Goal: Transaction & Acquisition: Subscribe to service/newsletter

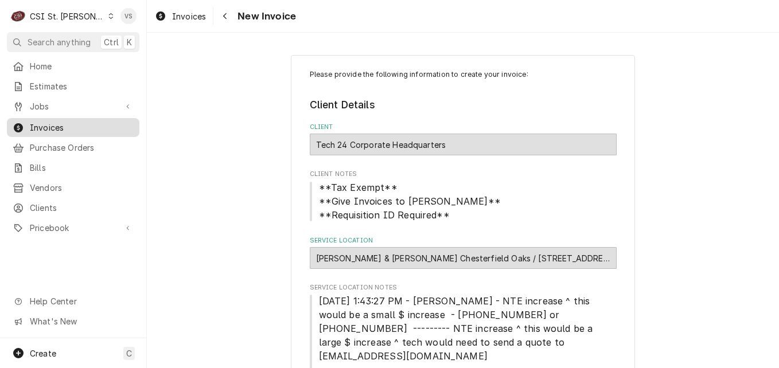
scroll to position [344, 0]
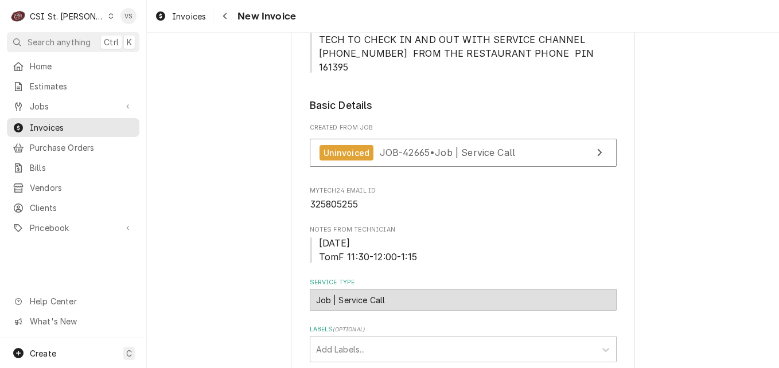
click at [108, 15] on icon "Dynamic Content Wrapper" at bounding box center [110, 16] width 5 height 6
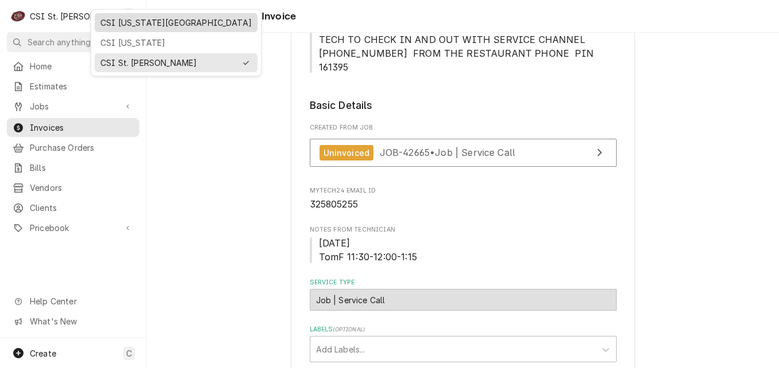
click at [114, 26] on div "CSI Kansas City" at bounding box center [175, 23] width 151 height 12
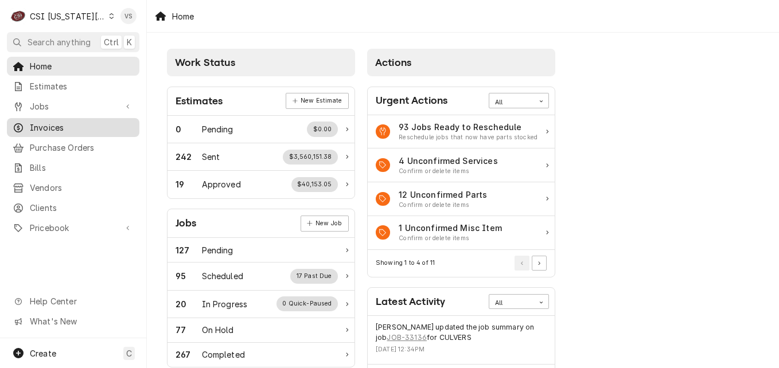
click at [47, 126] on span "Invoices" at bounding box center [82, 128] width 104 height 12
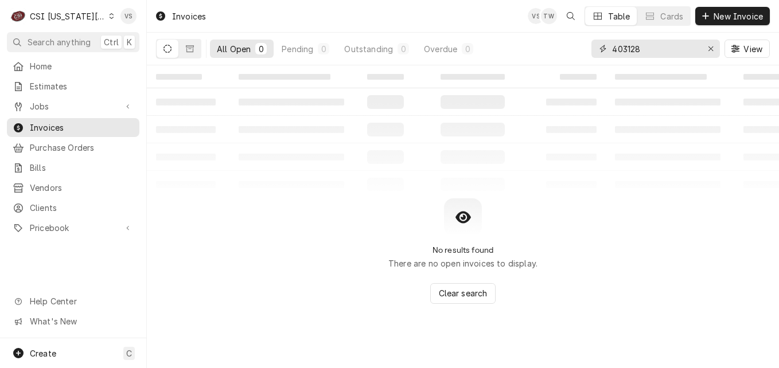
click at [592, 53] on div "403128" at bounding box center [656, 49] width 129 height 18
click at [644, 50] on input "403128" at bounding box center [655, 49] width 86 height 18
click at [592, 48] on div "403128" at bounding box center [656, 49] width 129 height 18
type input "3"
type input "303040"
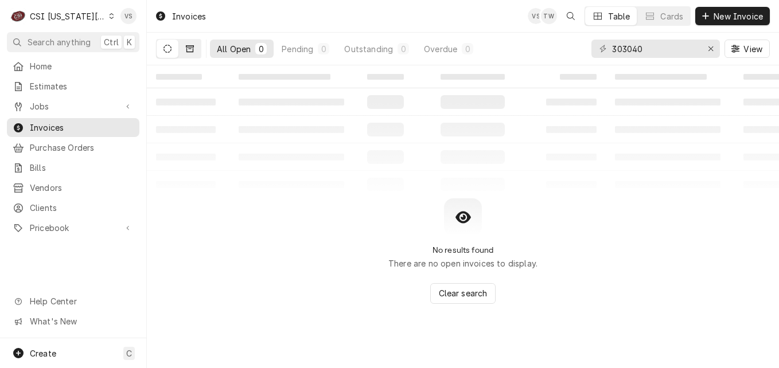
click at [198, 54] on button "Dynamic Content Wrapper" at bounding box center [190, 49] width 22 height 18
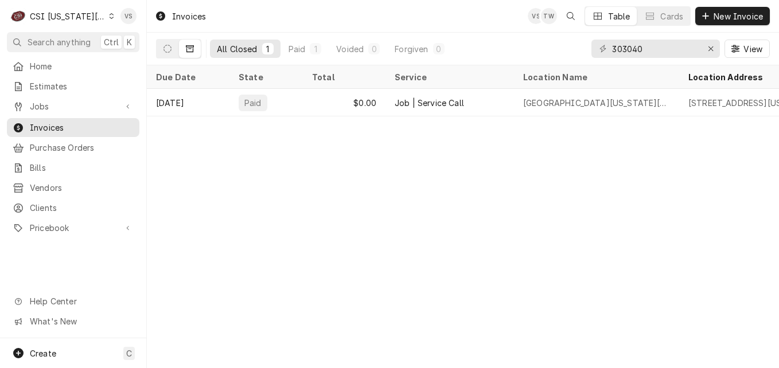
click at [110, 17] on icon "Dynamic Content Wrapper" at bounding box center [112, 16] width 5 height 6
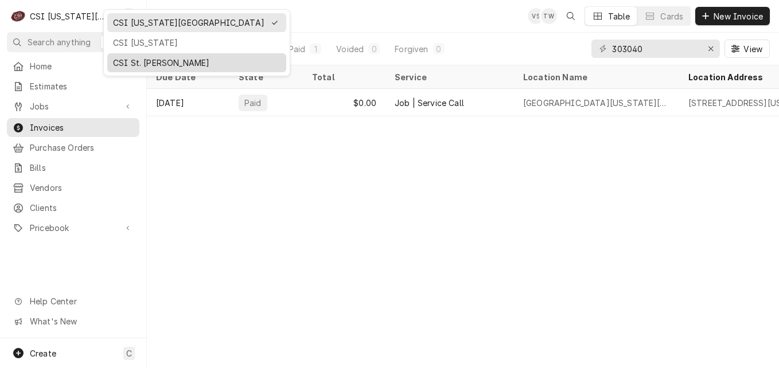
click at [126, 59] on div "CSI St. [PERSON_NAME]" at bounding box center [197, 63] width 168 height 12
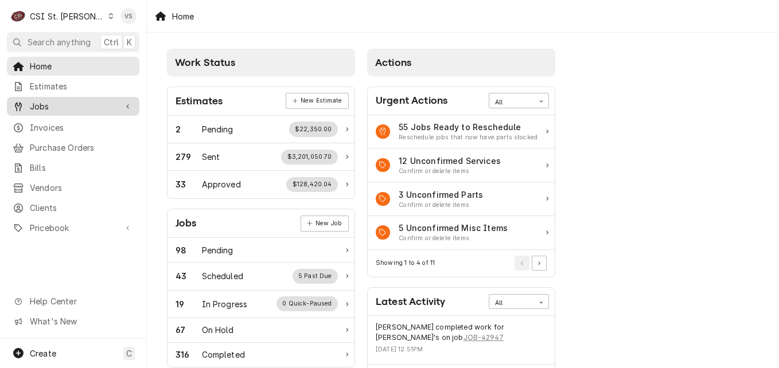
click at [44, 106] on span "Jobs" at bounding box center [73, 106] width 87 height 12
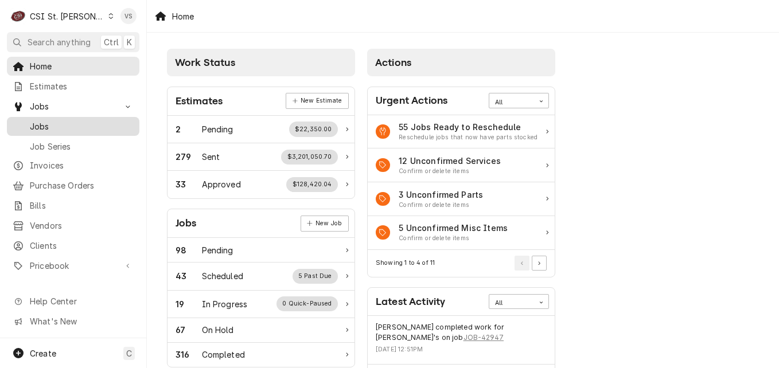
click at [57, 120] on span "Jobs" at bounding box center [82, 126] width 104 height 12
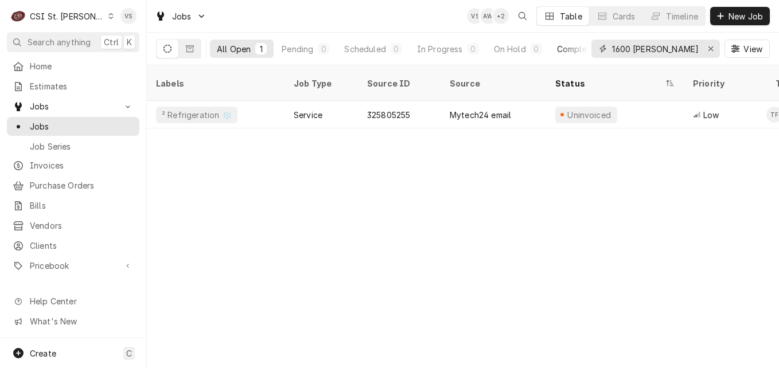
drag, startPoint x: 602, startPoint y: 48, endPoint x: 553, endPoint y: 52, distance: 50.1
click at [555, 52] on div "All Open 1 Pending 0 Scheduled 0 In Progress 0 On Hold 0 Completed 1 1600 clark…" at bounding box center [463, 49] width 614 height 32
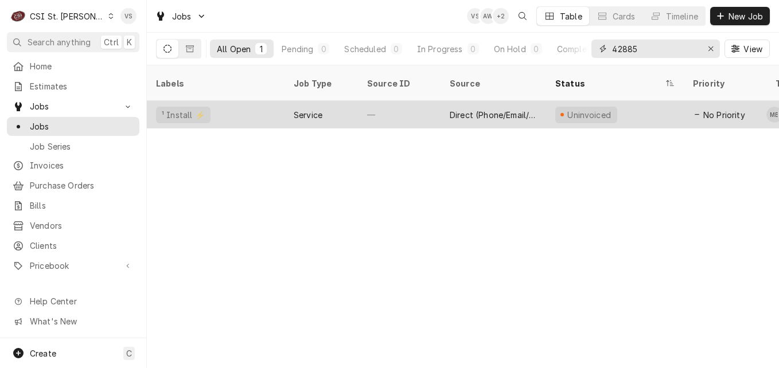
type input "42885"
click at [405, 101] on div "—" at bounding box center [399, 115] width 83 height 28
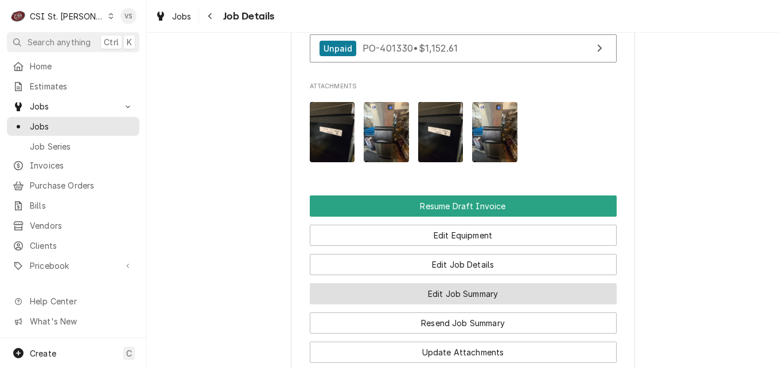
scroll to position [1262, 0]
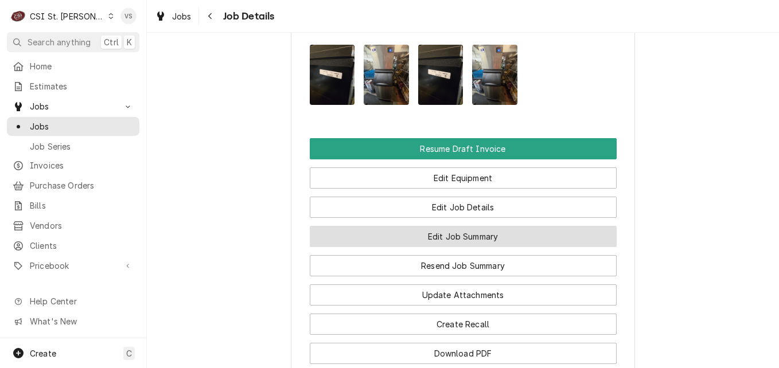
click at [375, 226] on button "Edit Job Summary" at bounding box center [463, 236] width 307 height 21
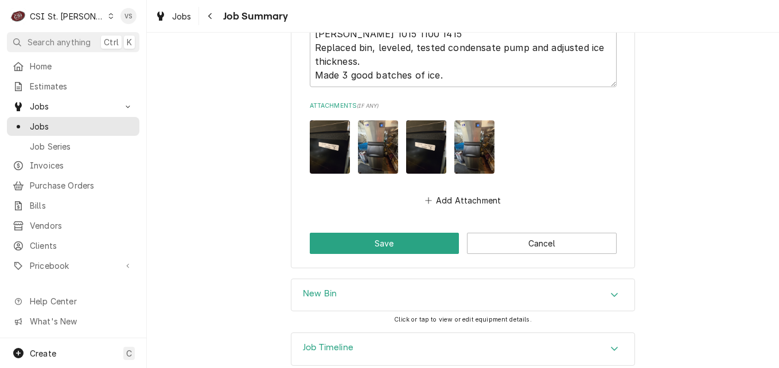
scroll to position [1374, 0]
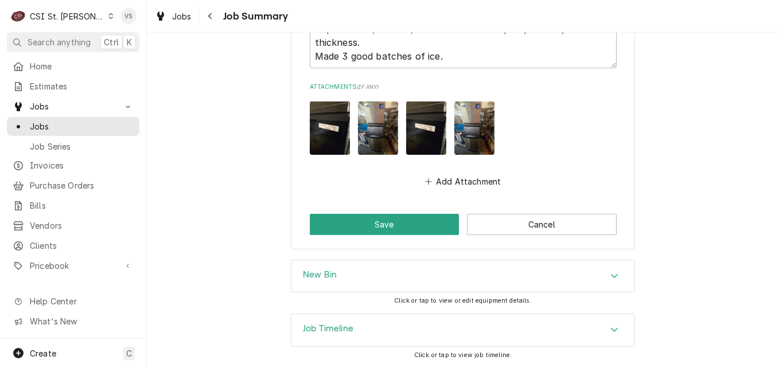
type textarea "x"
click at [612, 274] on icon "Accordion Header" at bounding box center [614, 275] width 8 height 9
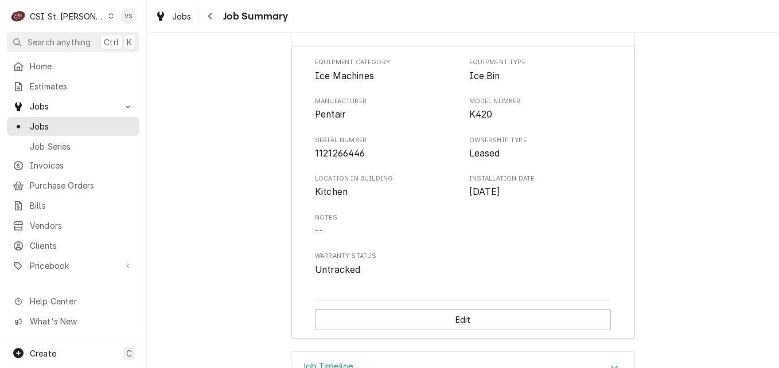
scroll to position [1659, 0]
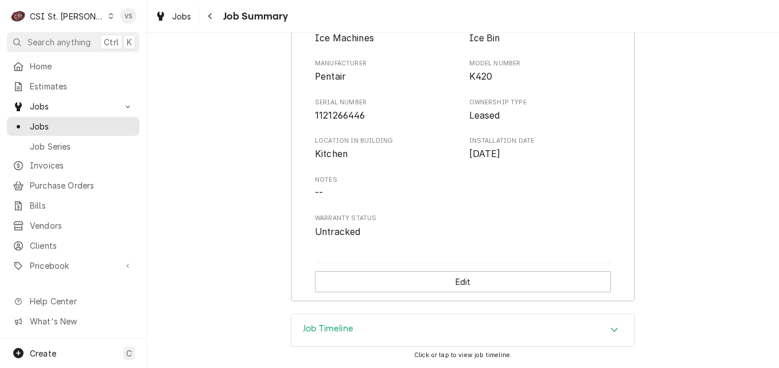
click at [234, 253] on div "New Bin Equipment Category Ice Machines Equipment Type Ice Bin Manufacturer Pen…" at bounding box center [463, 144] width 632 height 339
click at [689, 271] on div "New Bin Equipment Category Ice Machines Equipment Type Ice Bin Manufacturer Pen…" at bounding box center [463, 144] width 632 height 339
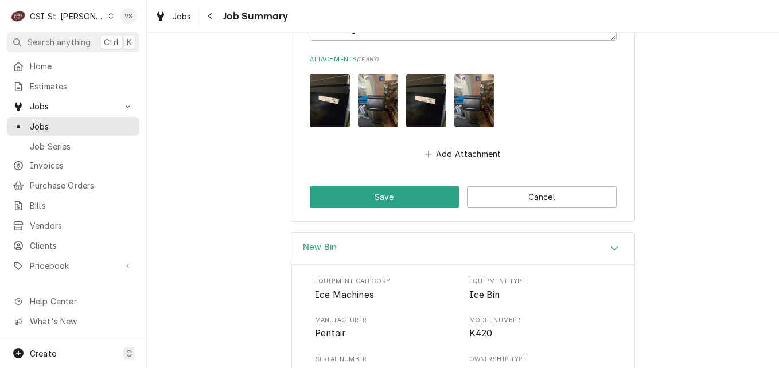
scroll to position [1257, 0]
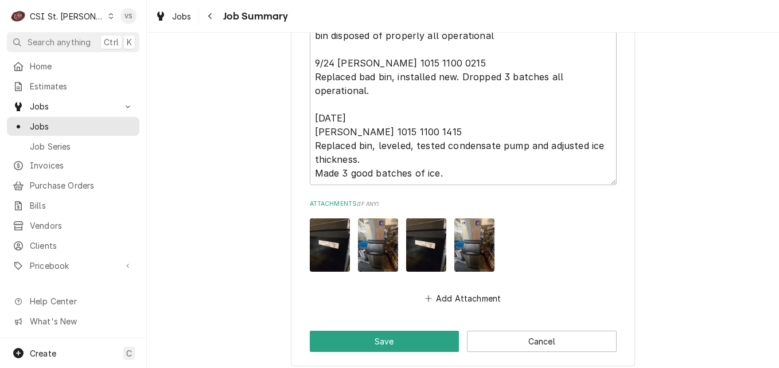
click at [493, 341] on button "Cancel" at bounding box center [542, 341] width 150 height 21
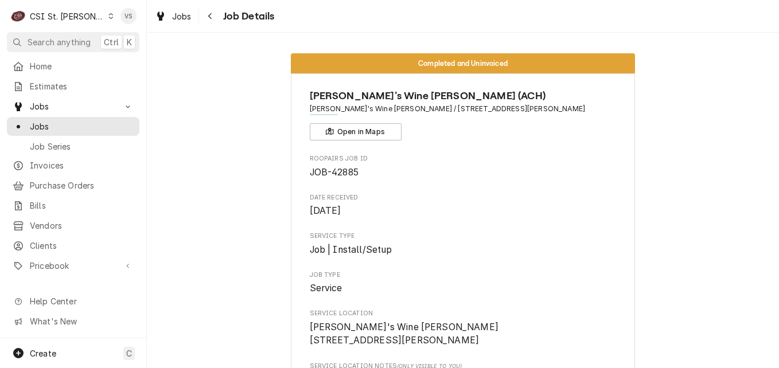
click at [397, 340] on span "[PERSON_NAME]'s Wine [PERSON_NAME] [STREET_ADDRESS][PERSON_NAME]" at bounding box center [404, 334] width 189 height 25
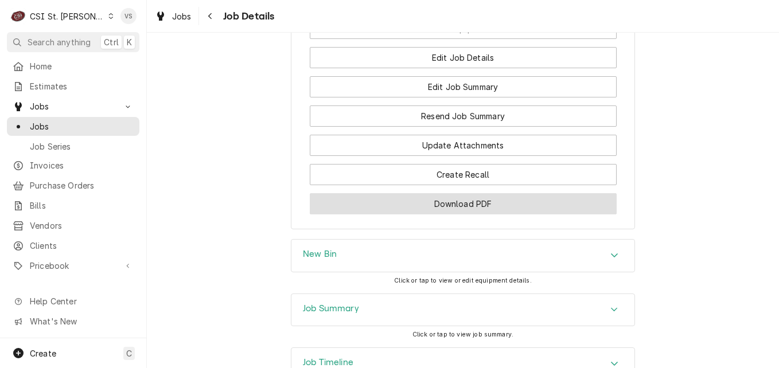
scroll to position [1434, 0]
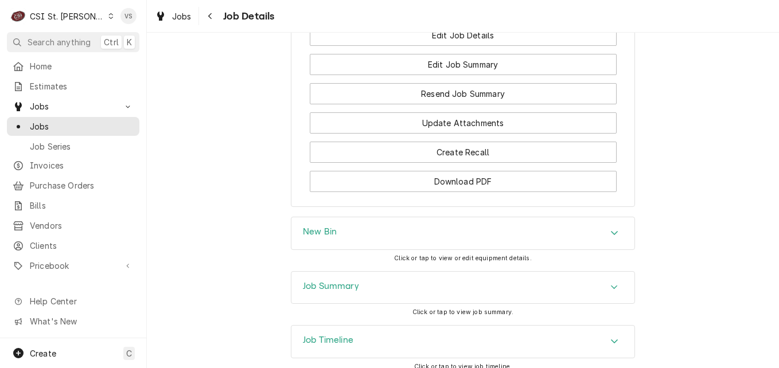
click at [611, 286] on icon "Accordion Header" at bounding box center [614, 288] width 7 height 4
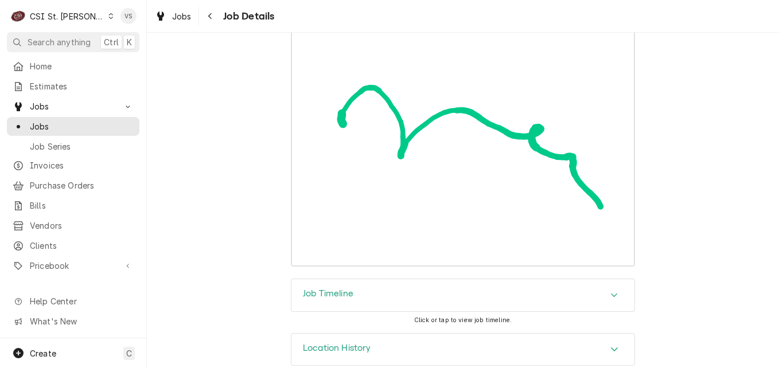
scroll to position [2915, 0]
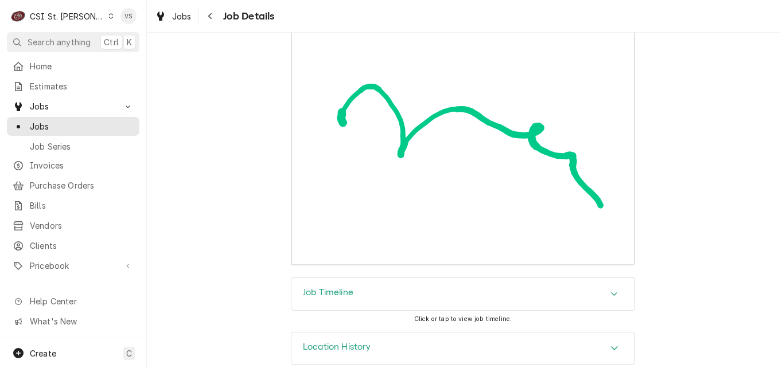
click at [59, 128] on span "Jobs" at bounding box center [82, 126] width 104 height 12
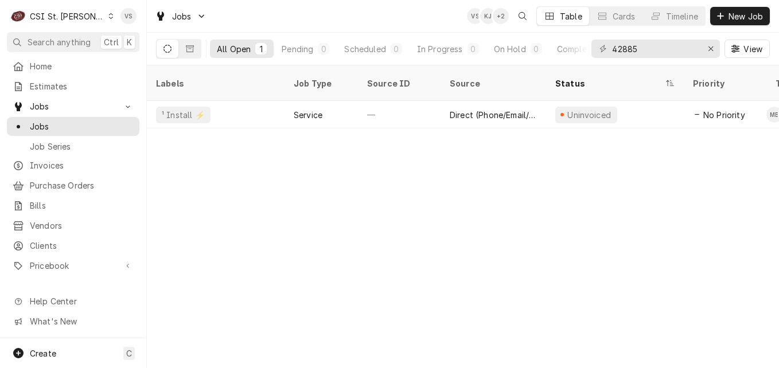
click at [260, 101] on div "¹ Install ⚡️" at bounding box center [216, 115] width 138 height 28
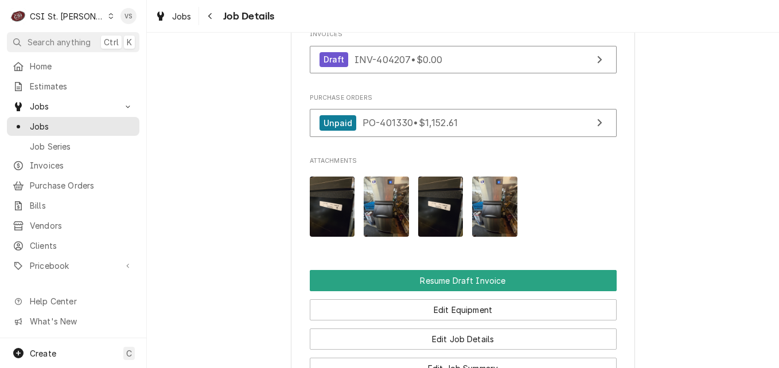
scroll to position [1148, 0]
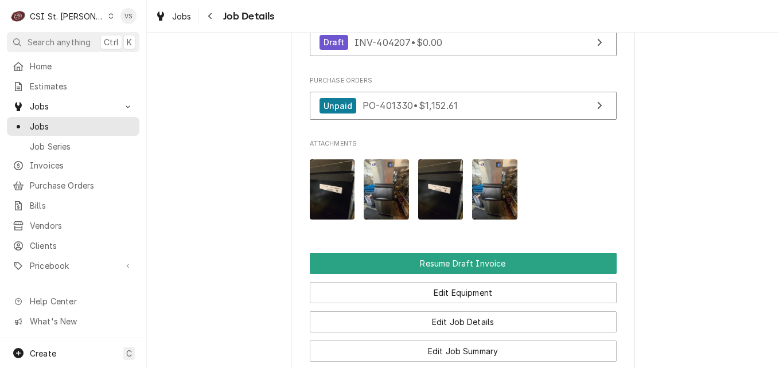
click at [109, 17] on icon "Dynamic Content Wrapper" at bounding box center [111, 16] width 5 height 6
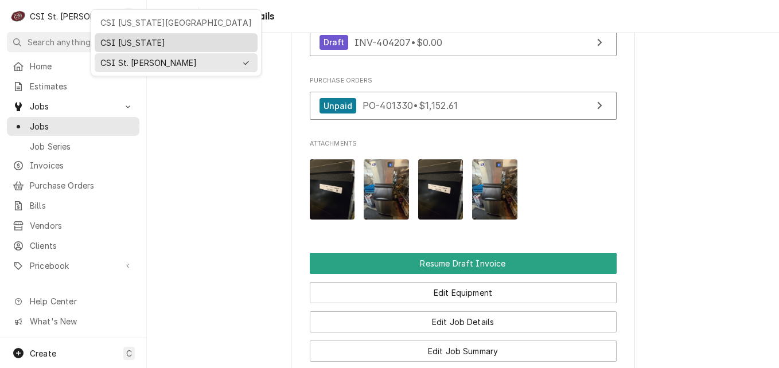
click at [119, 47] on div "CSI [US_STATE]" at bounding box center [175, 43] width 151 height 12
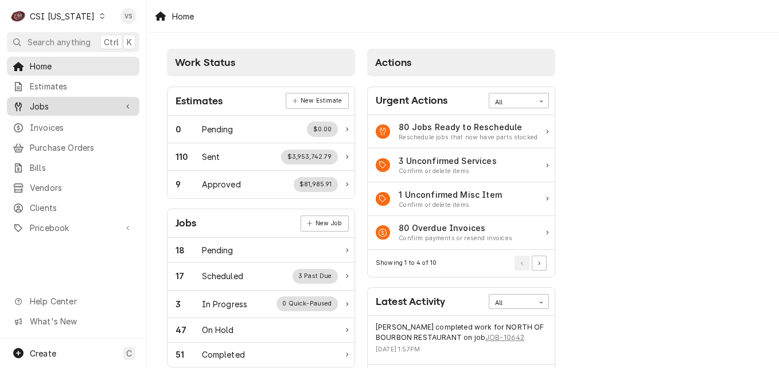
click at [41, 102] on span "Jobs" at bounding box center [73, 106] width 87 height 12
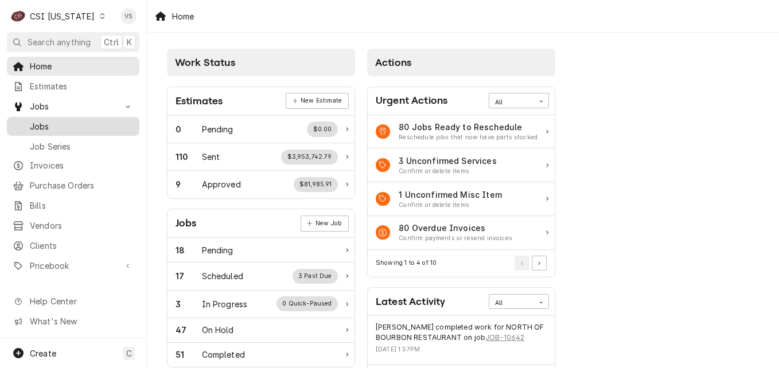
click at [37, 120] on span "Jobs" at bounding box center [82, 126] width 104 height 12
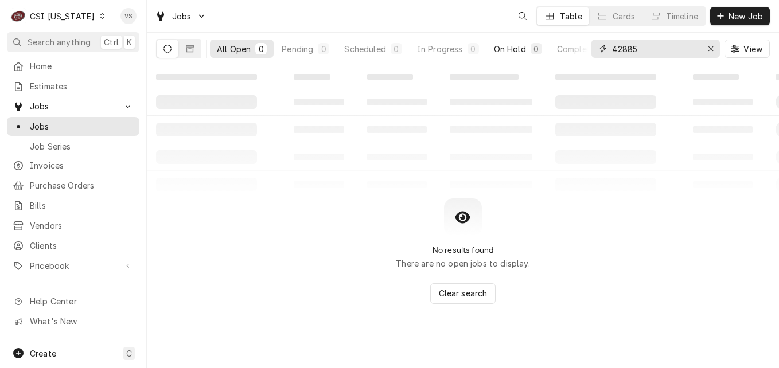
click at [549, 53] on div "All Open 0 Pending 0 Scheduled 0 In Progress 0 On Hold 0 Completed 0 42885 View" at bounding box center [463, 49] width 614 height 32
type input "1"
drag, startPoint x: 644, startPoint y: 45, endPoint x: 625, endPoint y: 48, distance: 19.1
click at [625, 48] on input "106042" at bounding box center [655, 49] width 86 height 18
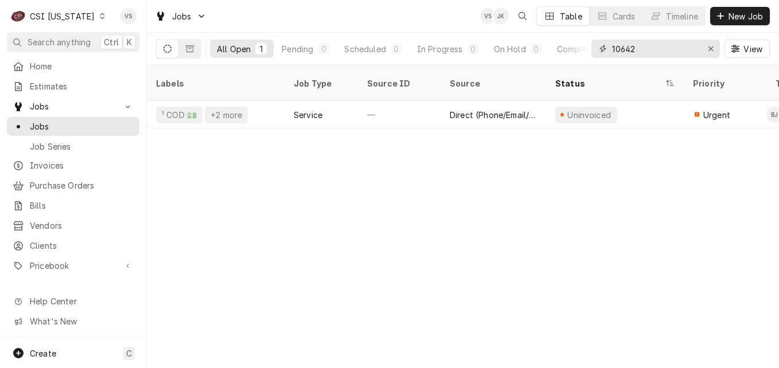
type input "10642"
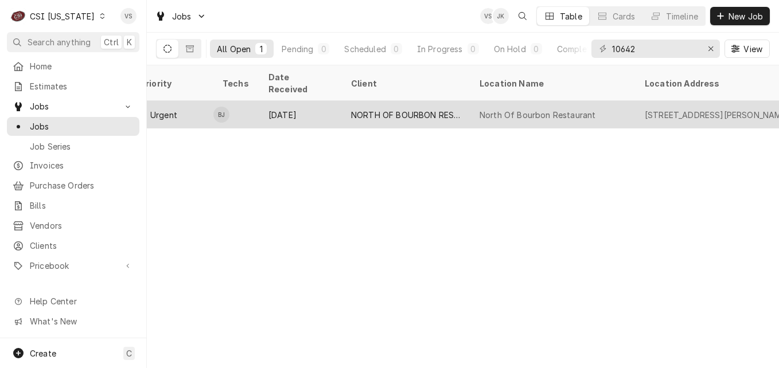
click at [336, 101] on div "Sep 20" at bounding box center [300, 115] width 83 height 28
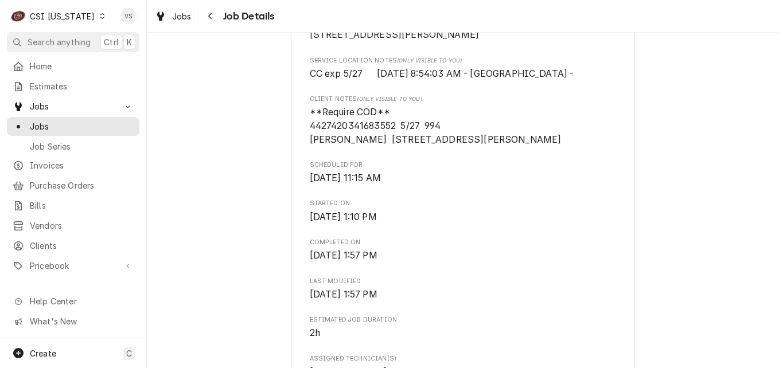
scroll to position [287, 0]
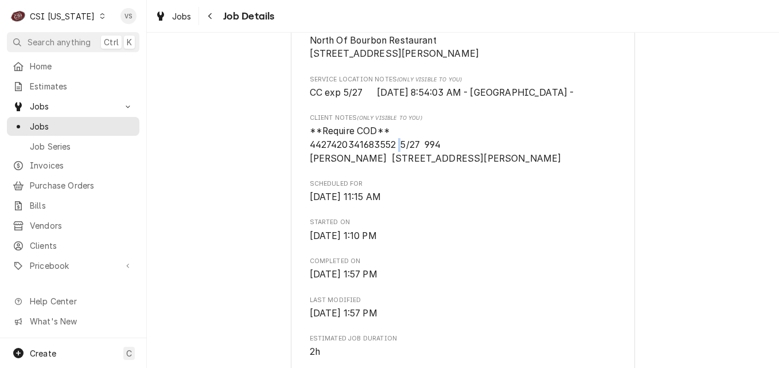
click at [396, 158] on span "**Require COD** 4427420341683552 5/27 994 [PERSON_NAME] [STREET_ADDRESS][PERSON…" at bounding box center [436, 145] width 252 height 38
click at [374, 157] on span "**Require COD** 4427420341683552 5/27 994 [PERSON_NAME] [STREET_ADDRESS][PERSON…" at bounding box center [436, 145] width 252 height 38
drag, startPoint x: 374, startPoint y: 157, endPoint x: 394, endPoint y: 156, distance: 20.1
click at [394, 156] on span "**Require COD** 4427420341683552 5/27 994 [PERSON_NAME] [STREET_ADDRESS][PERSON…" at bounding box center [436, 145] width 252 height 38
drag, startPoint x: 394, startPoint y: 158, endPoint x: 304, endPoint y: 158, distance: 90.7
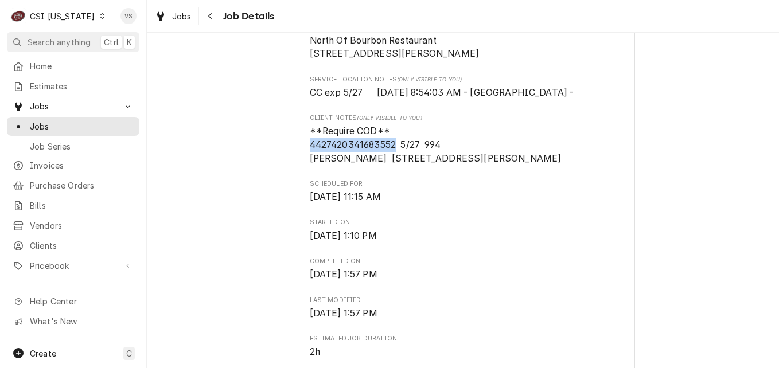
drag, startPoint x: 304, startPoint y: 158, endPoint x: 334, endPoint y: 157, distance: 31.0
copy span "4427420341683552"
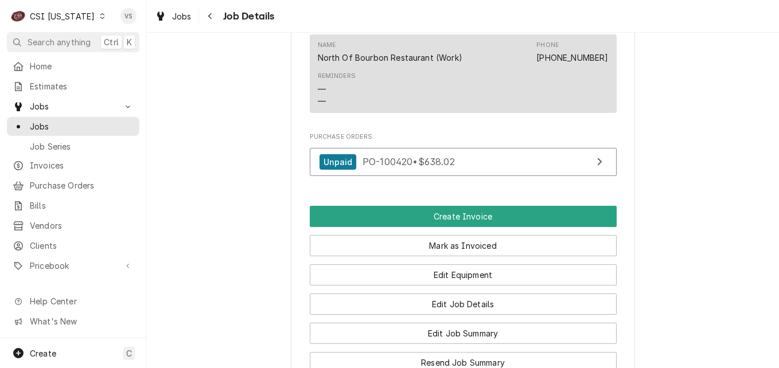
scroll to position [1033, 0]
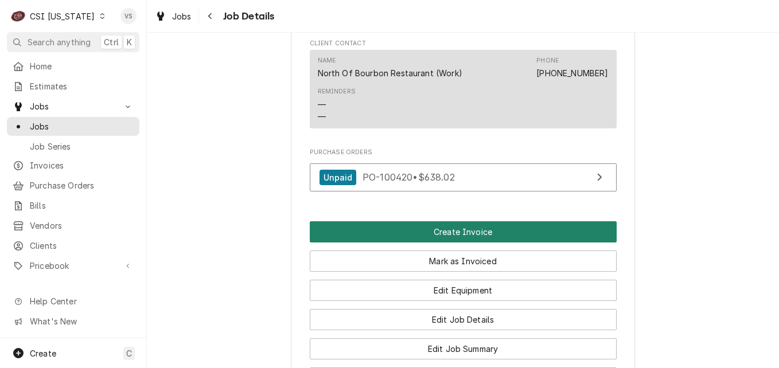
click at [427, 240] on button "Create Invoice" at bounding box center [463, 231] width 307 height 21
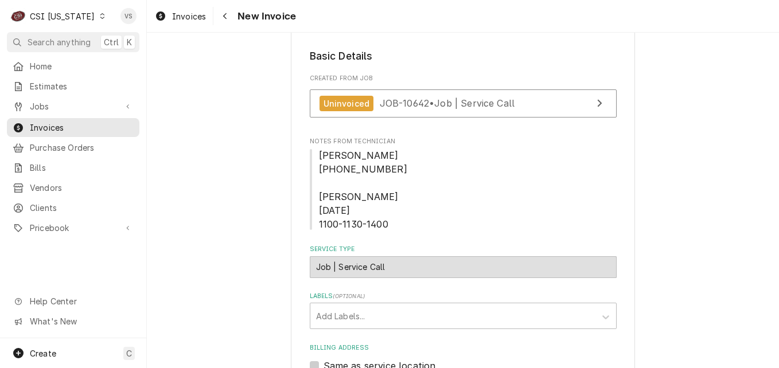
scroll to position [230, 0]
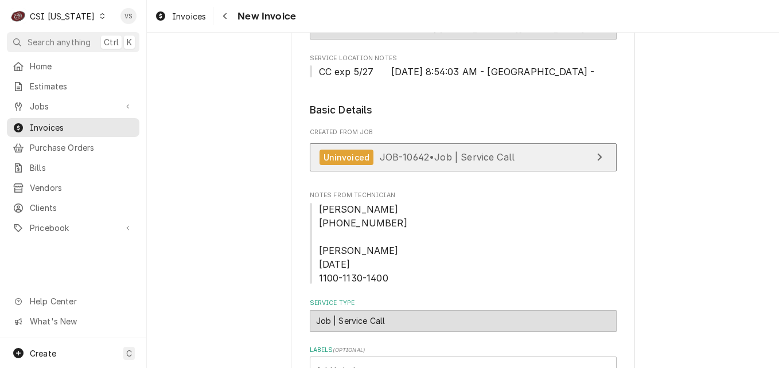
click at [444, 165] on link "Uninvoiced JOB-10642 • Job | Service Call" at bounding box center [463, 157] width 307 height 28
type textarea "x"
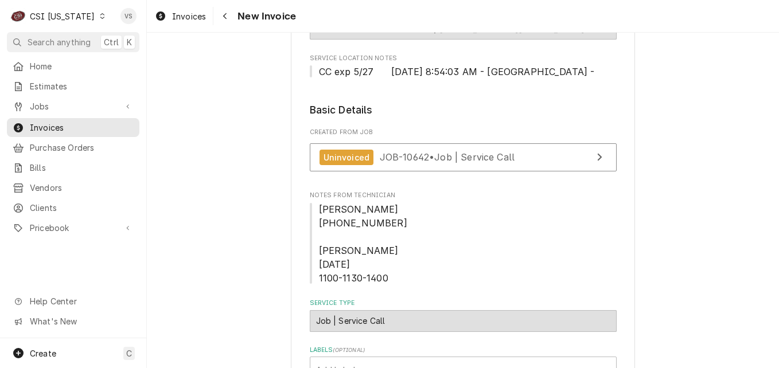
click at [100, 16] on icon "Dynamic Content Wrapper" at bounding box center [102, 16] width 5 height 6
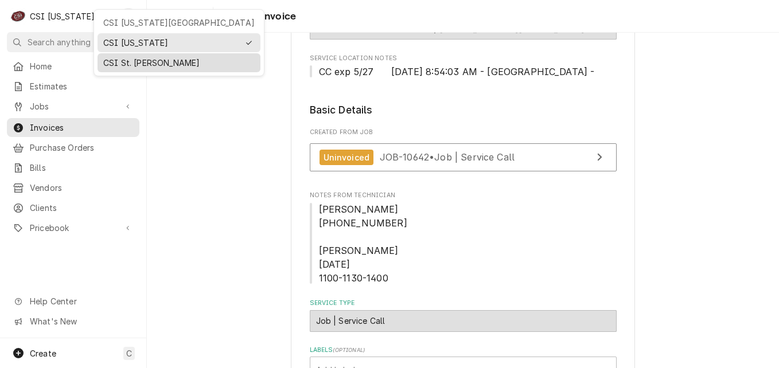
click at [111, 60] on div "CSI St. [PERSON_NAME]" at bounding box center [178, 63] width 151 height 12
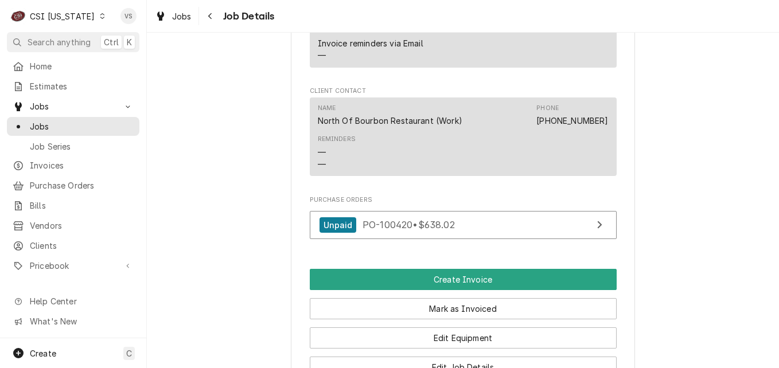
scroll to position [963, 0]
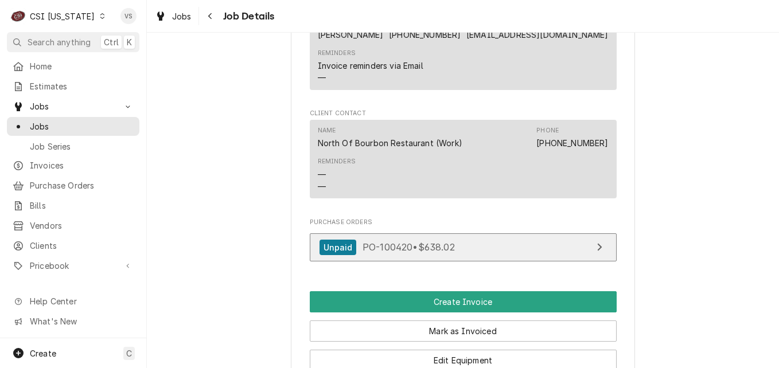
click at [489, 260] on link "Unpaid PO-100420 • $638.02" at bounding box center [463, 248] width 307 height 28
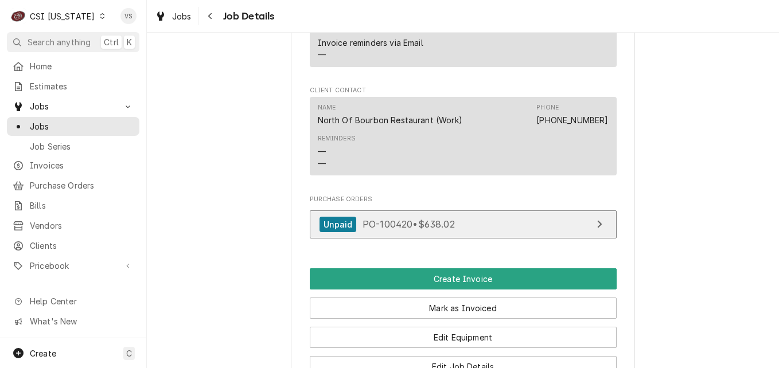
scroll to position [1020, 0]
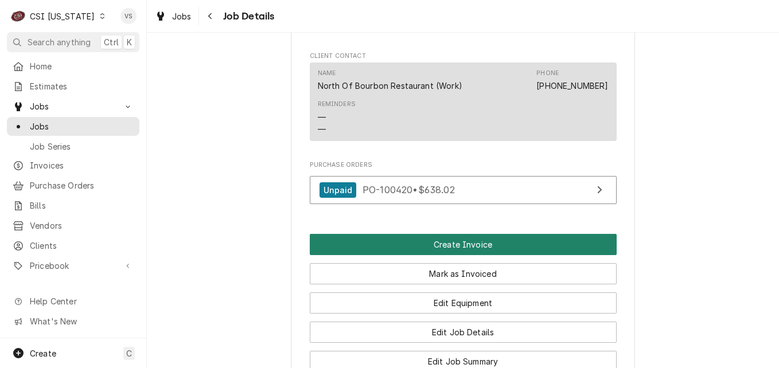
click at [473, 255] on button "Create Invoice" at bounding box center [463, 244] width 307 height 21
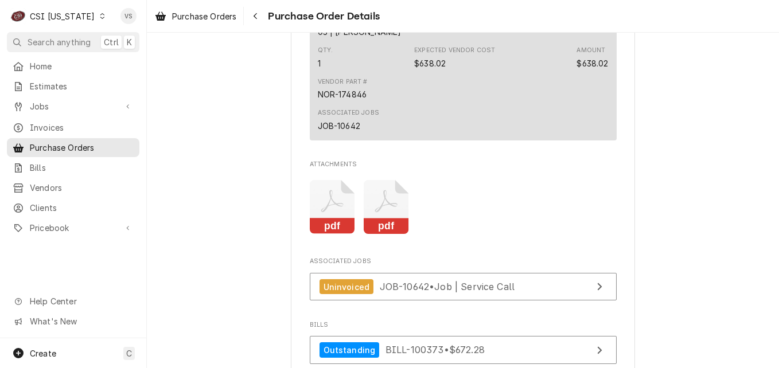
scroll to position [861, 0]
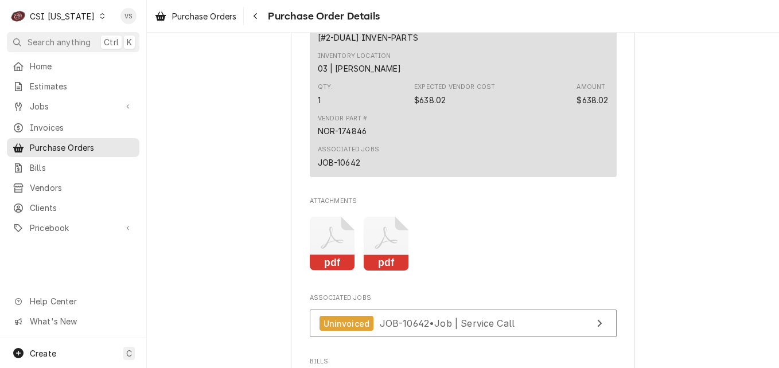
click at [371, 236] on div "Attachments pdf pdf" at bounding box center [463, 238] width 307 height 83
click at [384, 271] on icon "Attachments" at bounding box center [386, 244] width 45 height 55
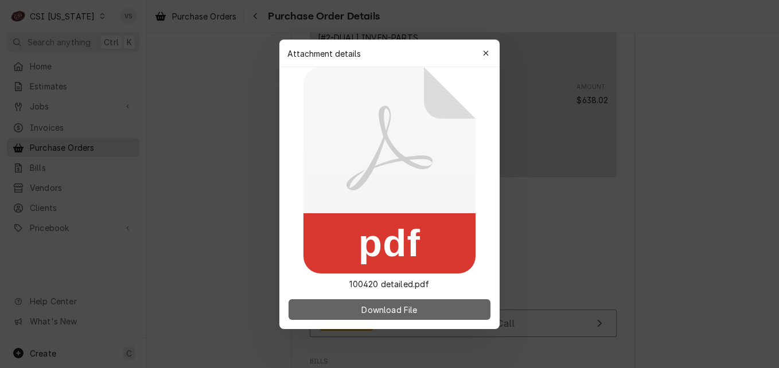
click at [417, 316] on button "Download File" at bounding box center [390, 309] width 202 height 21
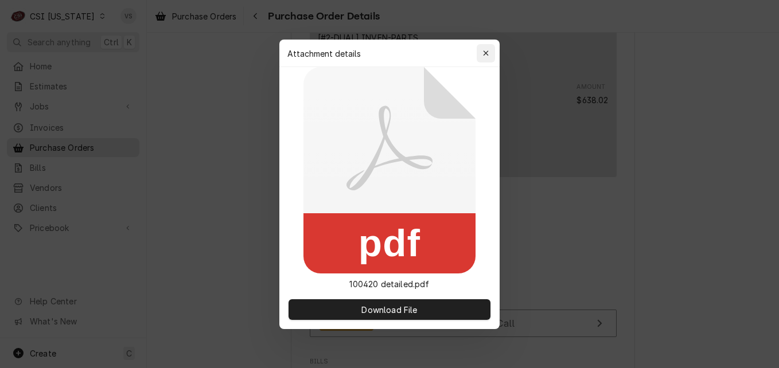
click at [484, 50] on icon "button" at bounding box center [486, 53] width 6 height 8
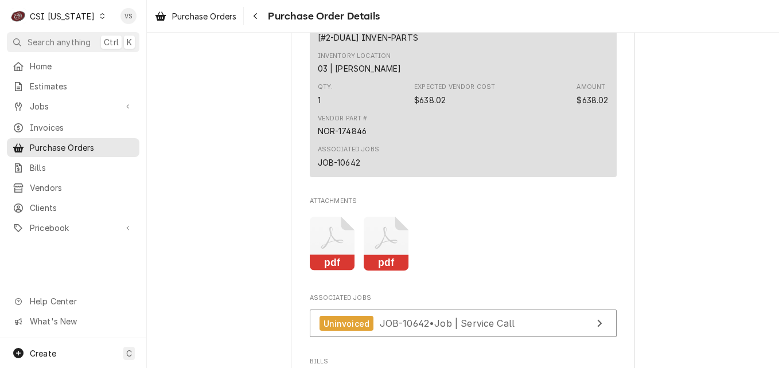
click at [324, 271] on icon "Attachments" at bounding box center [332, 244] width 45 height 55
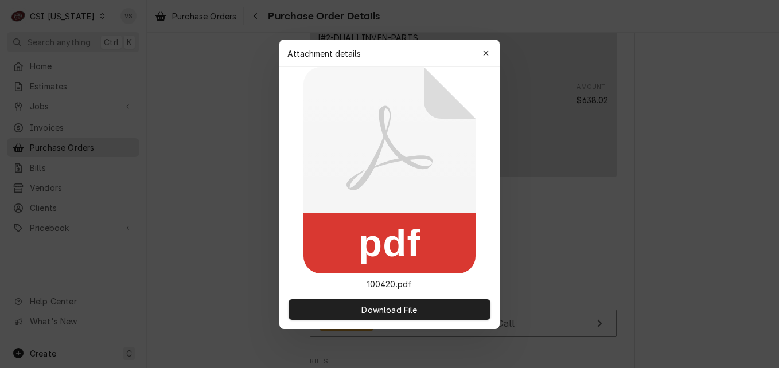
click at [324, 286] on div "pdf 100420.pdf" at bounding box center [389, 178] width 220 height 223
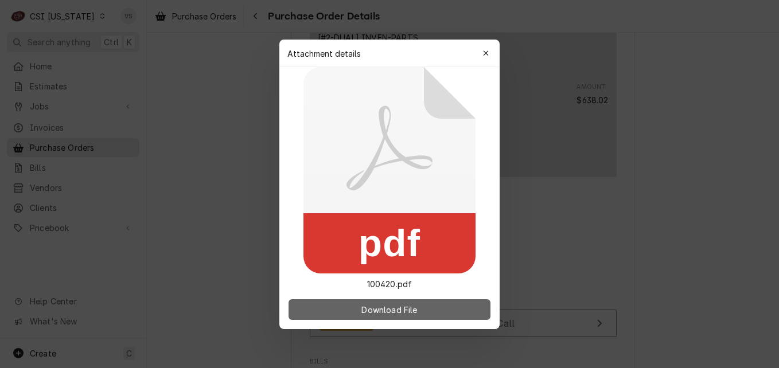
drag, startPoint x: 324, startPoint y: 287, endPoint x: 398, endPoint y: 312, distance: 78.6
click at [398, 312] on span "Download File" at bounding box center [389, 310] width 60 height 12
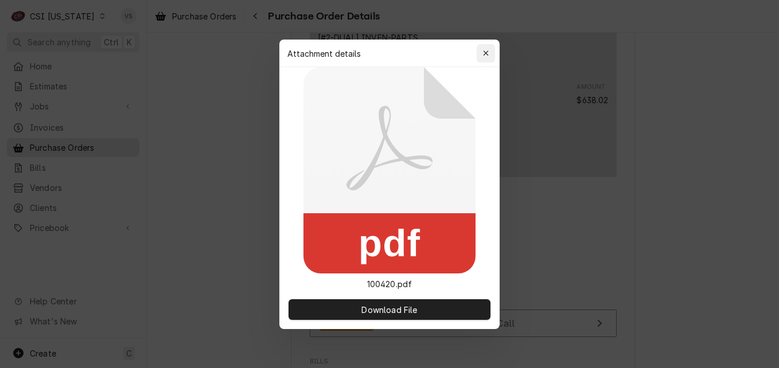
click at [487, 50] on icon "button" at bounding box center [486, 53] width 6 height 8
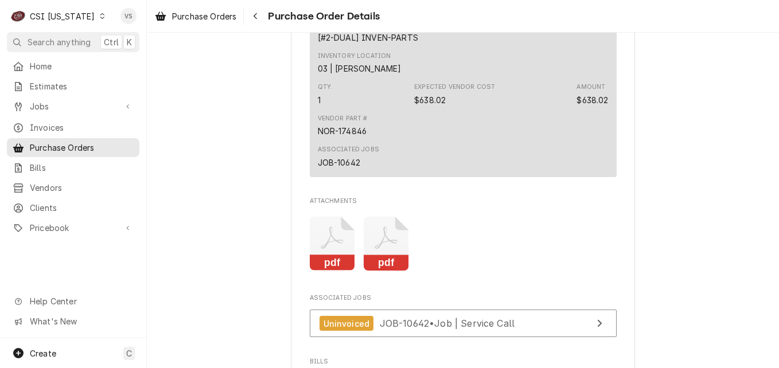
click at [390, 271] on icon "Attachments" at bounding box center [386, 244] width 45 height 55
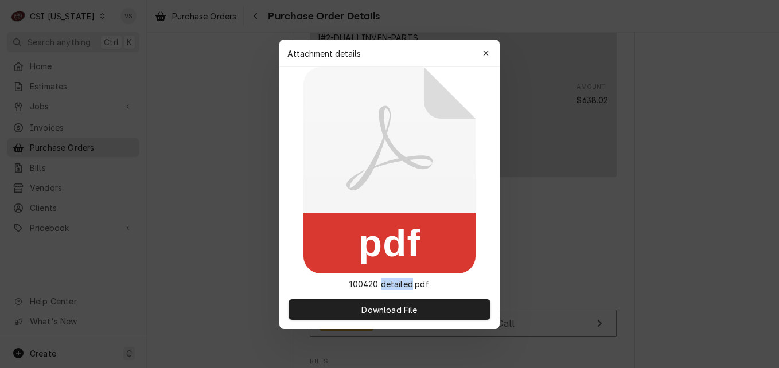
click at [390, 284] on p "100420 detailed.pdf" at bounding box center [389, 284] width 98 height 12
click at [487, 55] on icon "button" at bounding box center [486, 53] width 6 height 8
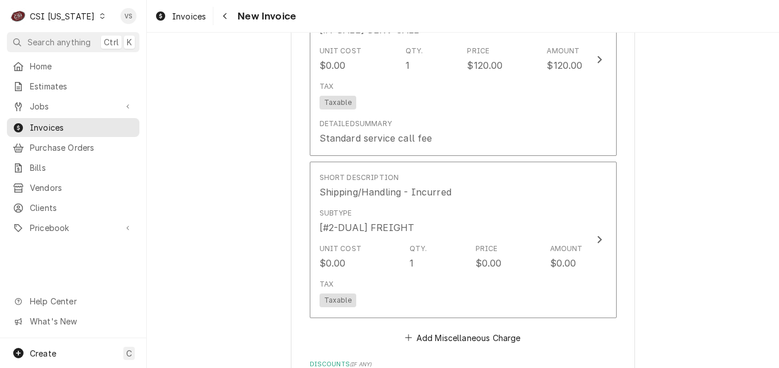
scroll to position [2410, 0]
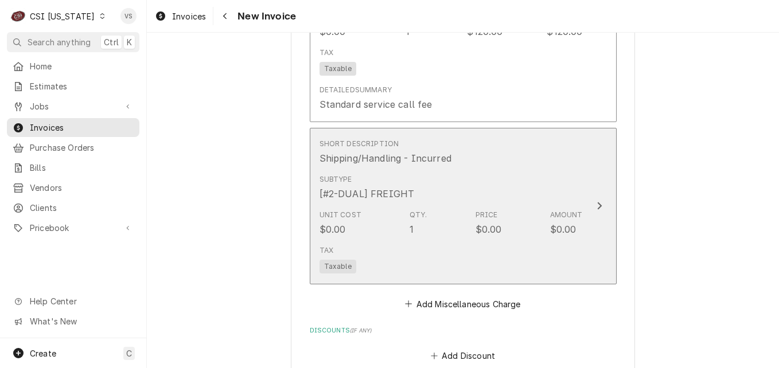
click at [571, 203] on div "Subtype [#2-DUAL] FREIGHT" at bounding box center [451, 188] width 263 height 36
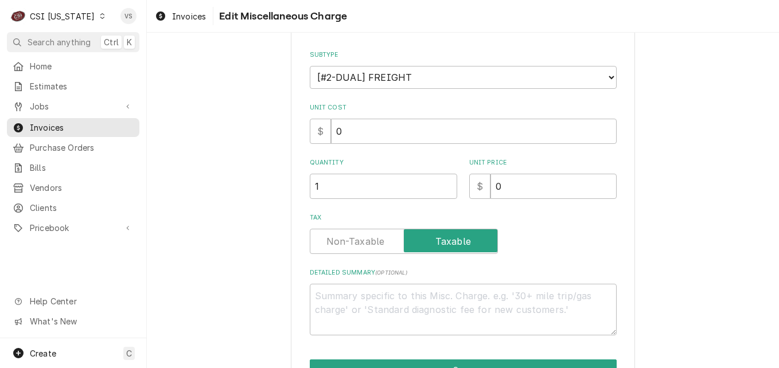
type textarea "x"
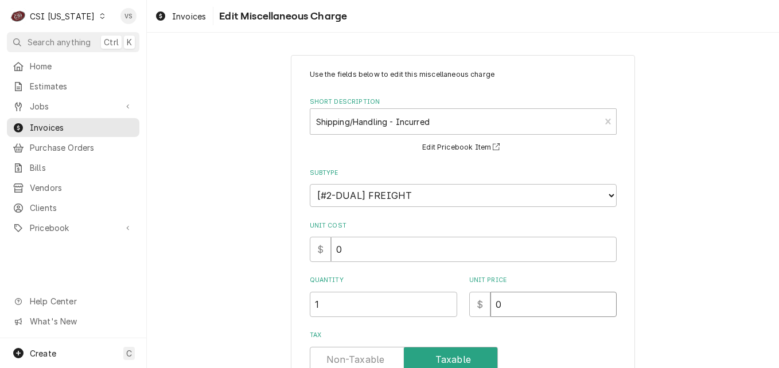
drag, startPoint x: 509, startPoint y: 300, endPoint x: 488, endPoint y: 313, distance: 25.2
click at [491, 313] on input "0" at bounding box center [554, 304] width 126 height 25
type input "4"
type textarea "x"
type input "4.2"
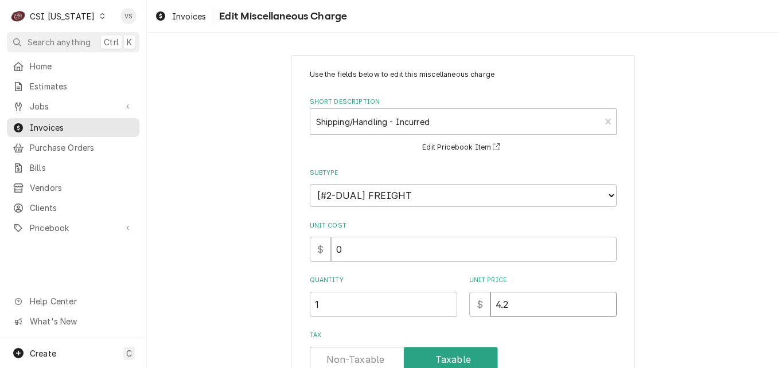
type textarea "x"
type input "4.26"
click at [491, 305] on input "4.26" at bounding box center [554, 304] width 126 height 25
type textarea "x"
type input "34.26"
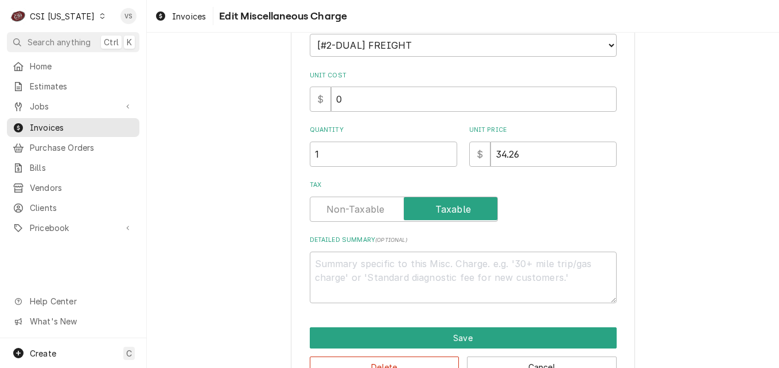
scroll to position [172, 0]
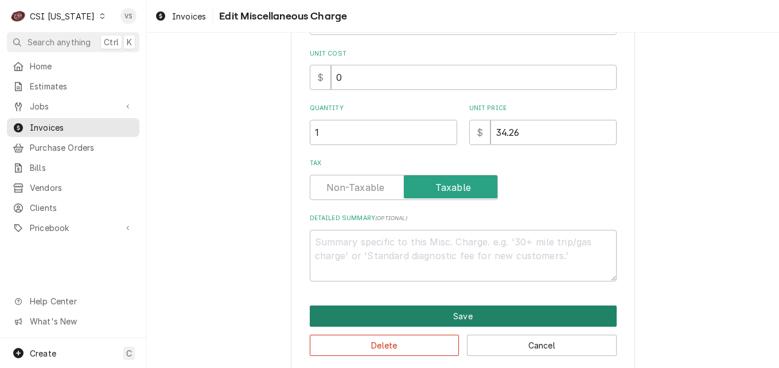
click at [426, 321] on button "Save" at bounding box center [463, 316] width 307 height 21
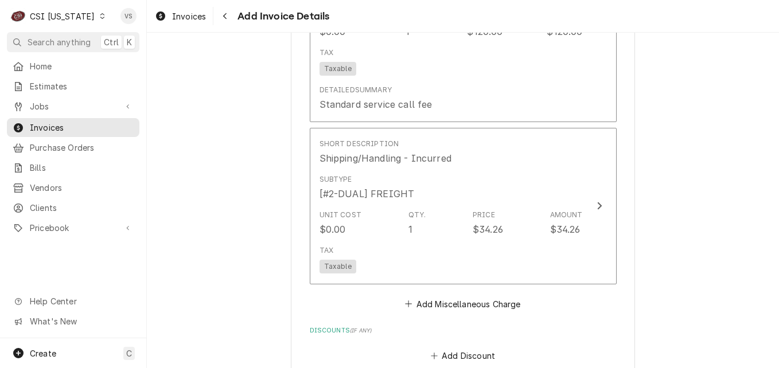
scroll to position [2539, 0]
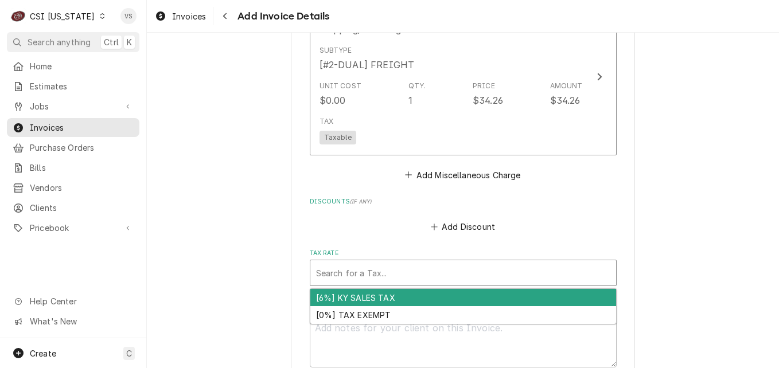
click at [374, 271] on div "Tax Rate" at bounding box center [463, 273] width 294 height 21
click at [359, 271] on div "Tax Rate" at bounding box center [463, 273] width 294 height 21
click at [357, 301] on label "Notes to Client ( optional )" at bounding box center [463, 305] width 307 height 9
click at [357, 316] on textarea "Notes to Client ( optional )" at bounding box center [463, 342] width 307 height 52
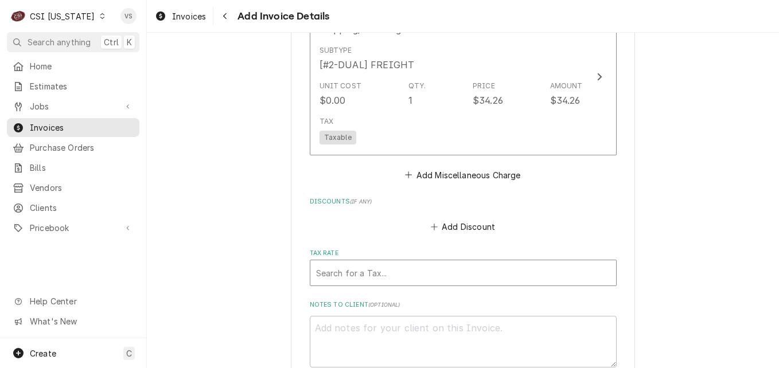
click at [359, 273] on div "Tax Rate" at bounding box center [463, 273] width 294 height 21
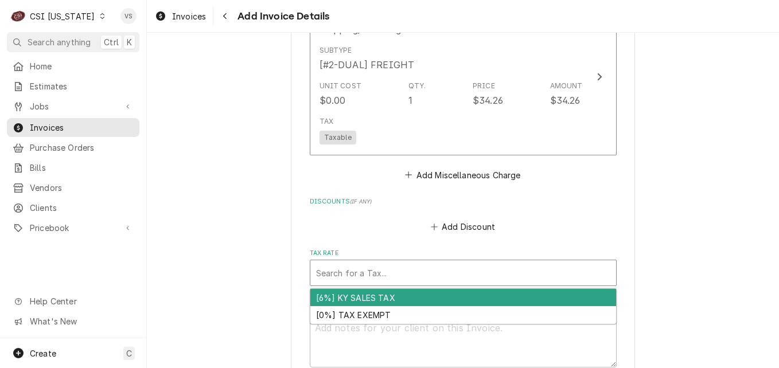
click at [359, 295] on div "[6%] KY SALES TAX" at bounding box center [463, 298] width 306 height 18
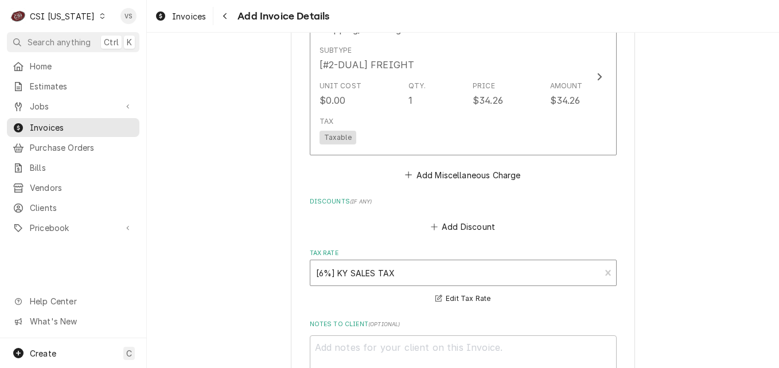
scroll to position [2852, 0]
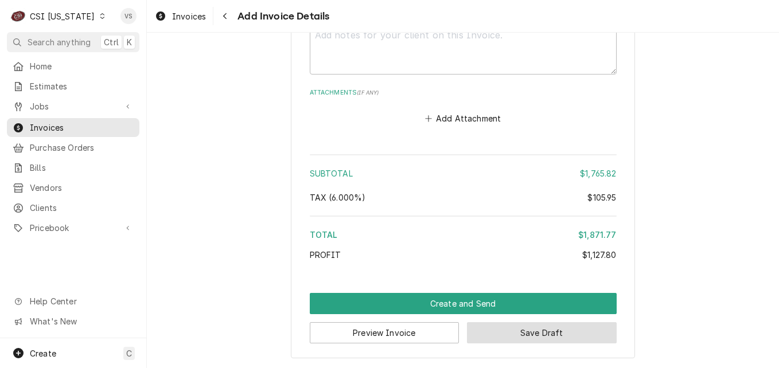
click at [548, 330] on button "Save Draft" at bounding box center [542, 332] width 150 height 21
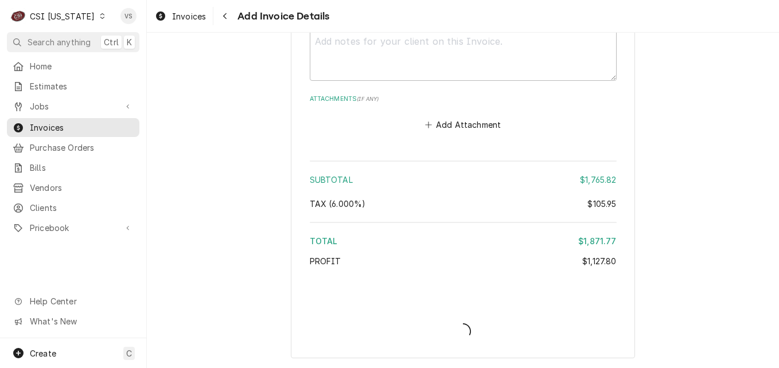
scroll to position [2845, 0]
type textarea "x"
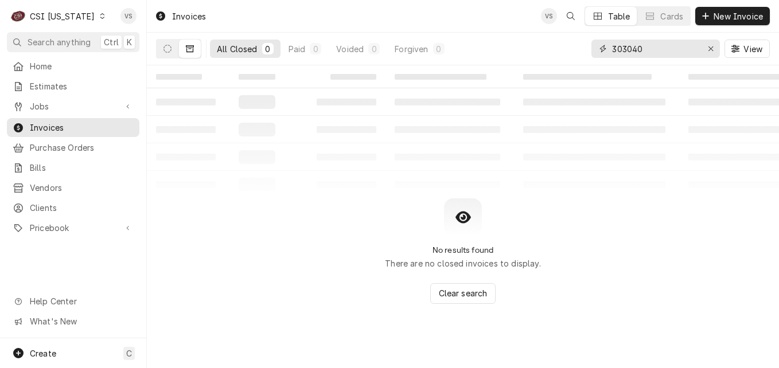
click at [573, 49] on div "All Closed 0 Paid 0 Voided 0 Forgiven 0 303040 View" at bounding box center [463, 49] width 614 height 32
type input "100779"
click at [174, 50] on button "Dynamic Content Wrapper" at bounding box center [168, 49] width 22 height 18
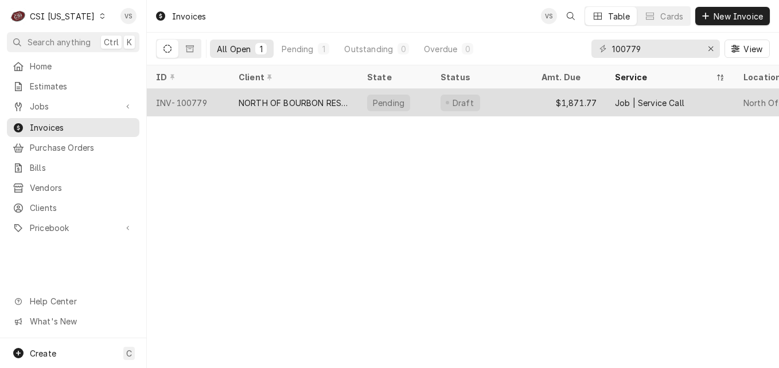
click at [337, 103] on div "NORTH OF BOURBON RESTAURANT" at bounding box center [294, 103] width 110 height 12
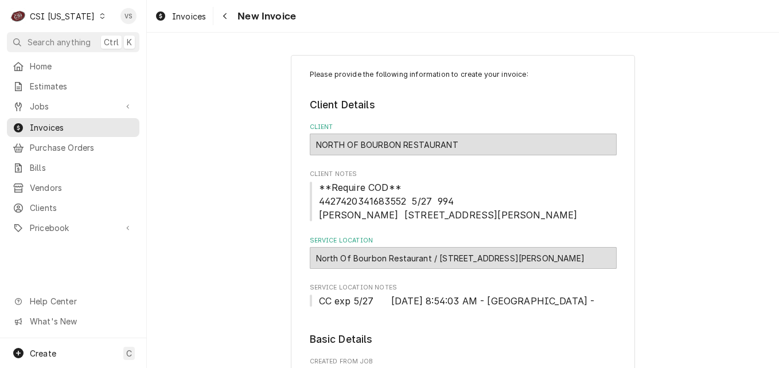
scroll to position [574, 0]
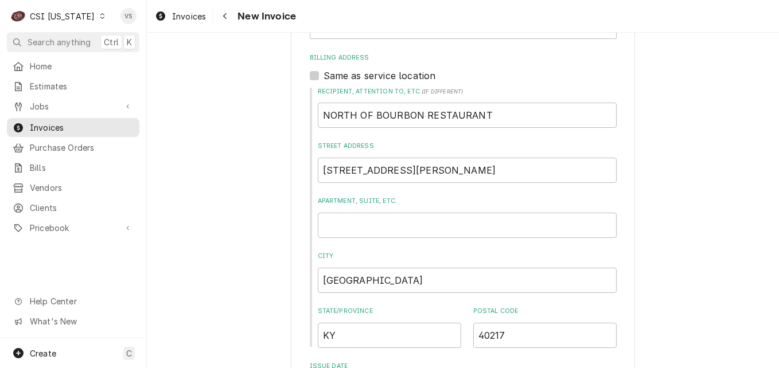
type textarea "x"
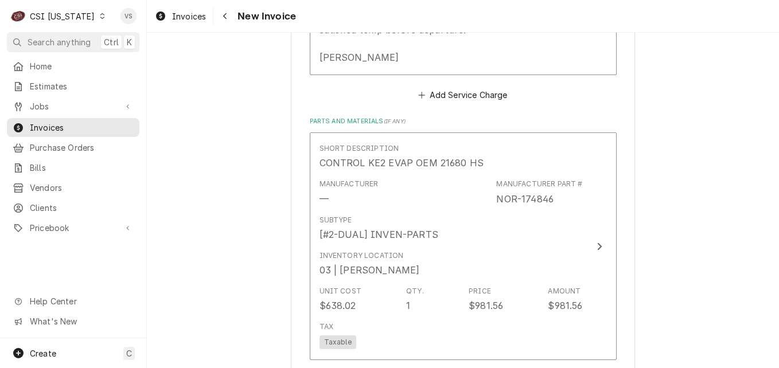
scroll to position [1951, 0]
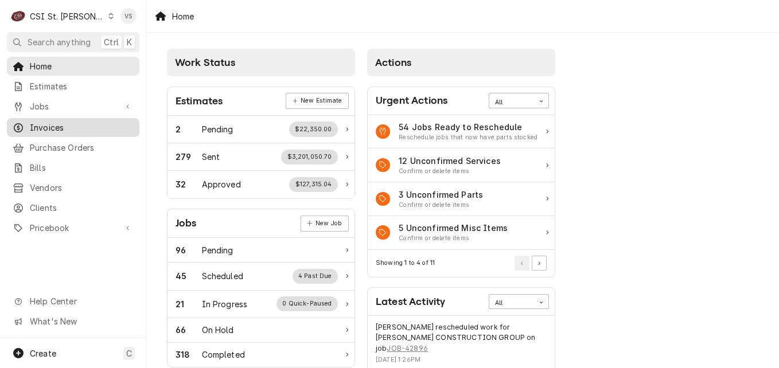
click at [68, 123] on span "Invoices" at bounding box center [82, 128] width 104 height 12
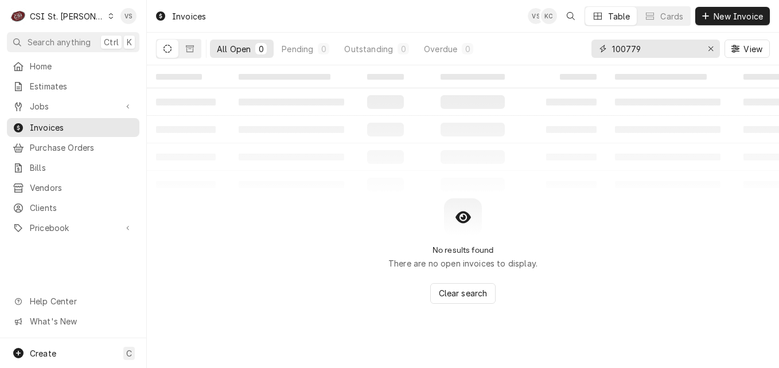
drag, startPoint x: 657, startPoint y: 46, endPoint x: 641, endPoint y: 63, distance: 22.7
click at [577, 46] on div "All Open 0 Pending 0 Outstanding 0 Overdue 0 100779 View" at bounding box center [463, 49] width 614 height 32
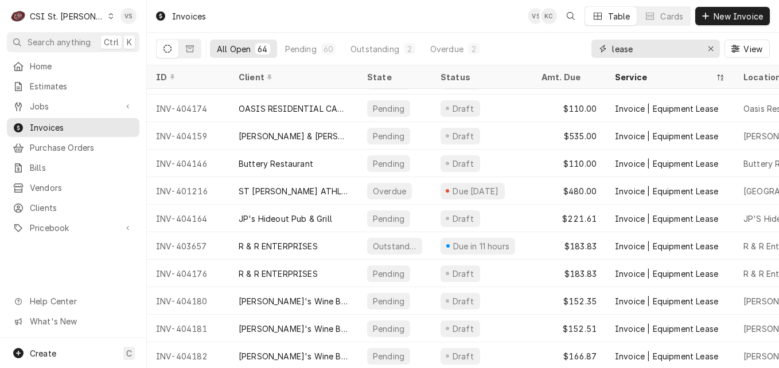
scroll to position [746, 0]
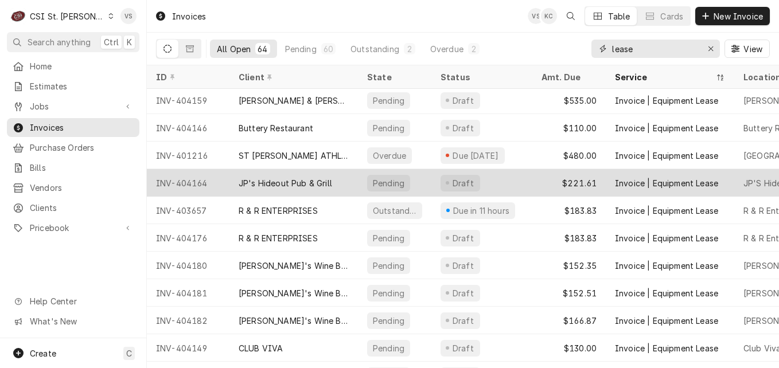
type input "lease"
click at [252, 181] on div "JP's Hideout Pub & Grill" at bounding box center [286, 183] width 94 height 12
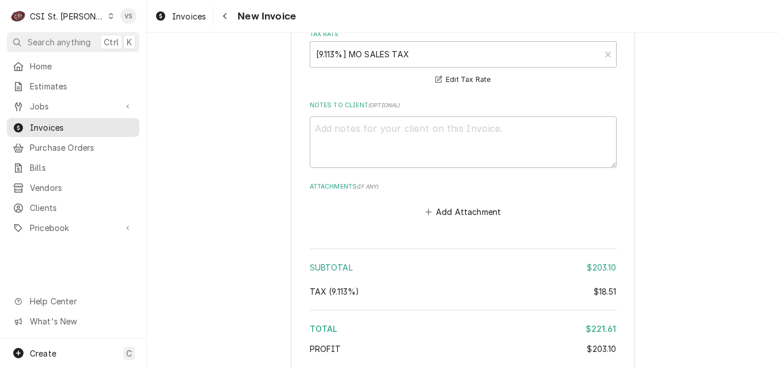
scroll to position [1664, 0]
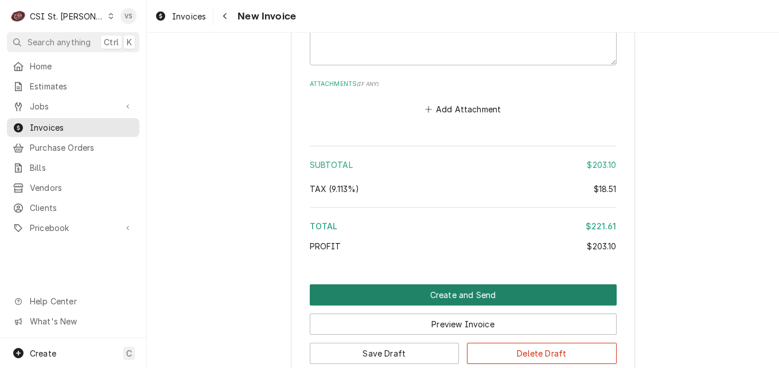
click at [454, 291] on button "Create and Send" at bounding box center [463, 295] width 307 height 21
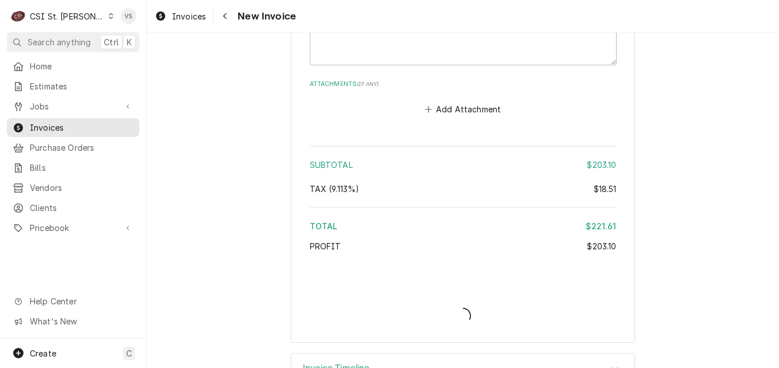
type textarea "x"
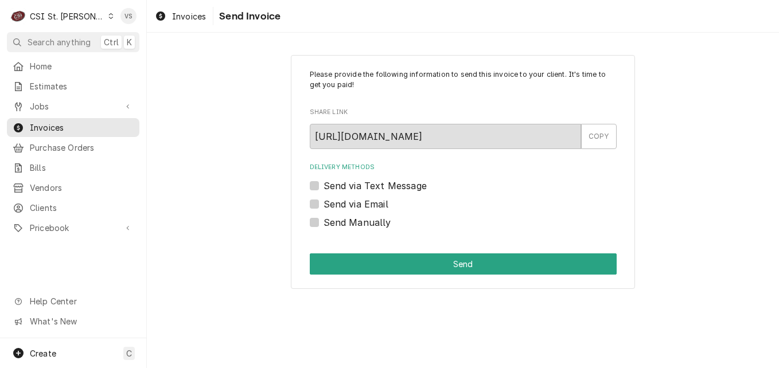
click at [324, 220] on label "Send Manually" at bounding box center [358, 223] width 68 height 14
click at [324, 220] on input "Send Manually" at bounding box center [477, 228] width 307 height 25
checkbox input "true"
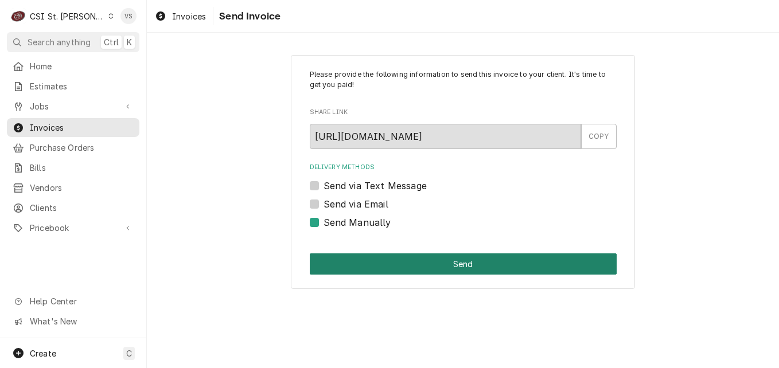
click at [364, 266] on button "Send" at bounding box center [463, 264] width 307 height 21
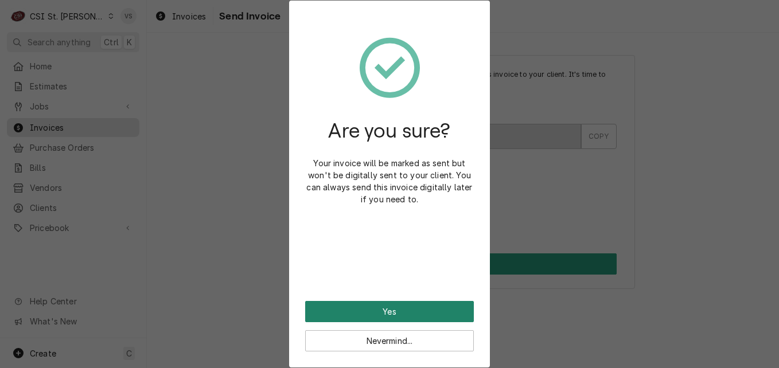
click at [400, 307] on button "Yes" at bounding box center [389, 311] width 169 height 21
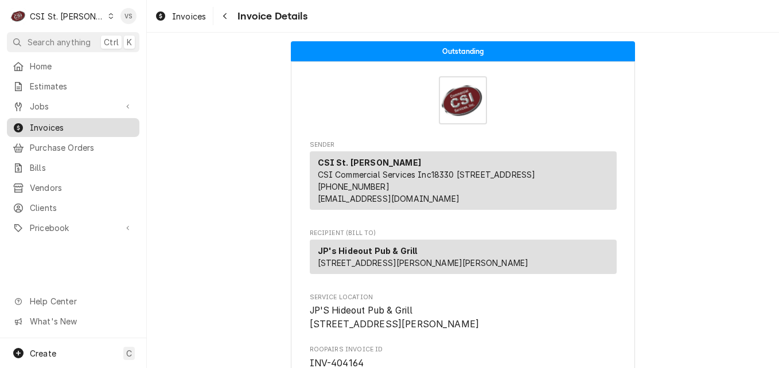
click at [75, 126] on span "Invoices" at bounding box center [82, 128] width 104 height 12
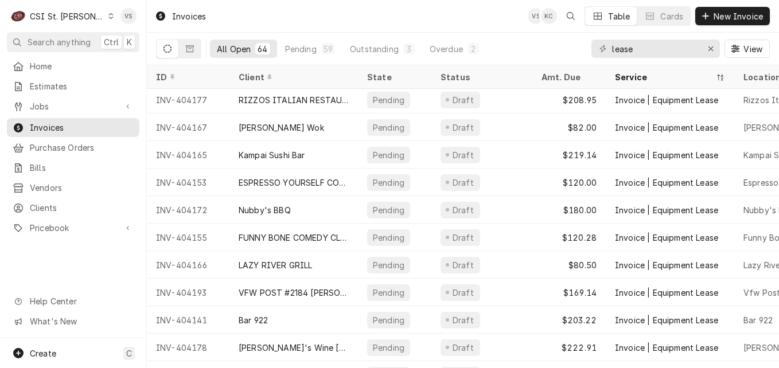
scroll to position [1410, 0]
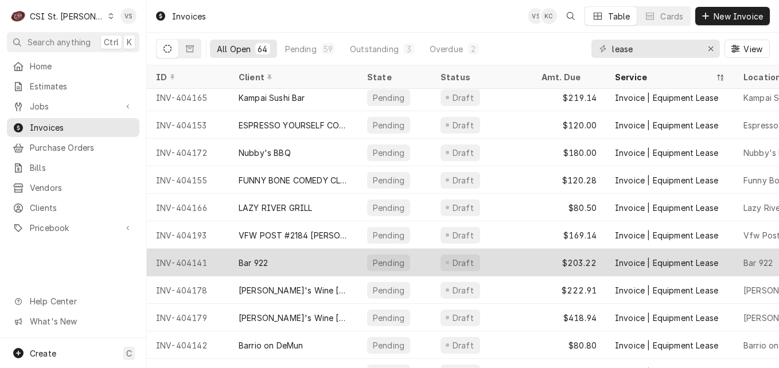
click at [259, 258] on div "Bar 922" at bounding box center [253, 263] width 29 height 12
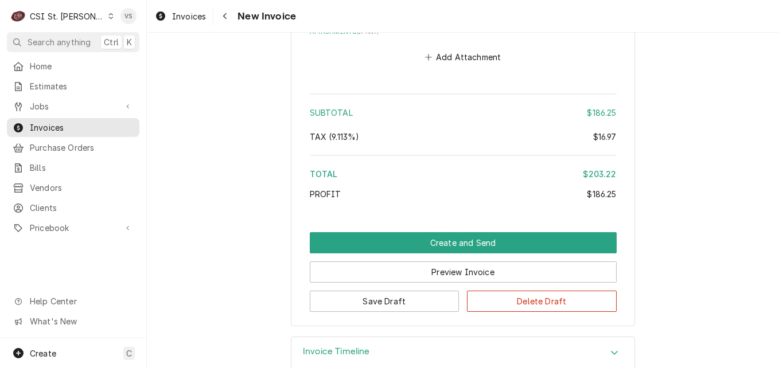
scroll to position [1664, 0]
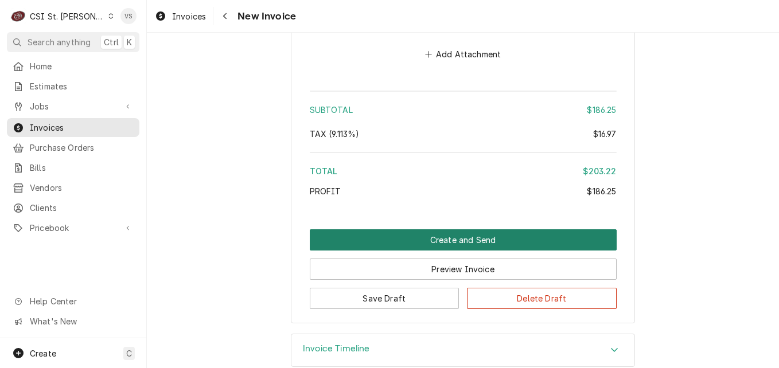
click at [364, 243] on button "Create and Send" at bounding box center [463, 240] width 307 height 21
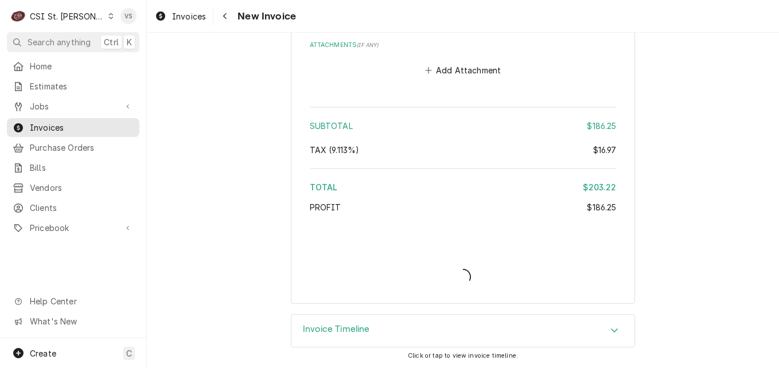
type textarea "x"
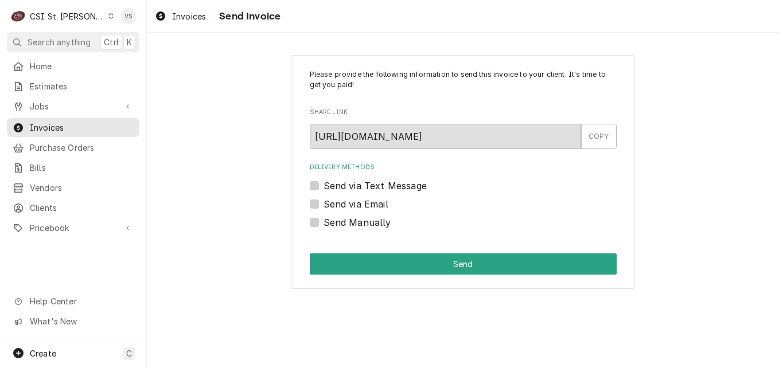
click at [336, 225] on label "Send Manually" at bounding box center [358, 223] width 68 height 14
click at [336, 225] on input "Send Manually" at bounding box center [477, 228] width 307 height 25
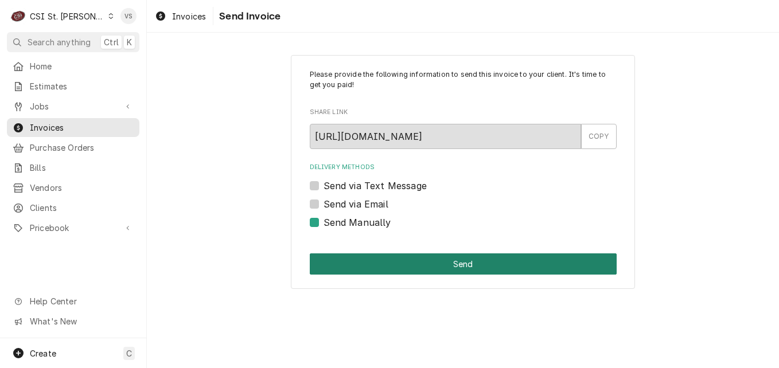
click at [324, 220] on label "Send Manually" at bounding box center [358, 223] width 68 height 14
click at [324, 220] on input "Send Manually" at bounding box center [477, 228] width 307 height 25
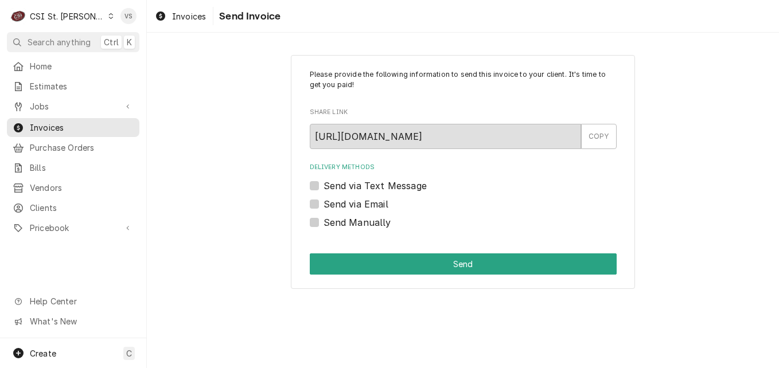
click at [324, 224] on label "Send Manually" at bounding box center [358, 223] width 68 height 14
click at [324, 224] on input "Send Manually" at bounding box center [477, 228] width 307 height 25
checkbox input "true"
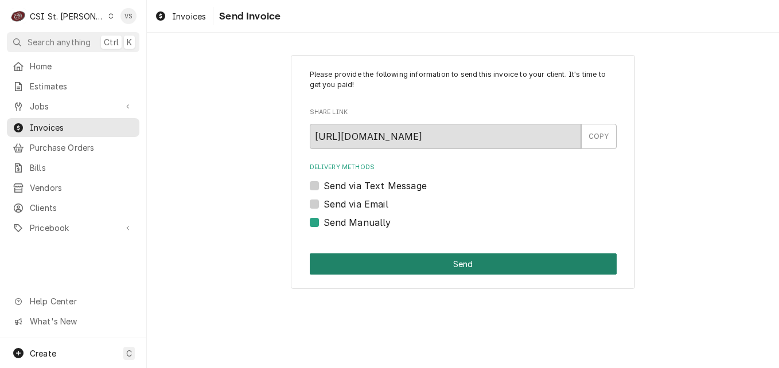
click at [344, 259] on button "Send" at bounding box center [463, 264] width 307 height 21
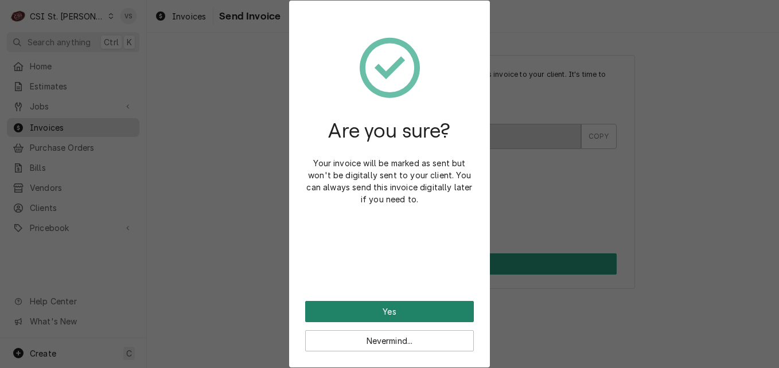
click at [367, 312] on button "Yes" at bounding box center [389, 311] width 169 height 21
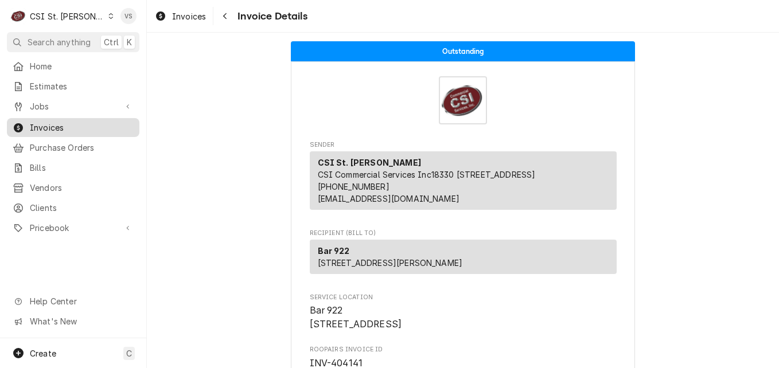
click at [75, 126] on span "Invoices" at bounding box center [82, 128] width 104 height 12
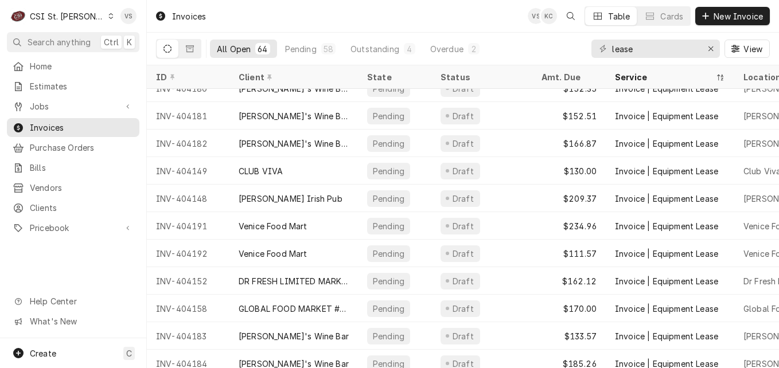
scroll to position [942, 0]
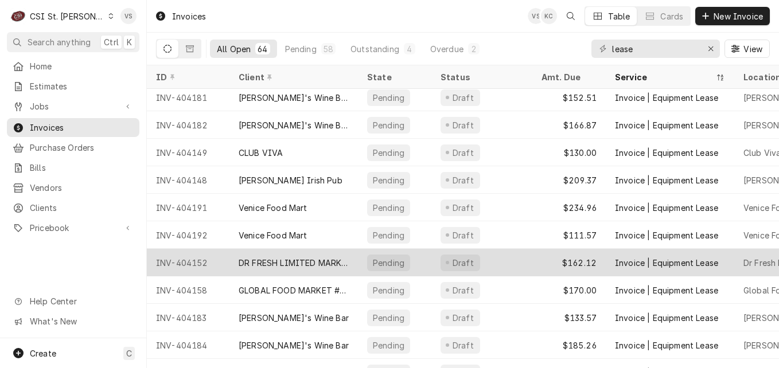
click at [295, 259] on div "DR FRESH LIMITED MARKET LLC" at bounding box center [294, 263] width 110 height 12
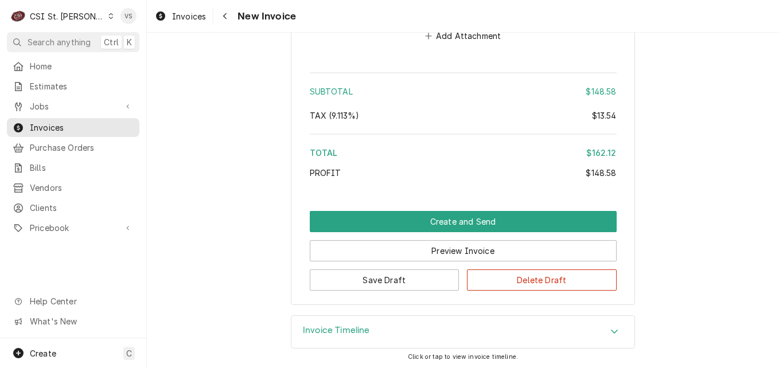
scroll to position [1670, 0]
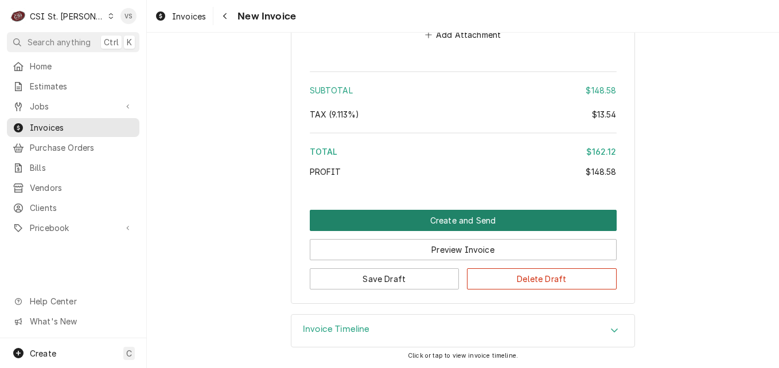
click at [392, 223] on button "Create and Send" at bounding box center [463, 220] width 307 height 21
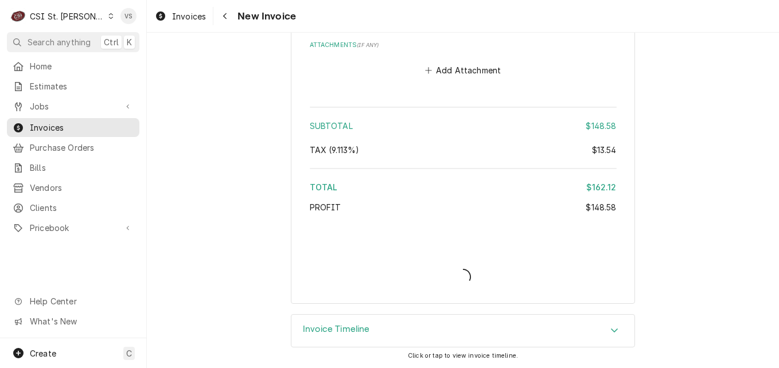
scroll to position [1634, 0]
type textarea "x"
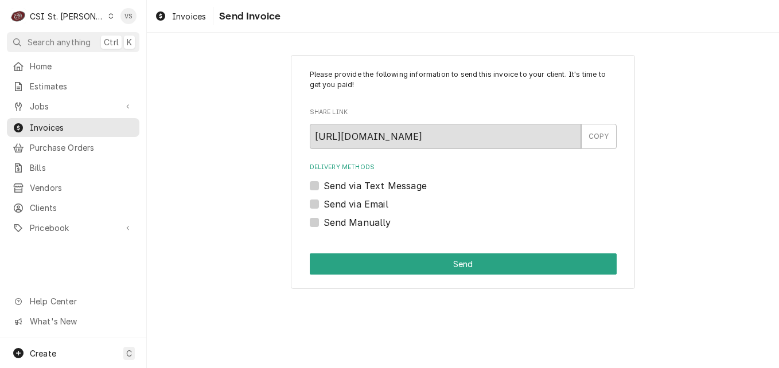
click at [319, 228] on div "Send Manually" at bounding box center [463, 223] width 307 height 14
click at [324, 219] on label "Send Manually" at bounding box center [358, 223] width 68 height 14
click at [324, 219] on input "Send Manually" at bounding box center [477, 228] width 307 height 25
checkbox input "true"
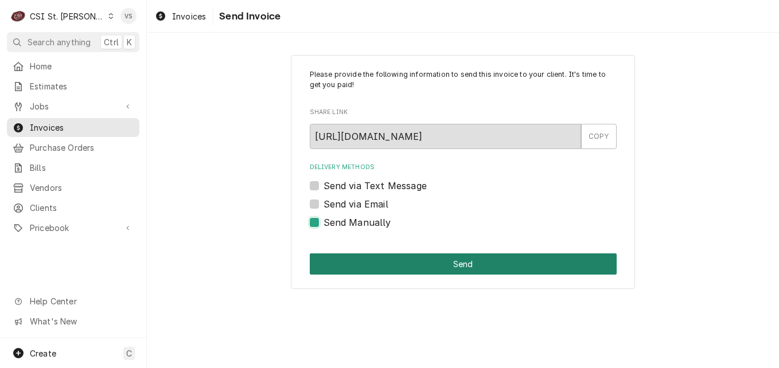
click at [390, 258] on button "Send" at bounding box center [463, 264] width 307 height 21
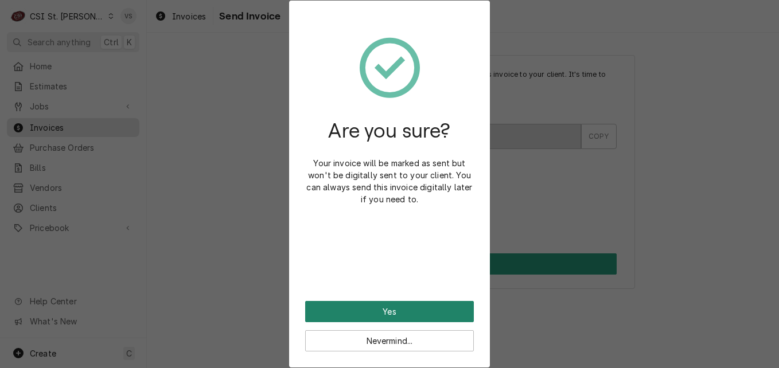
click at [387, 313] on button "Yes" at bounding box center [389, 311] width 169 height 21
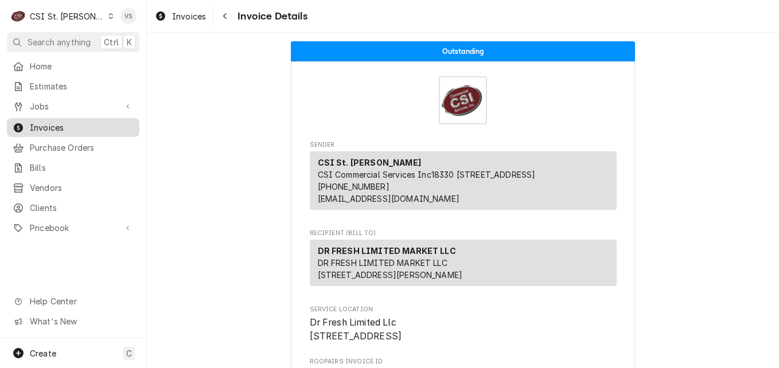
click at [56, 122] on span "Invoices" at bounding box center [82, 128] width 104 height 12
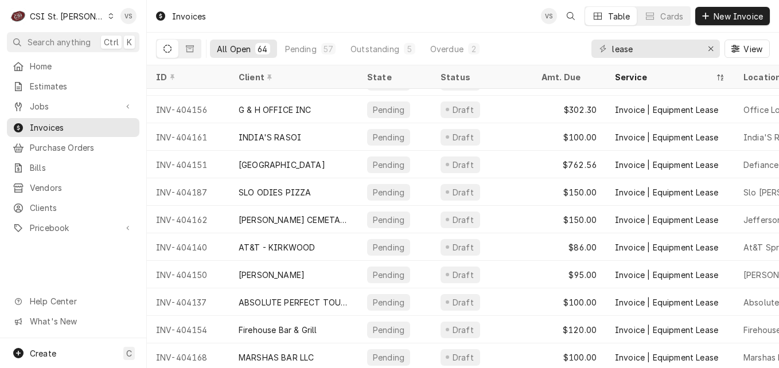
scroll to position [444, 0]
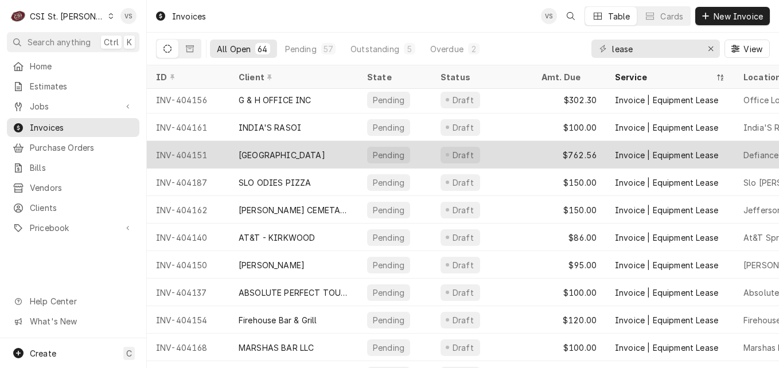
click at [220, 155] on div "INV-404151" at bounding box center [188, 155] width 83 height 28
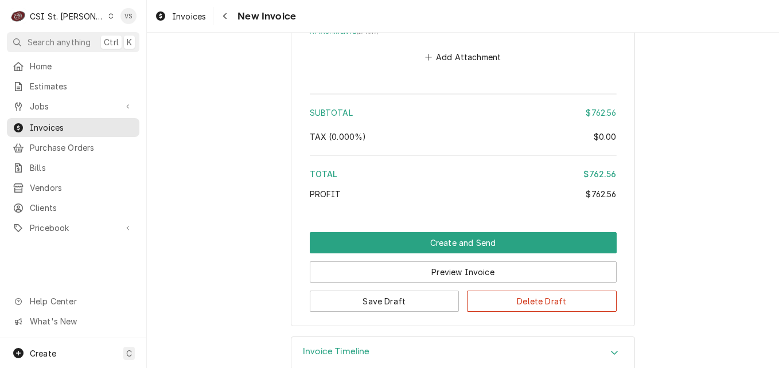
scroll to position [1738, 0]
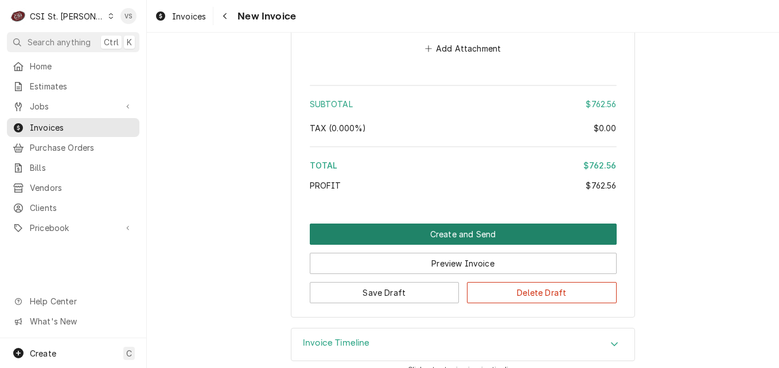
click at [400, 224] on button "Create and Send" at bounding box center [463, 234] width 307 height 21
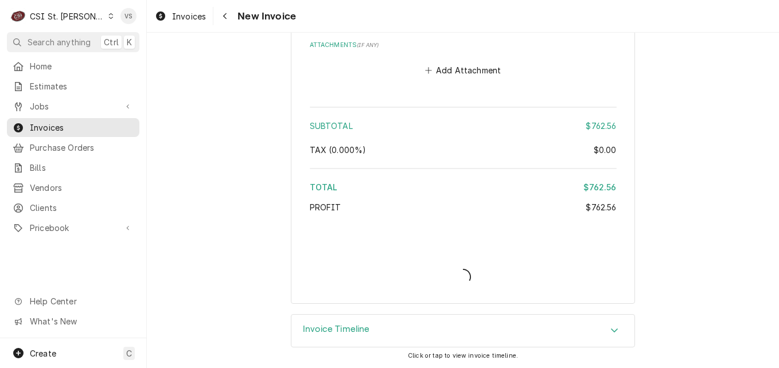
scroll to position [1703, 0]
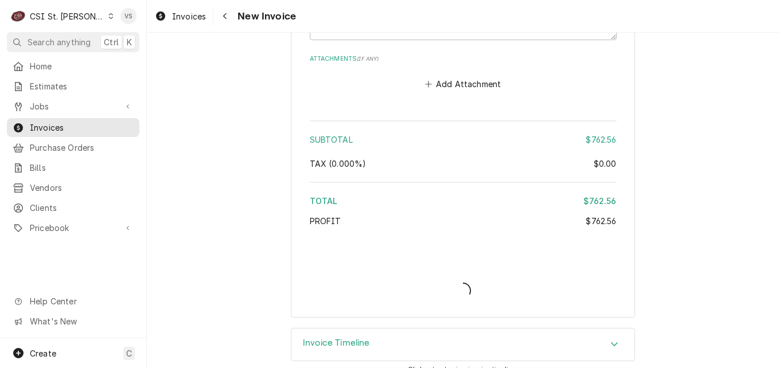
type textarea "x"
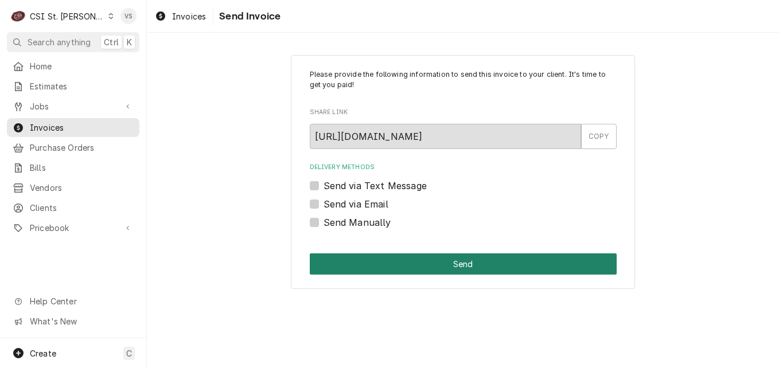
click at [324, 224] on label "Send Manually" at bounding box center [358, 223] width 68 height 14
click at [324, 224] on input "Send Manually" at bounding box center [477, 228] width 307 height 25
checkbox input "true"
click at [364, 268] on button "Send" at bounding box center [463, 264] width 307 height 21
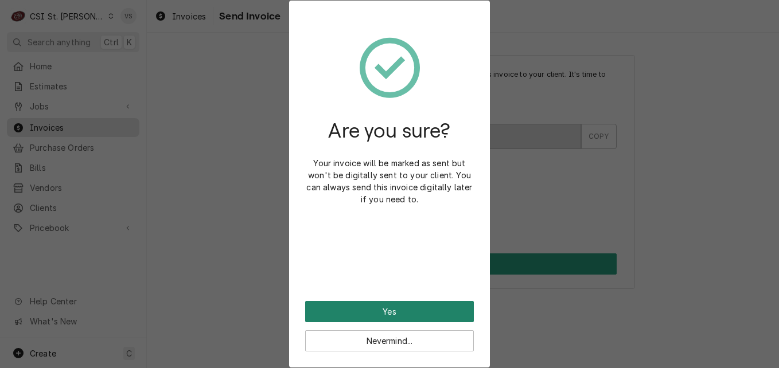
click at [374, 308] on button "Yes" at bounding box center [389, 311] width 169 height 21
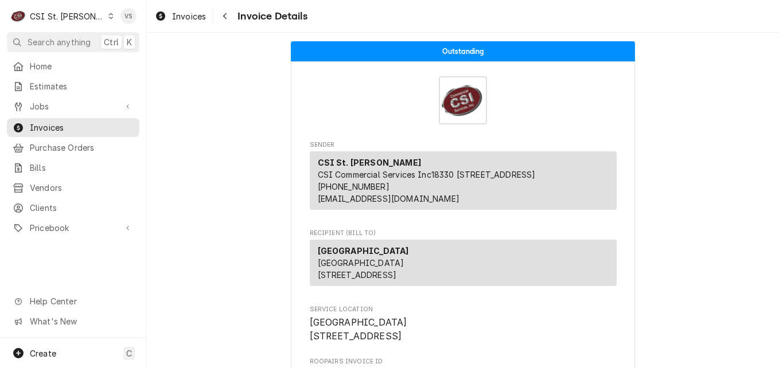
click at [57, 122] on span "Invoices" at bounding box center [82, 128] width 104 height 12
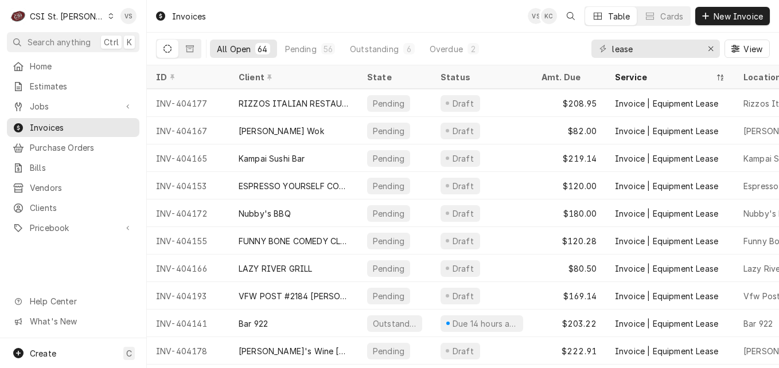
scroll to position [1352, 0]
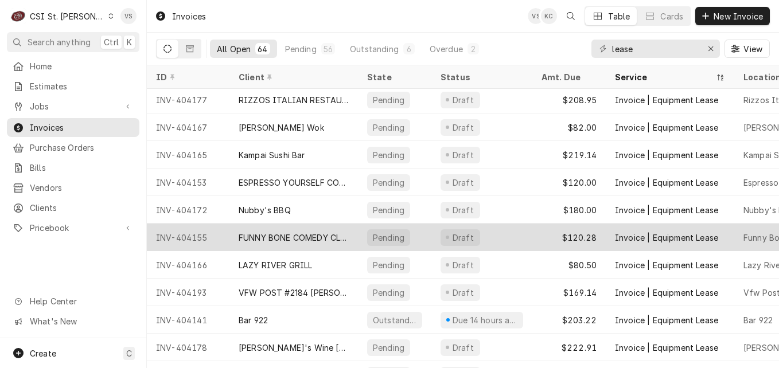
click at [220, 233] on div "INV-404155" at bounding box center [188, 238] width 83 height 28
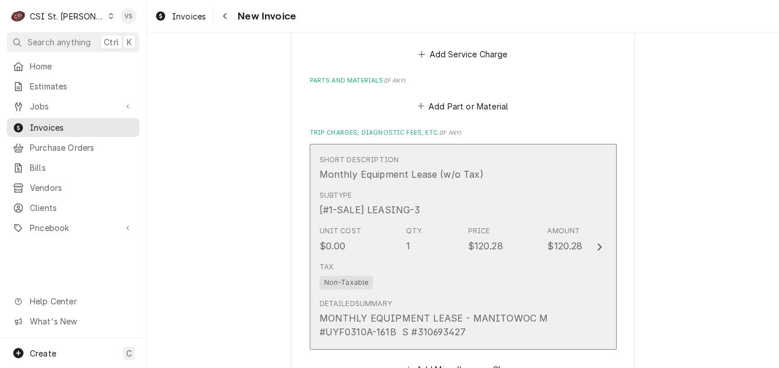
scroll to position [1607, 0]
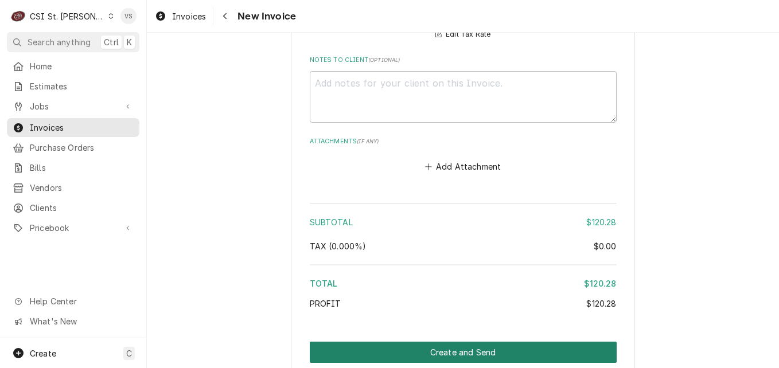
click at [404, 349] on button "Create and Send" at bounding box center [463, 352] width 307 height 21
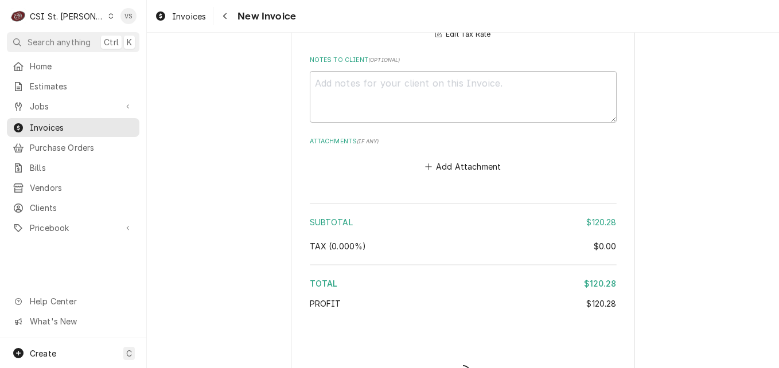
type textarea "x"
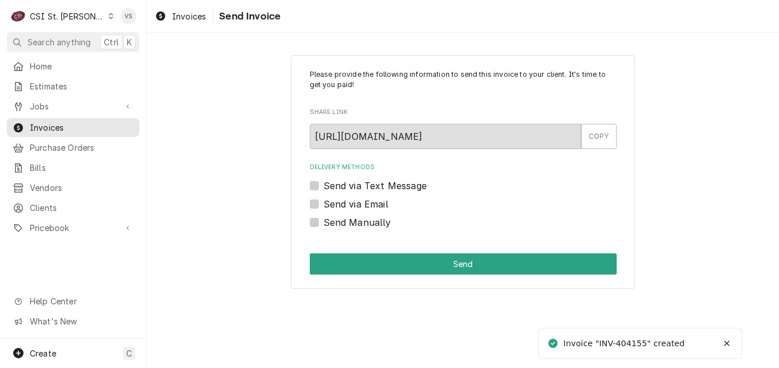
click at [324, 223] on label "Send Manually" at bounding box center [358, 223] width 68 height 14
click at [324, 223] on input "Send Manually" at bounding box center [477, 228] width 307 height 25
checkbox input "true"
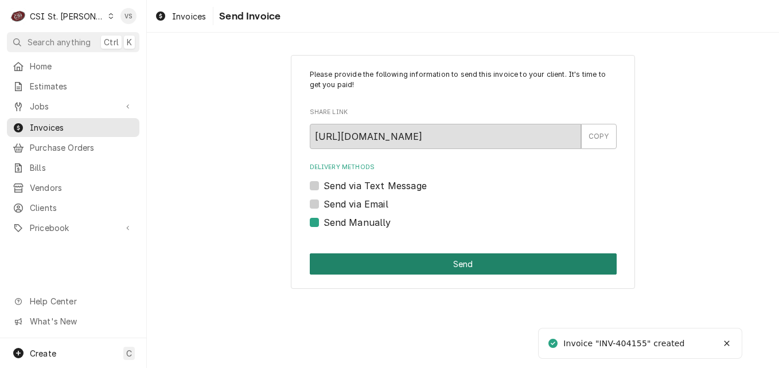
click at [364, 270] on button "Send" at bounding box center [463, 264] width 307 height 21
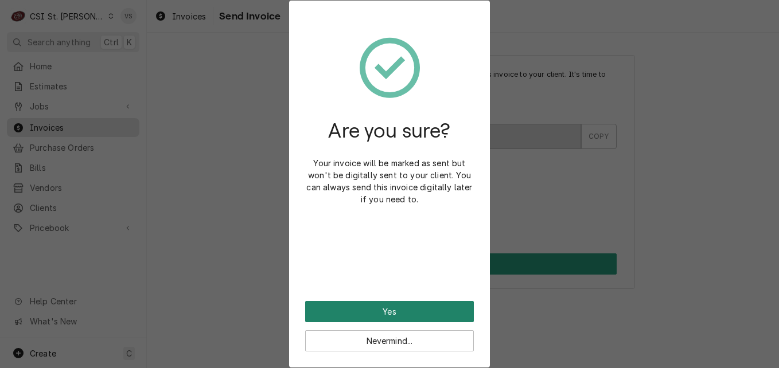
click at [377, 303] on button "Yes" at bounding box center [389, 311] width 169 height 21
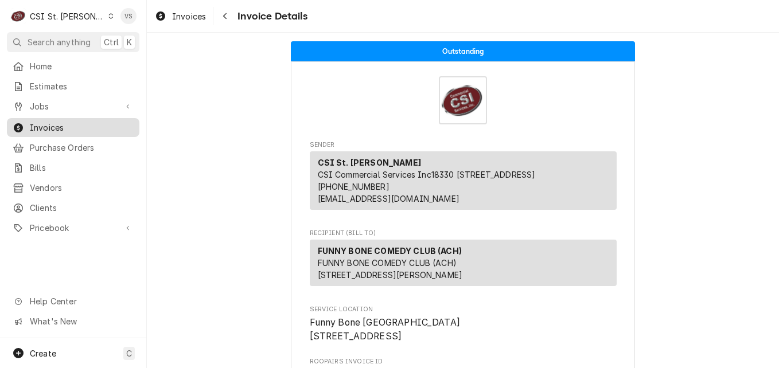
click at [98, 126] on span "Invoices" at bounding box center [82, 128] width 104 height 12
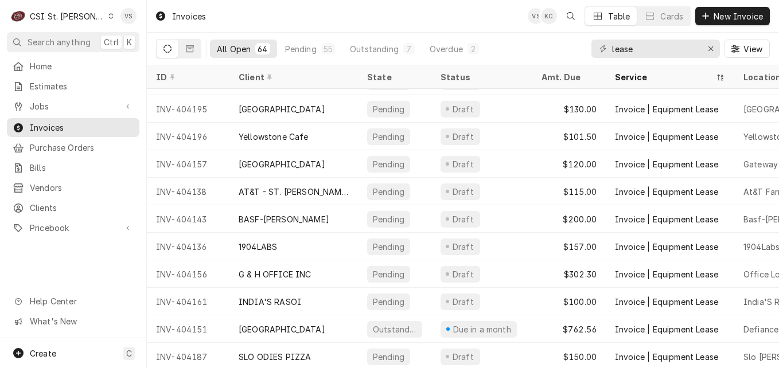
scroll to position [281, 0]
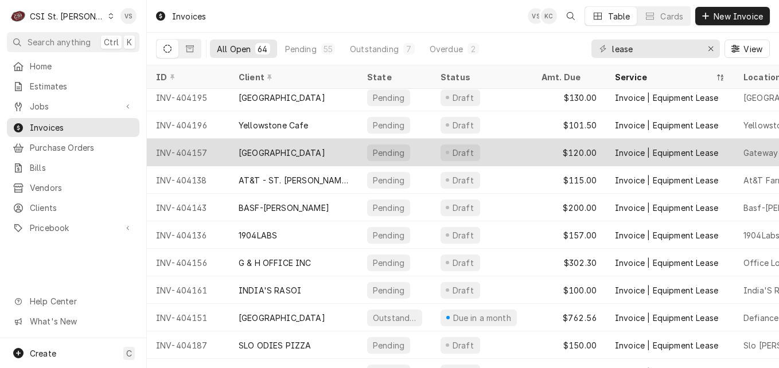
click at [301, 150] on div "GATEWAY NATIONAL GOLF LINKS" at bounding box center [282, 153] width 87 height 12
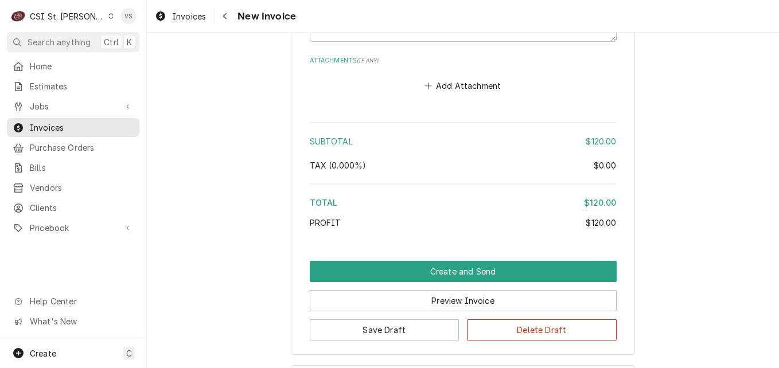
scroll to position [1642, 0]
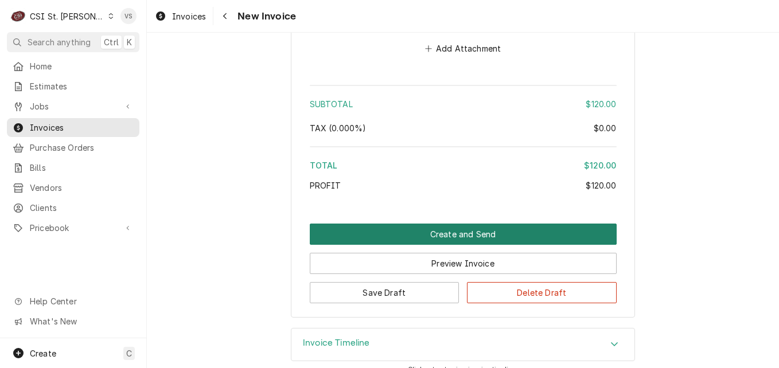
click at [394, 224] on button "Create and Send" at bounding box center [463, 234] width 307 height 21
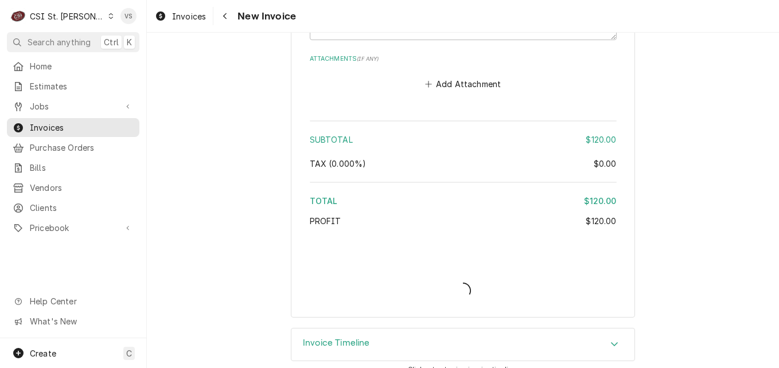
type textarea "x"
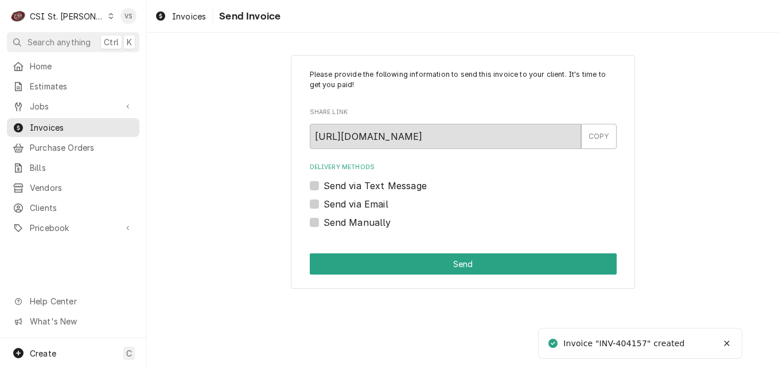
click at [324, 223] on label "Send Manually" at bounding box center [358, 223] width 68 height 14
click at [324, 223] on input "Send Manually" at bounding box center [477, 228] width 307 height 25
checkbox input "true"
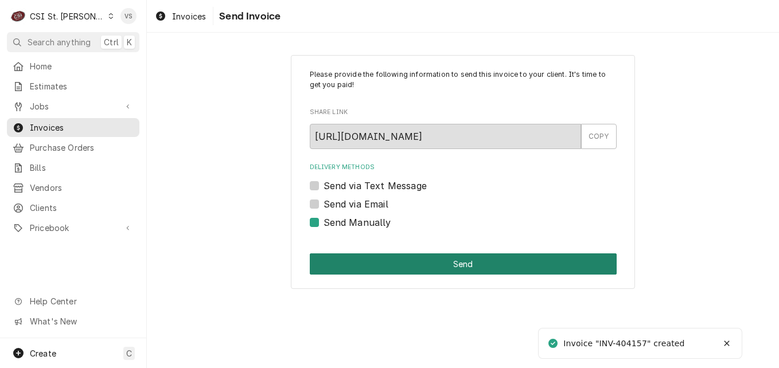
click at [386, 263] on button "Send" at bounding box center [463, 264] width 307 height 21
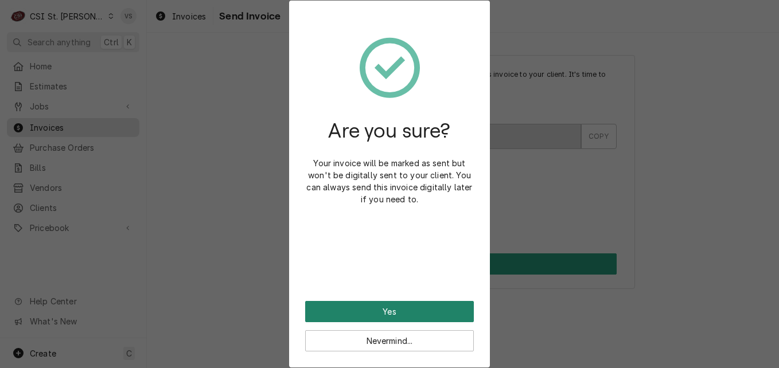
click at [380, 307] on button "Yes" at bounding box center [389, 311] width 169 height 21
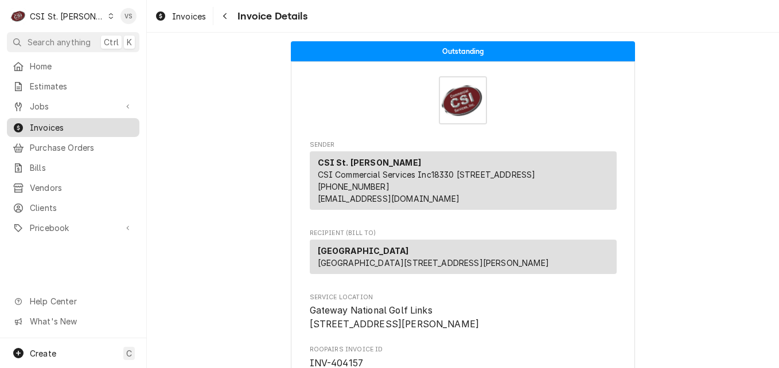
click at [90, 125] on span "Invoices" at bounding box center [82, 128] width 104 height 12
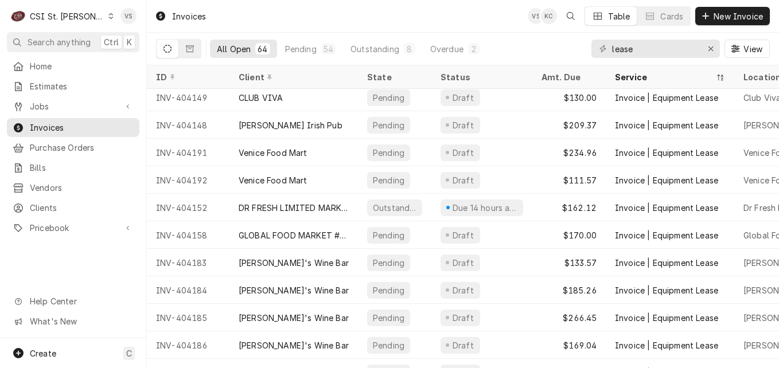
scroll to position [1022, 0]
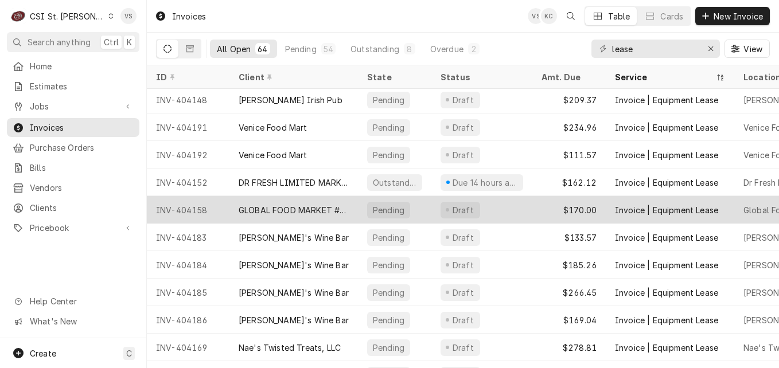
click at [287, 205] on div "GLOBAL FOOD MARKET #2 (ACH)" at bounding box center [294, 210] width 110 height 12
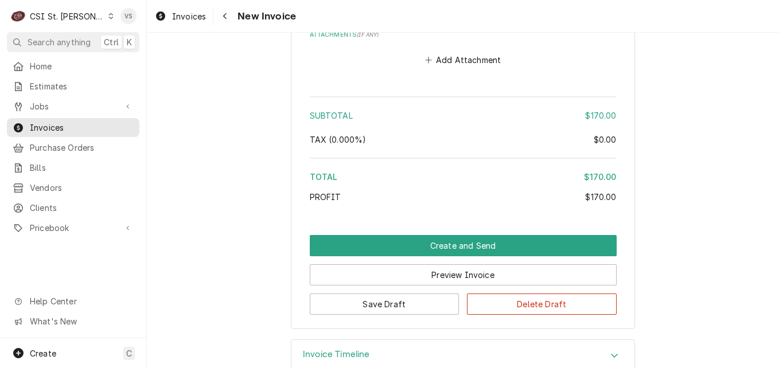
scroll to position [1656, 0]
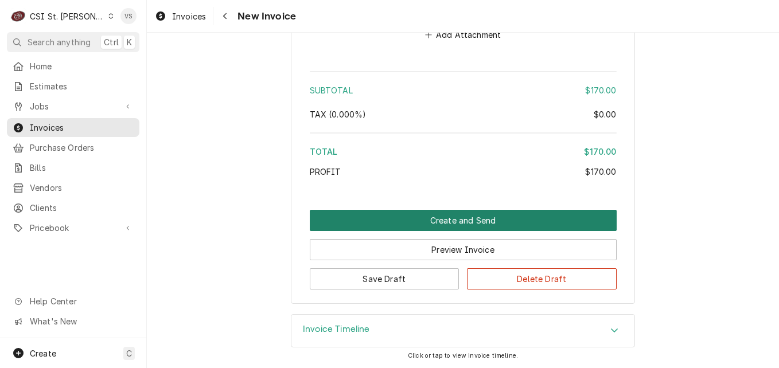
click at [356, 220] on button "Create and Send" at bounding box center [463, 220] width 307 height 21
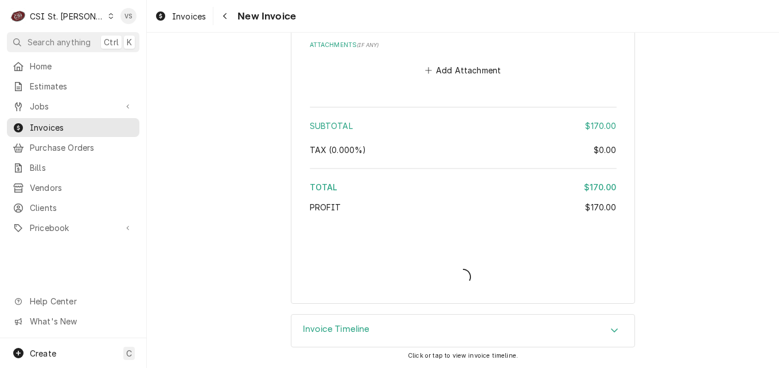
scroll to position [1620, 0]
type textarea "x"
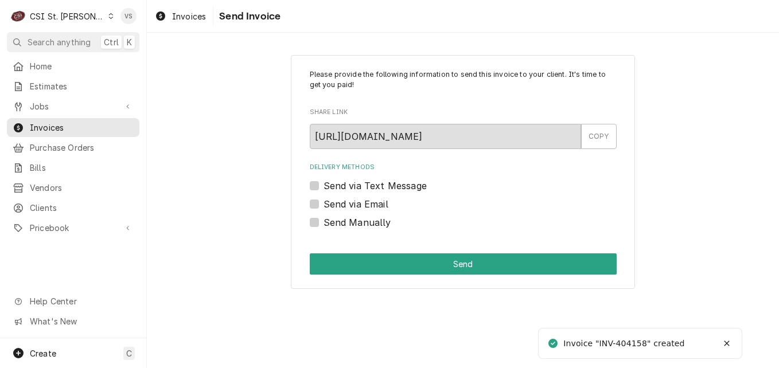
click at [324, 224] on label "Send Manually" at bounding box center [358, 223] width 68 height 14
click at [324, 224] on input "Send Manually" at bounding box center [477, 228] width 307 height 25
checkbox input "true"
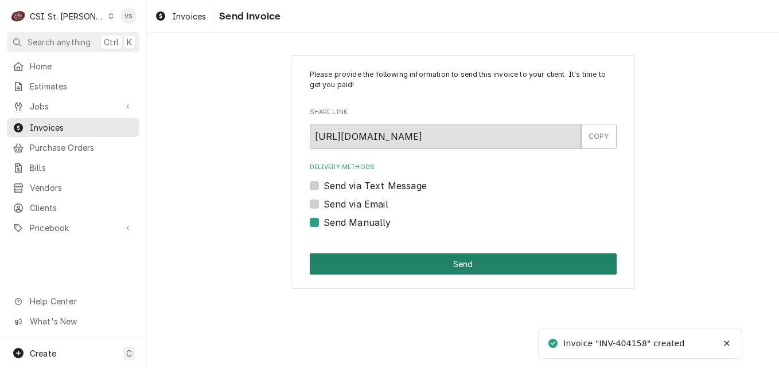
click at [351, 259] on button "Send" at bounding box center [463, 264] width 307 height 21
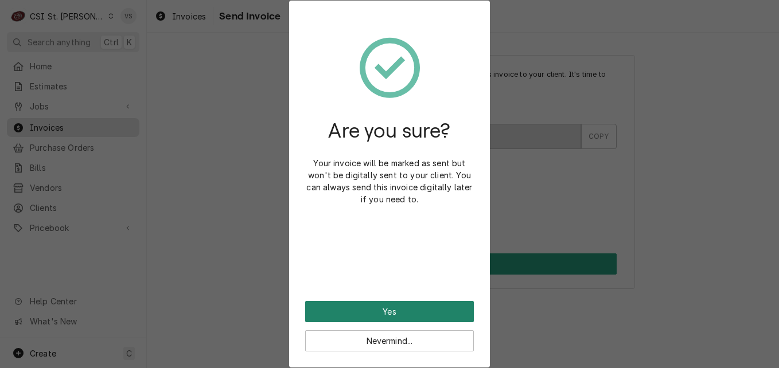
click at [367, 308] on button "Yes" at bounding box center [389, 311] width 169 height 21
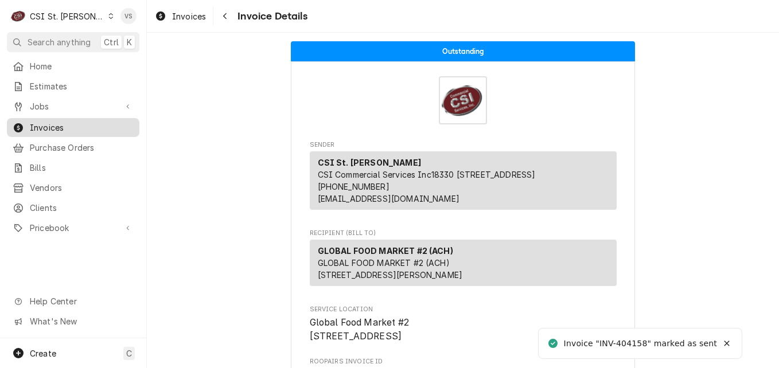
click at [101, 122] on span "Invoices" at bounding box center [82, 128] width 104 height 12
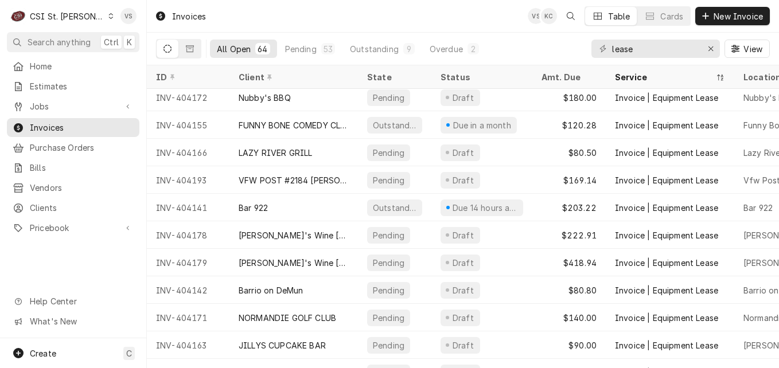
scroll to position [1490, 0]
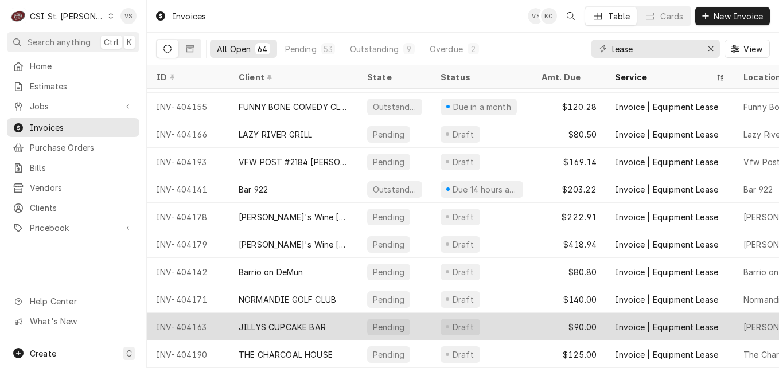
click at [281, 321] on div "JILLYS CUPCAKE BAR" at bounding box center [282, 327] width 87 height 12
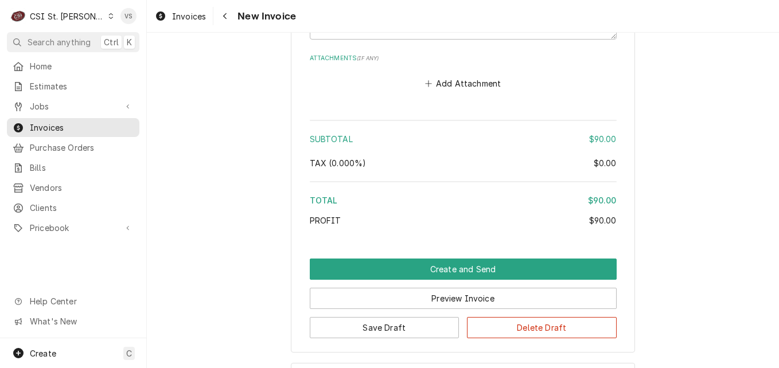
scroll to position [1711, 0]
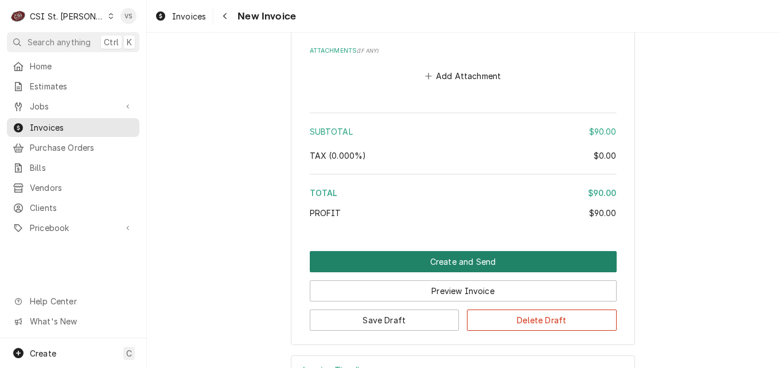
click at [379, 251] on button "Create and Send" at bounding box center [463, 261] width 307 height 21
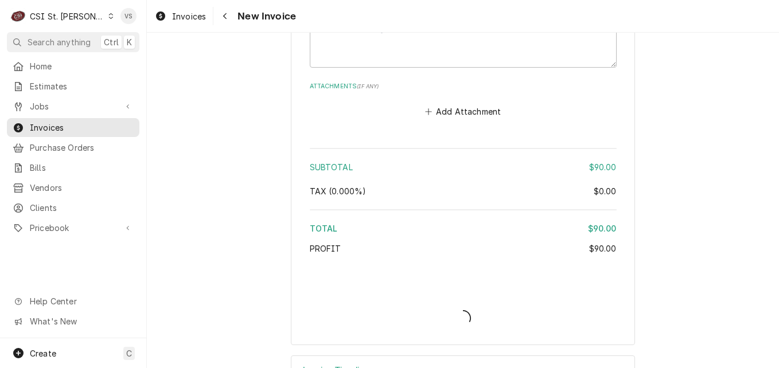
type textarea "x"
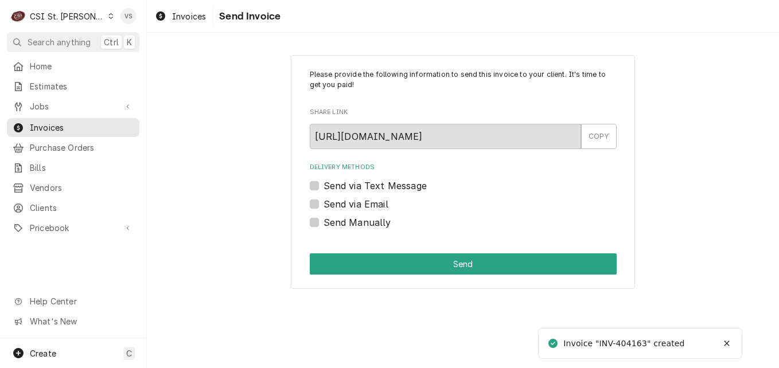
click at [324, 224] on label "Send Manually" at bounding box center [358, 223] width 68 height 14
click at [324, 224] on input "Send Manually" at bounding box center [477, 228] width 307 height 25
checkbox input "true"
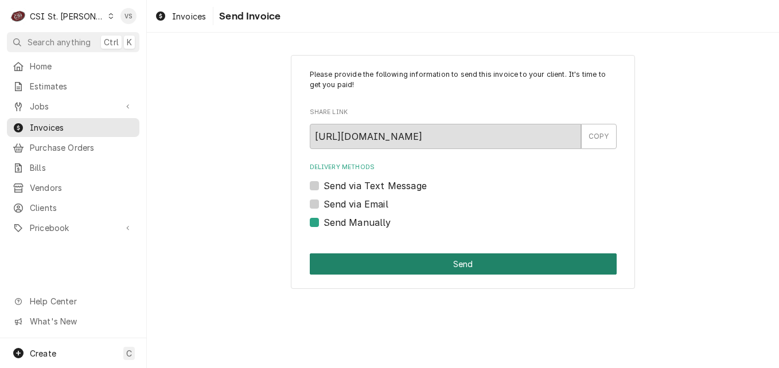
click at [372, 267] on button "Send" at bounding box center [463, 264] width 307 height 21
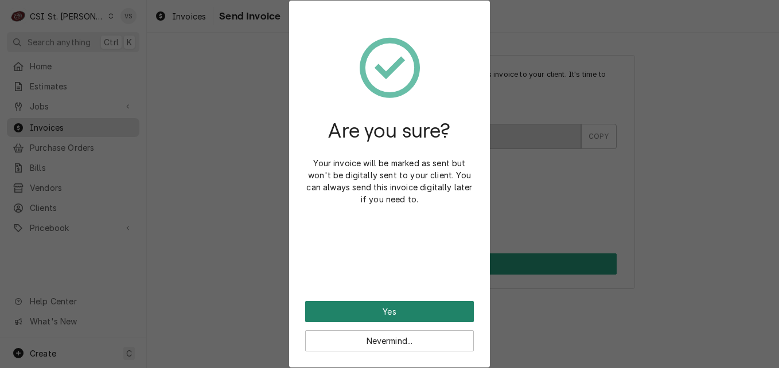
click at [385, 310] on button "Yes" at bounding box center [389, 311] width 169 height 21
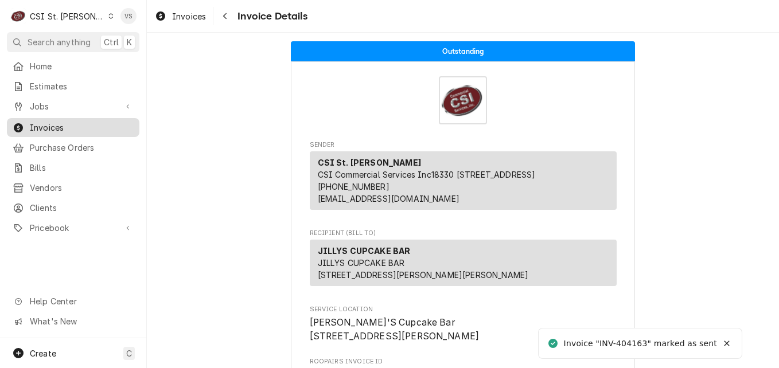
click at [79, 123] on span "Invoices" at bounding box center [82, 128] width 104 height 12
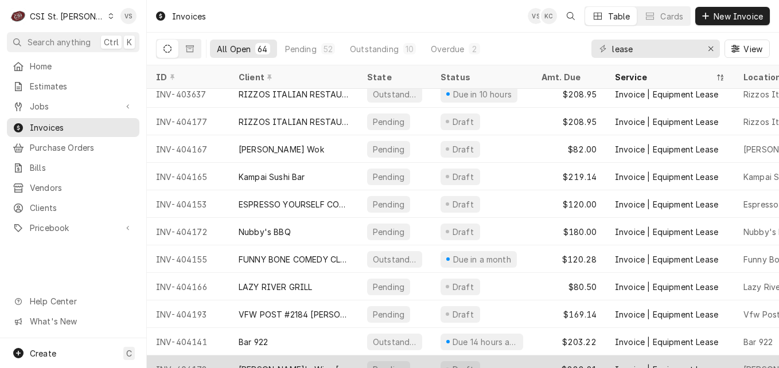
scroll to position [1318, 0]
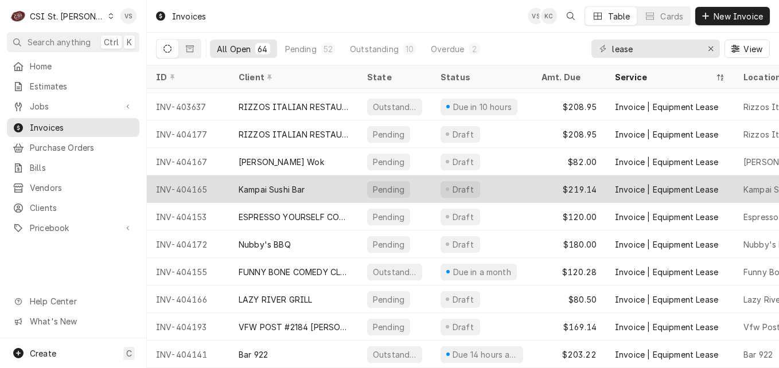
click at [235, 185] on div "Kampai Sushi Bar" at bounding box center [294, 190] width 129 height 28
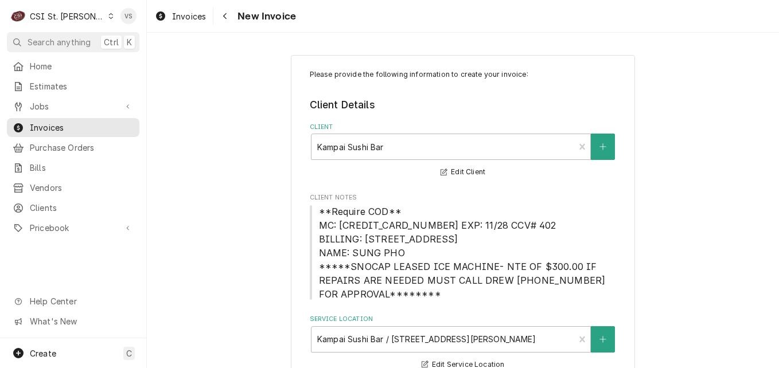
scroll to position [1794, 0]
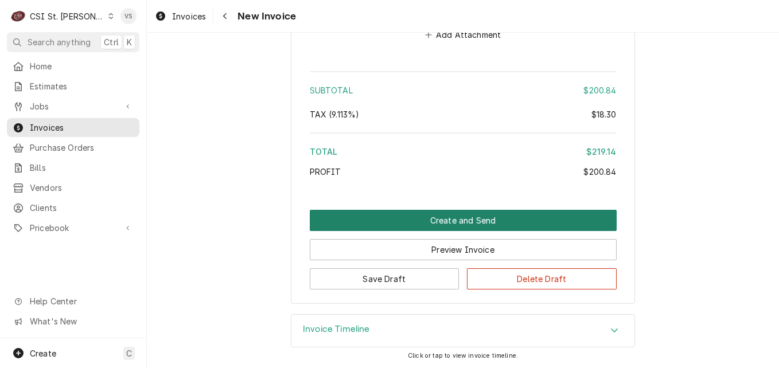
click at [357, 225] on button "Create and Send" at bounding box center [463, 220] width 307 height 21
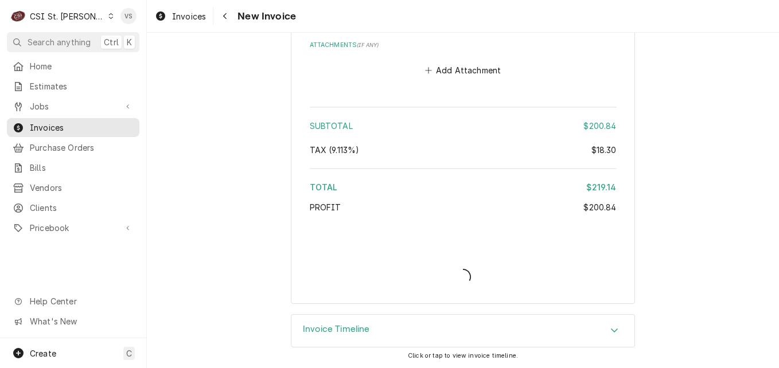
type textarea "x"
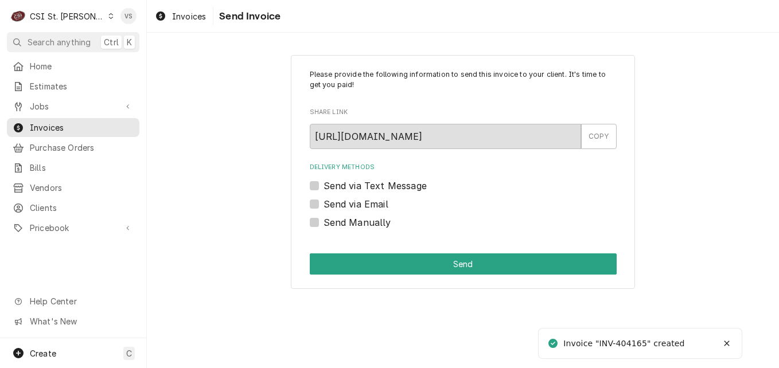
click at [324, 224] on label "Send Manually" at bounding box center [358, 223] width 68 height 14
click at [324, 224] on input "Send Manually" at bounding box center [477, 228] width 307 height 25
checkbox input "true"
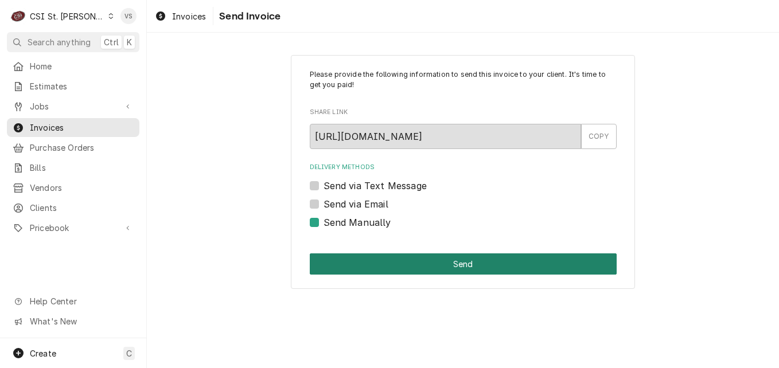
click at [359, 264] on button "Send" at bounding box center [463, 264] width 307 height 21
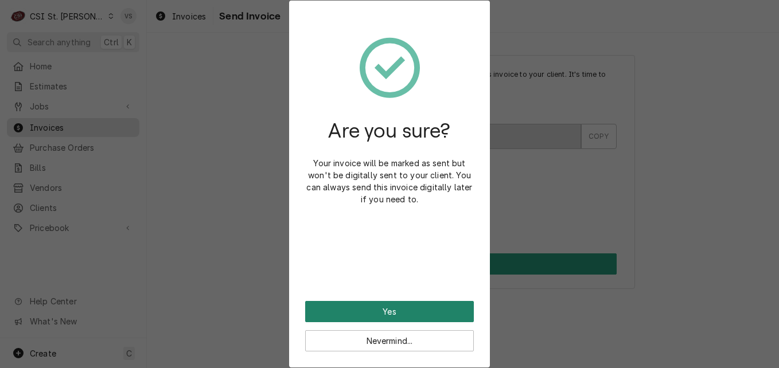
click at [398, 312] on button "Yes" at bounding box center [389, 311] width 169 height 21
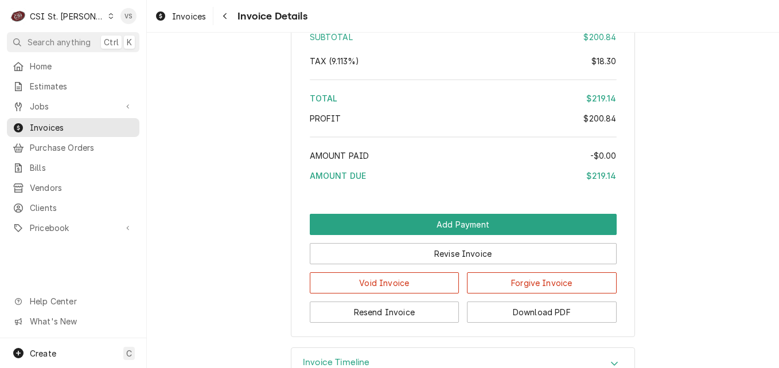
scroll to position [1697, 0]
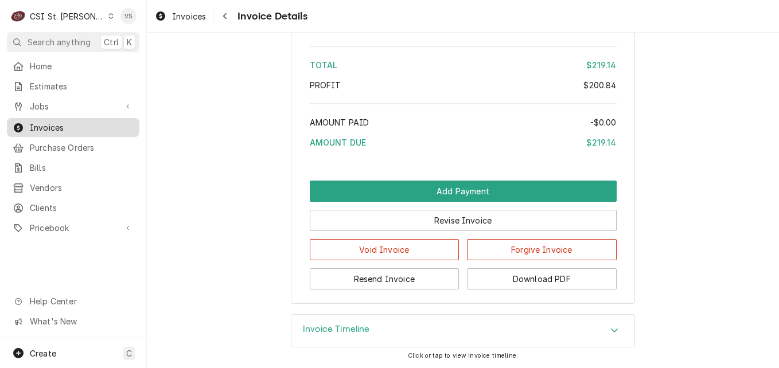
click at [67, 122] on span "Invoices" at bounding box center [82, 128] width 104 height 12
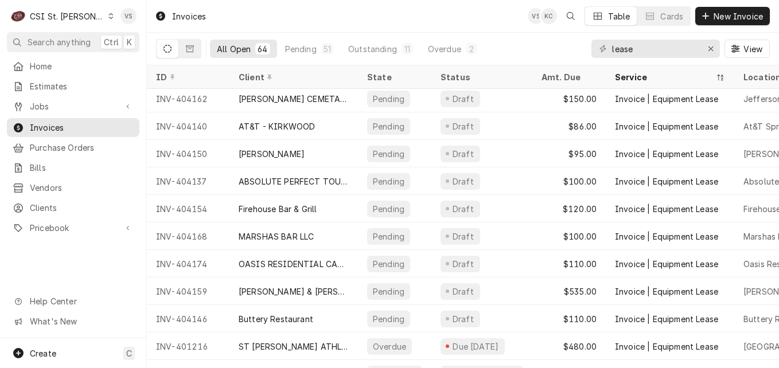
scroll to position [581, 0]
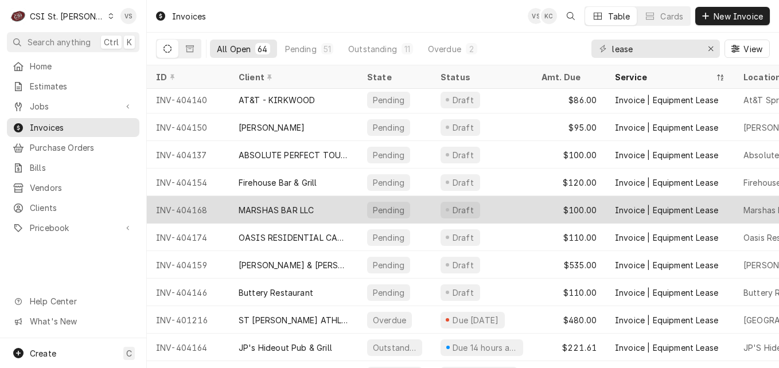
click at [286, 208] on div "MARSHAS BAR LLC" at bounding box center [276, 210] width 75 height 12
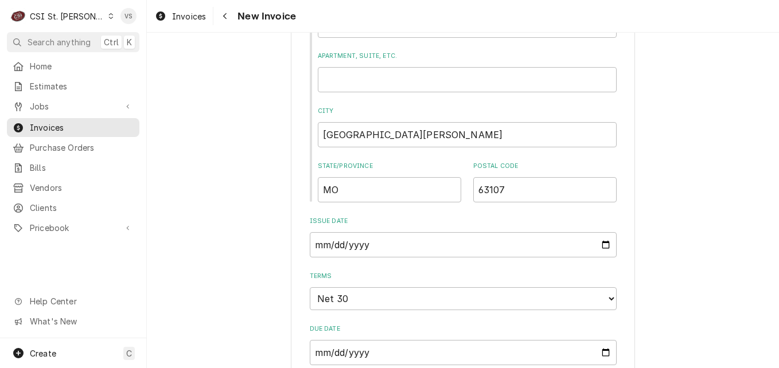
scroll to position [1607, 0]
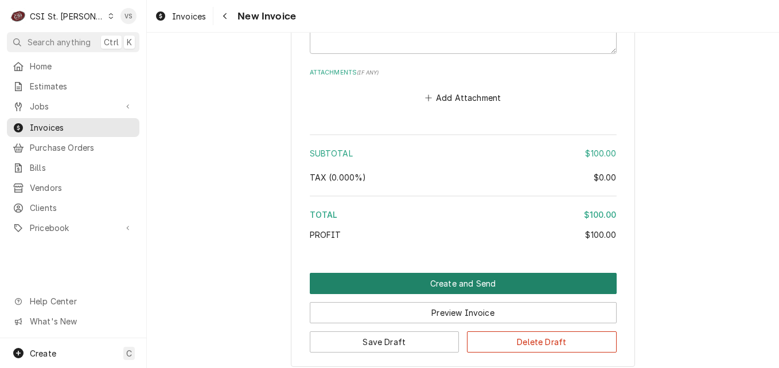
click at [375, 274] on button "Create and Send" at bounding box center [463, 283] width 307 height 21
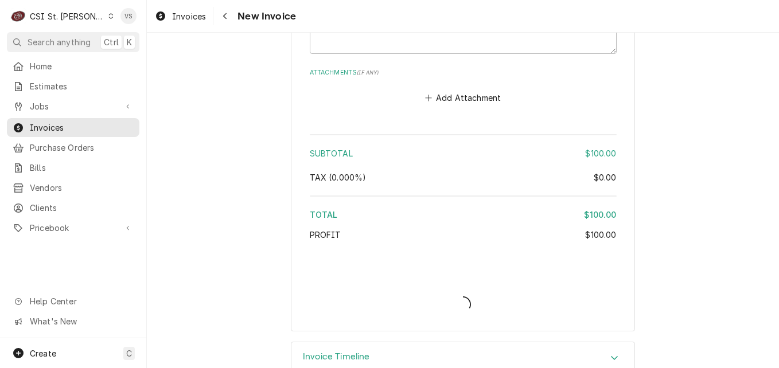
type textarea "x"
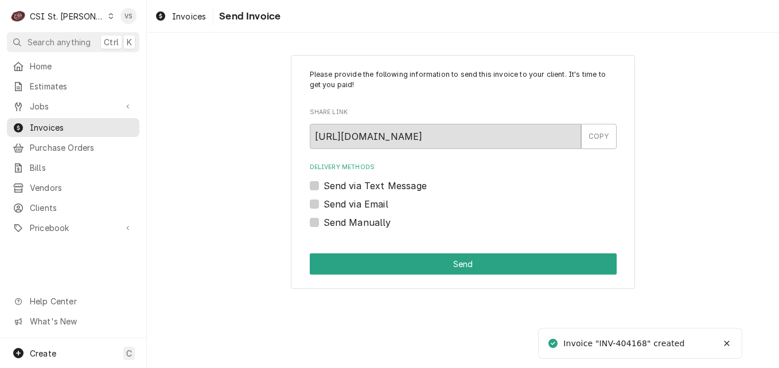
click at [324, 223] on label "Send Manually" at bounding box center [358, 223] width 68 height 14
click at [324, 223] on input "Send Manually" at bounding box center [477, 228] width 307 height 25
checkbox input "true"
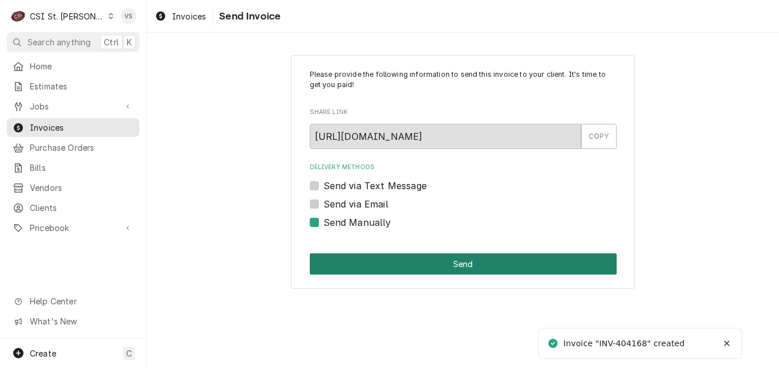
click at [358, 262] on button "Send" at bounding box center [463, 264] width 307 height 21
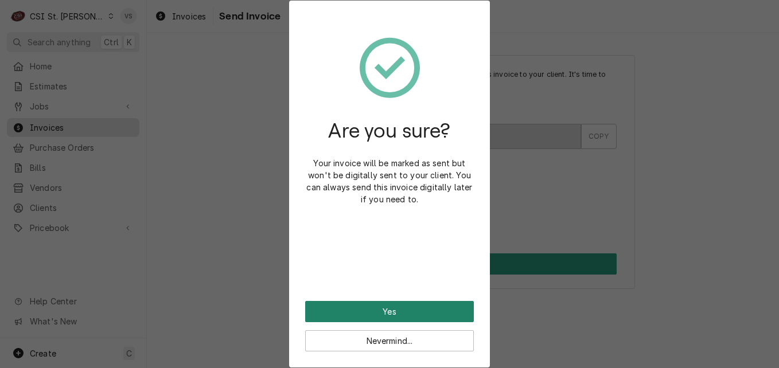
click at [369, 309] on button "Yes" at bounding box center [389, 311] width 169 height 21
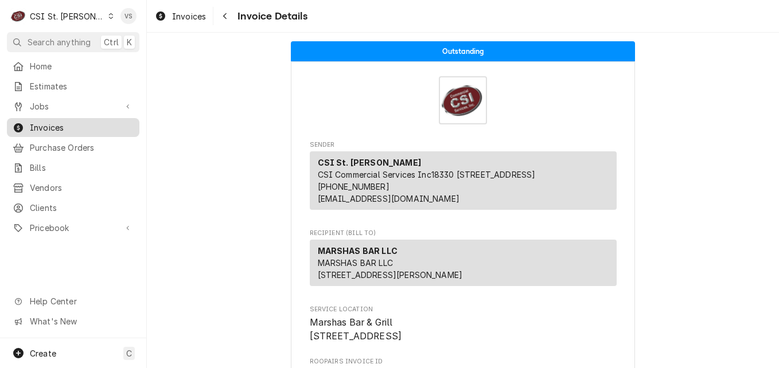
click at [74, 124] on span "Invoices" at bounding box center [82, 128] width 104 height 12
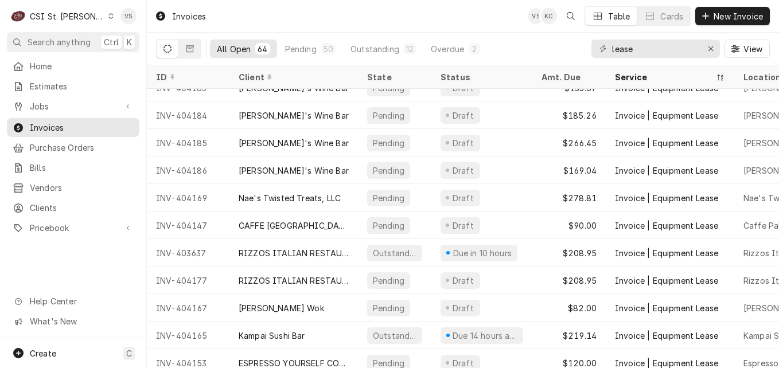
scroll to position [1189, 0]
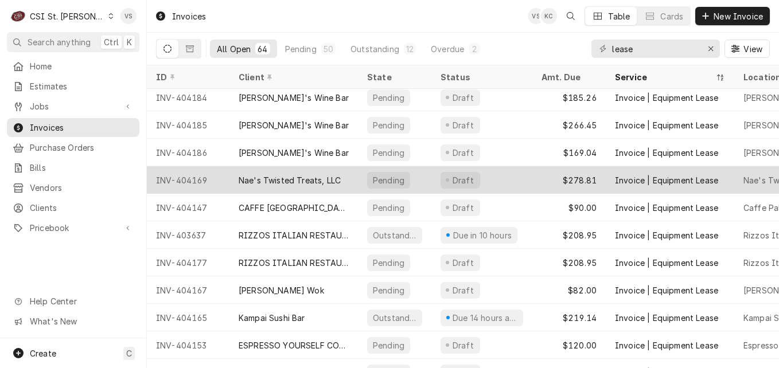
click at [312, 176] on div "Nae's Twisted Treats, LLC" at bounding box center [290, 180] width 102 height 12
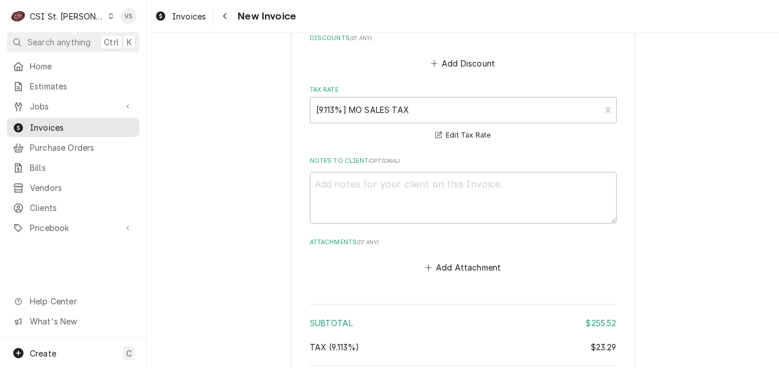
scroll to position [1711, 0]
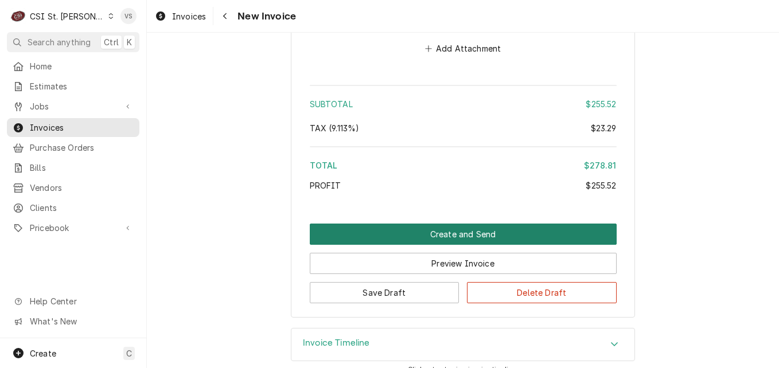
click at [407, 224] on button "Create and Send" at bounding box center [463, 234] width 307 height 21
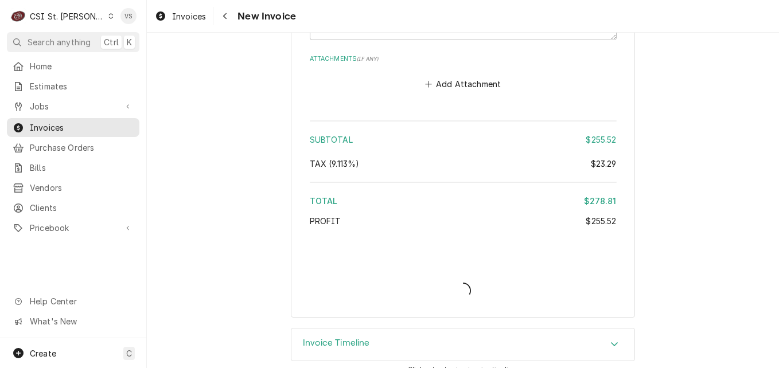
type textarea "x"
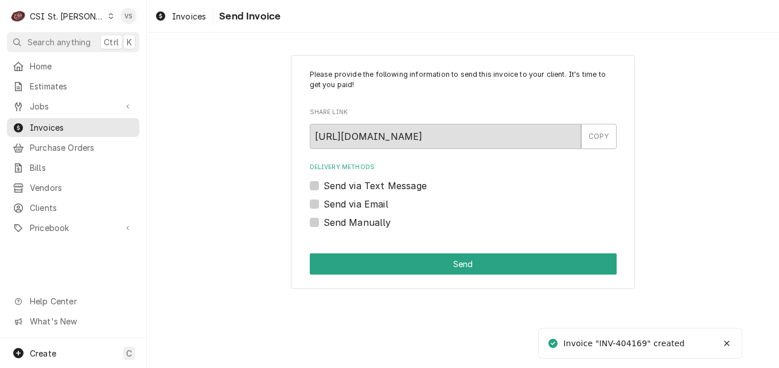
click at [324, 224] on label "Send Manually" at bounding box center [358, 223] width 68 height 14
click at [324, 224] on input "Send Manually" at bounding box center [477, 228] width 307 height 25
checkbox input "true"
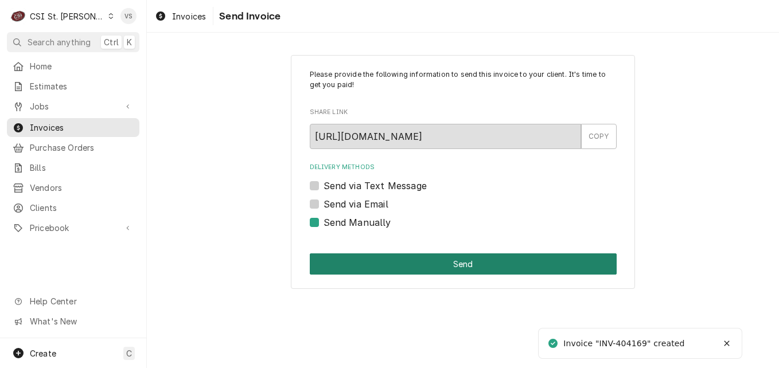
click at [364, 266] on button "Send" at bounding box center [463, 264] width 307 height 21
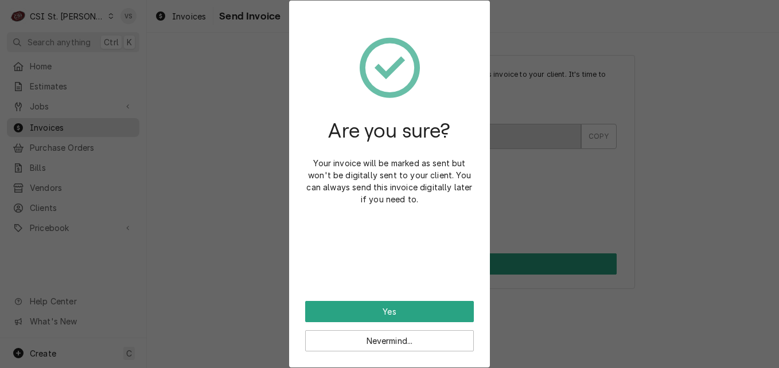
click at [377, 299] on div "Are you sure? Your invoice will be marked as sent but won't be digitally sent t…" at bounding box center [389, 159] width 169 height 285
click at [378, 308] on button "Yes" at bounding box center [389, 311] width 169 height 21
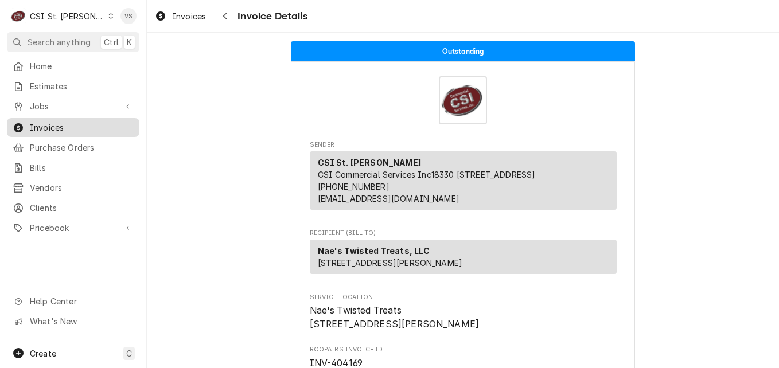
click at [106, 122] on span "Invoices" at bounding box center [82, 128] width 104 height 12
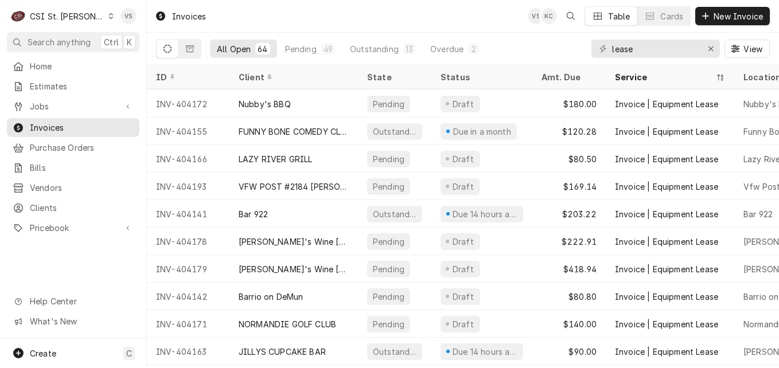
scroll to position [1433, 0]
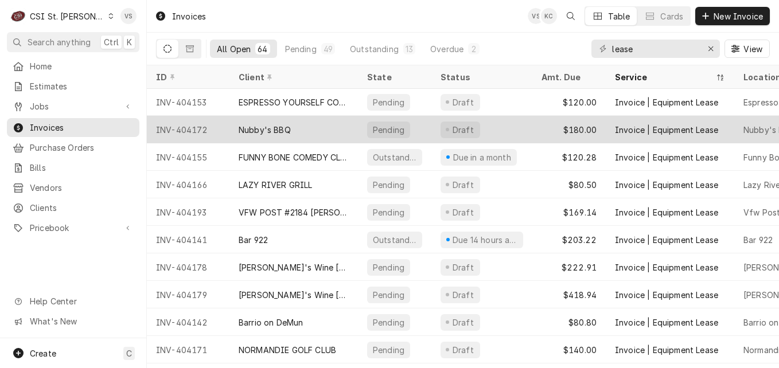
click at [283, 127] on div "Nubby's BBQ" at bounding box center [265, 130] width 52 height 12
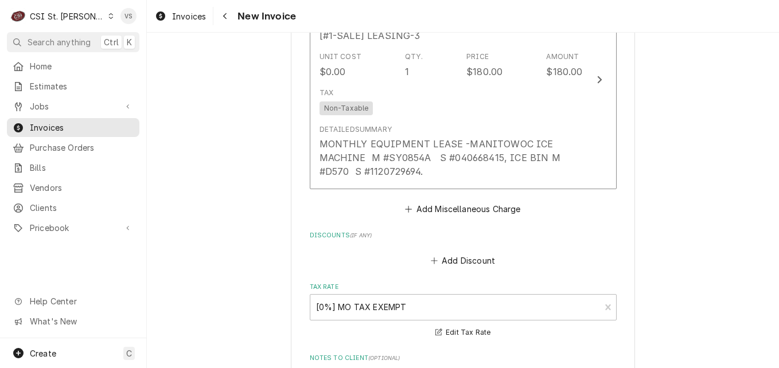
scroll to position [1794, 0]
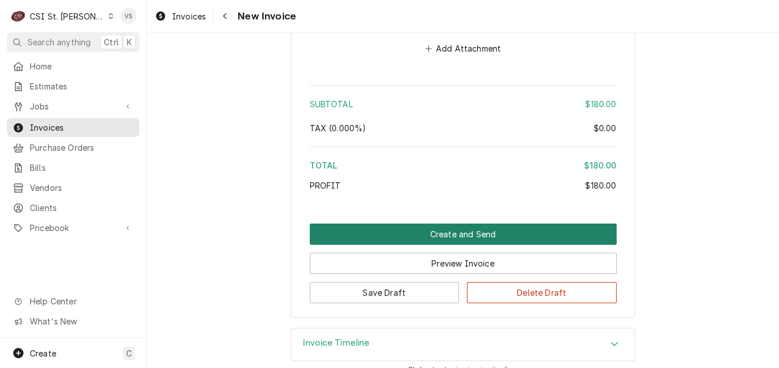
click at [419, 224] on button "Create and Send" at bounding box center [463, 234] width 307 height 21
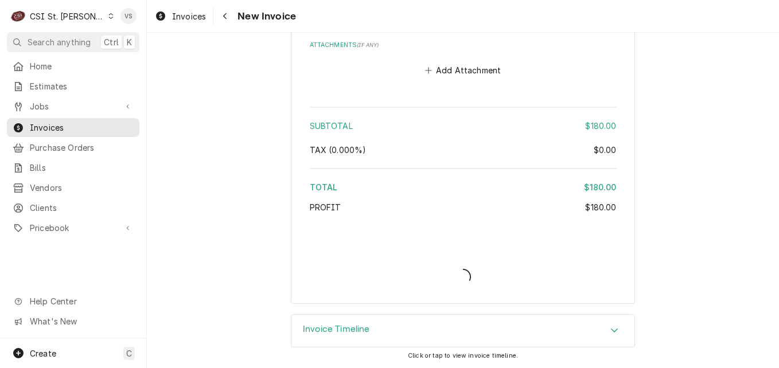
scroll to position [1758, 0]
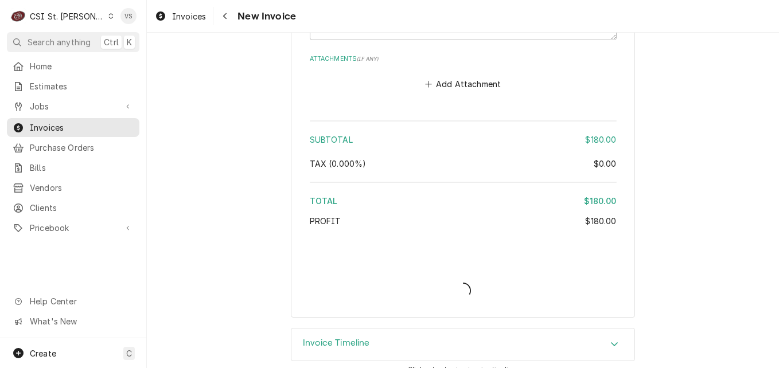
type textarea "x"
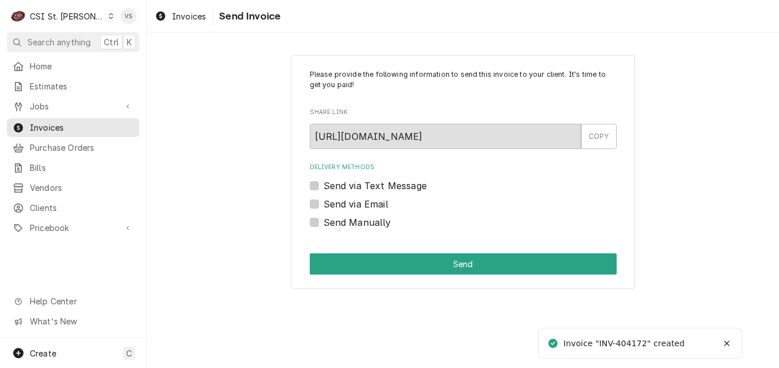
click at [324, 222] on label "Send Manually" at bounding box center [358, 223] width 68 height 14
click at [324, 222] on input "Send Manually" at bounding box center [477, 228] width 307 height 25
checkbox input "true"
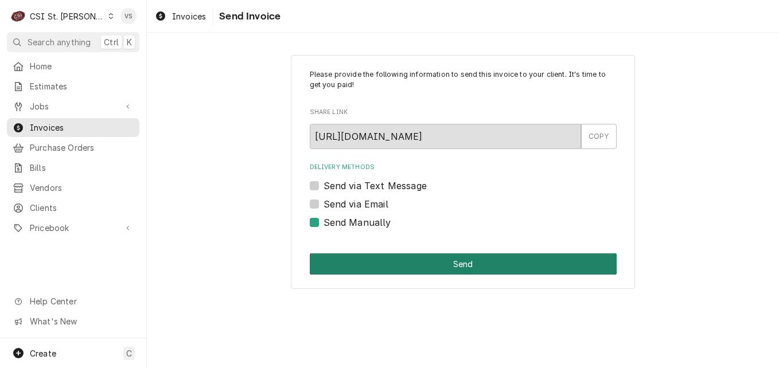
click at [397, 257] on button "Send" at bounding box center [463, 264] width 307 height 21
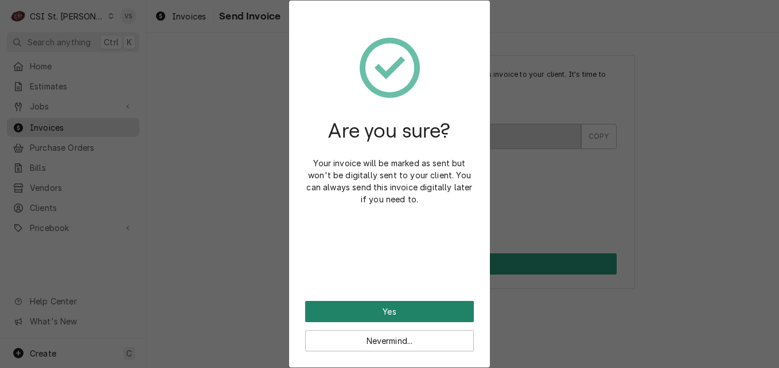
click at [394, 313] on button "Yes" at bounding box center [389, 311] width 169 height 21
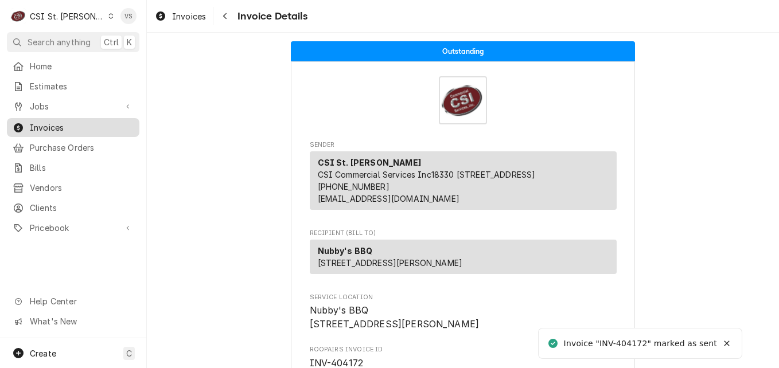
click at [95, 122] on span "Invoices" at bounding box center [82, 128] width 104 height 12
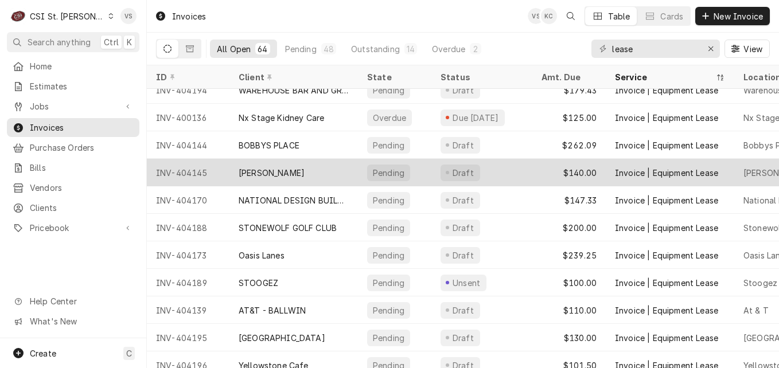
scroll to position [57, 0]
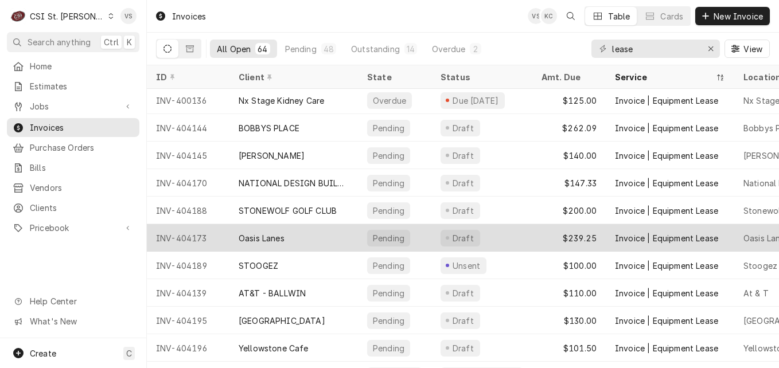
click at [204, 236] on div "INV-404173" at bounding box center [188, 238] width 83 height 28
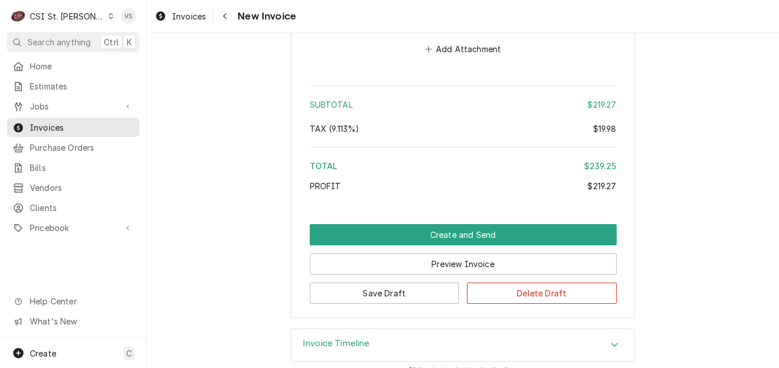
scroll to position [1711, 0]
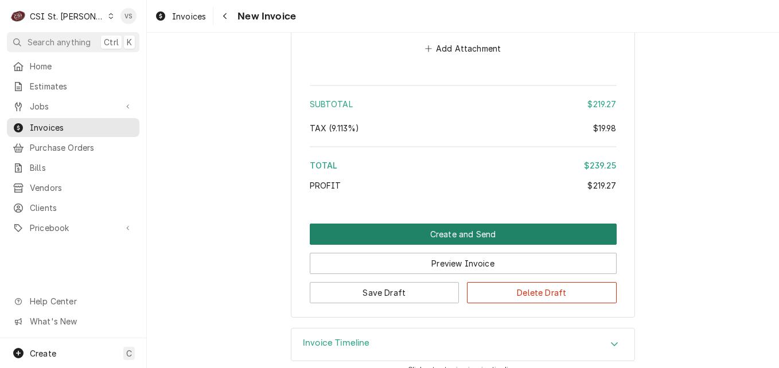
click at [460, 224] on button "Create and Send" at bounding box center [463, 234] width 307 height 21
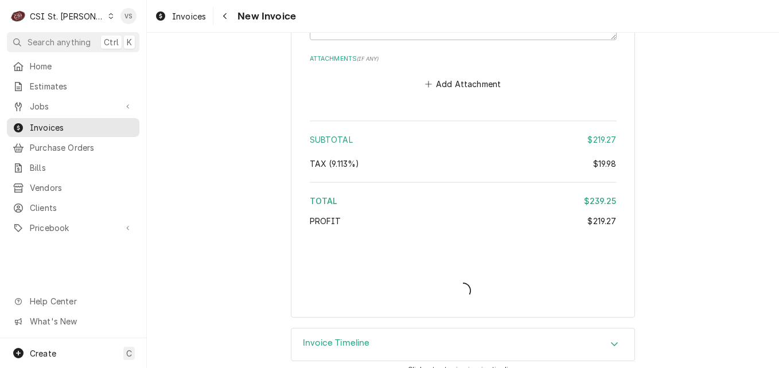
type textarea "x"
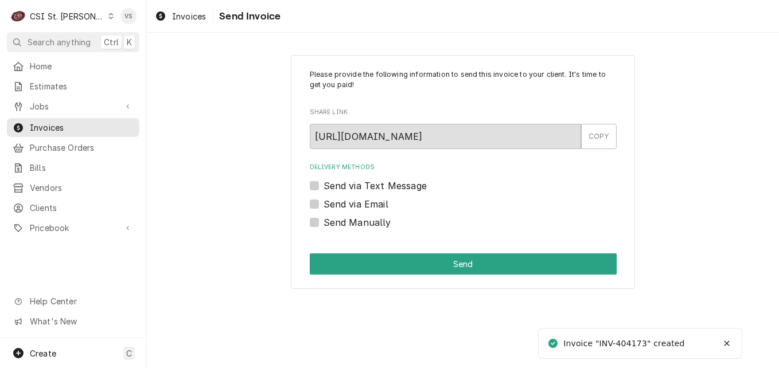
click at [324, 223] on label "Send Manually" at bounding box center [358, 223] width 68 height 14
click at [324, 223] on input "Send Manually" at bounding box center [477, 228] width 307 height 25
checkbox input "true"
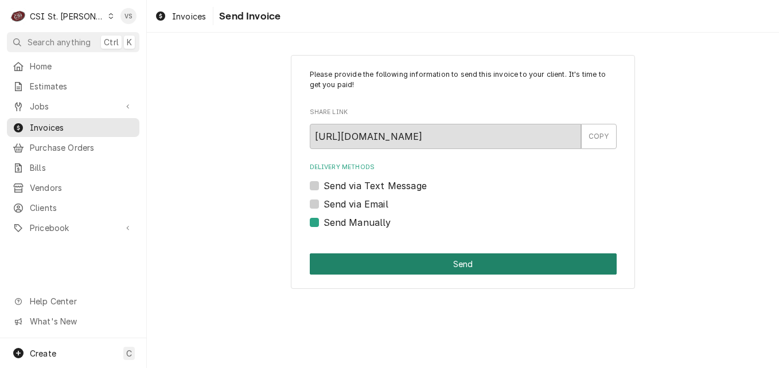
click at [387, 270] on button "Send" at bounding box center [463, 264] width 307 height 21
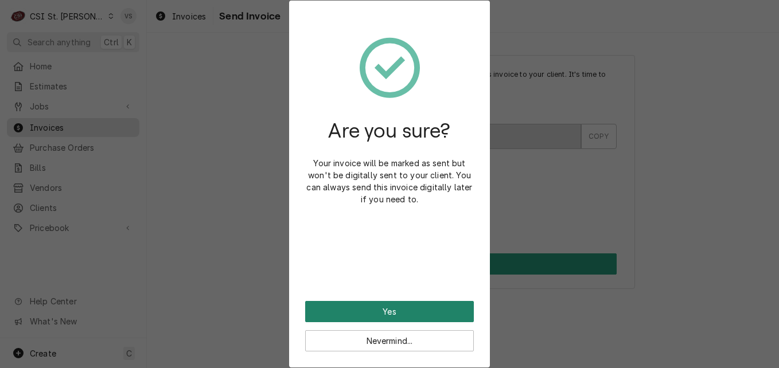
click at [383, 310] on button "Yes" at bounding box center [389, 311] width 169 height 21
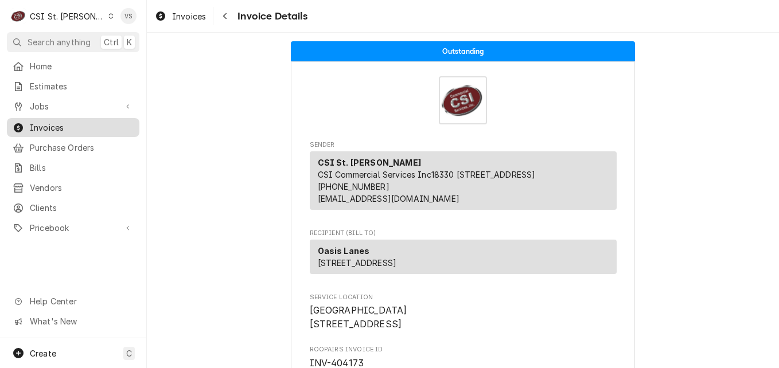
click at [81, 125] on span "Invoices" at bounding box center [82, 128] width 104 height 12
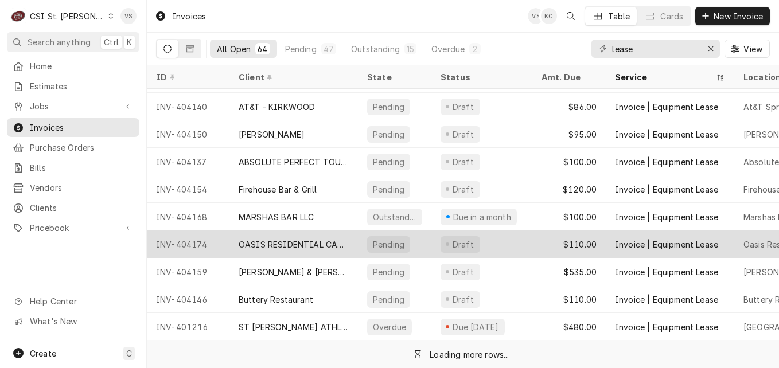
scroll to position [581, 0]
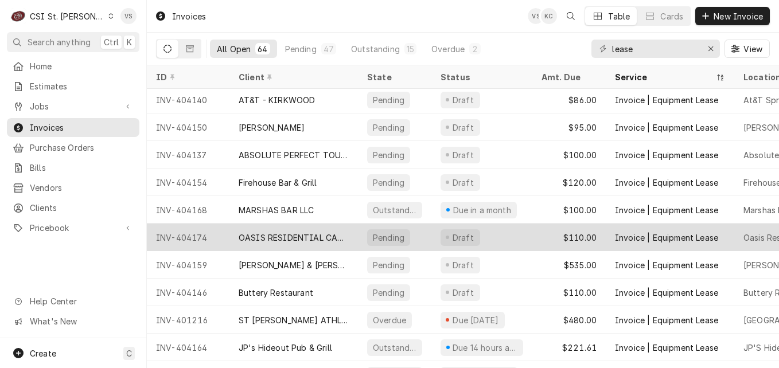
click at [254, 237] on div "OASIS RESIDENTIAL CARE FACILITY" at bounding box center [294, 238] width 110 height 12
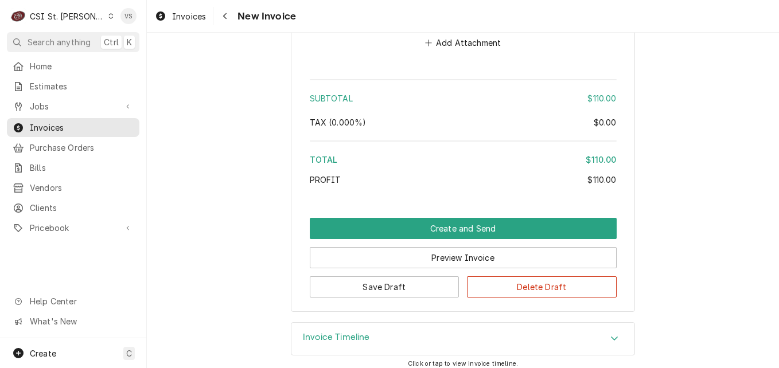
scroll to position [1697, 0]
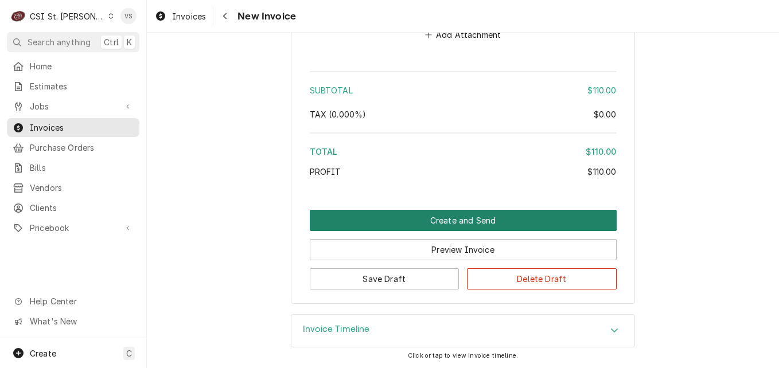
click at [353, 223] on button "Create and Send" at bounding box center [463, 220] width 307 height 21
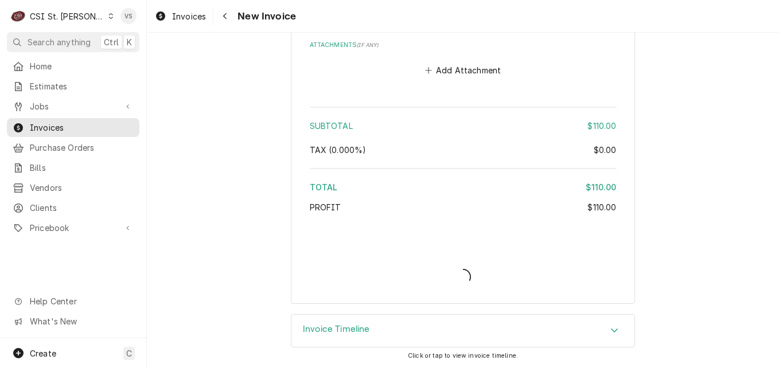
type textarea "x"
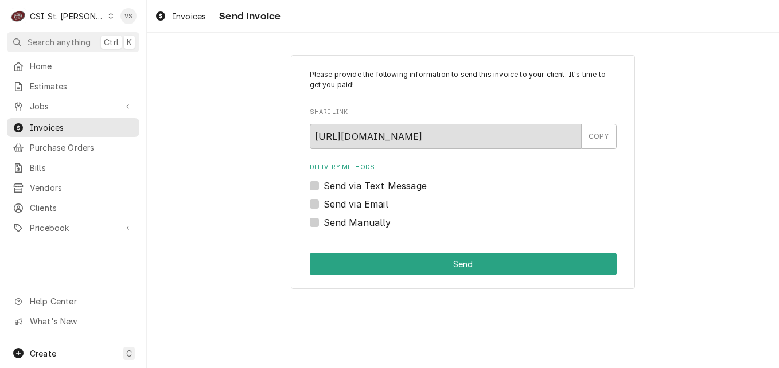
click at [324, 222] on label "Send Manually" at bounding box center [358, 223] width 68 height 14
click at [324, 222] on input "Send Manually" at bounding box center [477, 228] width 307 height 25
checkbox input "true"
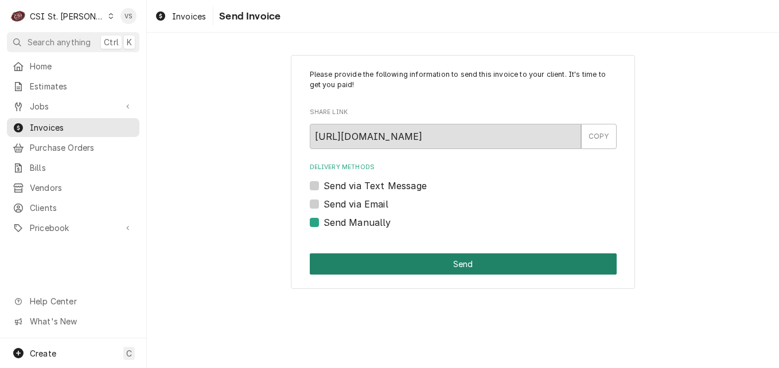
click at [349, 264] on button "Send" at bounding box center [463, 264] width 307 height 21
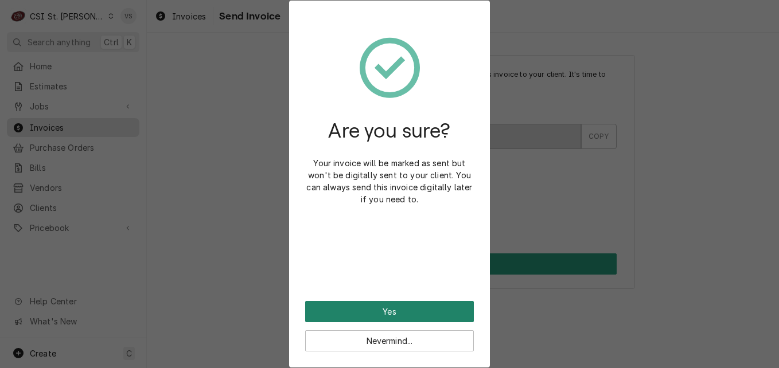
click at [358, 311] on button "Yes" at bounding box center [389, 311] width 169 height 21
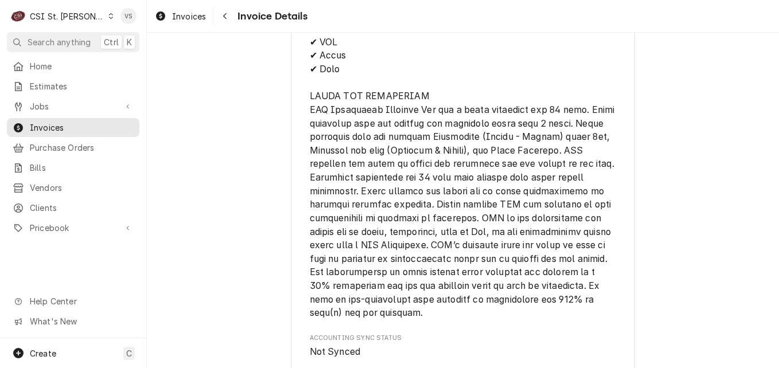
scroll to position [1169, 0]
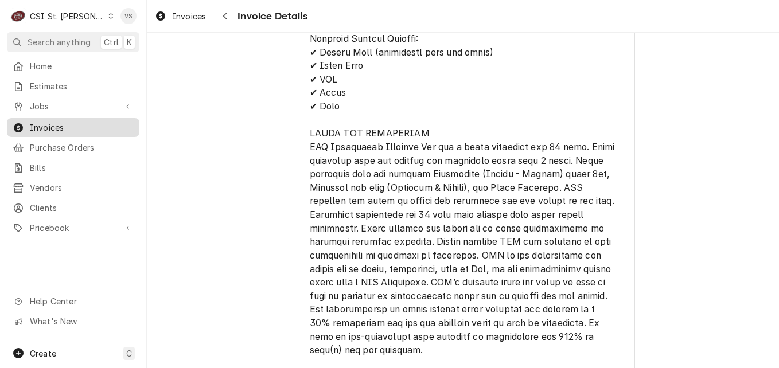
click at [76, 124] on span "Invoices" at bounding box center [82, 128] width 104 height 12
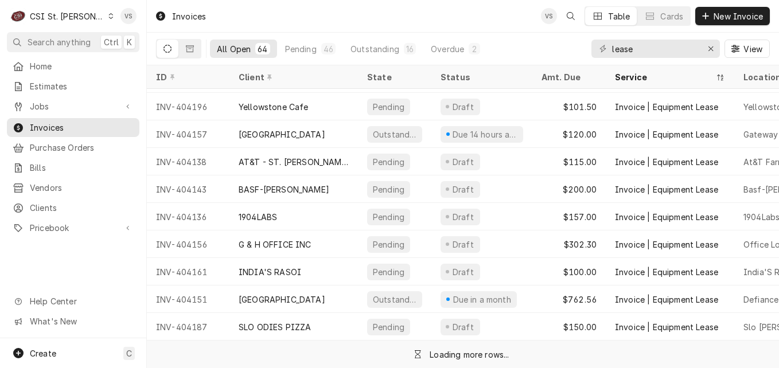
scroll to position [306, 0]
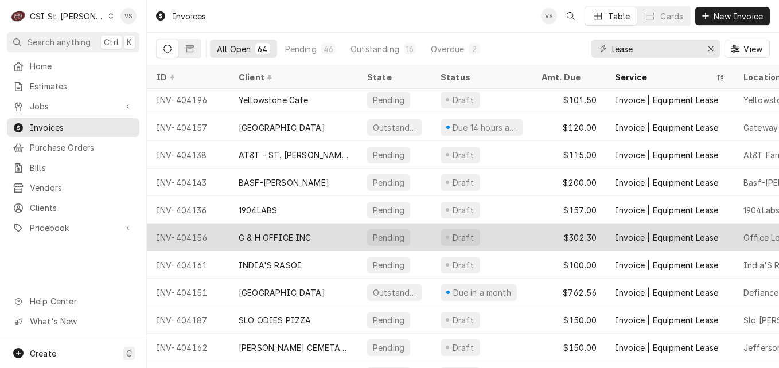
click at [272, 229] on div "G & H OFFICE INC" at bounding box center [294, 238] width 129 height 28
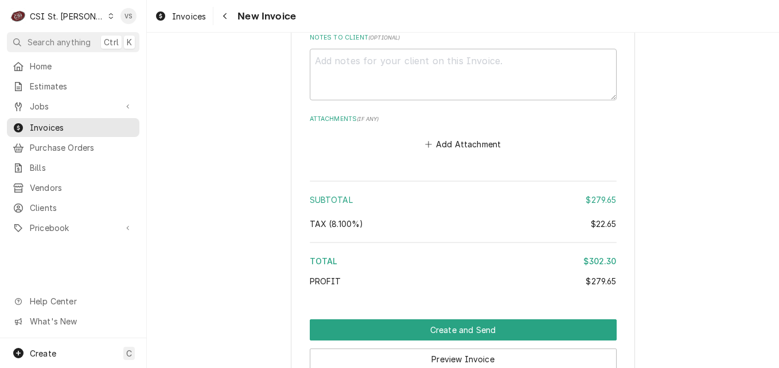
scroll to position [1721, 0]
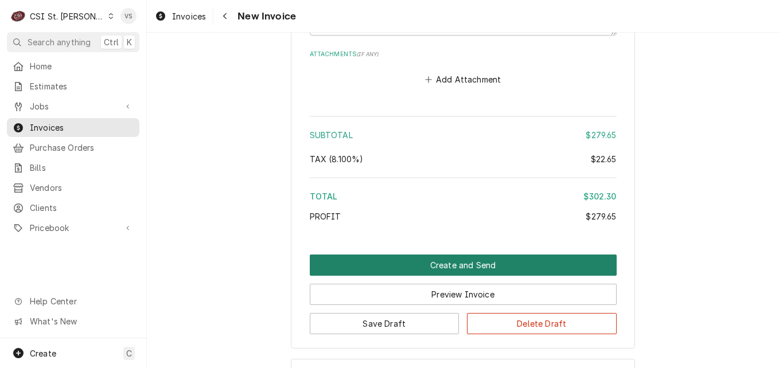
click at [384, 267] on button "Create and Send" at bounding box center [463, 265] width 307 height 21
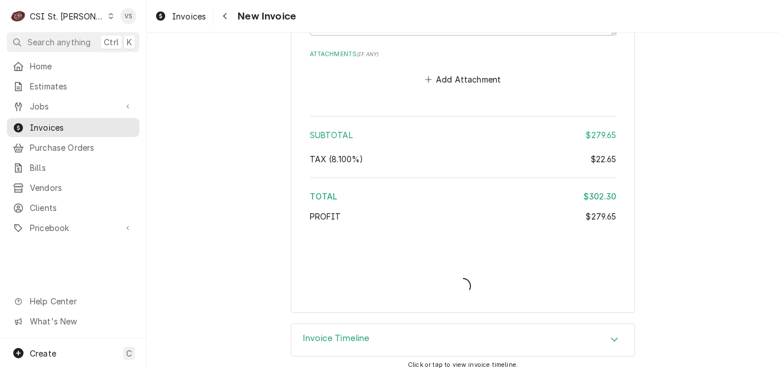
type textarea "x"
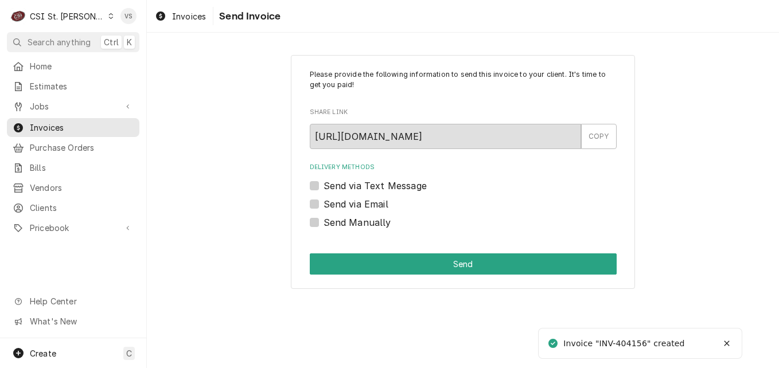
click at [324, 223] on label "Send Manually" at bounding box center [358, 223] width 68 height 14
click at [324, 223] on input "Send Manually" at bounding box center [477, 228] width 307 height 25
checkbox input "true"
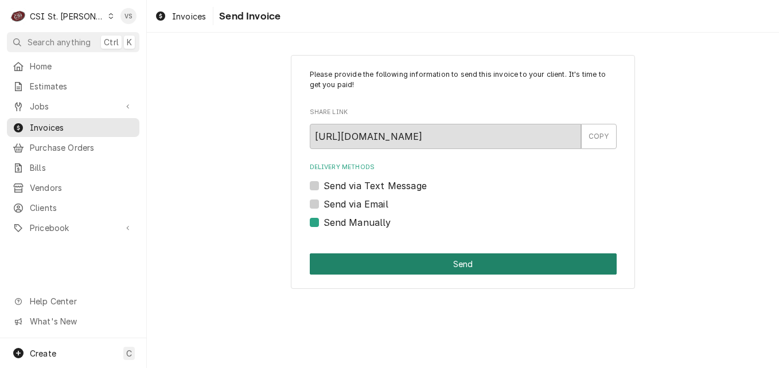
click at [355, 263] on button "Send" at bounding box center [463, 264] width 307 height 21
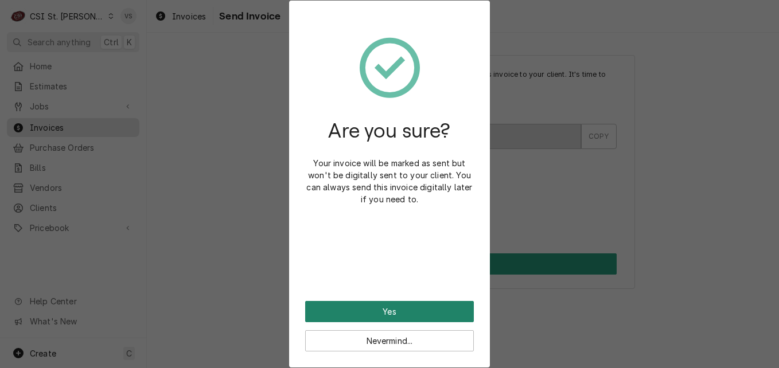
click at [373, 311] on button "Yes" at bounding box center [389, 311] width 169 height 21
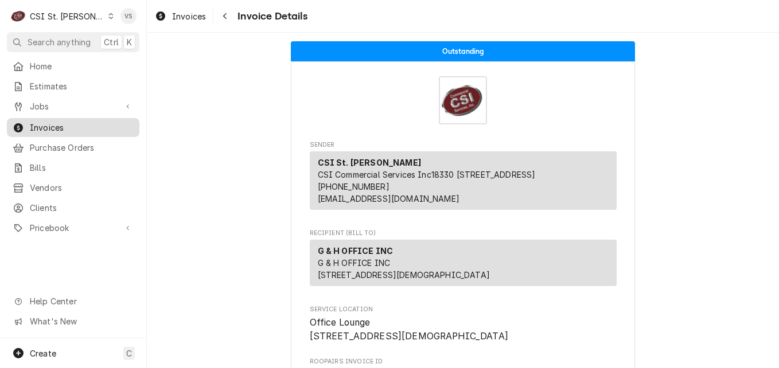
click at [86, 125] on span "Invoices" at bounding box center [82, 128] width 104 height 12
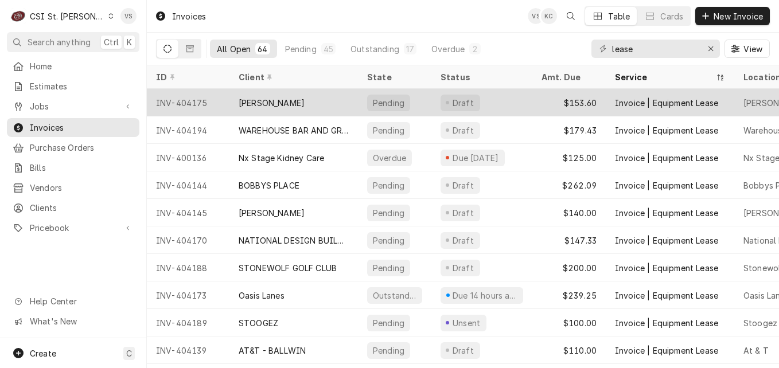
click at [273, 109] on div "[PERSON_NAME]" at bounding box center [294, 103] width 129 height 28
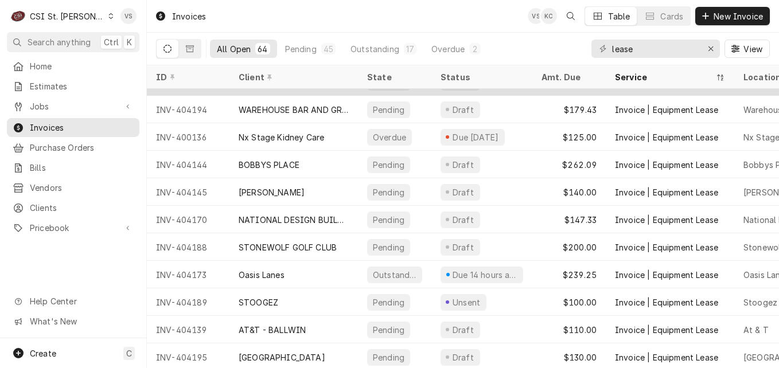
scroll to position [57, 0]
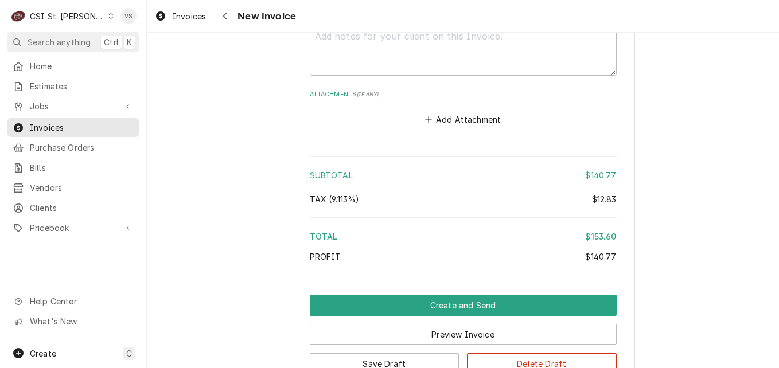
scroll to position [1642, 0]
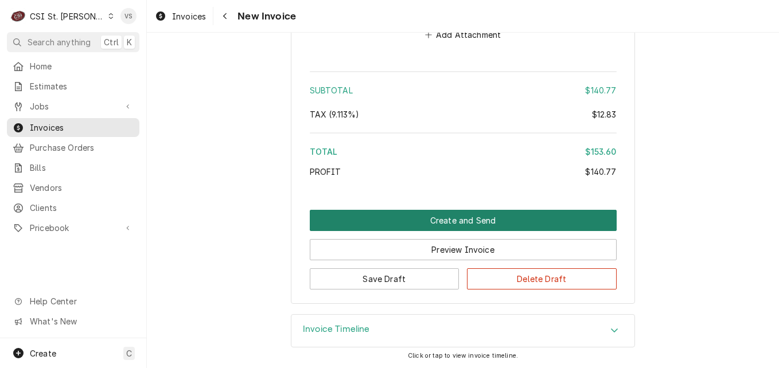
click at [402, 220] on button "Create and Send" at bounding box center [463, 220] width 307 height 21
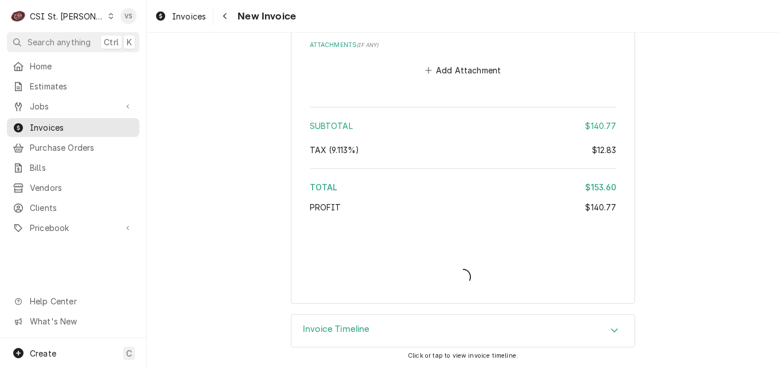
type textarea "x"
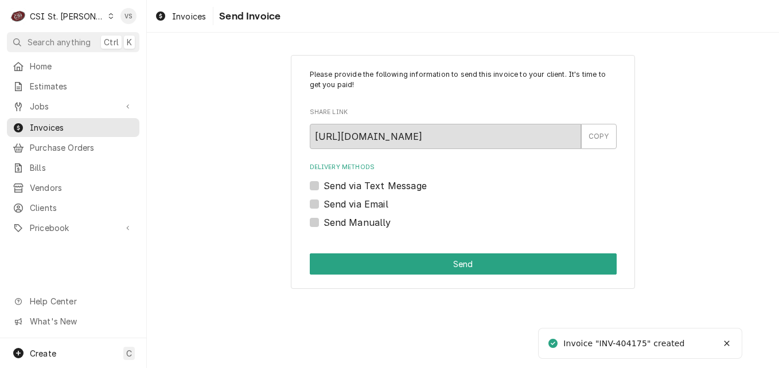
click at [324, 219] on label "Send Manually" at bounding box center [358, 223] width 68 height 14
click at [324, 219] on input "Send Manually" at bounding box center [477, 228] width 307 height 25
checkbox input "true"
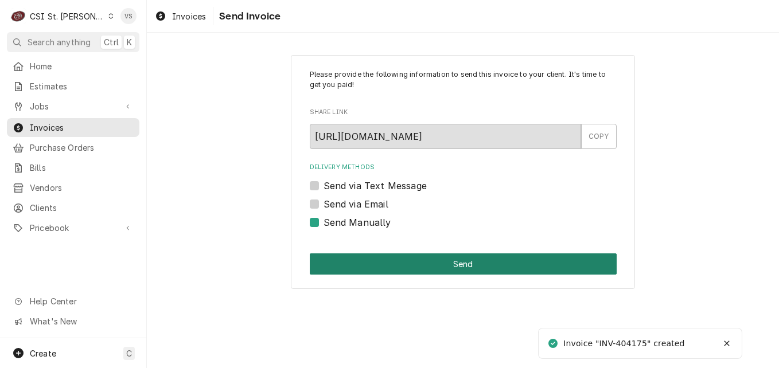
click at [365, 263] on button "Send" at bounding box center [463, 264] width 307 height 21
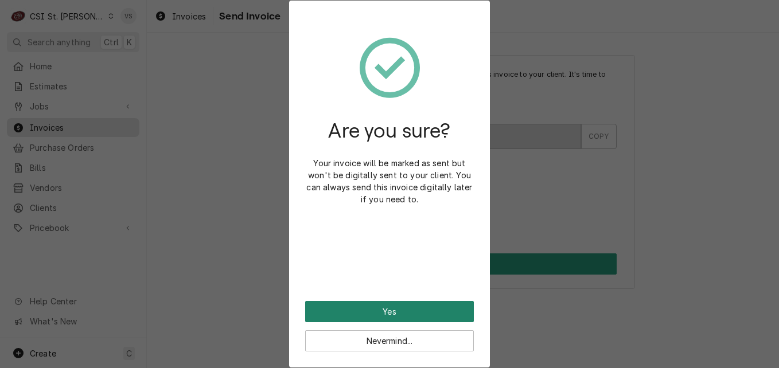
click at [349, 310] on button "Yes" at bounding box center [389, 311] width 169 height 21
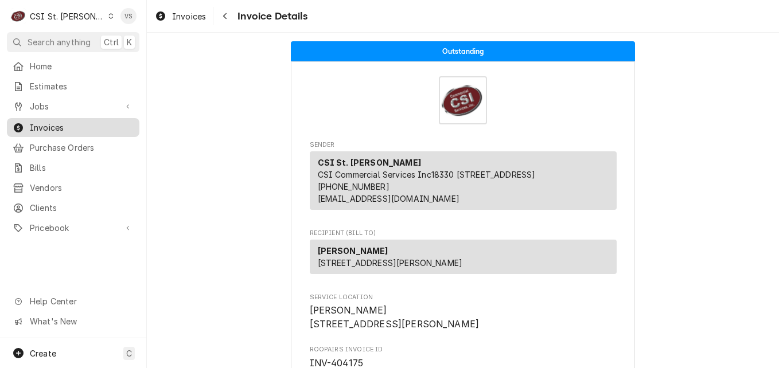
click at [82, 122] on span "Invoices" at bounding box center [82, 128] width 104 height 12
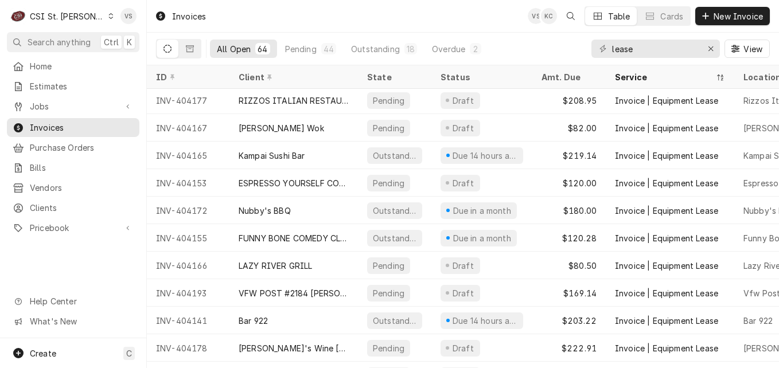
scroll to position [1318, 0]
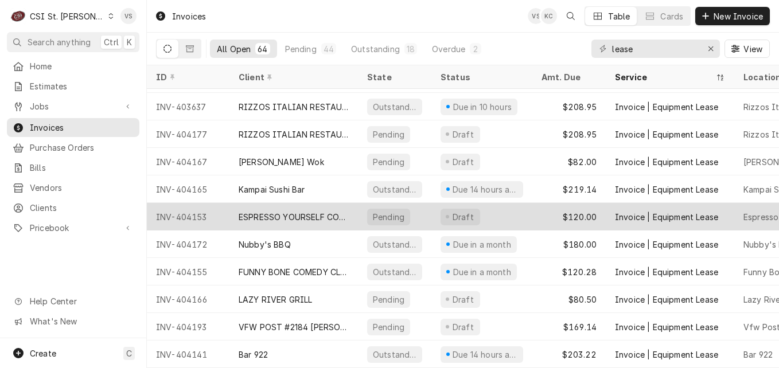
click at [311, 213] on div "ESPRESSO YOURSELF COFFEE & CAFE" at bounding box center [294, 217] width 110 height 12
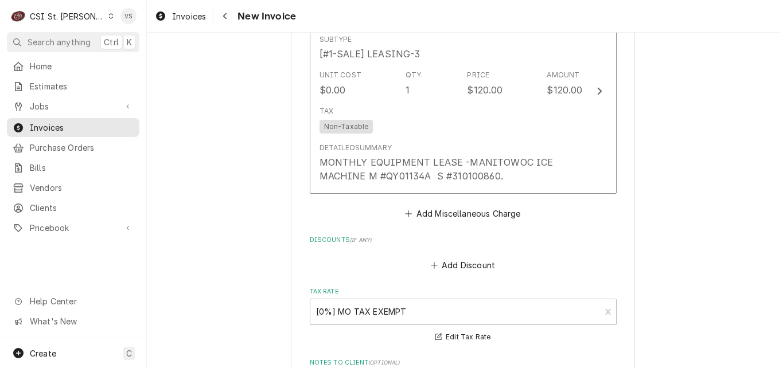
scroll to position [1697, 0]
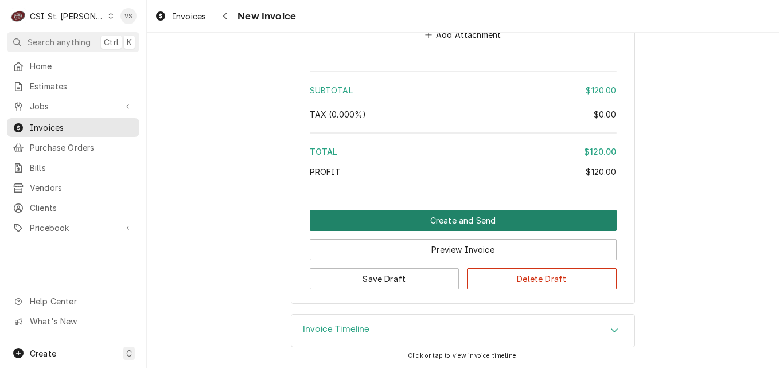
click at [387, 225] on button "Create and Send" at bounding box center [463, 220] width 307 height 21
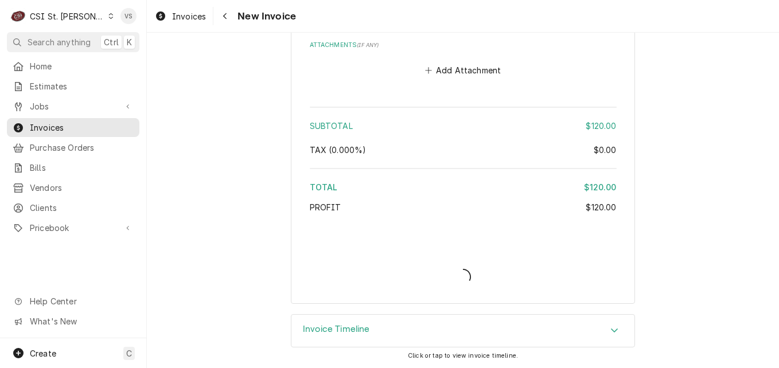
scroll to position [1662, 0]
type textarea "x"
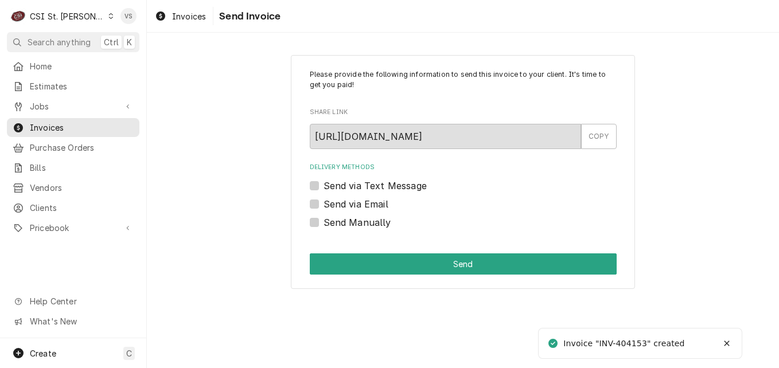
click at [324, 222] on label "Send Manually" at bounding box center [358, 223] width 68 height 14
click at [324, 222] on input "Send Manually" at bounding box center [477, 228] width 307 height 25
checkbox input "true"
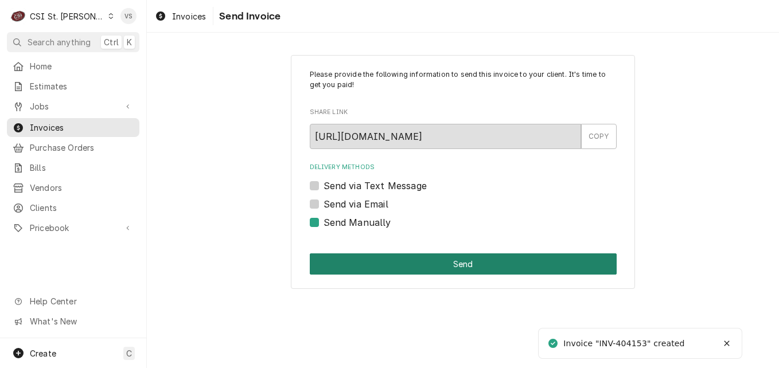
click at [395, 264] on button "Send" at bounding box center [463, 264] width 307 height 21
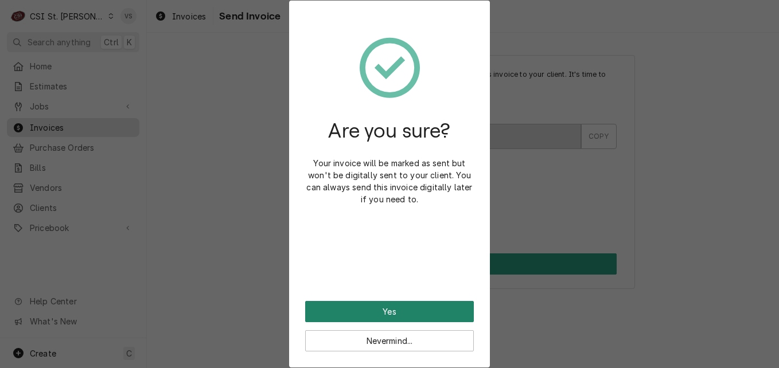
click at [383, 316] on button "Yes" at bounding box center [389, 311] width 169 height 21
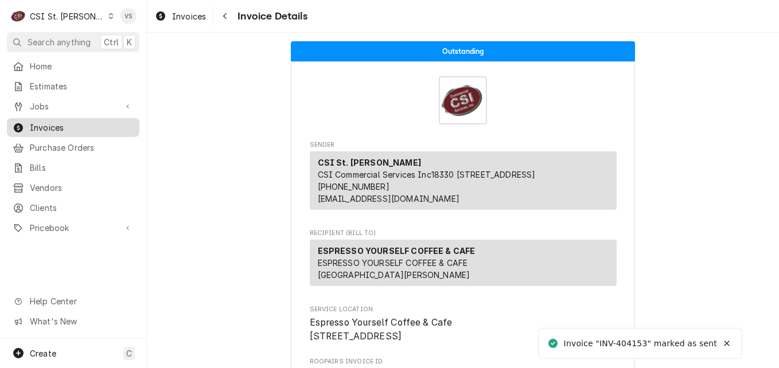
click at [78, 126] on span "Invoices" at bounding box center [82, 128] width 104 height 12
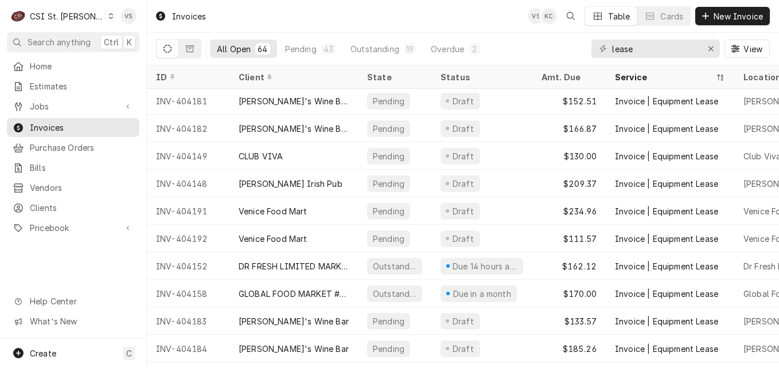
scroll to position [939, 0]
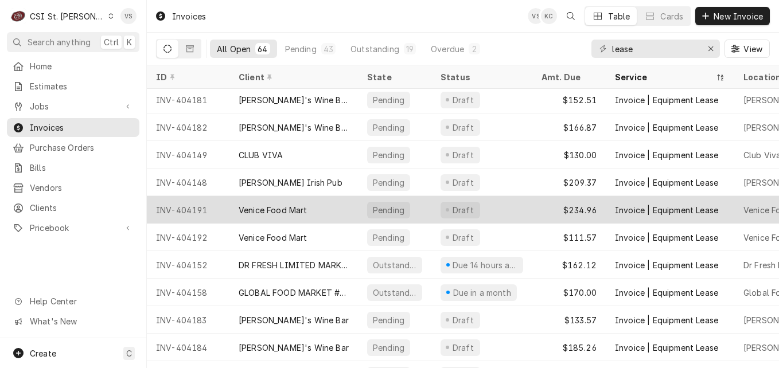
click at [219, 208] on div "INV-404191" at bounding box center [188, 210] width 83 height 28
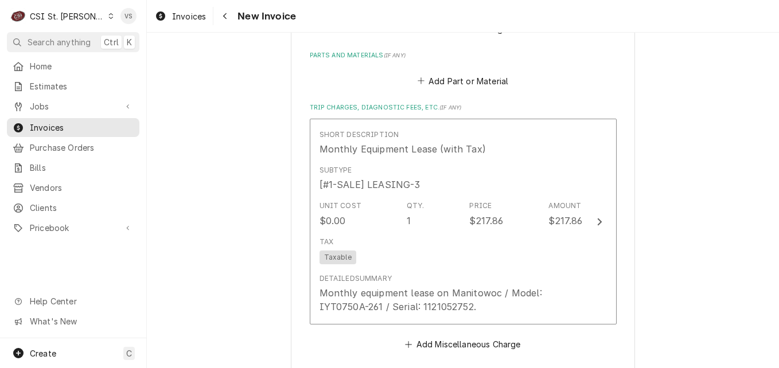
scroll to position [1656, 0]
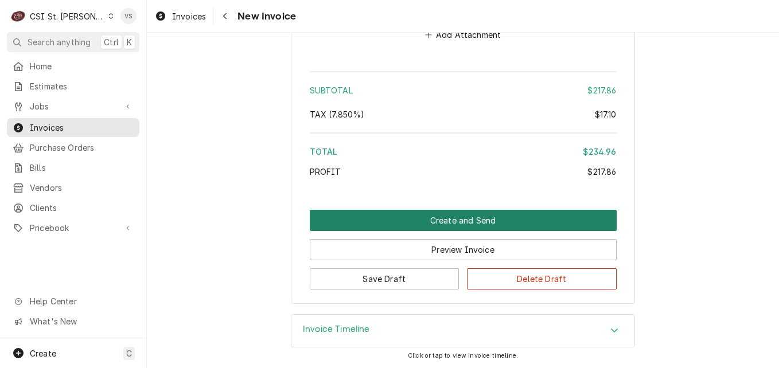
click at [391, 218] on button "Create and Send" at bounding box center [463, 220] width 307 height 21
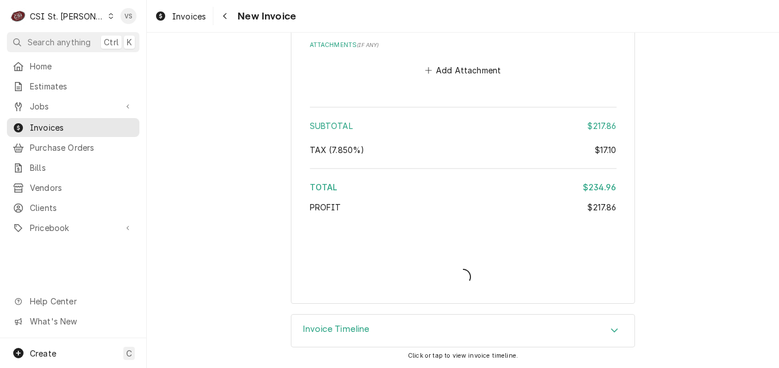
scroll to position [1620, 0]
type textarea "x"
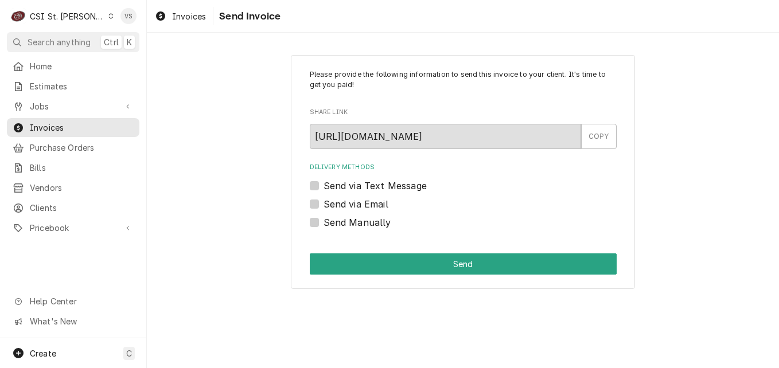
click at [108, 18] on icon "Dynamic Content Wrapper" at bounding box center [110, 16] width 5 height 6
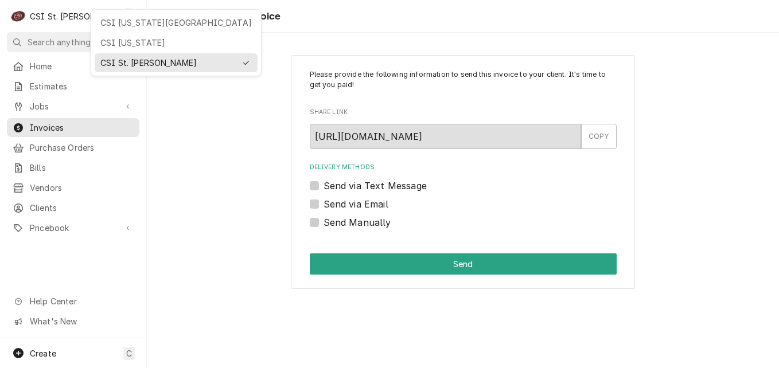
drag, startPoint x: 110, startPoint y: 45, endPoint x: 305, endPoint y: 317, distance: 335.2
click at [289, 305] on html "C CSI St. Louis VS Search anything Ctrl K Home Estimates Jobs Jobs Job Series I…" at bounding box center [389, 184] width 779 height 368
click at [317, 223] on html "C CSI St. Louis VS Search anything Ctrl K Home Estimates Jobs Jobs Job Series I…" at bounding box center [389, 184] width 779 height 368
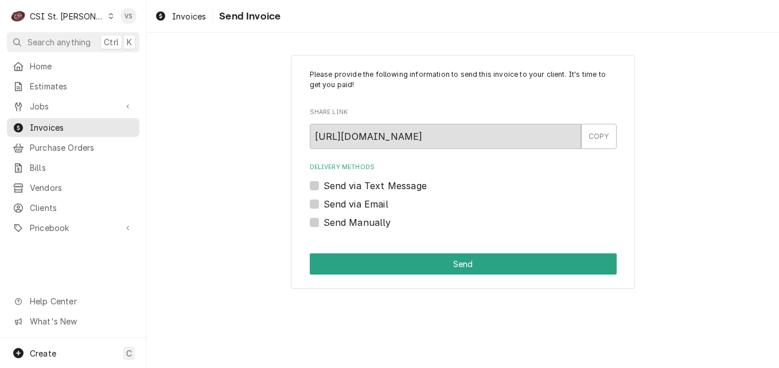
click at [324, 224] on label "Send Manually" at bounding box center [358, 223] width 68 height 14
click at [324, 224] on input "Send Manually" at bounding box center [477, 228] width 307 height 25
checkbox input "true"
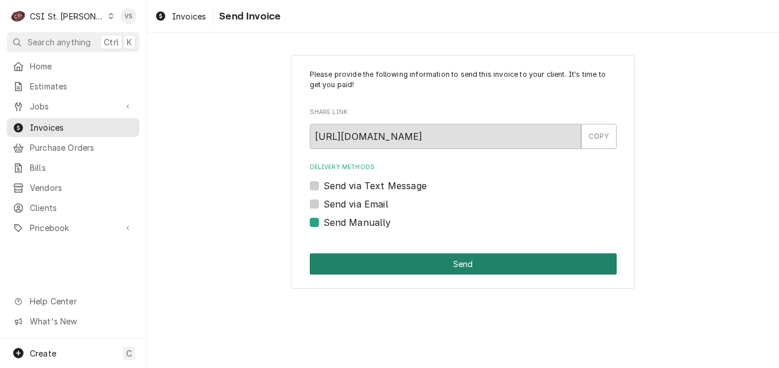
click at [378, 263] on button "Send" at bounding box center [463, 264] width 307 height 21
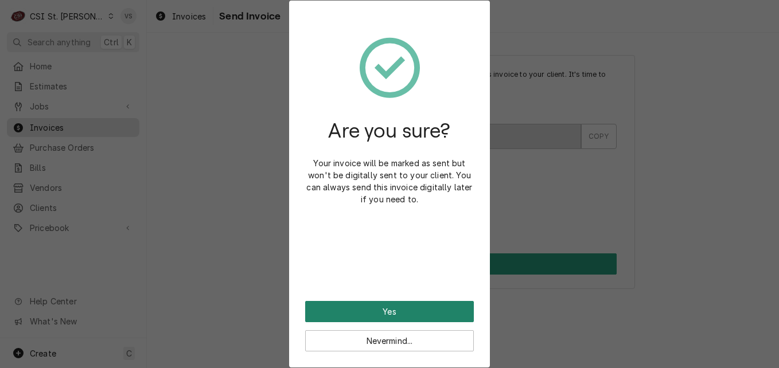
click at [401, 305] on button "Yes" at bounding box center [389, 311] width 169 height 21
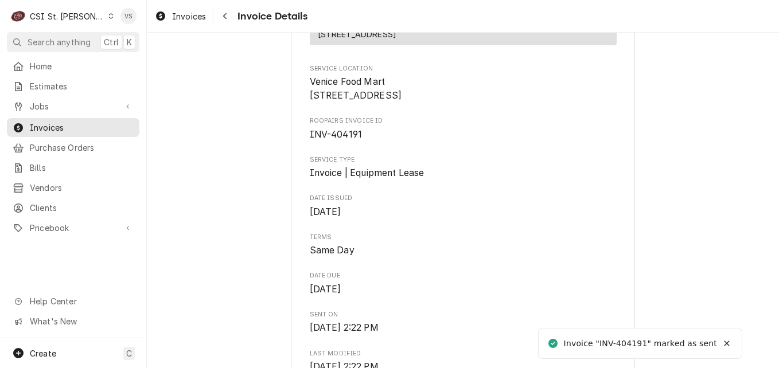
scroll to position [230, 0]
click at [76, 124] on span "Invoices" at bounding box center [82, 128] width 104 height 12
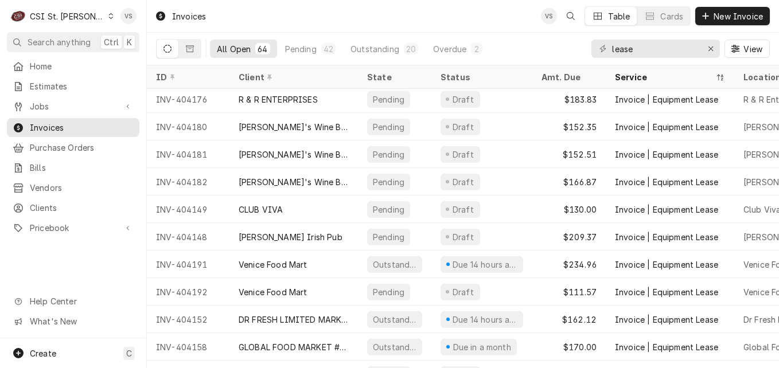
scroll to position [905, 0]
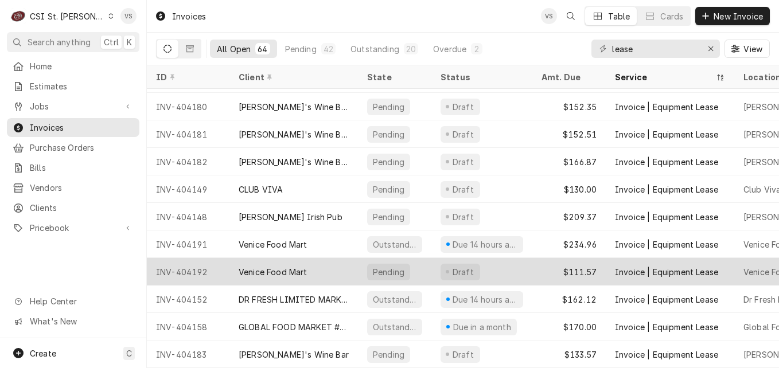
click at [267, 278] on div "Venice Food Mart" at bounding box center [294, 272] width 129 height 28
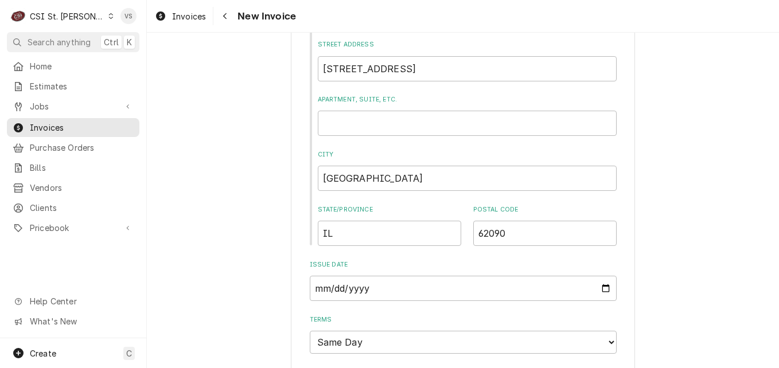
scroll to position [1642, 0]
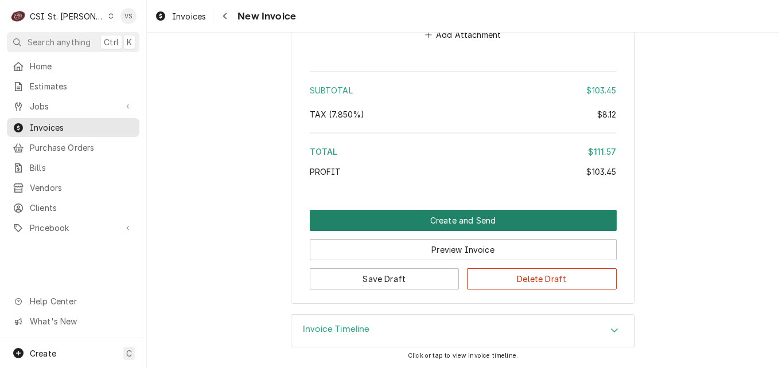
click at [445, 221] on button "Create and Send" at bounding box center [463, 220] width 307 height 21
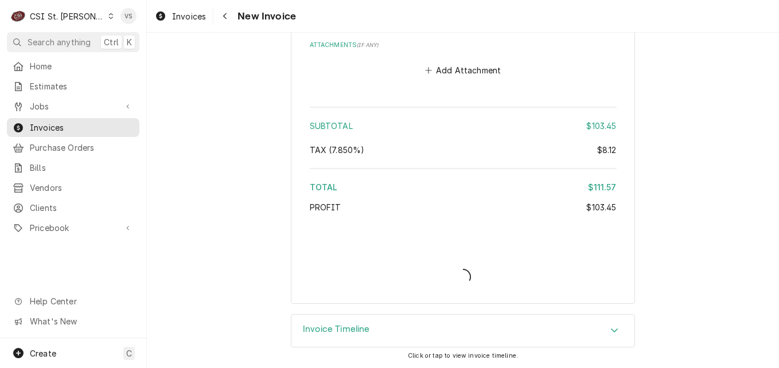
type textarea "x"
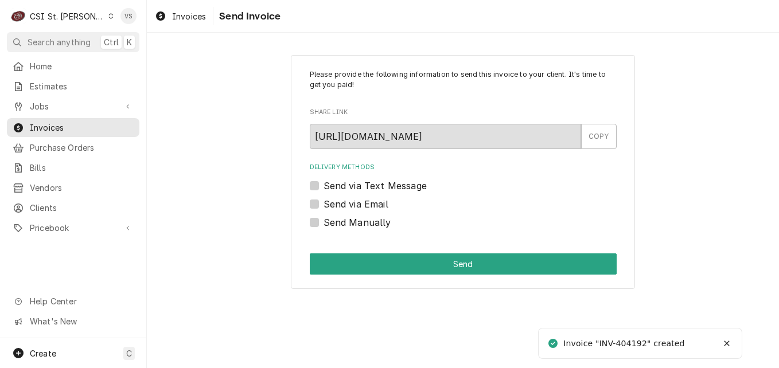
click at [324, 223] on label "Send Manually" at bounding box center [358, 223] width 68 height 14
click at [324, 223] on input "Send Manually" at bounding box center [477, 228] width 307 height 25
checkbox input "true"
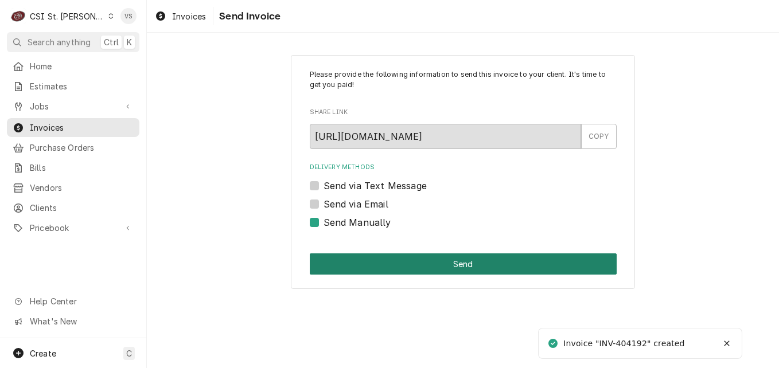
click at [442, 270] on button "Send" at bounding box center [463, 264] width 307 height 21
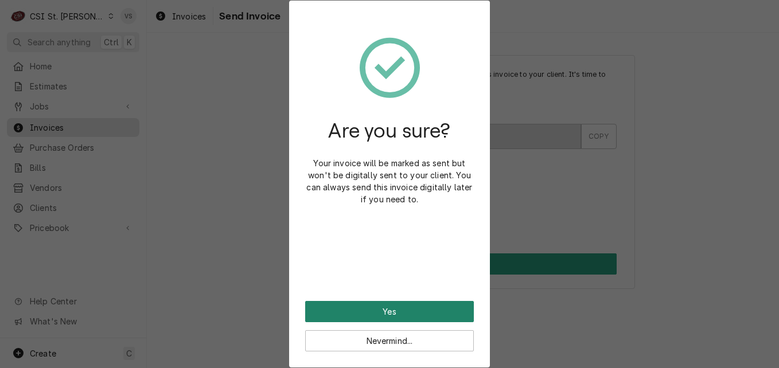
click at [414, 307] on button "Yes" at bounding box center [389, 311] width 169 height 21
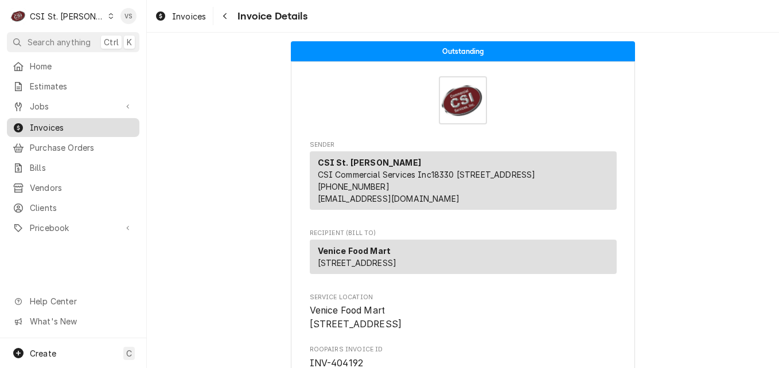
click at [77, 127] on span "Invoices" at bounding box center [82, 128] width 104 height 12
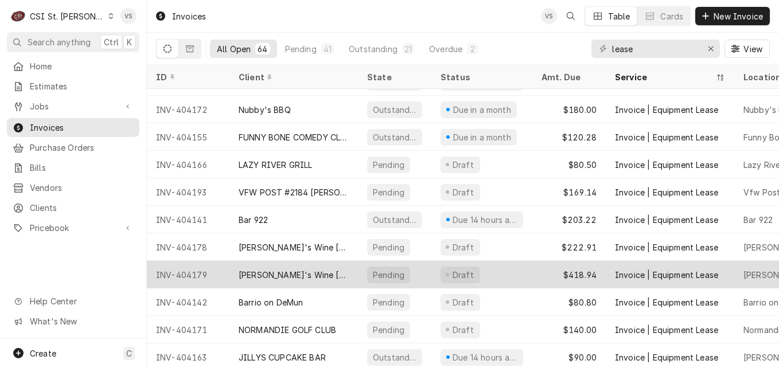
scroll to position [1433, 0]
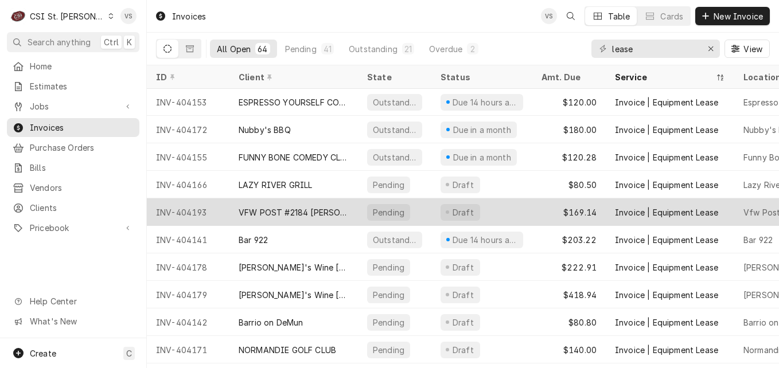
click at [239, 214] on div "VFW POST #2184 [PERSON_NAME]" at bounding box center [294, 213] width 110 height 12
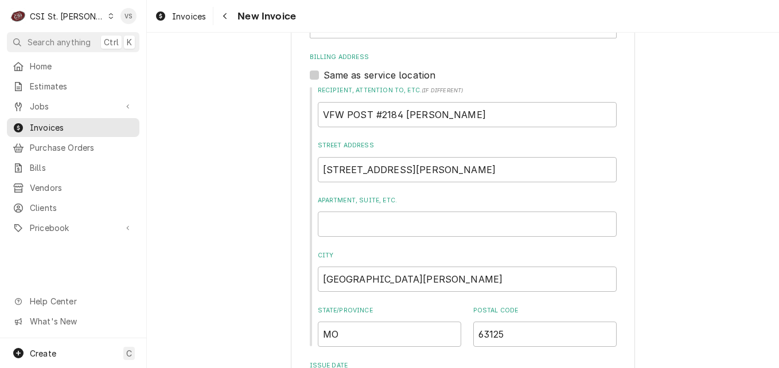
scroll to position [1607, 0]
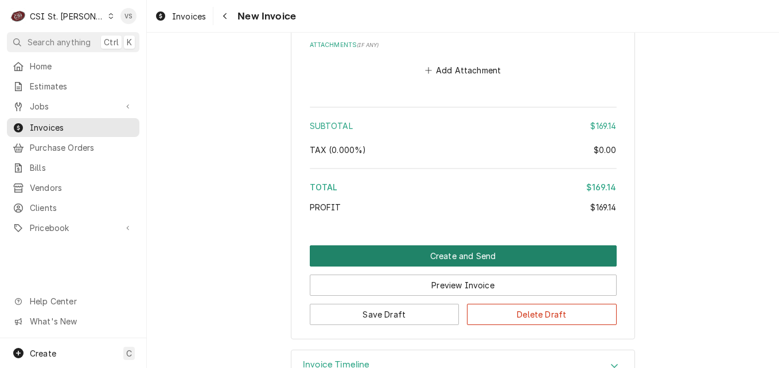
click at [421, 251] on button "Create and Send" at bounding box center [463, 256] width 307 height 21
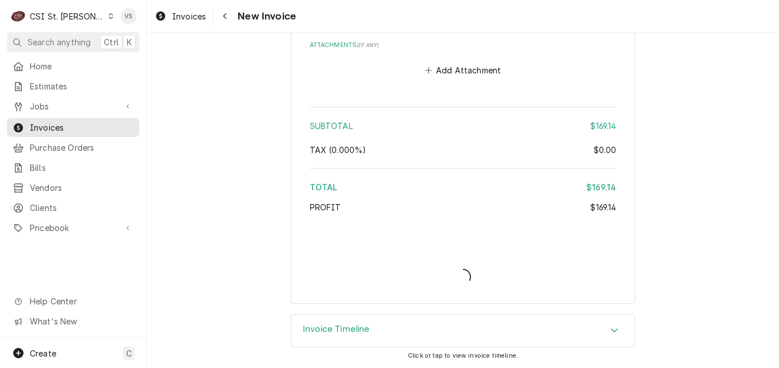
type textarea "x"
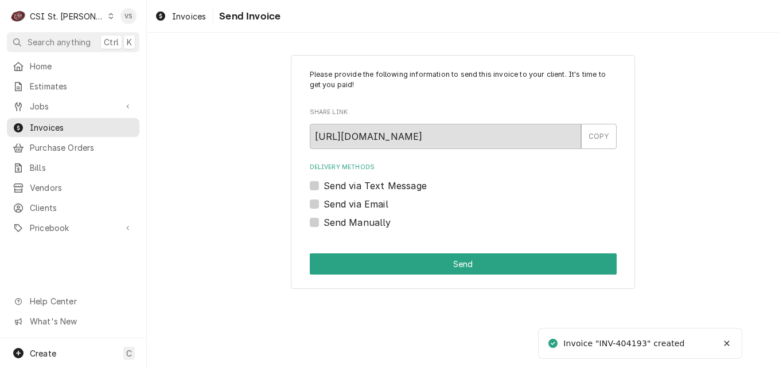
click at [324, 225] on label "Send Manually" at bounding box center [358, 223] width 68 height 14
click at [324, 225] on input "Send Manually" at bounding box center [477, 228] width 307 height 25
checkbox input "true"
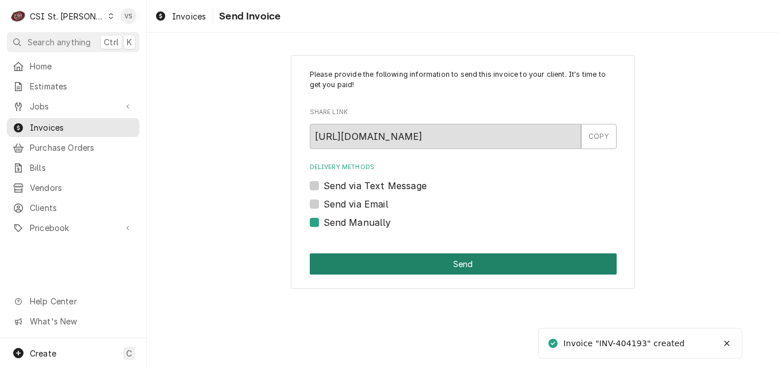
click at [355, 269] on button "Send" at bounding box center [463, 264] width 307 height 21
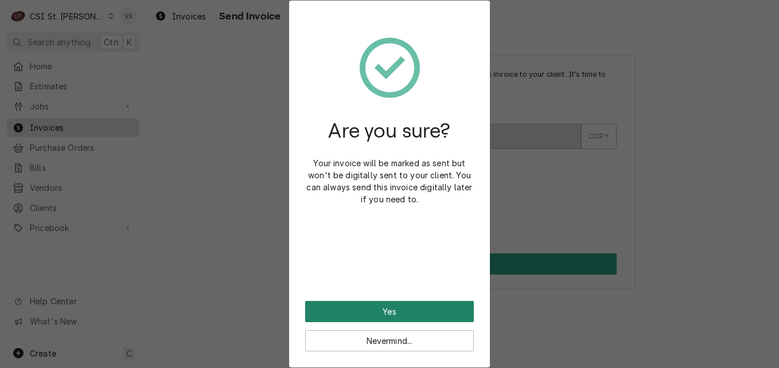
click at [375, 313] on button "Yes" at bounding box center [389, 311] width 169 height 21
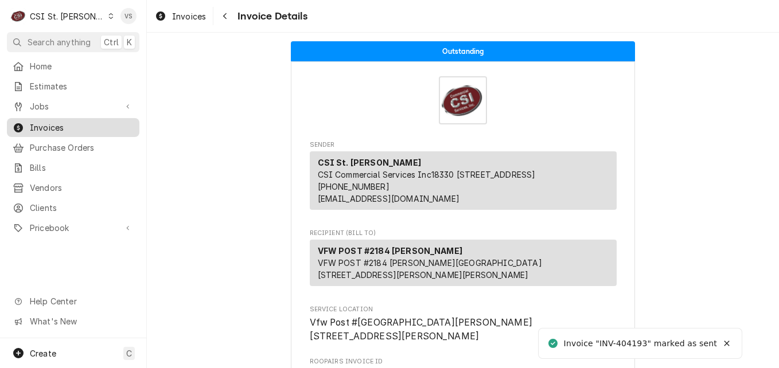
click at [78, 122] on span "Invoices" at bounding box center [82, 128] width 104 height 12
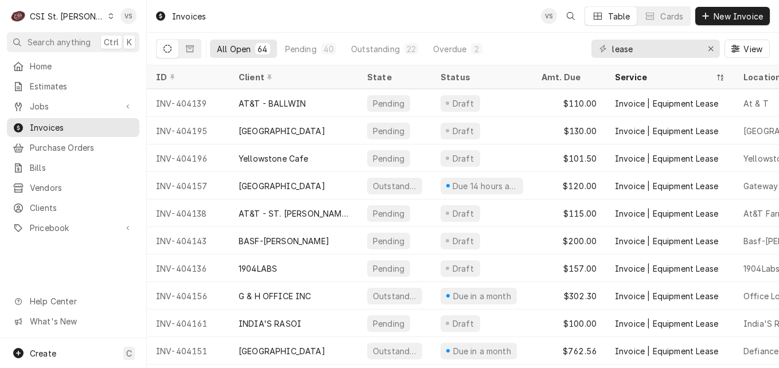
scroll to position [228, 0]
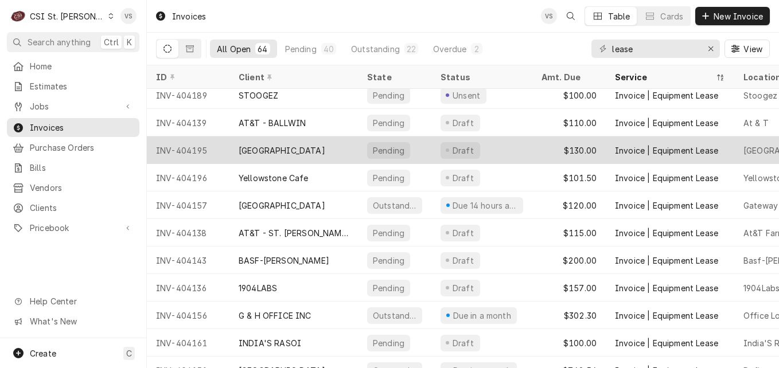
click at [303, 147] on div "[GEOGRAPHIC_DATA]" at bounding box center [282, 151] width 87 height 12
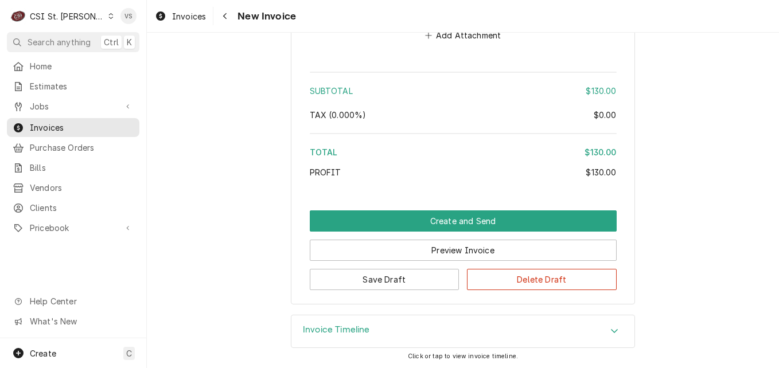
scroll to position [1642, 0]
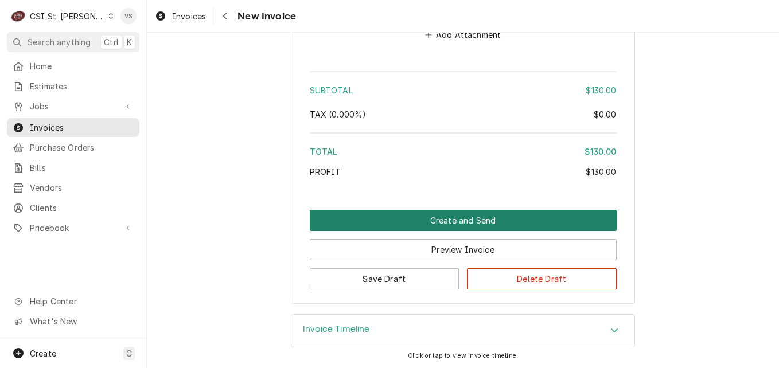
click at [414, 220] on button "Create and Send" at bounding box center [463, 220] width 307 height 21
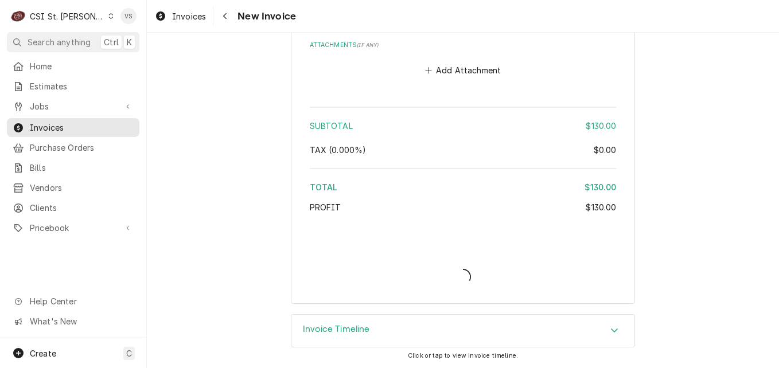
scroll to position [1607, 0]
type textarea "x"
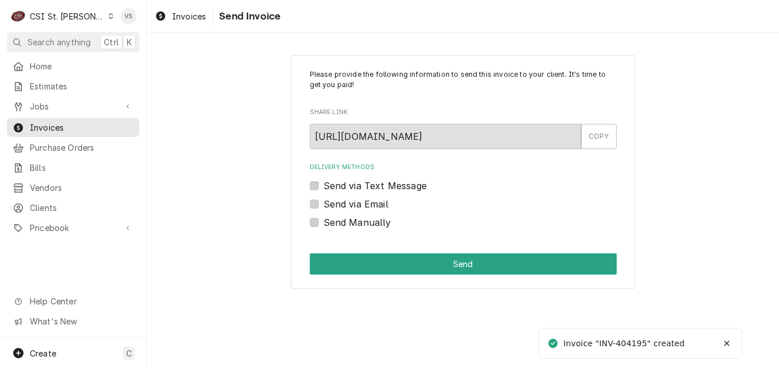
click at [324, 224] on label "Send Manually" at bounding box center [358, 223] width 68 height 14
click at [324, 224] on input "Send Manually" at bounding box center [477, 228] width 307 height 25
checkbox input "true"
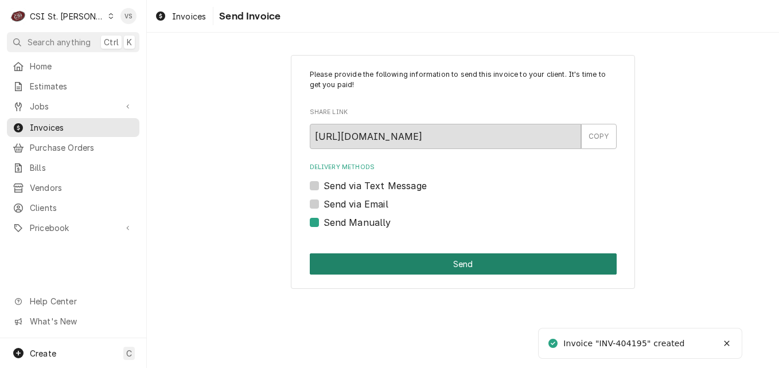
click at [349, 259] on button "Send" at bounding box center [463, 264] width 307 height 21
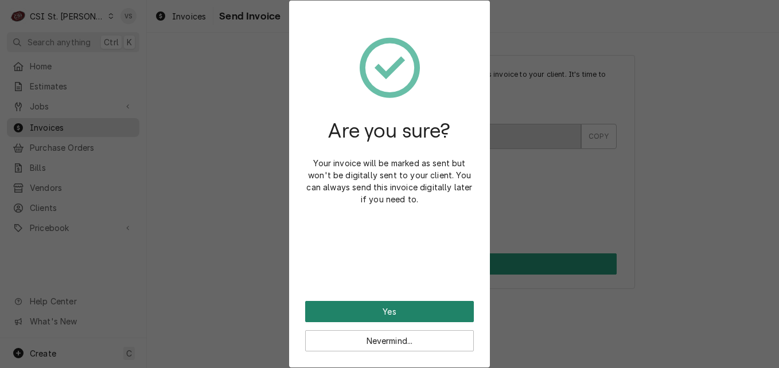
click at [358, 314] on button "Yes" at bounding box center [389, 311] width 169 height 21
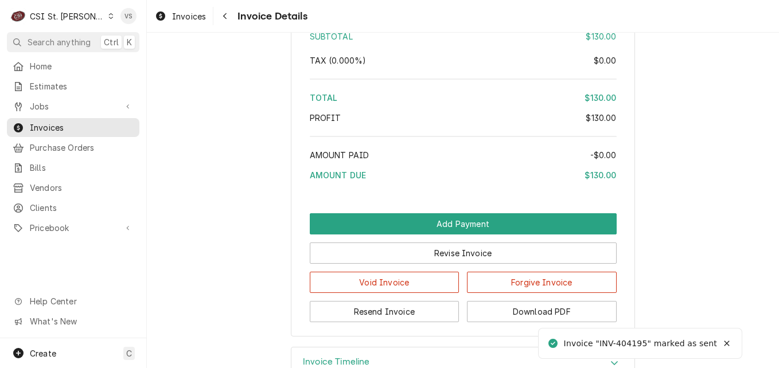
scroll to position [1661, 0]
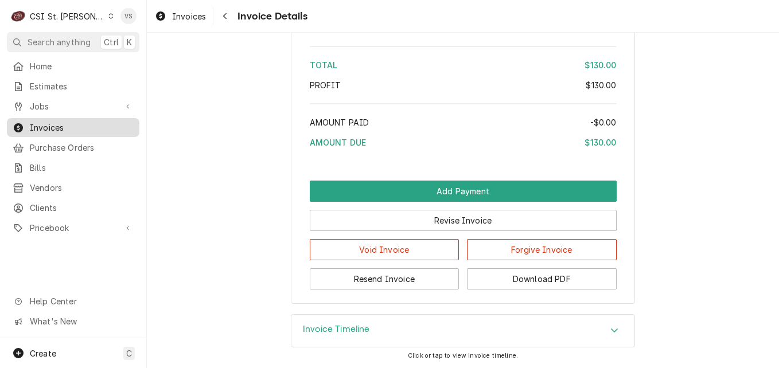
click at [85, 128] on span "Invoices" at bounding box center [82, 128] width 104 height 12
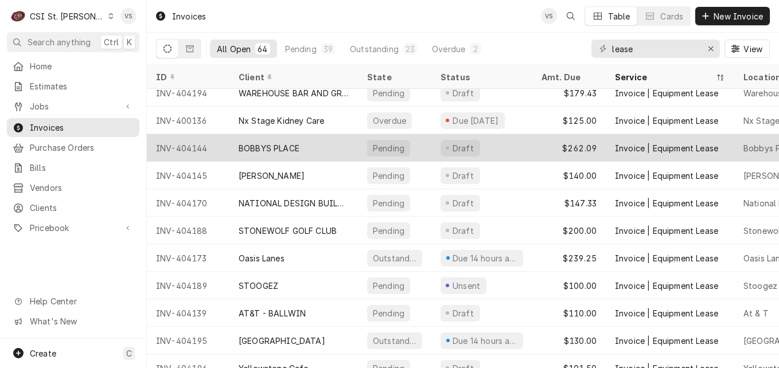
scroll to position [57, 0]
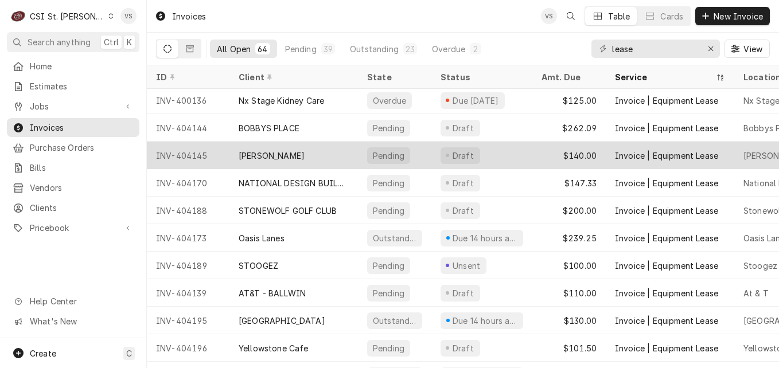
click at [259, 126] on div "BOBBYS PLACE" at bounding box center [269, 128] width 61 height 12
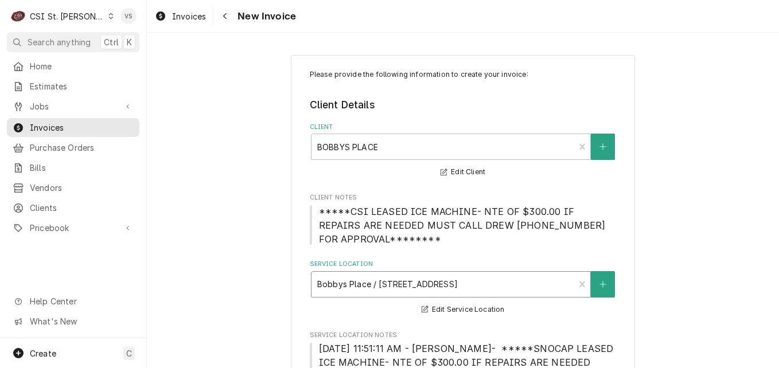
scroll to position [459, 0]
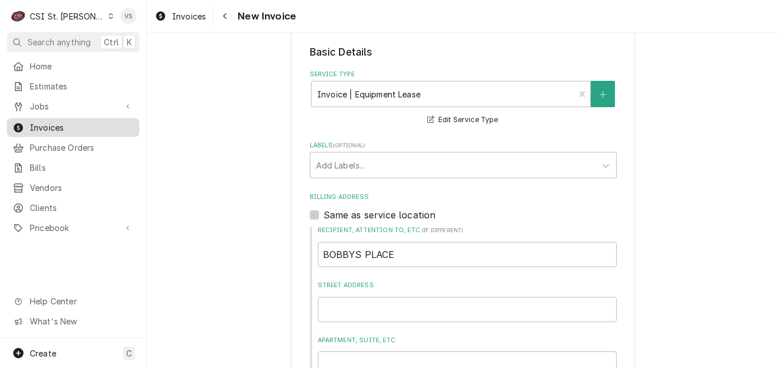
click at [65, 122] on span "Invoices" at bounding box center [82, 128] width 104 height 12
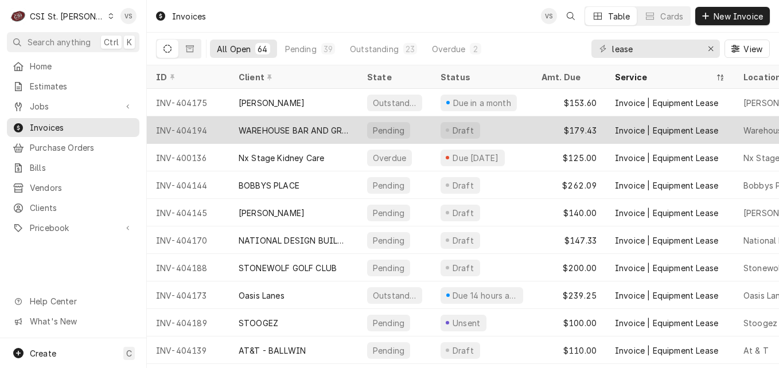
click at [281, 133] on div "WAREHOUSE BAR AND GRILL" at bounding box center [294, 131] width 110 height 12
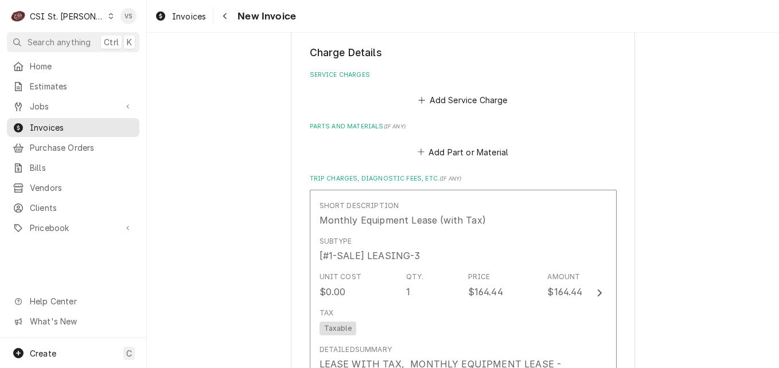
scroll to position [1670, 0]
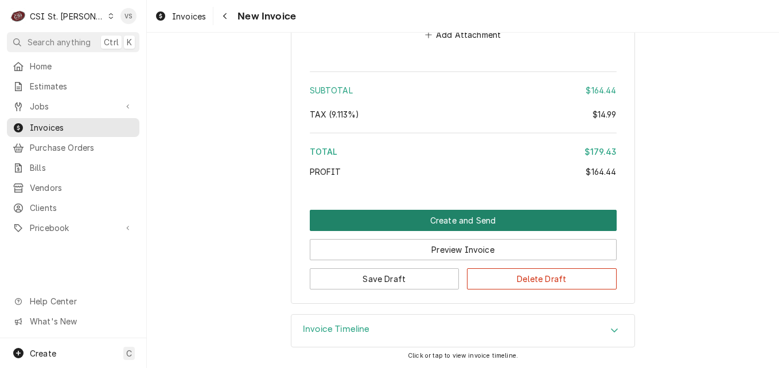
click at [447, 220] on button "Create and Send" at bounding box center [463, 220] width 307 height 21
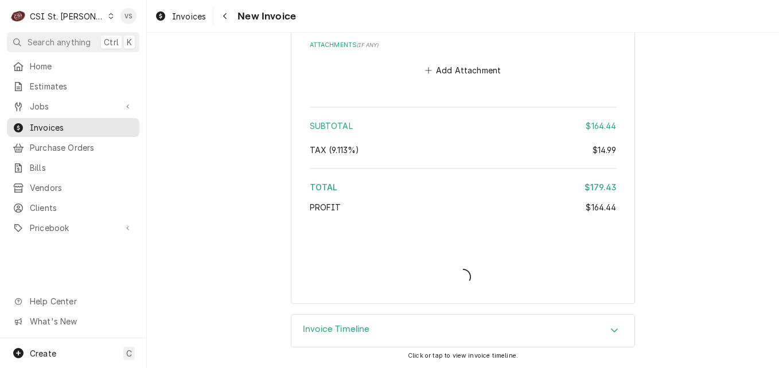
type textarea "x"
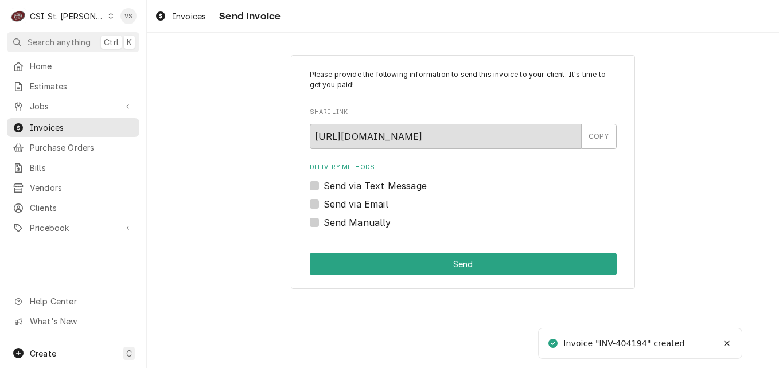
click at [324, 224] on label "Send Manually" at bounding box center [358, 223] width 68 height 14
click at [324, 224] on input "Send Manually" at bounding box center [477, 228] width 307 height 25
checkbox input "true"
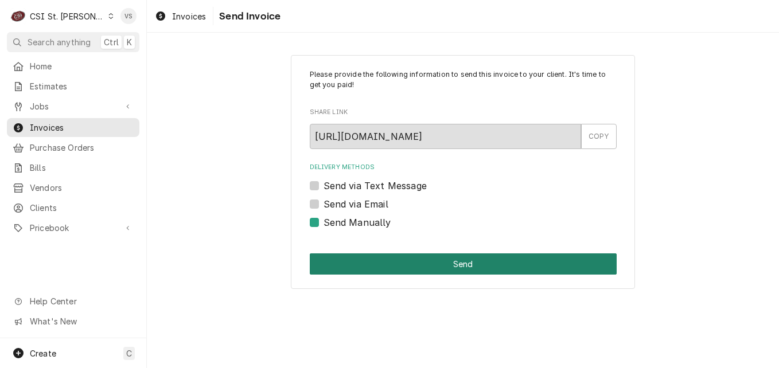
click at [376, 259] on button "Send" at bounding box center [463, 264] width 307 height 21
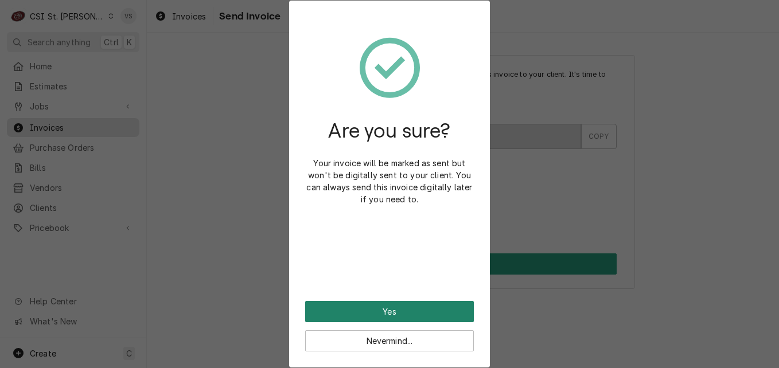
click at [445, 310] on button "Yes" at bounding box center [389, 311] width 169 height 21
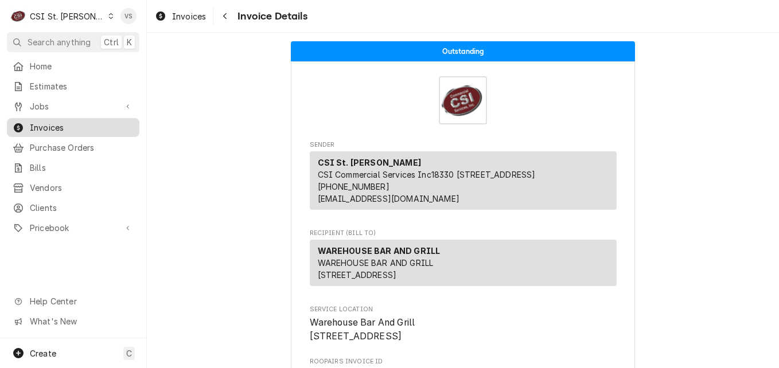
scroll to position [402, 0]
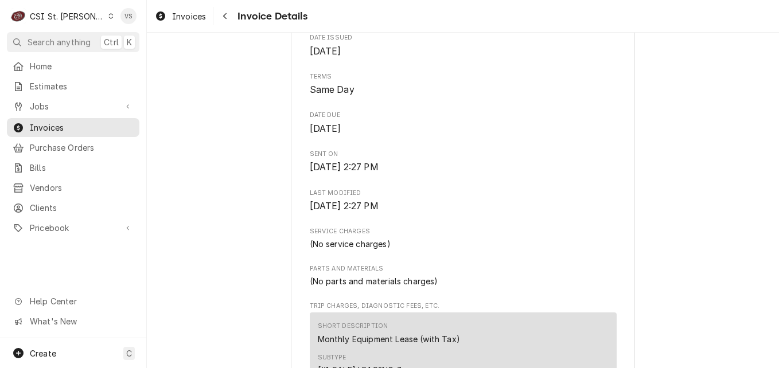
click at [109, 18] on icon "Dynamic Content Wrapper" at bounding box center [111, 16] width 5 height 6
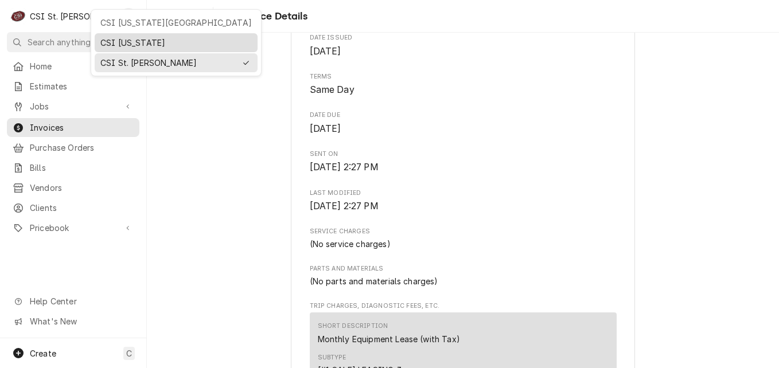
click at [111, 38] on div "CSI [US_STATE]" at bounding box center [175, 43] width 151 height 12
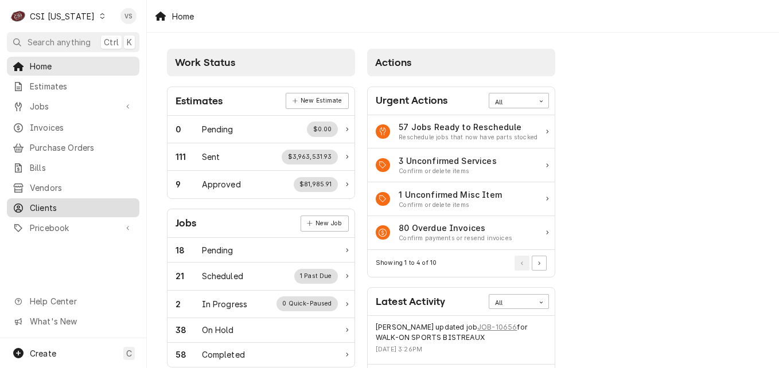
click at [46, 202] on span "Clients" at bounding box center [82, 208] width 104 height 12
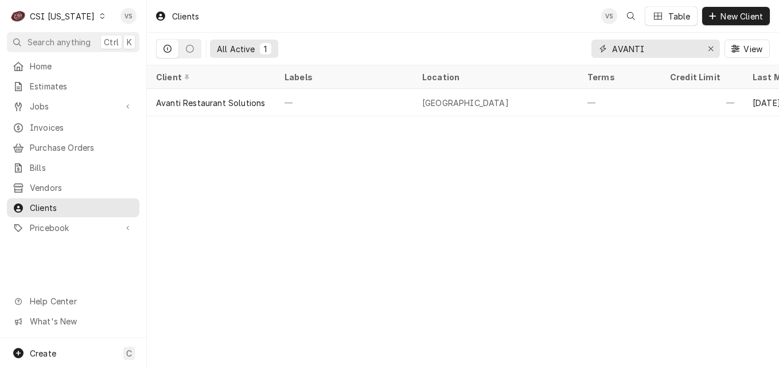
drag, startPoint x: 622, startPoint y: 48, endPoint x: 597, endPoint y: 46, distance: 25.3
click at [597, 46] on div "AVANTI" at bounding box center [656, 49] width 129 height 18
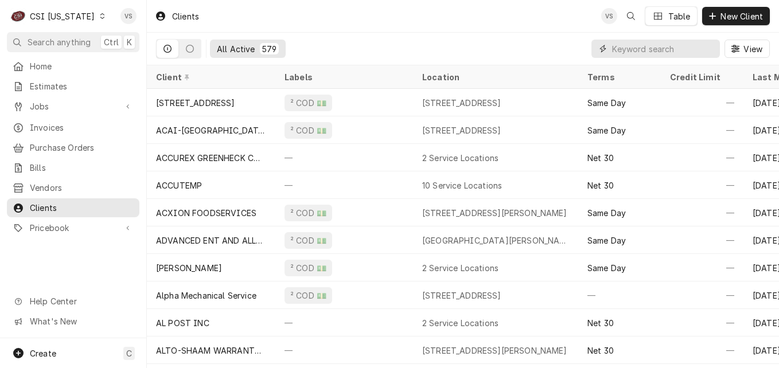
type input "g"
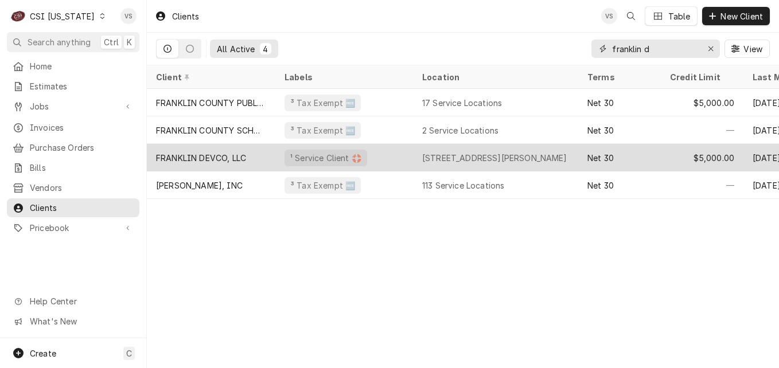
type input "franklin d"
click at [257, 152] on div "FRANKLIN DEVCO, LLC" at bounding box center [211, 158] width 129 height 28
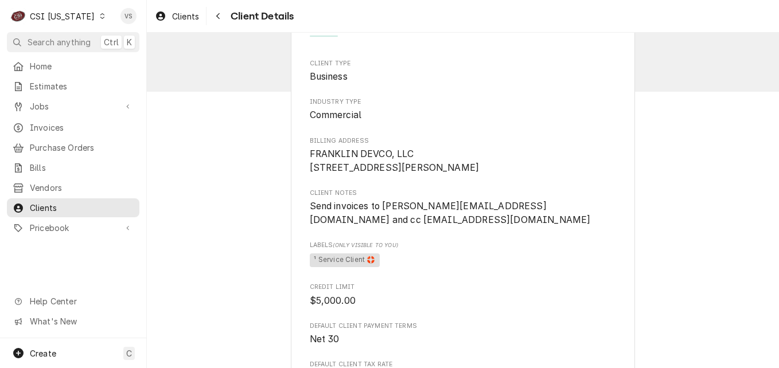
scroll to position [57, 0]
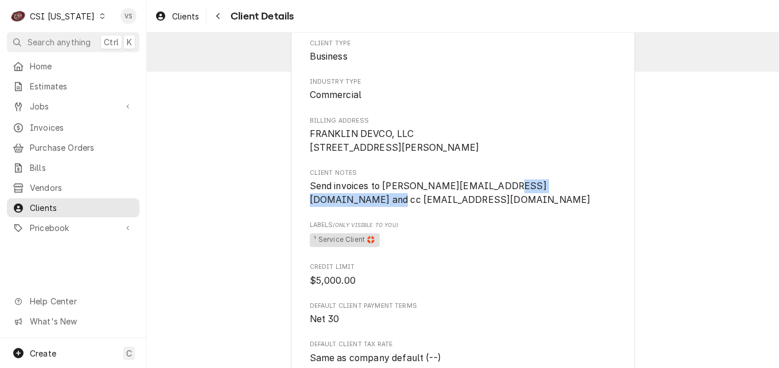
drag, startPoint x: 598, startPoint y: 198, endPoint x: 492, endPoint y: 199, distance: 106.7
click at [492, 199] on span "Send invoices to [PERSON_NAME][EMAIL_ADDRESS][DOMAIN_NAME] and cc [EMAIL_ADDRES…" at bounding box center [463, 193] width 307 height 27
drag, startPoint x: 492, startPoint y: 199, endPoint x: 504, endPoint y: 199, distance: 12.0
copy span "[PERSON_NAME][EMAIL_ADDRESS][DOMAIN_NAME]"
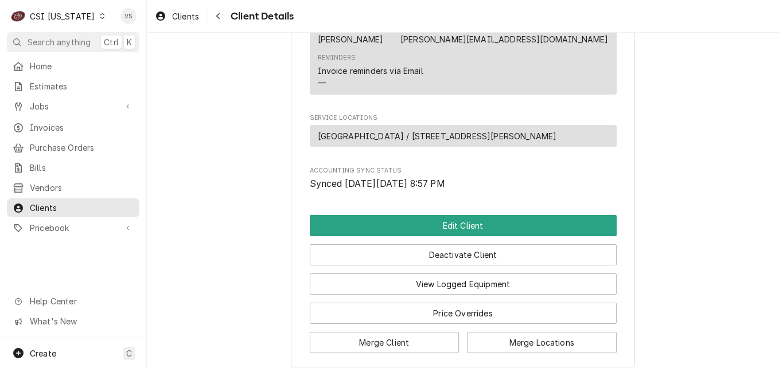
scroll to position [640, 0]
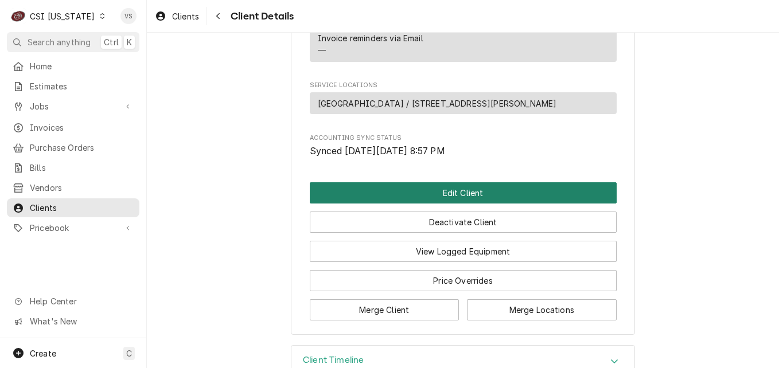
click at [401, 182] on button "Edit Client" at bounding box center [463, 192] width 307 height 21
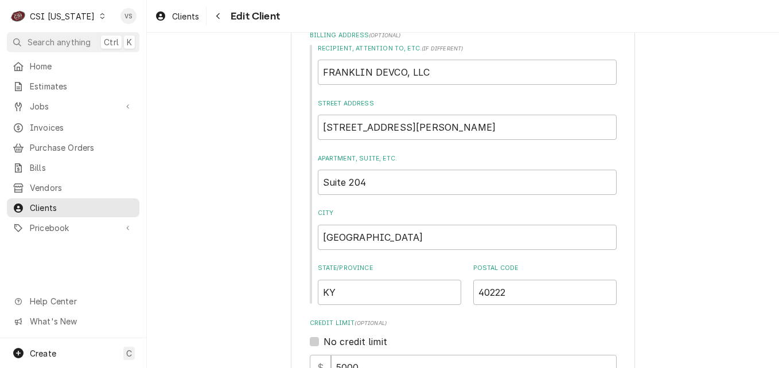
scroll to position [516, 0]
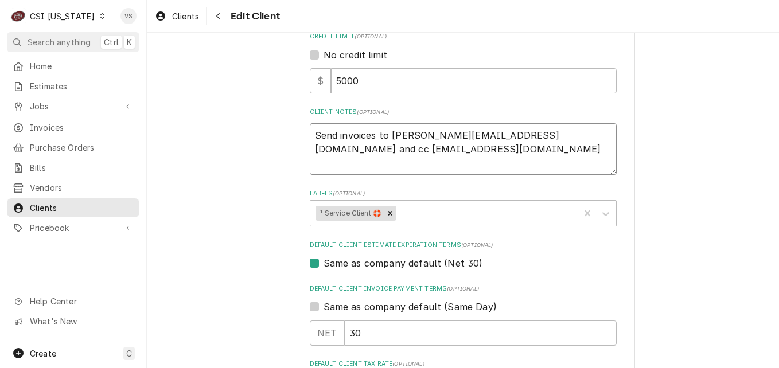
click at [414, 133] on textarea "Send invoices to Matt@lurisre.com and cc Courtney@plurisre.com" at bounding box center [463, 149] width 307 height 52
type textarea "x"
type textarea "Send invoices to Matt@plurisre.com and cc Courtney@plurisre.com"
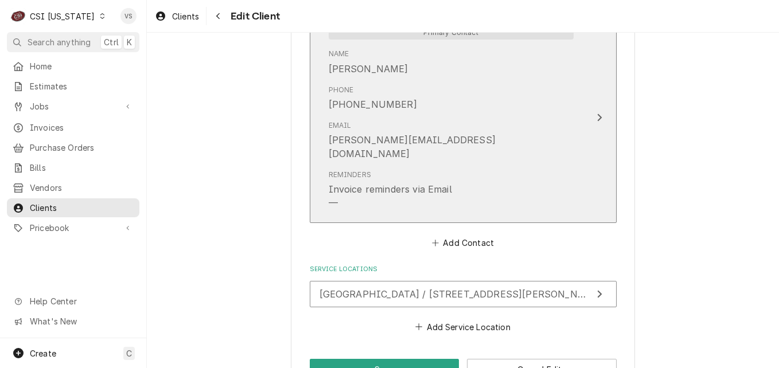
scroll to position [1126, 0]
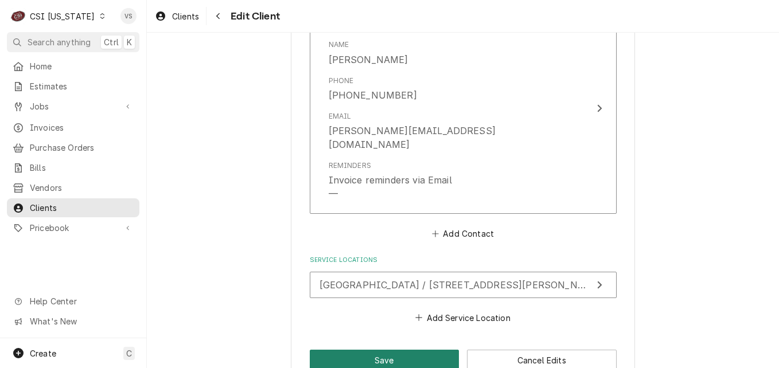
click at [390, 350] on button "Save" at bounding box center [385, 360] width 150 height 21
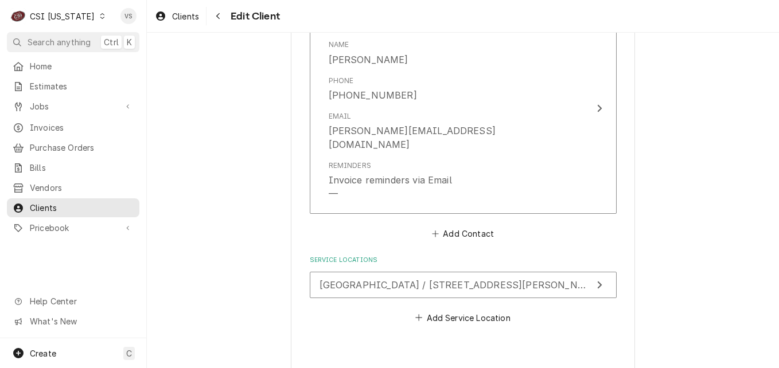
type textarea "x"
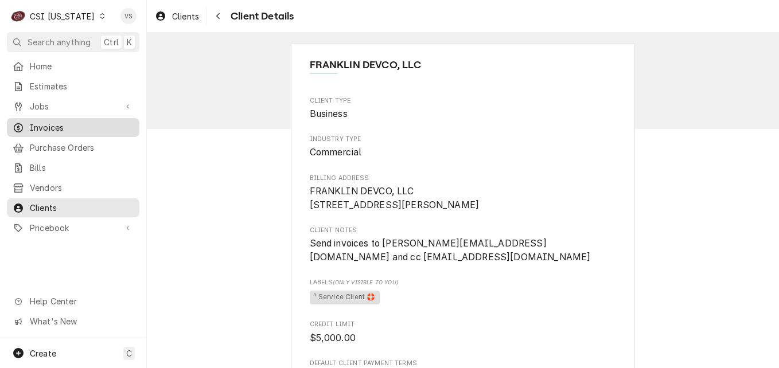
click at [57, 126] on span "Invoices" at bounding box center [82, 128] width 104 height 12
click at [100, 18] on icon "Dynamic Content Wrapper" at bounding box center [102, 16] width 5 height 6
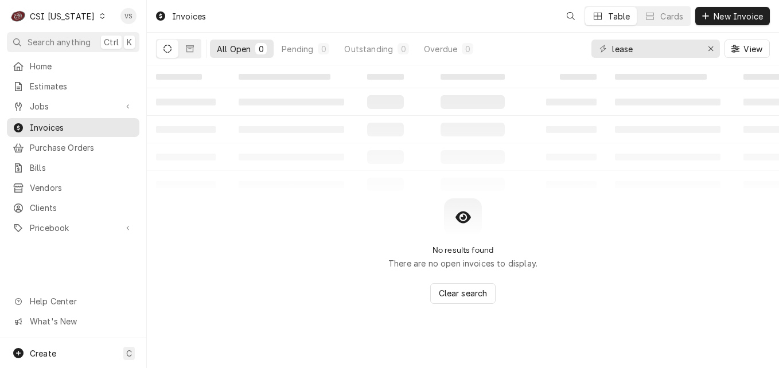
click at [118, 22] on div "VS" at bounding box center [129, 16] width 22 height 22
click at [98, 19] on div "Dynamic Content Wrapper" at bounding box center [102, 16] width 8 height 8
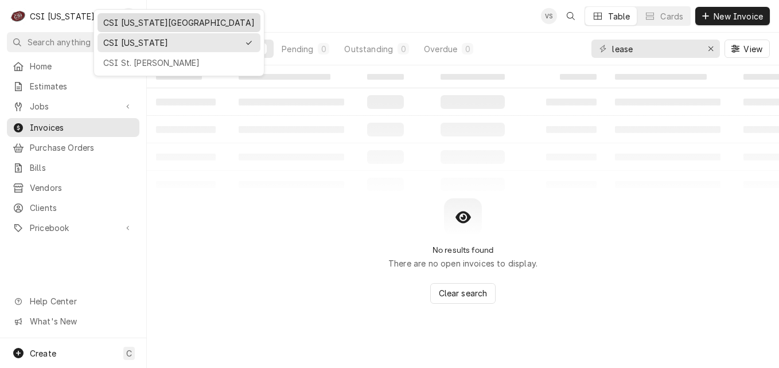
click at [119, 24] on div "CSI [US_STATE][GEOGRAPHIC_DATA]" at bounding box center [178, 23] width 151 height 12
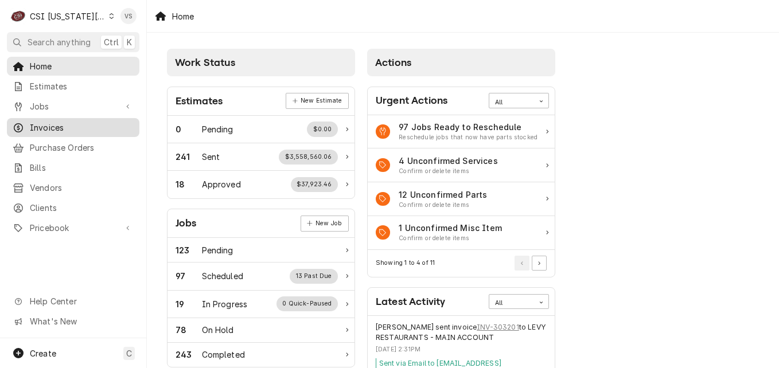
click at [77, 125] on span "Invoices" at bounding box center [82, 128] width 104 height 12
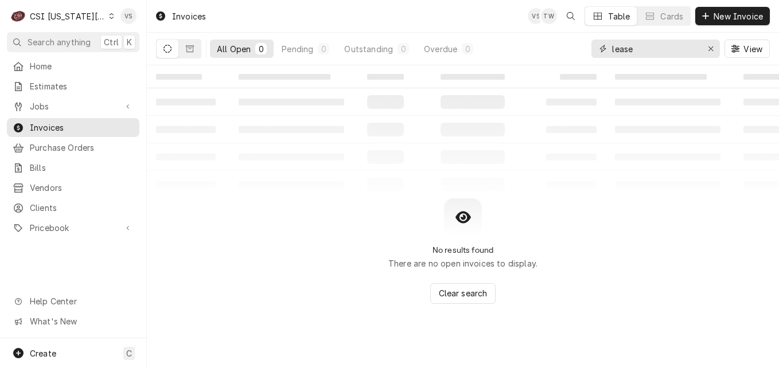
drag, startPoint x: 644, startPoint y: 47, endPoint x: 665, endPoint y: 60, distance: 24.7
click at [565, 49] on div "All Open 0 Pending 0 Outstanding 0 Overdue 0 lease View" at bounding box center [463, 49] width 614 height 32
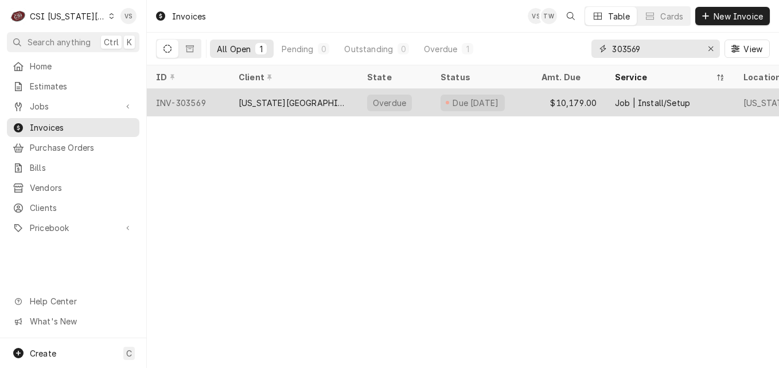
type input "303569"
click at [299, 98] on div "[US_STATE][GEOGRAPHIC_DATA][DEMOGRAPHIC_DATA]" at bounding box center [294, 103] width 110 height 12
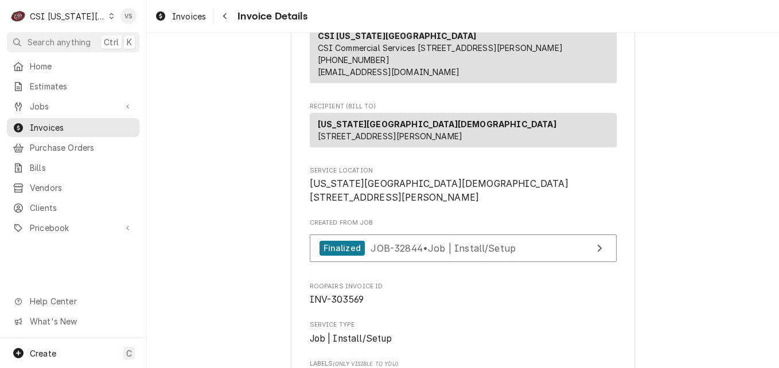
scroll to position [115, 0]
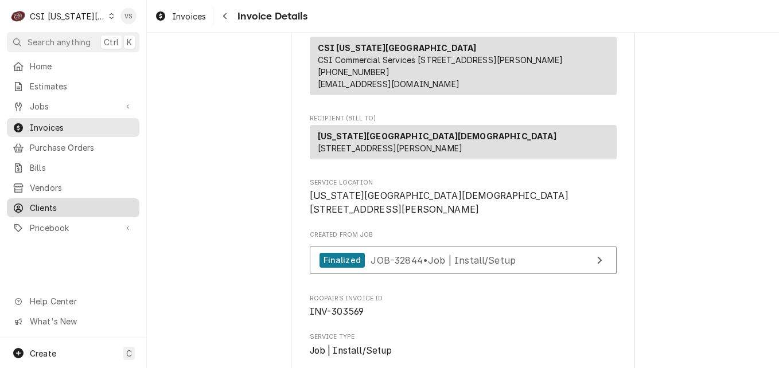
click at [57, 206] on span "Clients" at bounding box center [82, 208] width 104 height 12
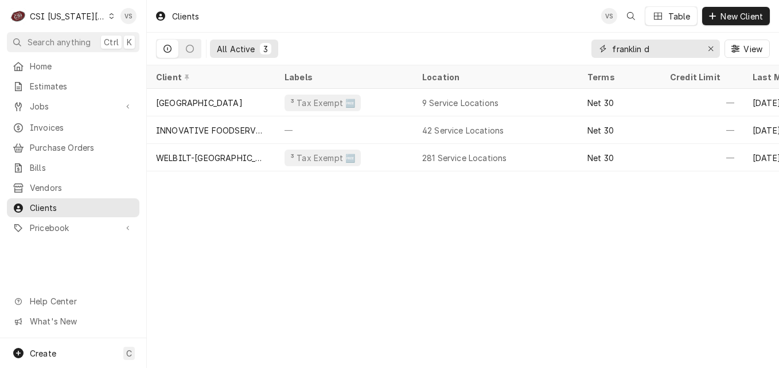
click at [653, 48] on input "franklin d" at bounding box center [655, 49] width 86 height 18
drag, startPoint x: 653, startPoint y: 48, endPoint x: 661, endPoint y: 41, distance: 10.6
click at [595, 48] on div "franklin d" at bounding box center [656, 49] width 129 height 18
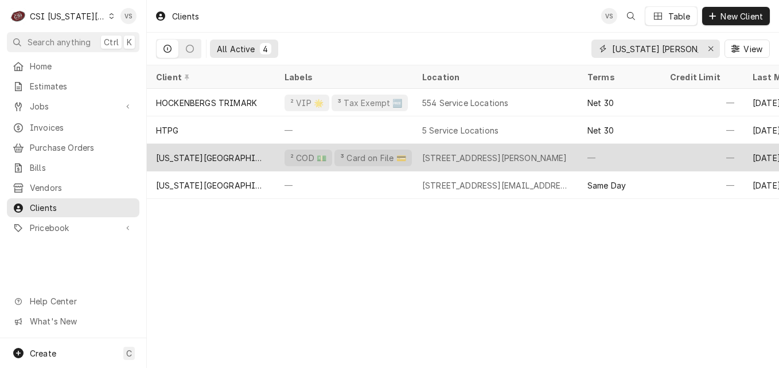
type input "kansas christia"
click at [248, 156] on div "[US_STATE][GEOGRAPHIC_DATA][DEMOGRAPHIC_DATA]" at bounding box center [211, 158] width 110 height 12
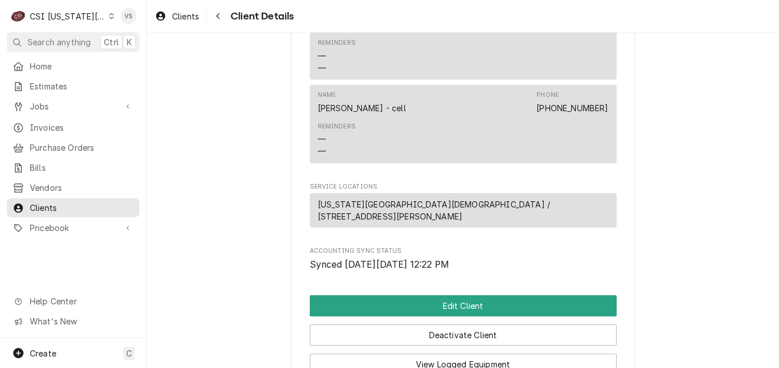
scroll to position [746, 0]
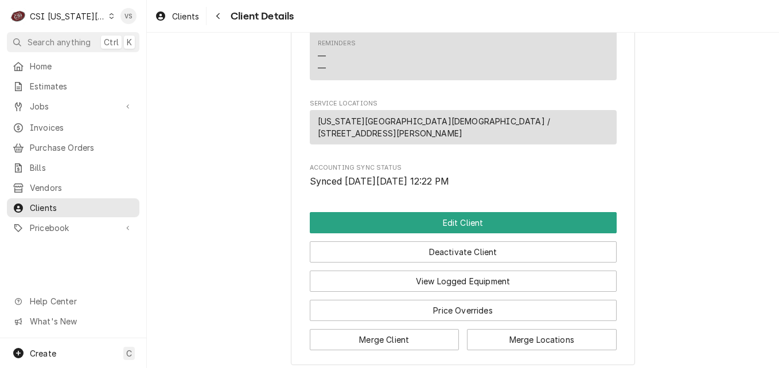
click at [49, 123] on span "Invoices" at bounding box center [82, 128] width 104 height 12
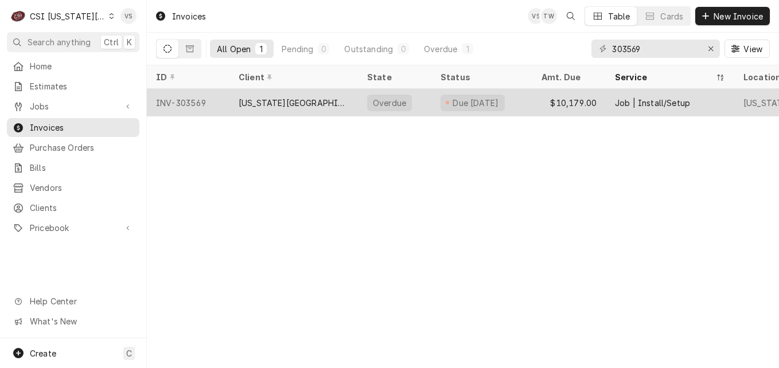
click at [221, 103] on div "INV-303569" at bounding box center [188, 103] width 83 height 28
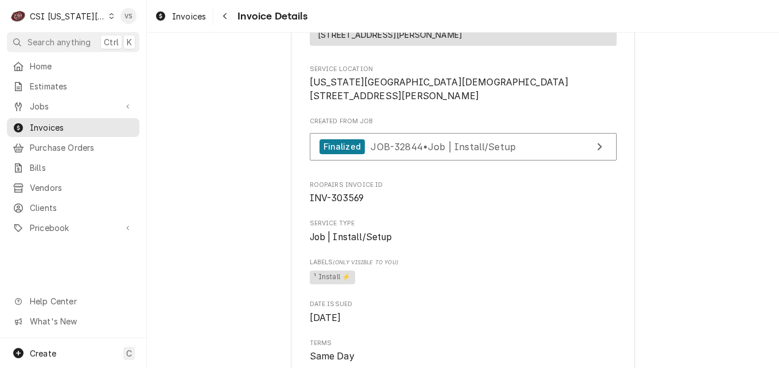
scroll to position [217, 0]
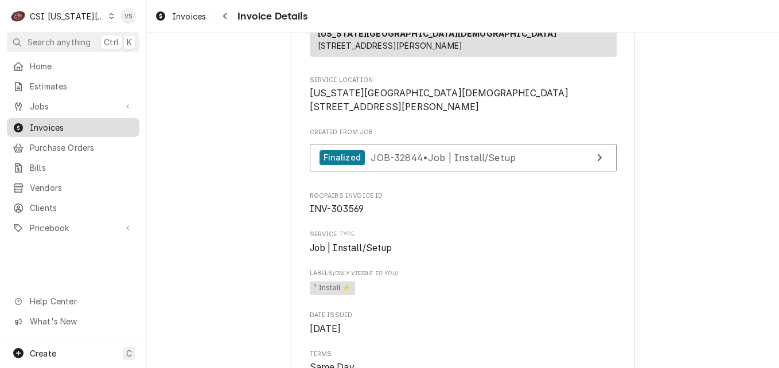
click at [75, 122] on span "Invoices" at bounding box center [82, 128] width 104 height 12
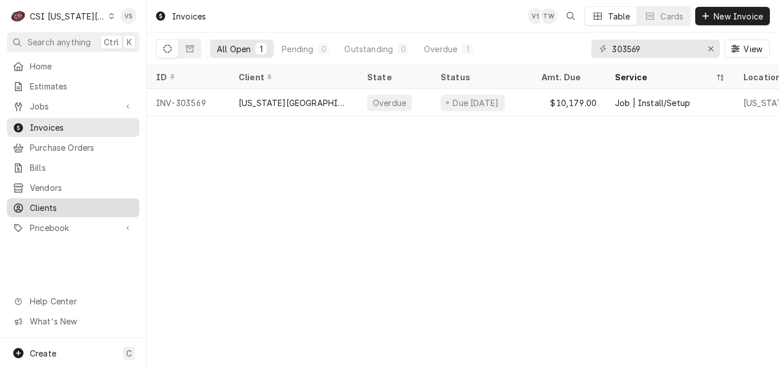
click at [49, 204] on span "Clients" at bounding box center [82, 208] width 104 height 12
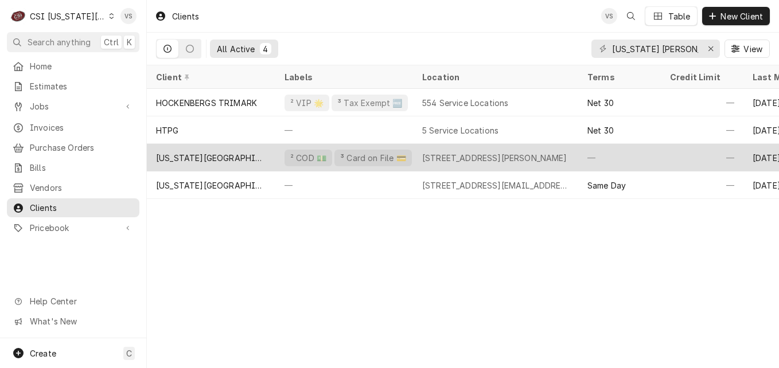
click at [222, 155] on div "[US_STATE][GEOGRAPHIC_DATA][DEMOGRAPHIC_DATA]" at bounding box center [211, 158] width 110 height 12
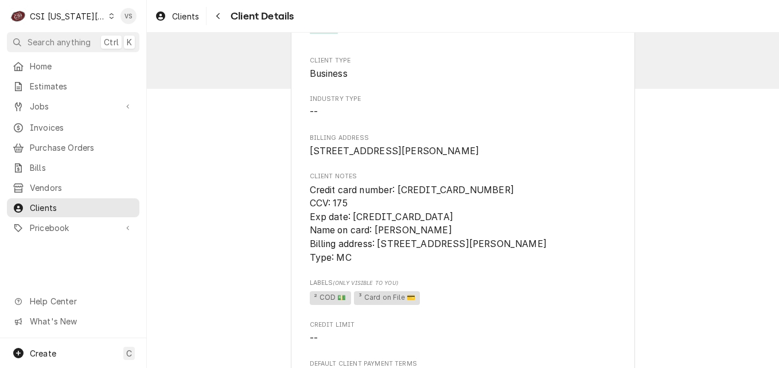
scroll to position [57, 0]
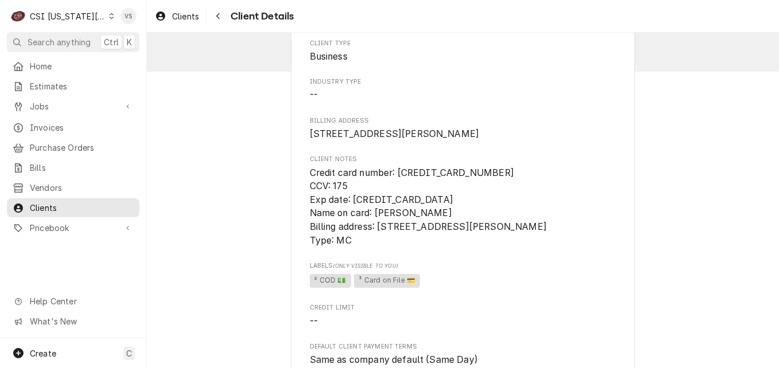
click at [109, 15] on icon "Dynamic Content Wrapper" at bounding box center [111, 16] width 5 height 6
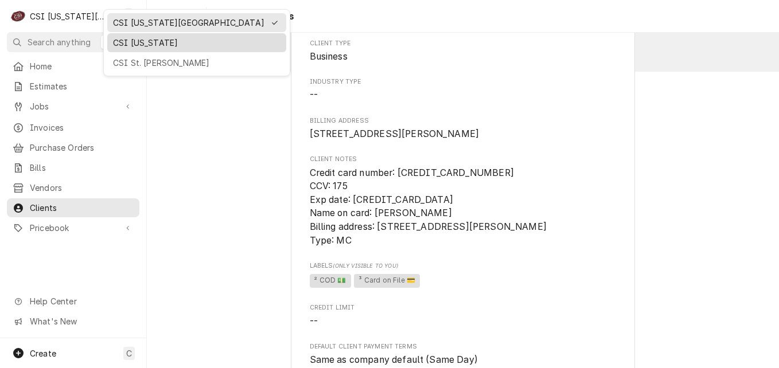
click at [134, 44] on div "CSI [US_STATE]" at bounding box center [197, 43] width 168 height 12
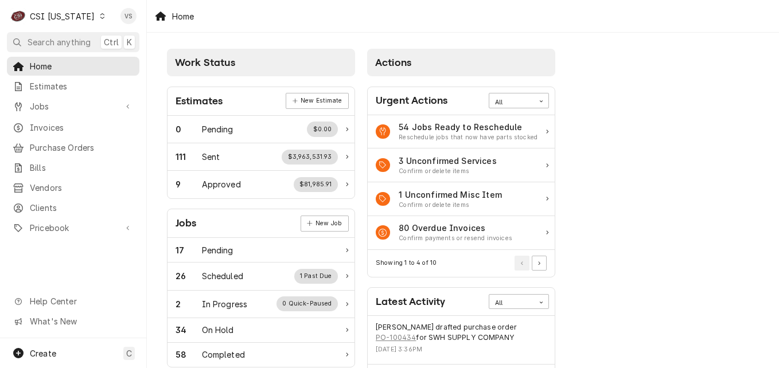
click at [54, 127] on span "Invoices" at bounding box center [82, 128] width 104 height 12
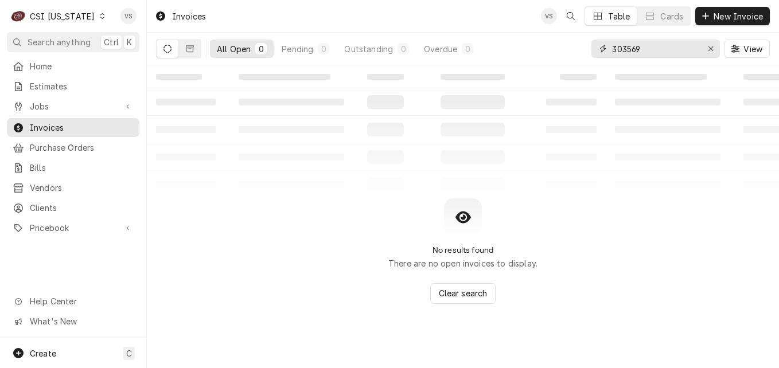
drag, startPoint x: 644, startPoint y: 49, endPoint x: 578, endPoint y: 45, distance: 66.7
click at [578, 45] on div "All Open 0 Pending 0 Outstanding 0 Overdue 0 303569 View" at bounding box center [463, 49] width 614 height 32
type input "1"
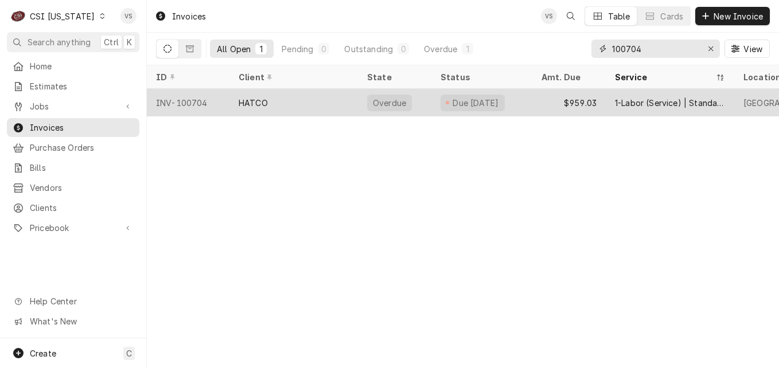
type input "100704"
click at [327, 105] on div "HATCO" at bounding box center [294, 103] width 129 height 28
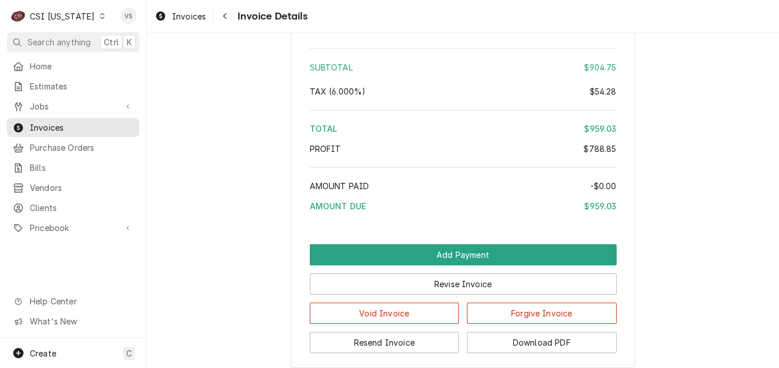
scroll to position [2735, 0]
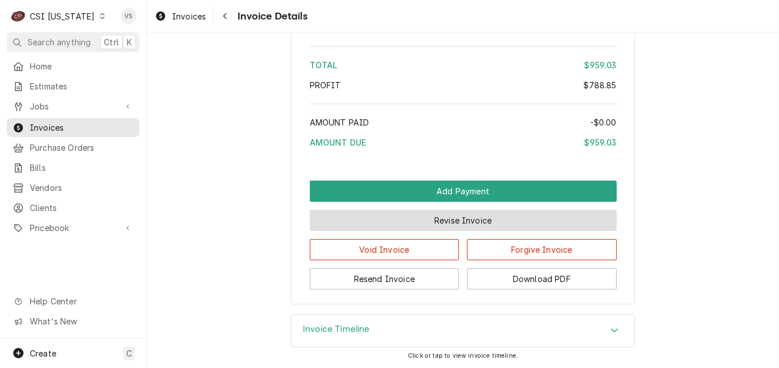
click at [461, 223] on button "Revise Invoice" at bounding box center [463, 220] width 307 height 21
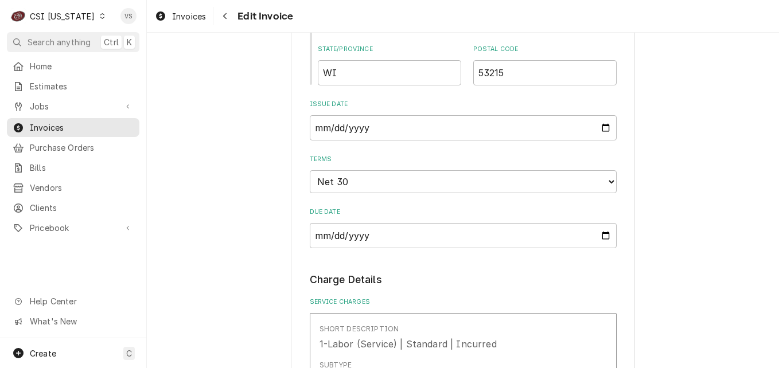
scroll to position [975, 0]
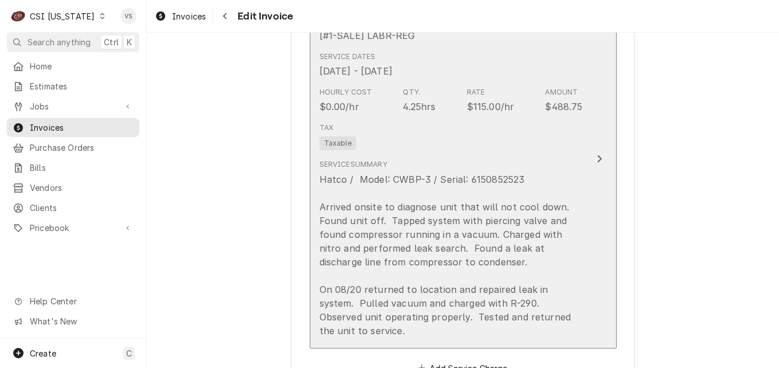
click at [448, 149] on div "Tax Taxable" at bounding box center [451, 136] width 263 height 37
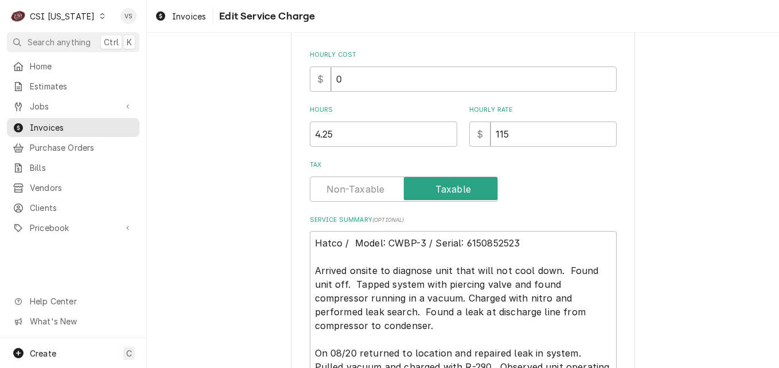
scroll to position [273, 0]
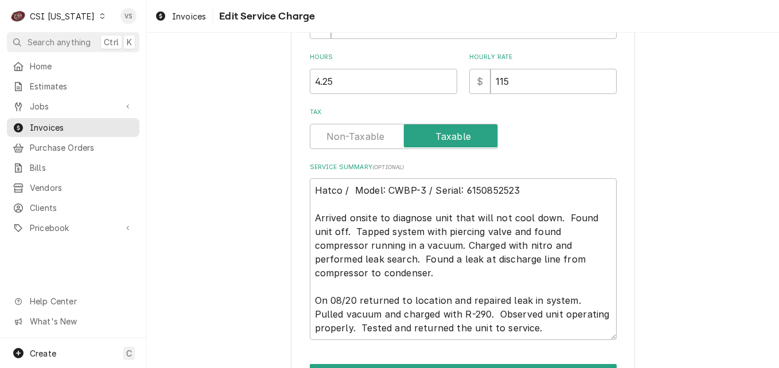
type textarea "x"
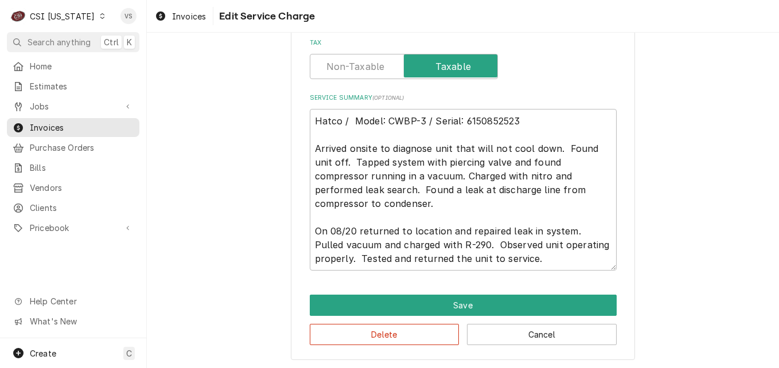
scroll to position [464, 0]
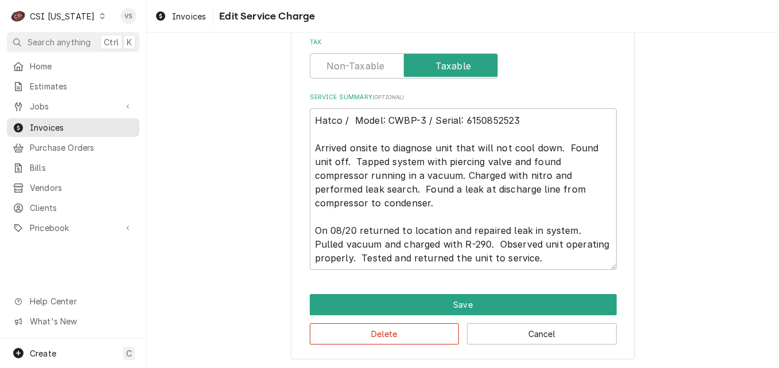
click at [354, 69] on label "Tax" at bounding box center [404, 65] width 188 height 25
click at [354, 69] on input "Tax" at bounding box center [404, 65] width 178 height 25
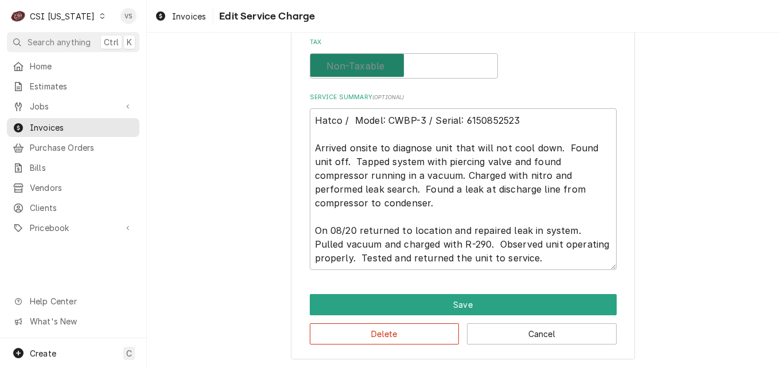
checkbox input "false"
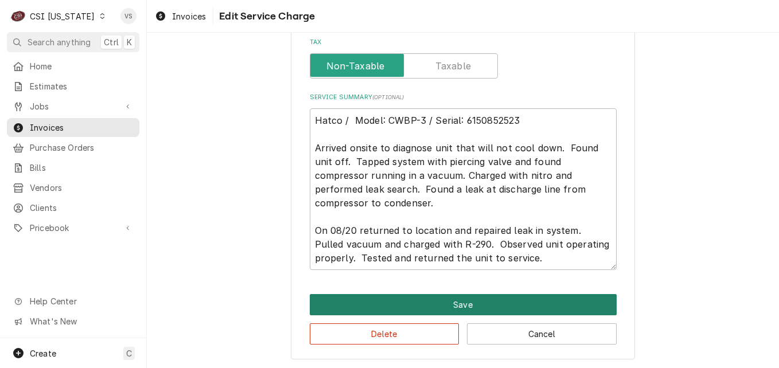
click at [445, 300] on button "Save" at bounding box center [463, 304] width 307 height 21
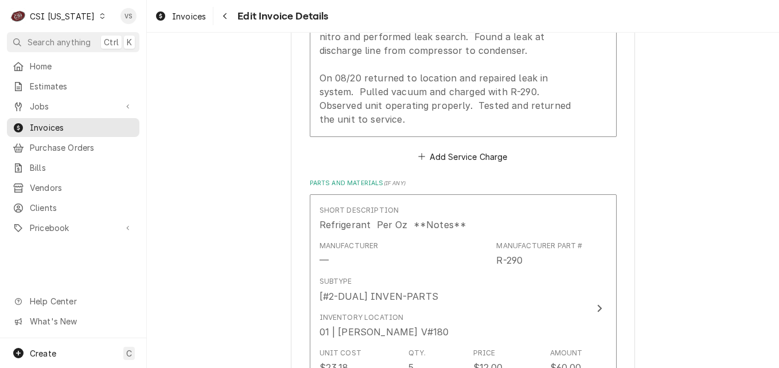
scroll to position [1227, 0]
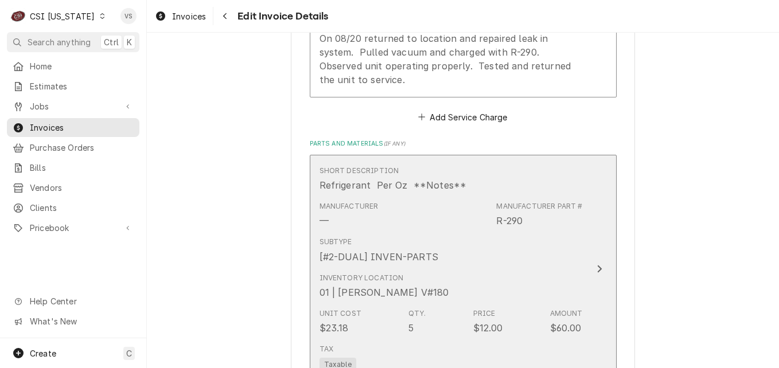
click at [458, 271] on div "Inventory Location 01 | JEFF HARTLEY V#180" at bounding box center [451, 287] width 263 height 36
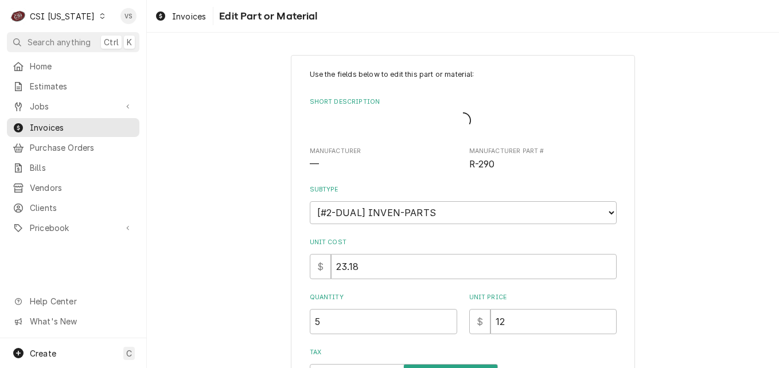
type textarea "x"
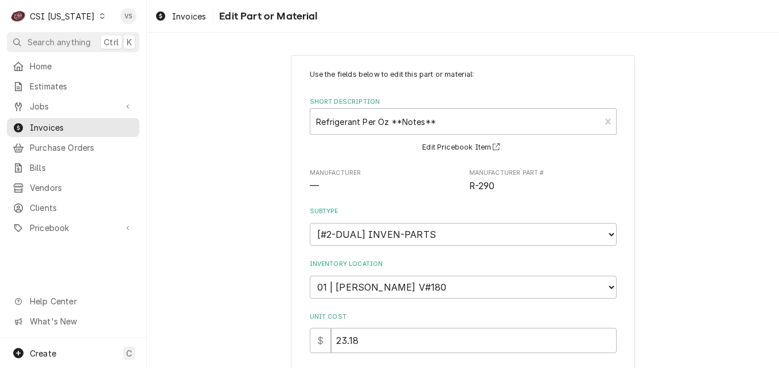
scroll to position [276, 0]
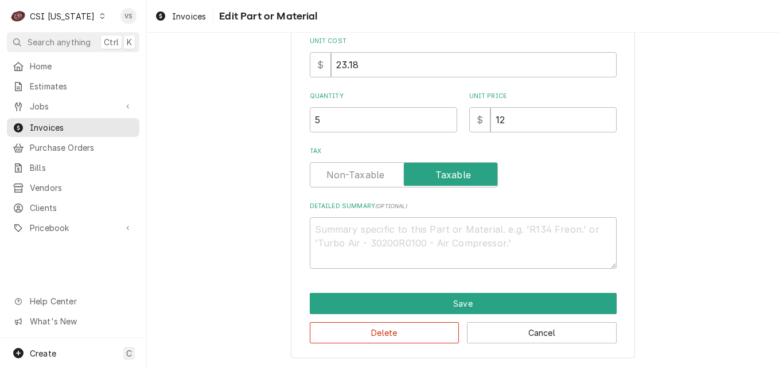
click at [357, 180] on label "Tax" at bounding box center [404, 174] width 188 height 25
click at [357, 180] on input "Tax" at bounding box center [404, 174] width 178 height 25
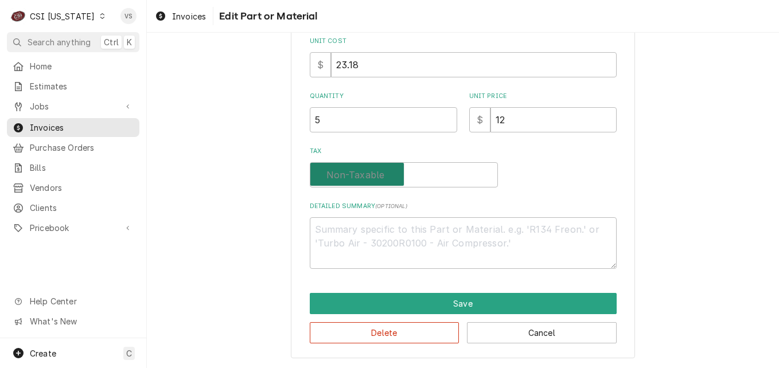
checkbox input "false"
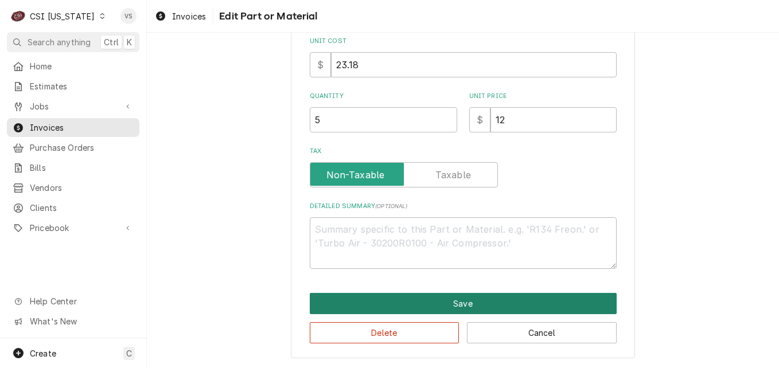
click at [423, 306] on button "Save" at bounding box center [463, 303] width 307 height 21
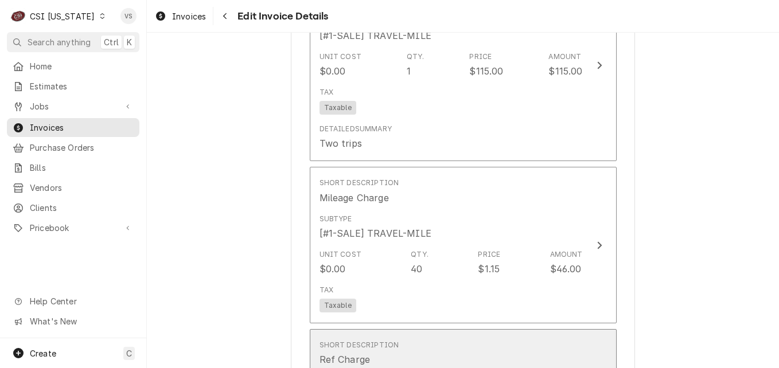
scroll to position [1881, 0]
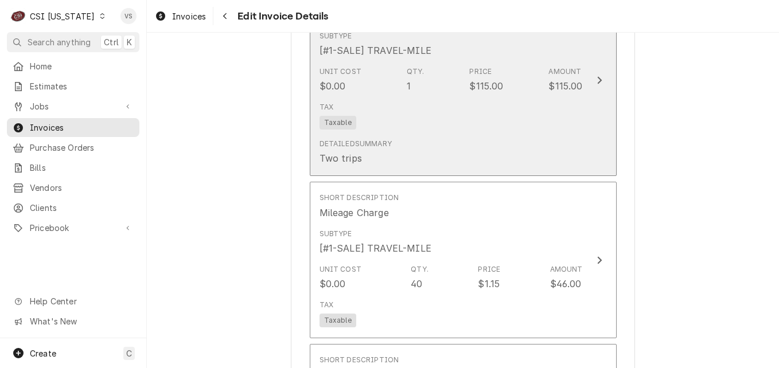
click at [466, 133] on div "Tax Taxable" at bounding box center [451, 116] width 263 height 37
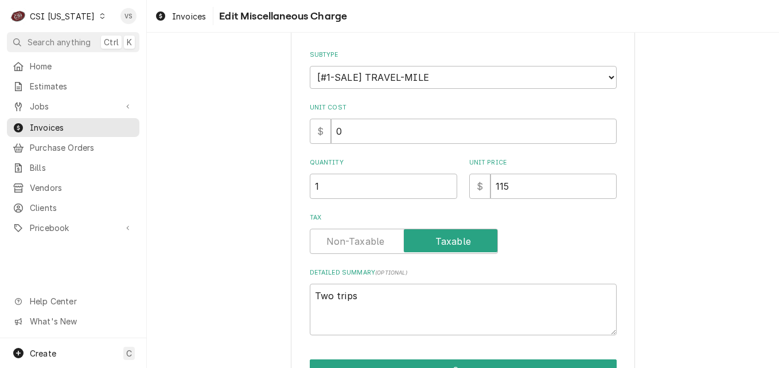
type textarea "x"
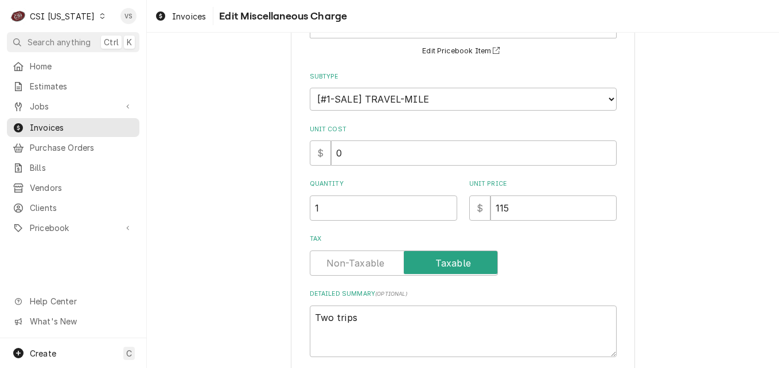
scroll to position [0, 0]
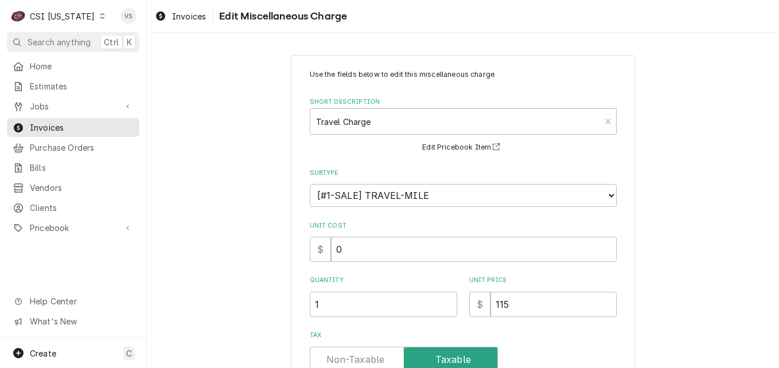
click at [359, 353] on label "Tax" at bounding box center [404, 359] width 188 height 25
click at [359, 353] on input "Tax" at bounding box center [404, 359] width 178 height 25
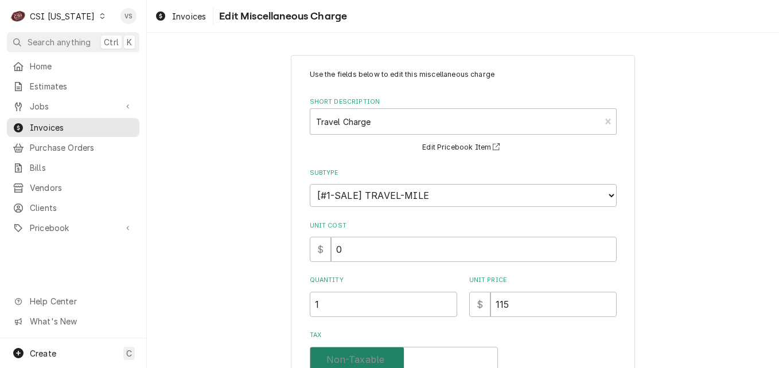
checkbox input "false"
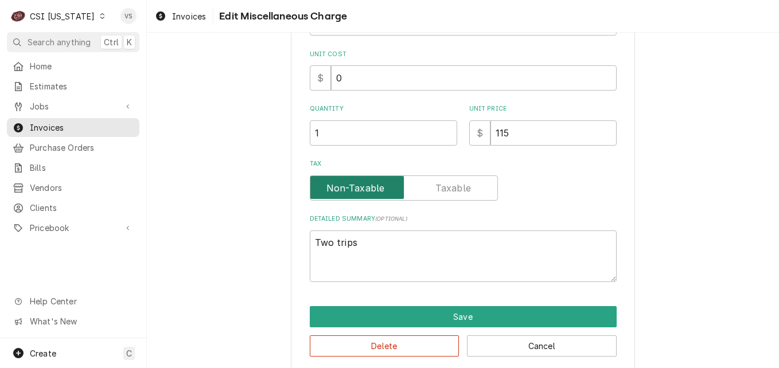
scroll to position [185, 0]
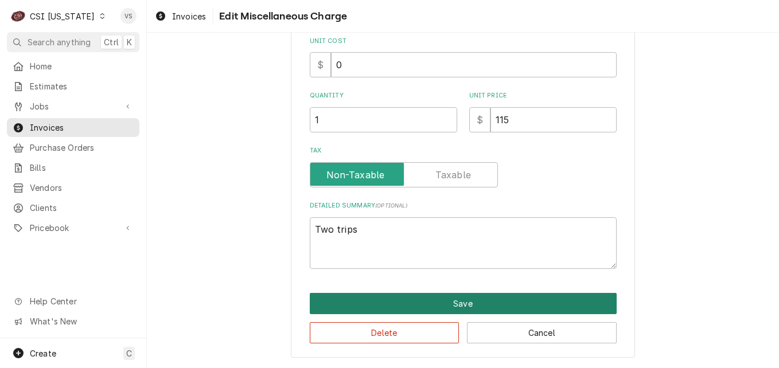
click at [407, 311] on button "Save" at bounding box center [463, 303] width 307 height 21
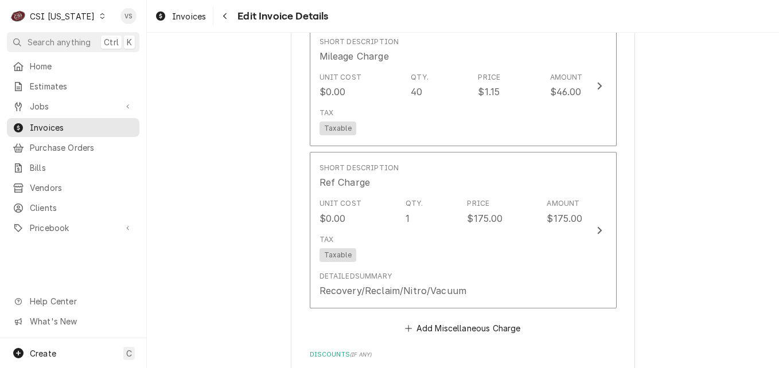
scroll to position [1987, 0]
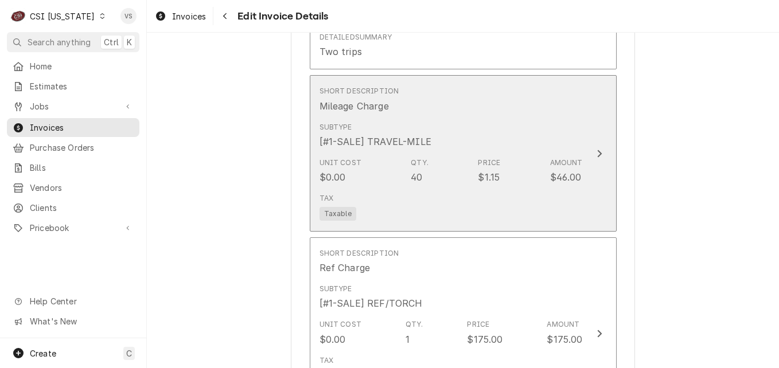
click at [457, 140] on div "Subtype [#1-SALE] TRAVEL-MILE" at bounding box center [451, 136] width 263 height 36
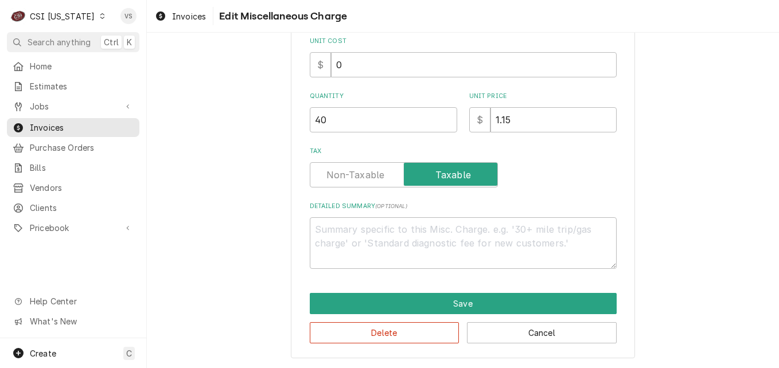
scroll to position [96, 0]
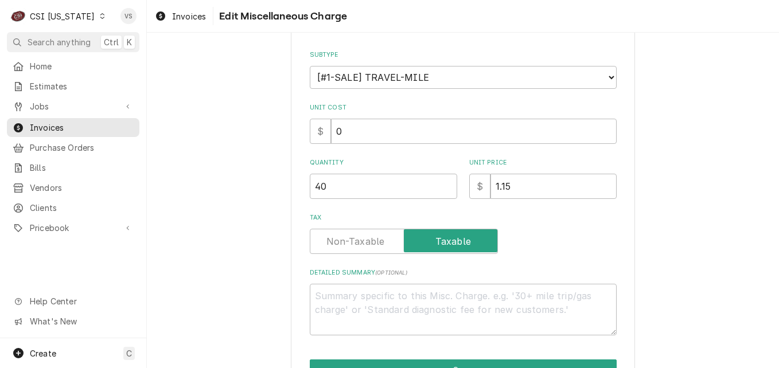
type textarea "x"
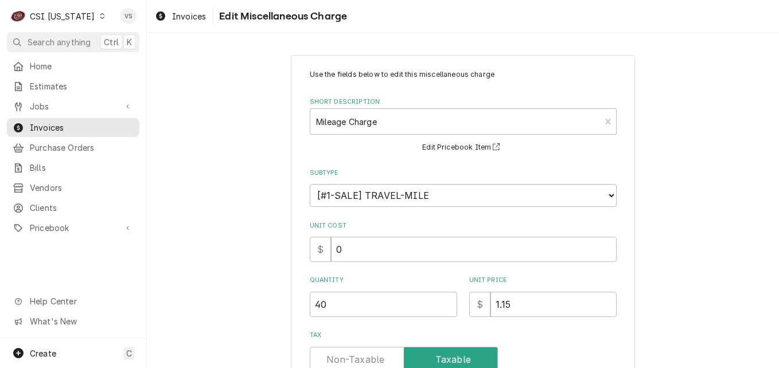
click at [357, 359] on label "Tax" at bounding box center [404, 359] width 188 height 25
click at [357, 359] on input "Tax" at bounding box center [404, 359] width 178 height 25
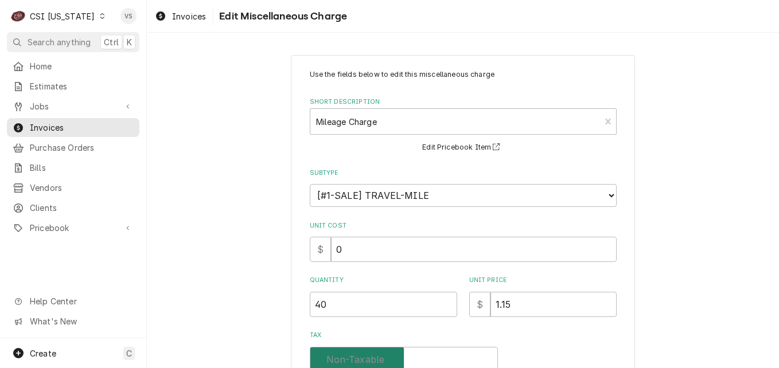
checkbox input "false"
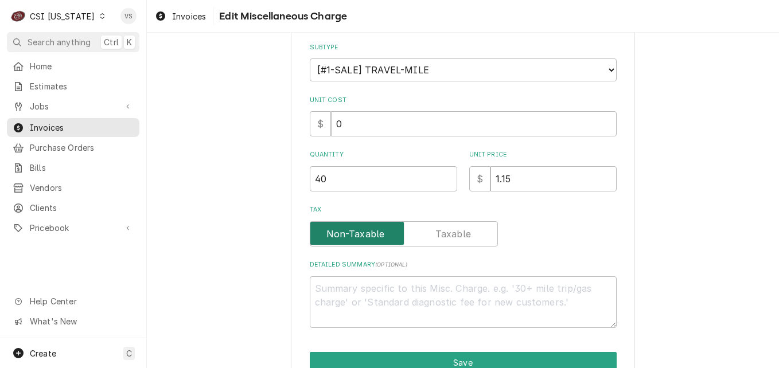
scroll to position [185, 0]
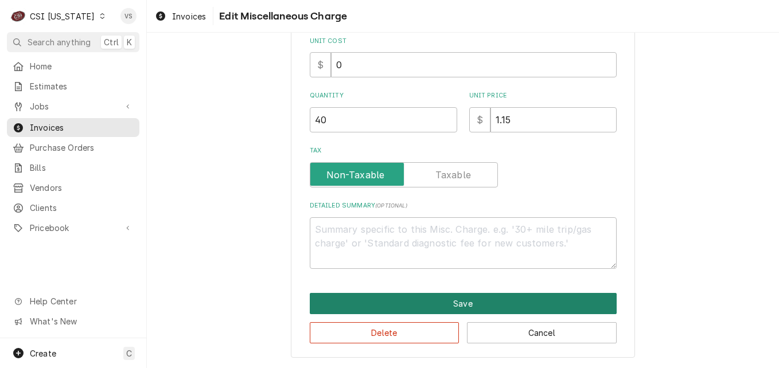
click at [457, 308] on button "Save" at bounding box center [463, 303] width 307 height 21
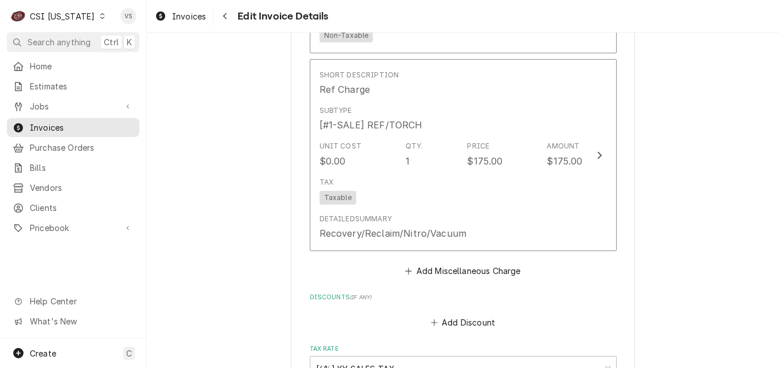
scroll to position [2223, 0]
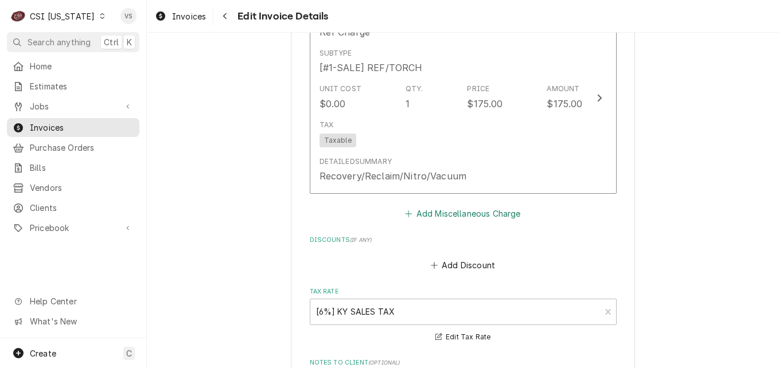
click at [426, 206] on button "Add Miscellaneous Charge" at bounding box center [462, 214] width 119 height 16
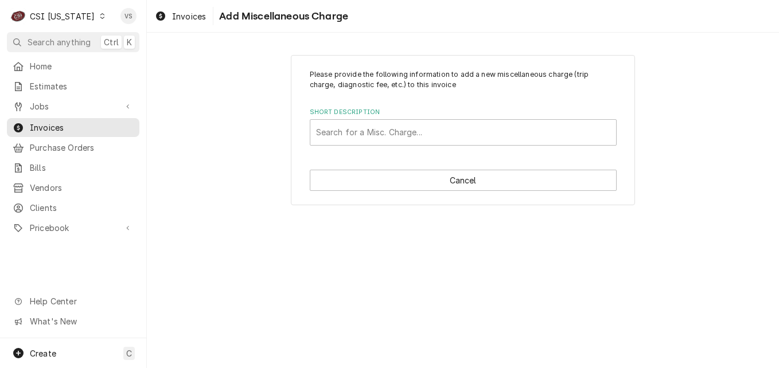
click at [423, 137] on div "Short Description" at bounding box center [463, 132] width 294 height 21
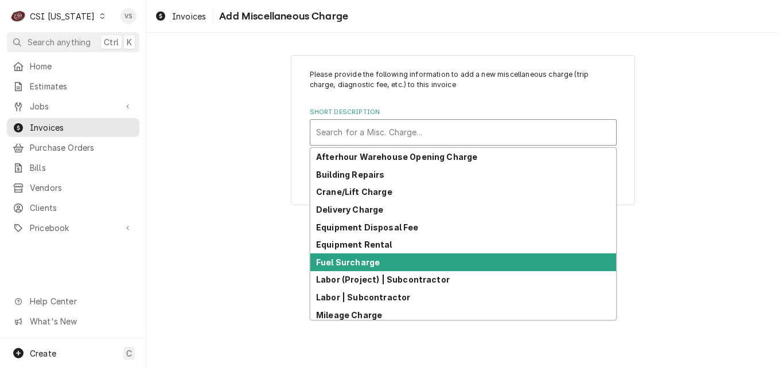
click at [224, 199] on div "Please provide the following information to add a new miscellaneous charge (tri…" at bounding box center [463, 130] width 632 height 171
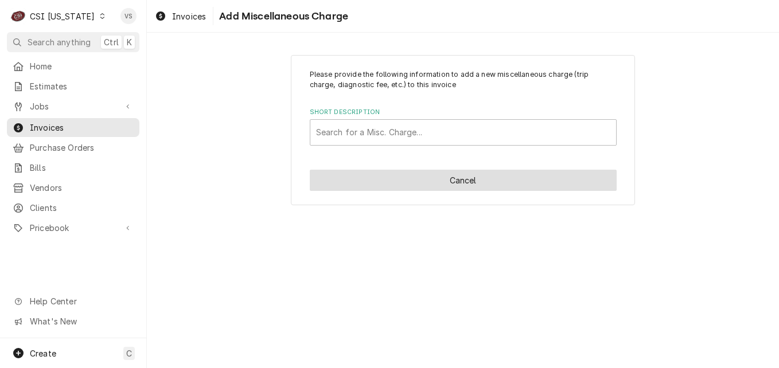
click at [457, 181] on button "Cancel" at bounding box center [463, 180] width 307 height 21
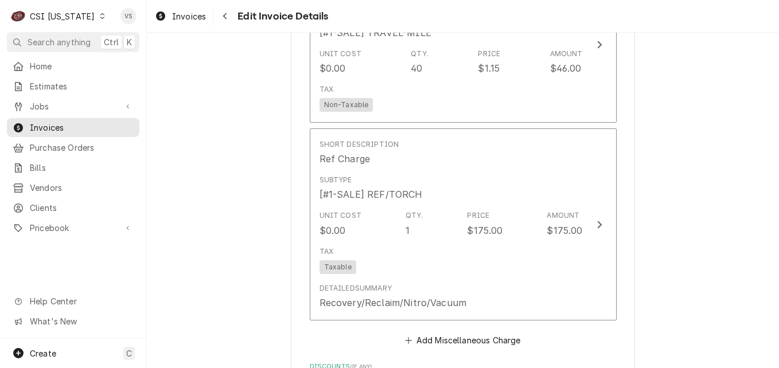
scroll to position [2093, 0]
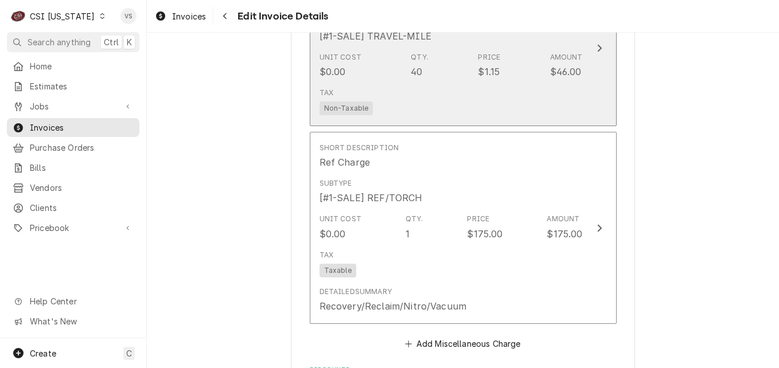
click at [423, 97] on div "Tax Non-Taxable" at bounding box center [451, 101] width 263 height 37
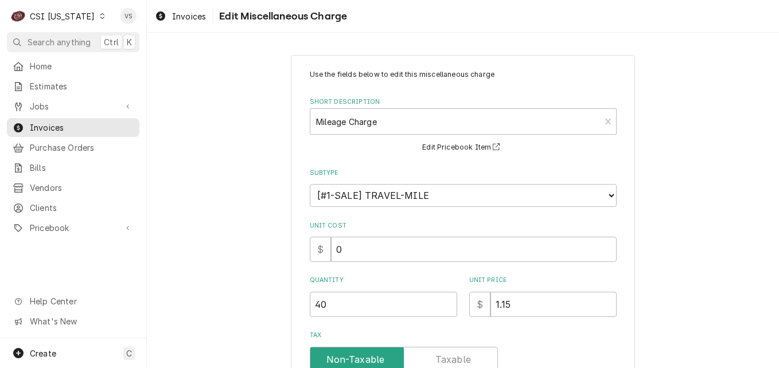
scroll to position [185, 0]
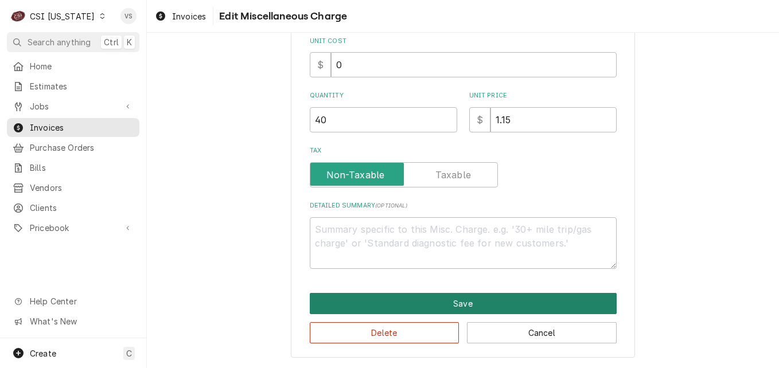
click at [396, 301] on button "Save" at bounding box center [463, 303] width 307 height 21
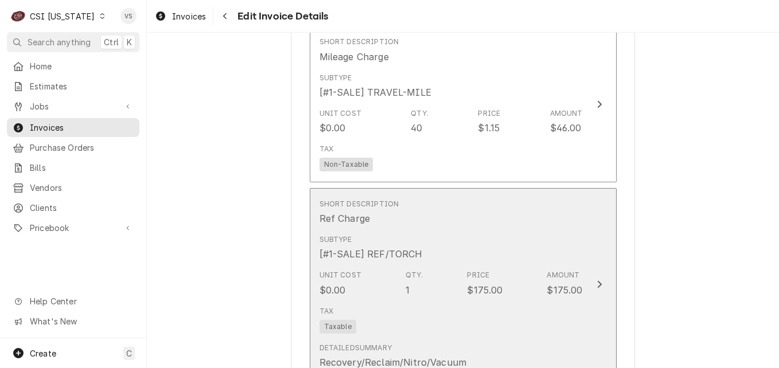
scroll to position [2020, 0]
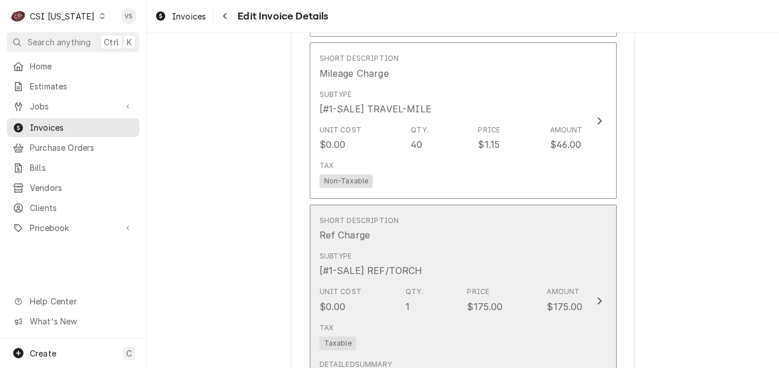
click at [454, 263] on div "Subtype [#1-SALE] REF/TORCH" at bounding box center [451, 265] width 263 height 36
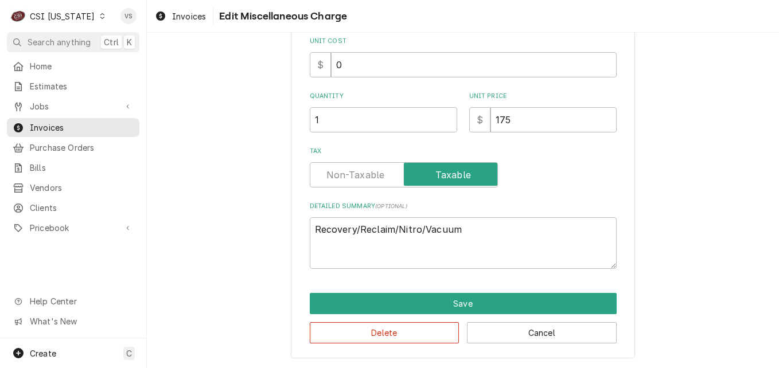
scroll to position [96, 0]
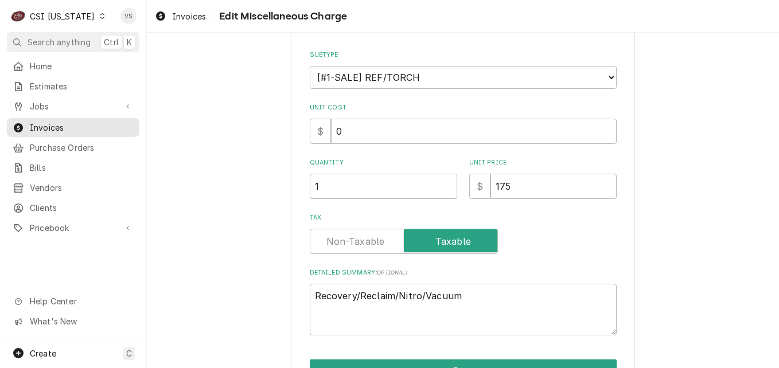
type textarea "x"
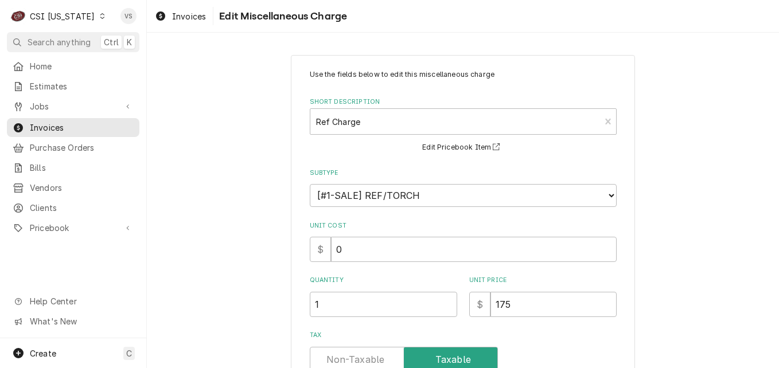
click at [349, 357] on label "Tax" at bounding box center [404, 359] width 188 height 25
click at [349, 357] on input "Tax" at bounding box center [404, 359] width 178 height 25
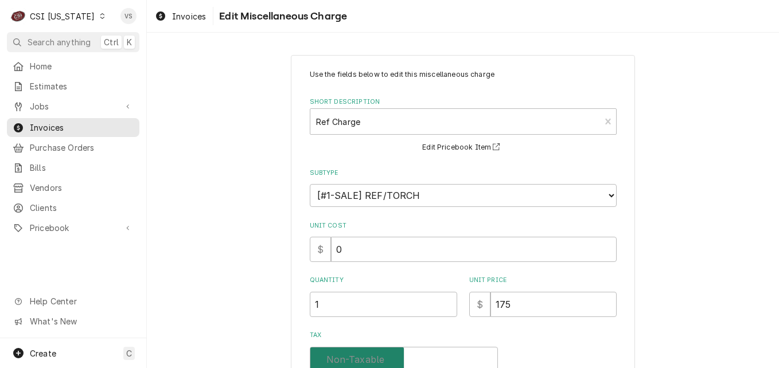
checkbox input "false"
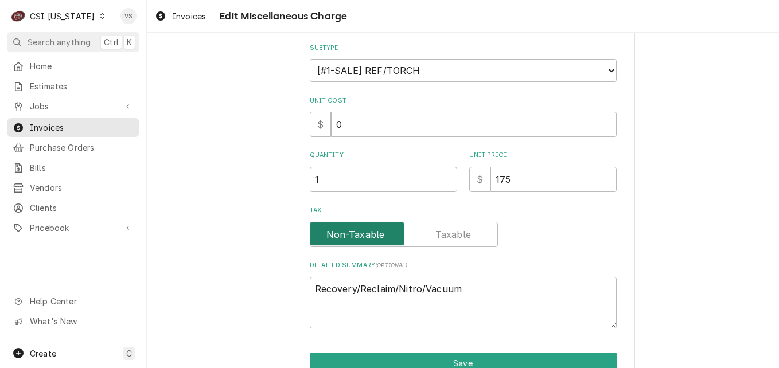
scroll to position [176, 0]
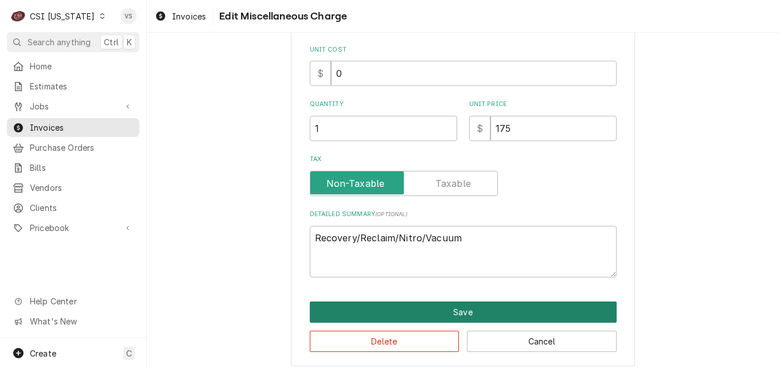
click at [395, 312] on button "Save" at bounding box center [463, 312] width 307 height 21
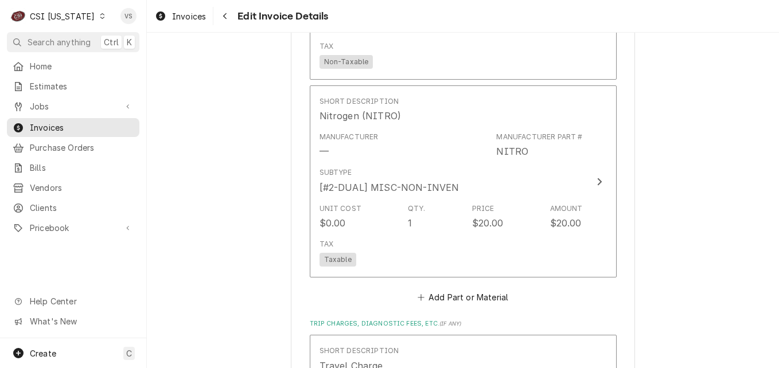
scroll to position [1510, 0]
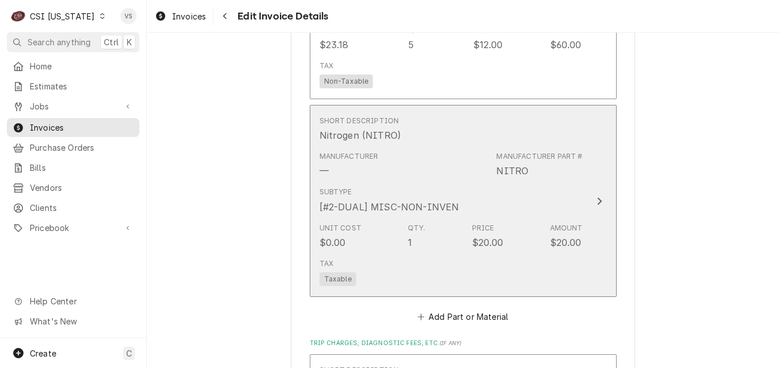
click at [433, 182] on div "Subtype [#2-DUAL] MISC-NON-INVEN" at bounding box center [451, 200] width 263 height 36
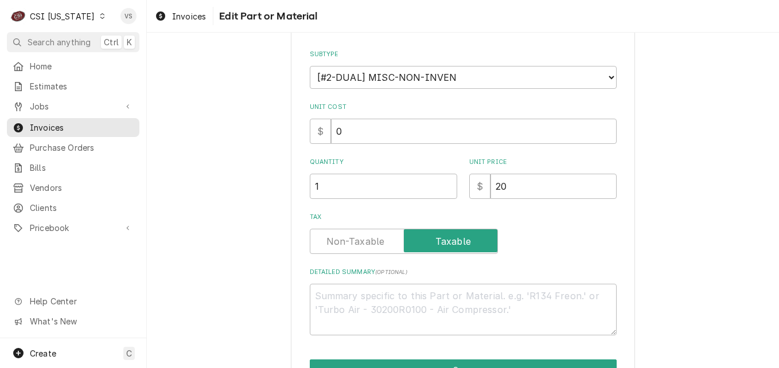
type textarea "x"
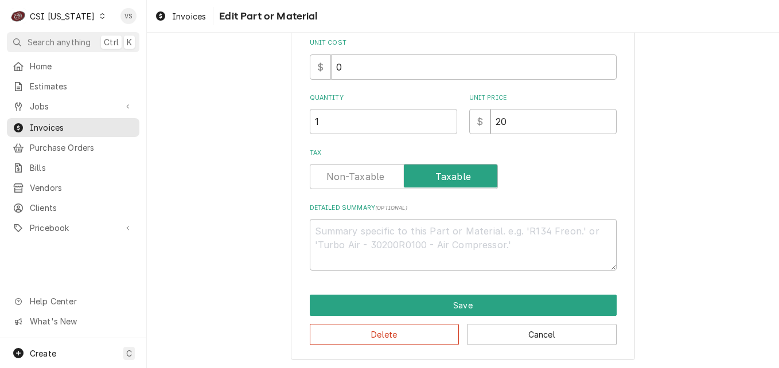
scroll to position [223, 0]
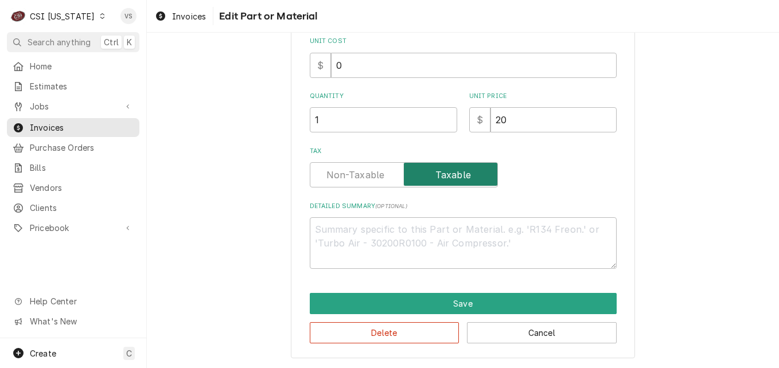
click at [366, 175] on label "Tax" at bounding box center [404, 174] width 188 height 25
click at [366, 175] on input "Tax" at bounding box center [404, 174] width 178 height 25
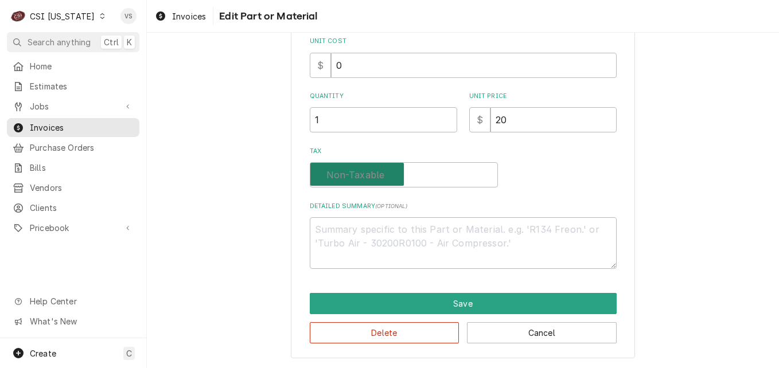
checkbox input "false"
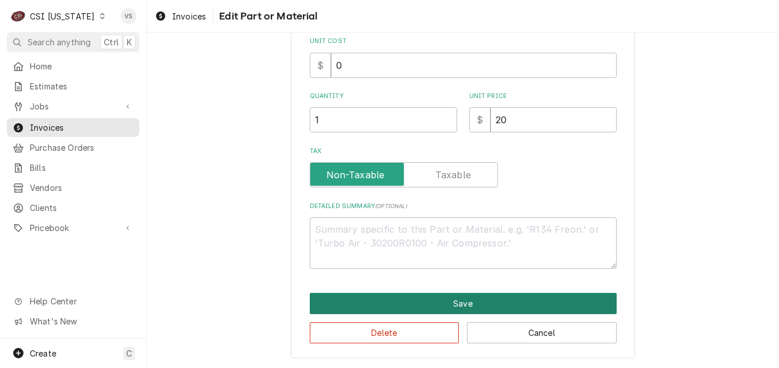
click at [407, 302] on button "Save" at bounding box center [463, 303] width 307 height 21
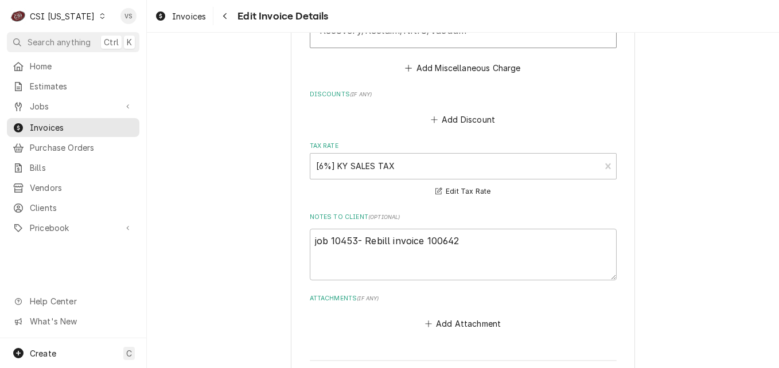
scroll to position [2385, 0]
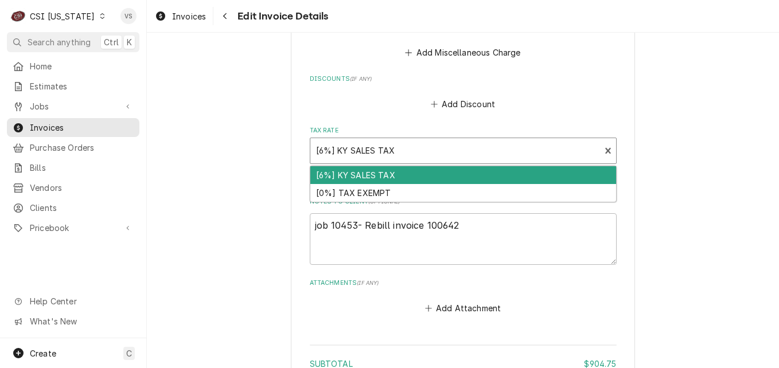
click at [375, 157] on div "Tax Rate" at bounding box center [455, 151] width 279 height 21
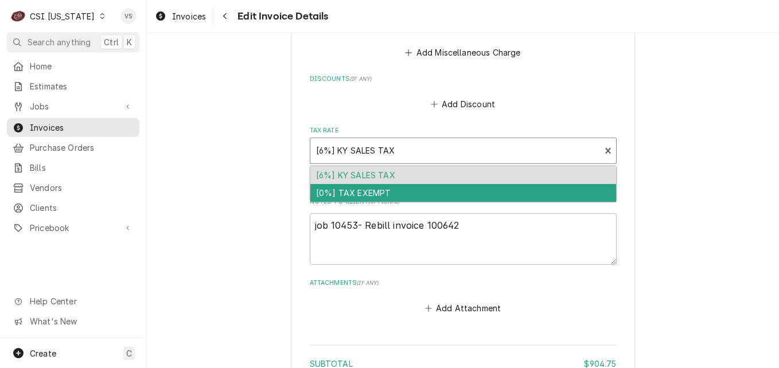
click at [363, 190] on div "[0%] TAX EXEMPT" at bounding box center [463, 193] width 306 height 18
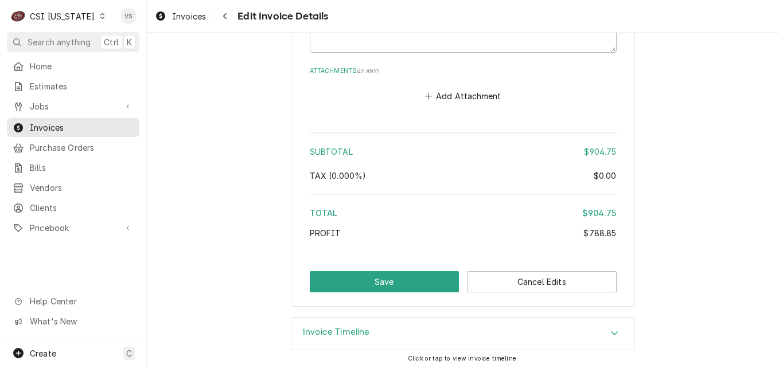
scroll to position [2600, 0]
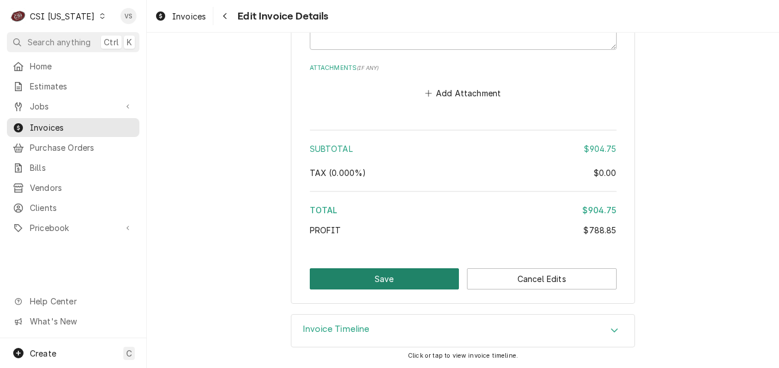
click at [398, 272] on button "Save" at bounding box center [385, 279] width 150 height 21
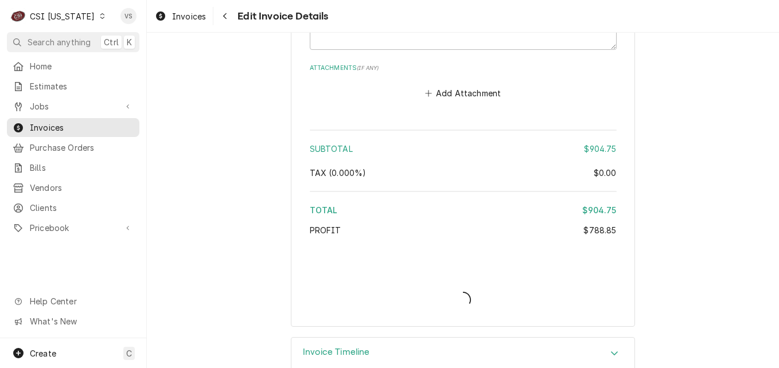
type textarea "x"
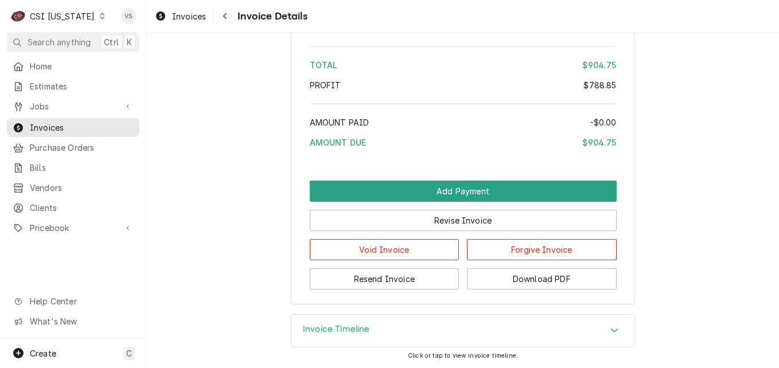
scroll to position [2735, 0]
click at [44, 202] on span "Clients" at bounding box center [82, 208] width 104 height 12
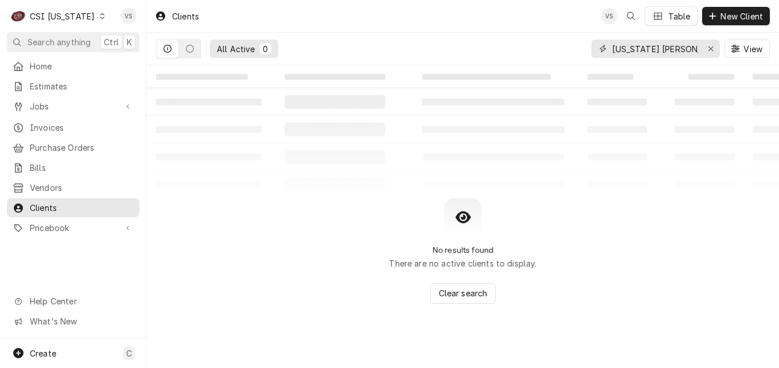
drag, startPoint x: 673, startPoint y: 48, endPoint x: 603, endPoint y: 52, distance: 70.1
click at [572, 53] on div "All Active 0 [US_STATE] [PERSON_NAME] View" at bounding box center [463, 49] width 614 height 32
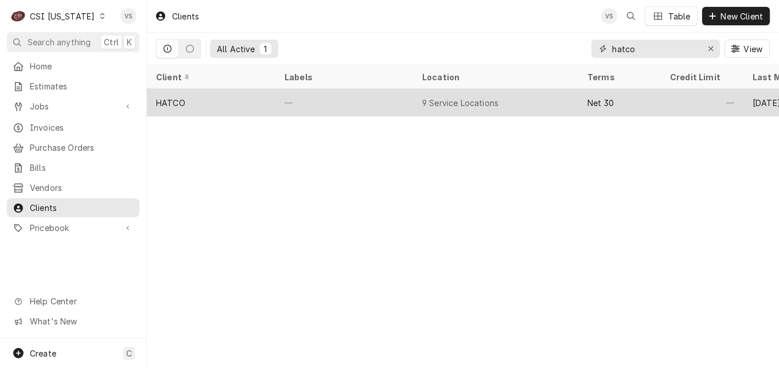
type input "hatco"
click at [228, 104] on div "HATCO" at bounding box center [211, 103] width 129 height 28
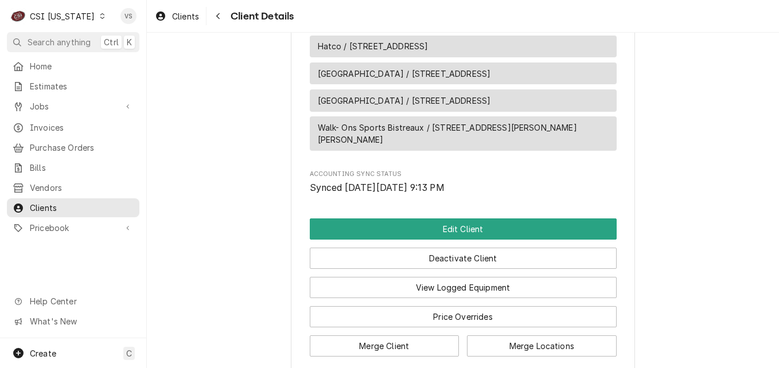
scroll to position [861, 0]
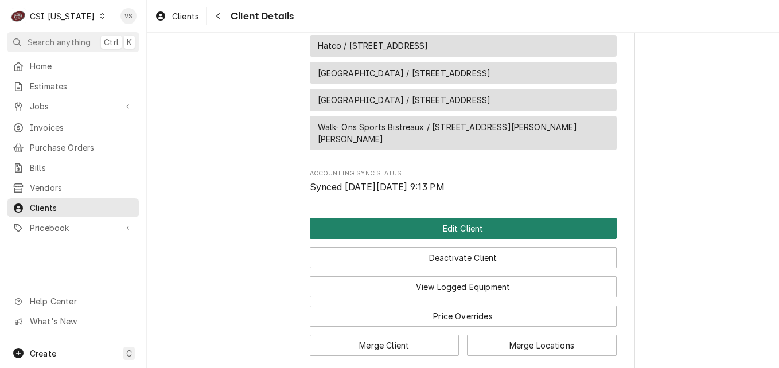
click at [420, 239] on button "Edit Client" at bounding box center [463, 228] width 307 height 21
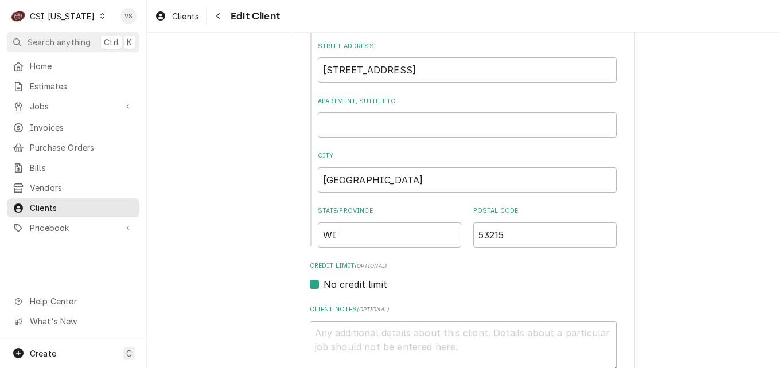
scroll to position [459, 0]
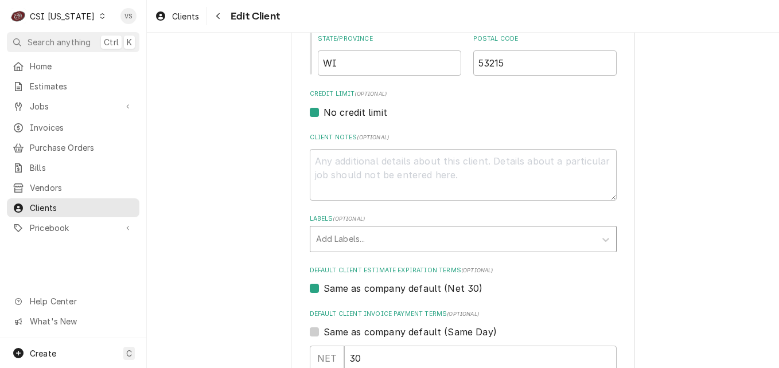
click at [364, 239] on div "Labels" at bounding box center [453, 239] width 274 height 21
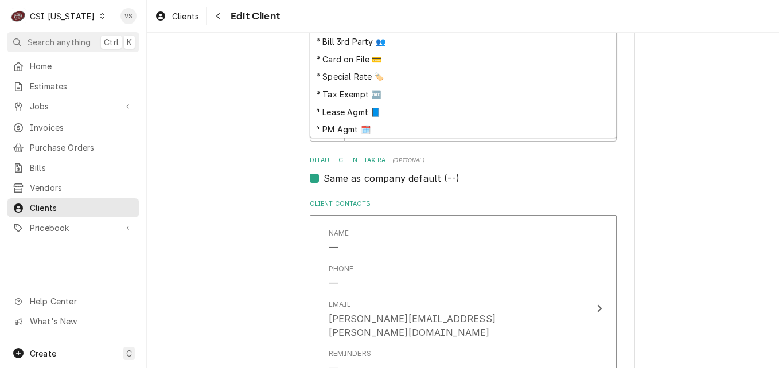
scroll to position [115, 0]
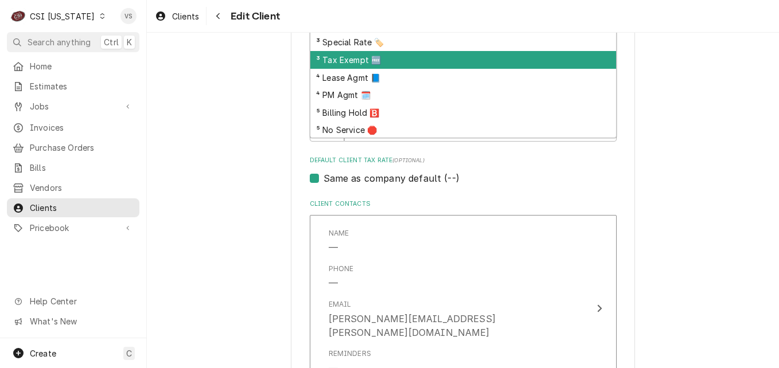
click at [345, 65] on div "³ Tax Exempt 🆓" at bounding box center [463, 60] width 306 height 18
type textarea "x"
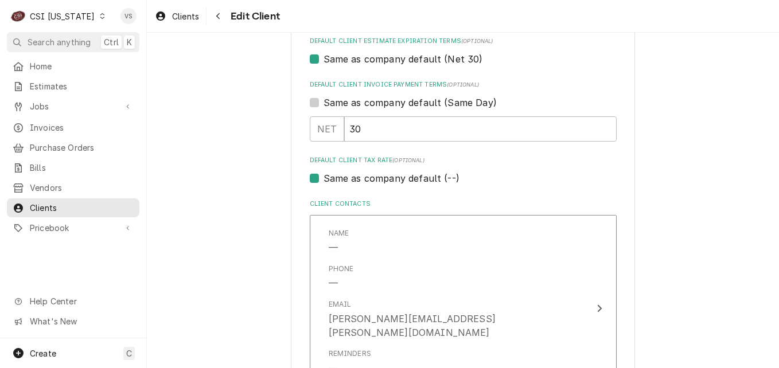
click at [324, 177] on label "Same as company default (--)" at bounding box center [392, 179] width 136 height 14
click at [324, 177] on input "Same as company default (--)" at bounding box center [477, 184] width 307 height 25
checkbox input "false"
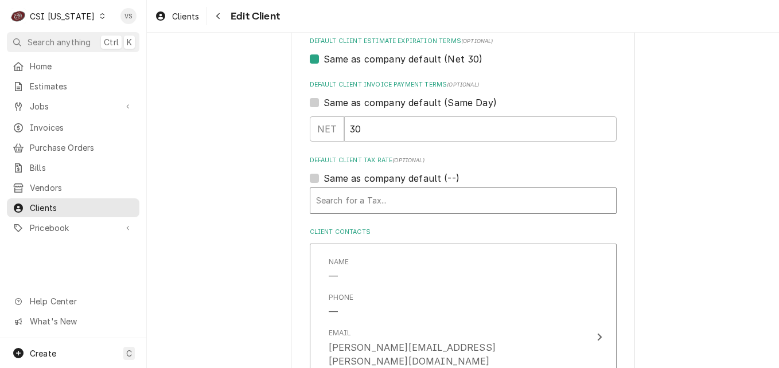
click at [337, 201] on div "Default Client Tax Rate" at bounding box center [463, 200] width 294 height 21
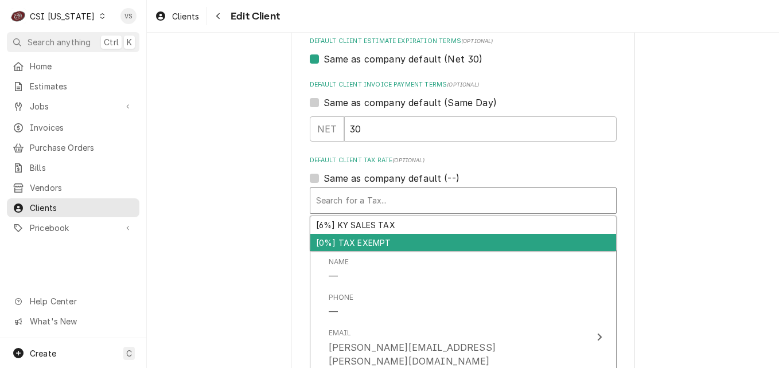
click at [343, 243] on div "[0%] TAX EXEMPT" at bounding box center [463, 243] width 306 height 18
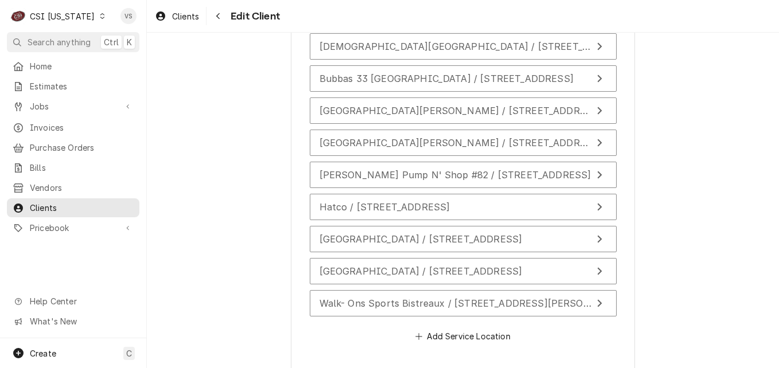
scroll to position [1578, 0]
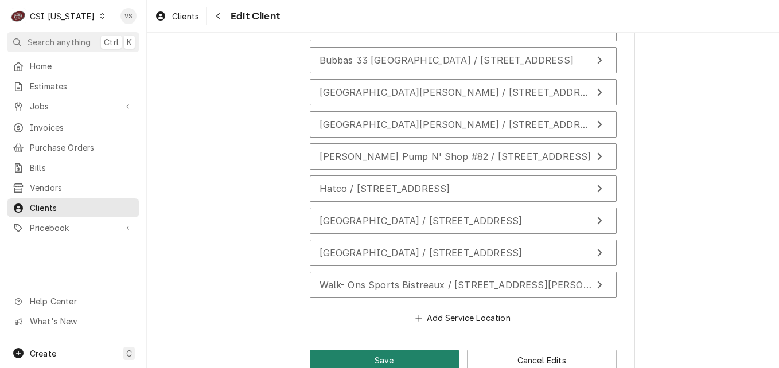
click at [348, 350] on button "Save" at bounding box center [385, 360] width 150 height 21
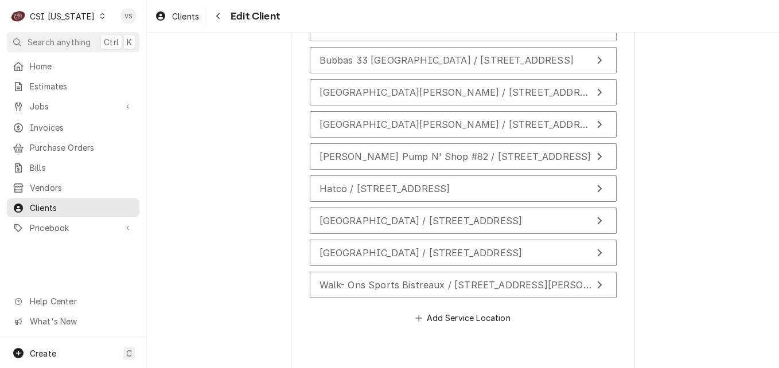
type textarea "x"
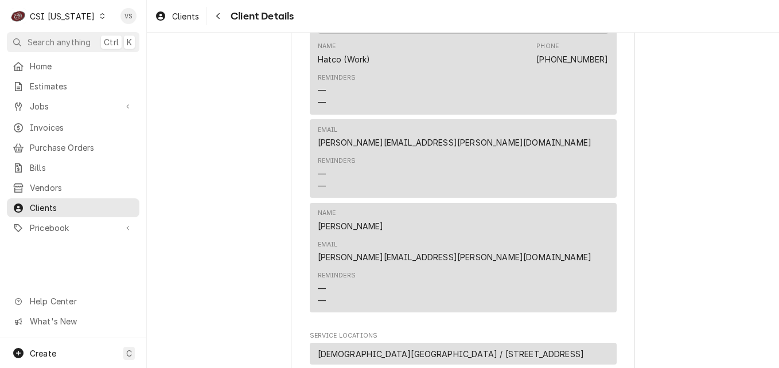
scroll to position [988, 0]
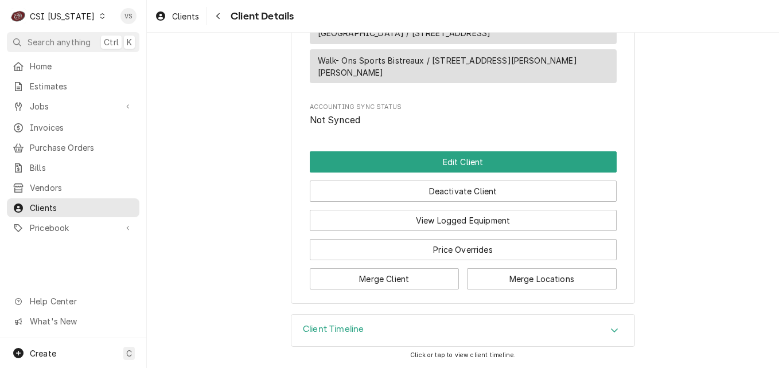
click at [98, 18] on div "Dynamic Content Wrapper" at bounding box center [102, 16] width 8 height 8
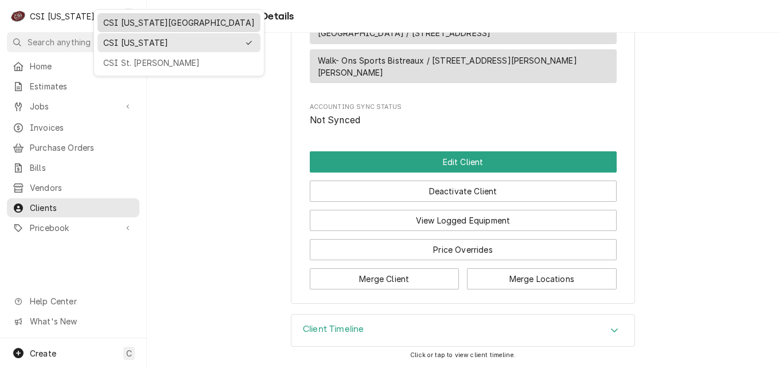
click at [118, 24] on div "CSI [US_STATE][GEOGRAPHIC_DATA]" at bounding box center [178, 23] width 151 height 12
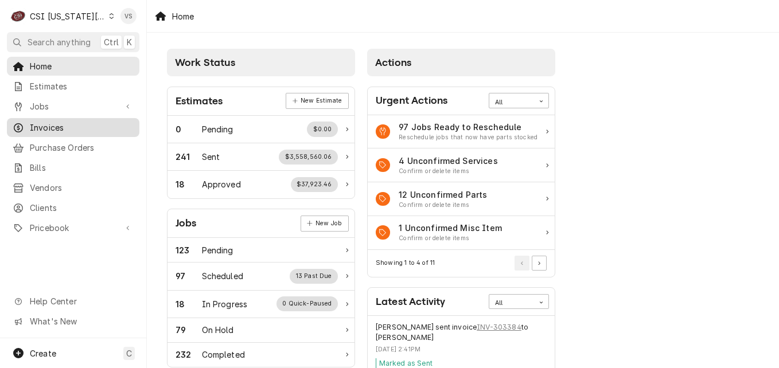
click at [57, 122] on span "Invoices" at bounding box center [82, 128] width 104 height 12
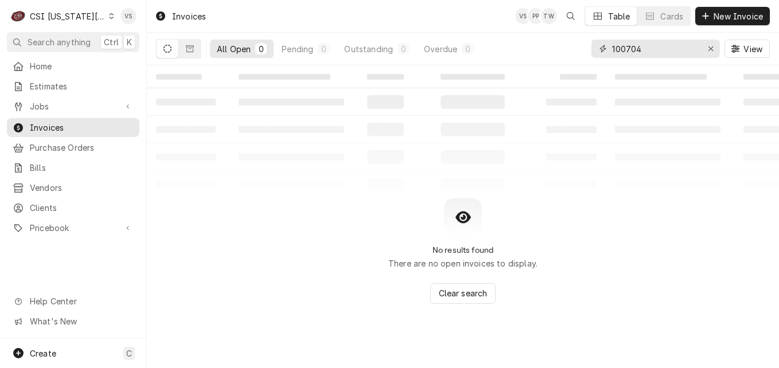
drag, startPoint x: 651, startPoint y: 45, endPoint x: 586, endPoint y: 50, distance: 64.4
click at [586, 50] on div "All Open 0 Pending 0 Outstanding 0 Overdue 0 100704 View" at bounding box center [463, 49] width 614 height 32
click at [659, 57] on input "100704" at bounding box center [655, 49] width 86 height 18
drag, startPoint x: 647, startPoint y: 51, endPoint x: 558, endPoint y: 55, distance: 89.6
click at [558, 55] on div "All Open 0 Pending 0 Outstanding 0 Overdue 0 100704 View" at bounding box center [463, 49] width 614 height 32
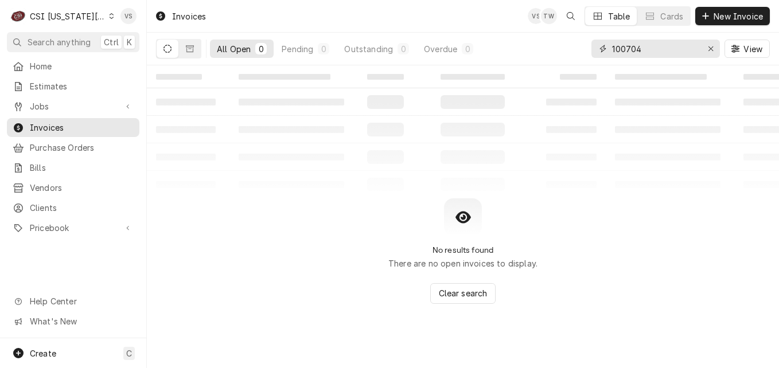
type input "3"
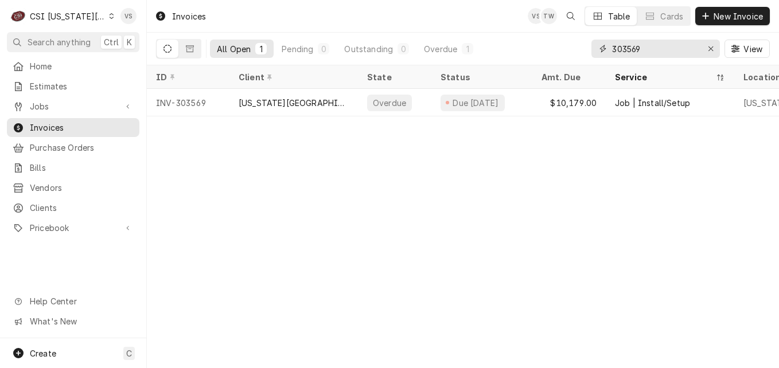
type input "303569"
click at [45, 202] on span "Clients" at bounding box center [82, 208] width 104 height 12
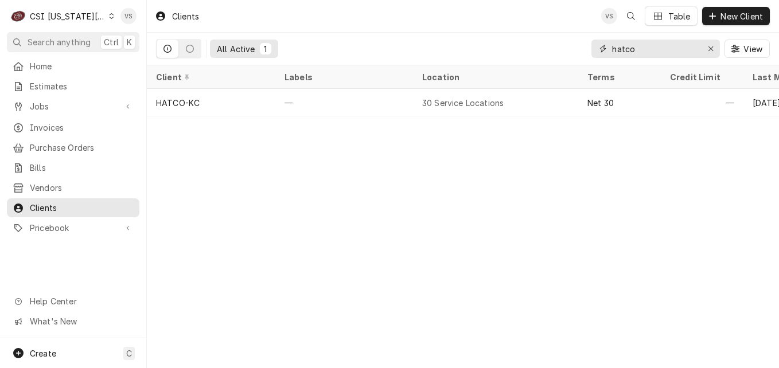
drag, startPoint x: 643, startPoint y: 48, endPoint x: 557, endPoint y: 53, distance: 85.6
click at [557, 53] on div "All Active 1 hatco View" at bounding box center [463, 49] width 614 height 32
type input "k"
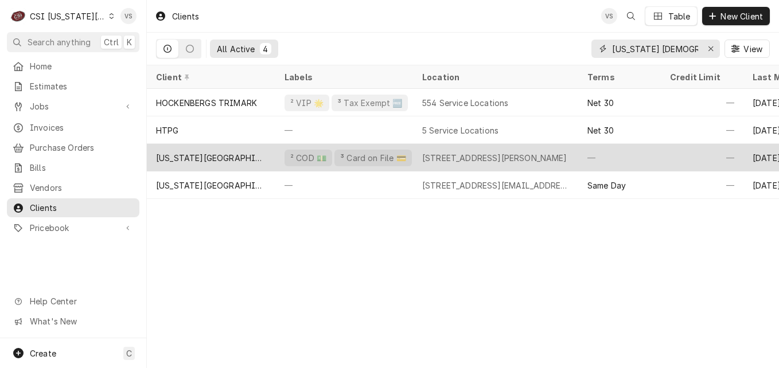
type input "[US_STATE] [DEMOGRAPHIC_DATA]"
click at [263, 160] on div "[US_STATE][GEOGRAPHIC_DATA][DEMOGRAPHIC_DATA]" at bounding box center [211, 158] width 129 height 28
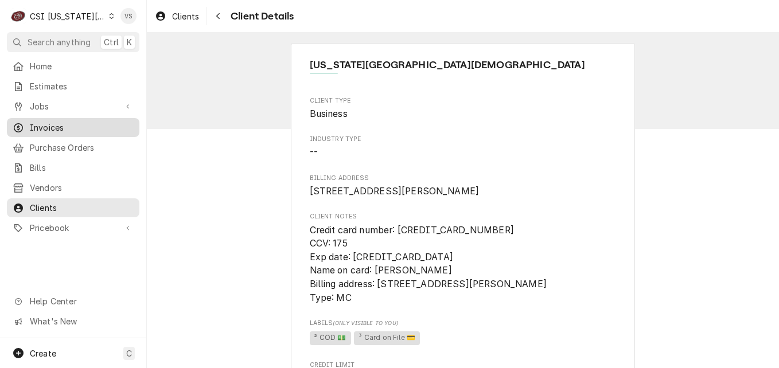
click at [53, 124] on span "Invoices" at bounding box center [82, 128] width 104 height 12
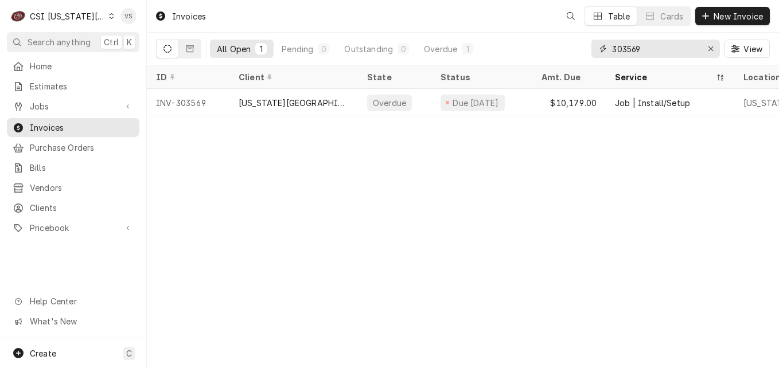
drag, startPoint x: 615, startPoint y: 48, endPoint x: 585, endPoint y: 49, distance: 30.4
click at [590, 48] on div "All Open 1 Pending 0 Outstanding 0 Overdue 1 303569 View" at bounding box center [463, 49] width 614 height 32
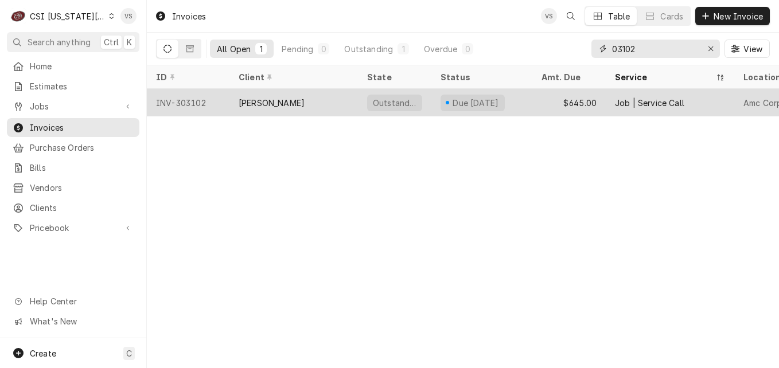
type input "03102"
click at [312, 102] on div "VIVIAN" at bounding box center [294, 103] width 129 height 28
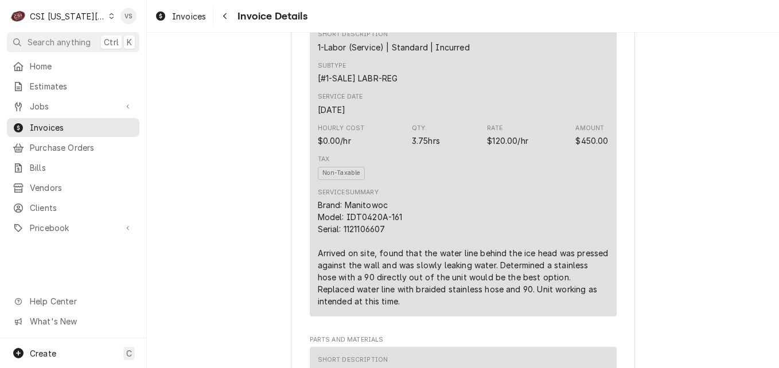
scroll to position [689, 0]
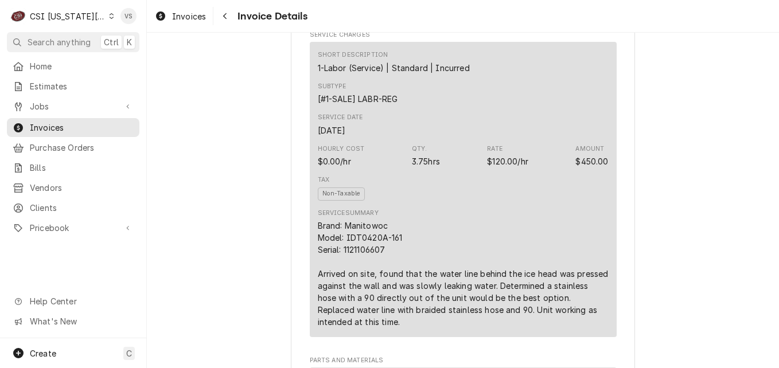
click at [484, 244] on div "Service Summary Brand: Manitowoc Model: IDT0420A-161 Serial: 1121106607 Arrived…" at bounding box center [463, 268] width 291 height 119
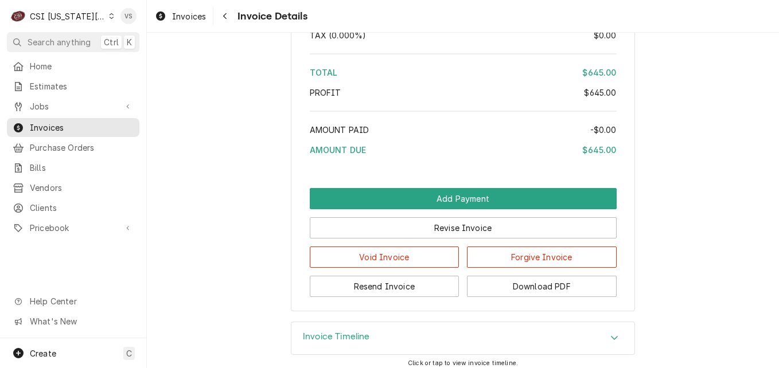
scroll to position [2271, 0]
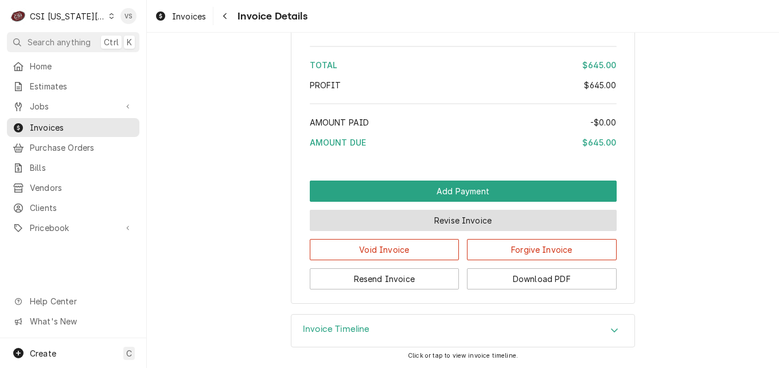
click at [440, 225] on button "Revise Invoice" at bounding box center [463, 220] width 307 height 21
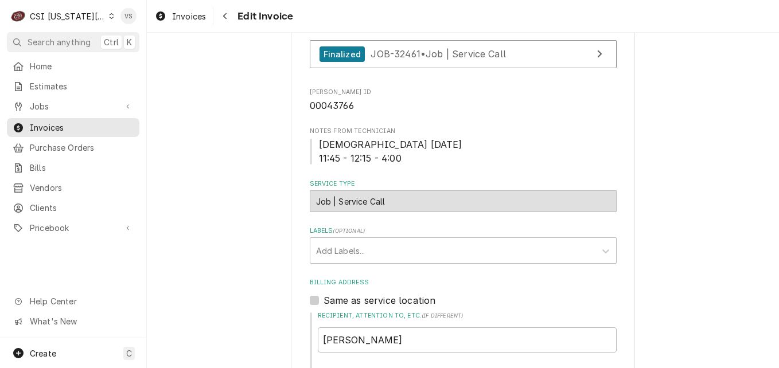
scroll to position [746, 0]
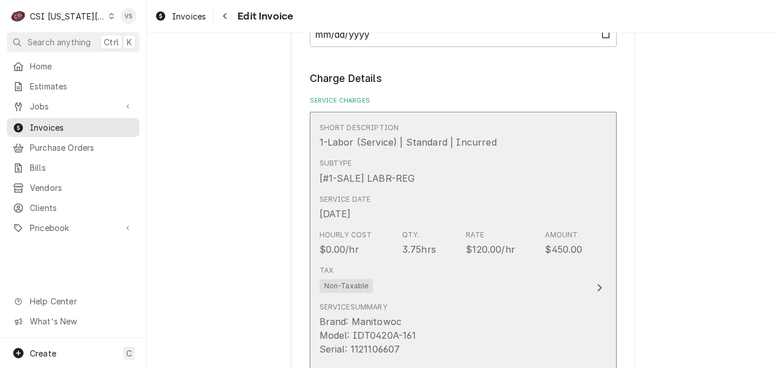
click at [489, 190] on div "Service Date Sep 3, 2025" at bounding box center [451, 208] width 263 height 36
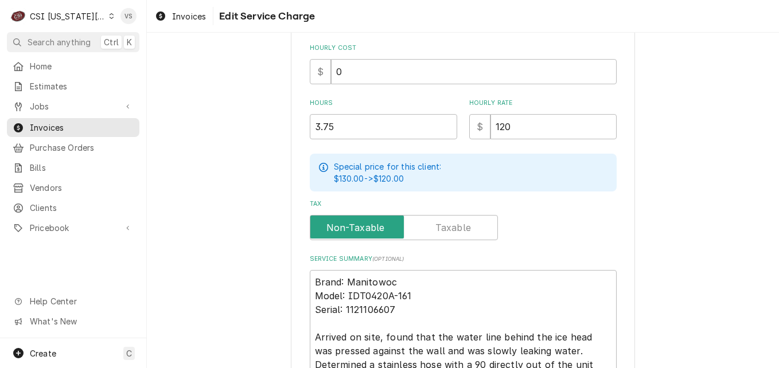
scroll to position [344, 0]
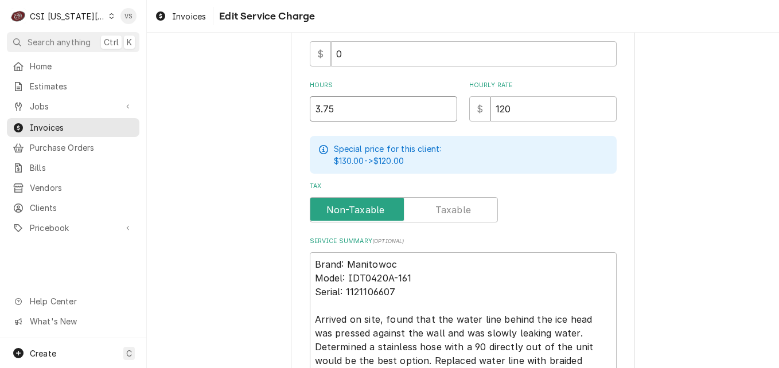
drag, startPoint x: 310, startPoint y: 110, endPoint x: 315, endPoint y: 102, distance: 9.3
click at [315, 102] on input "3.75" at bounding box center [383, 108] width 147 height 25
type textarea "x"
type input "2.75"
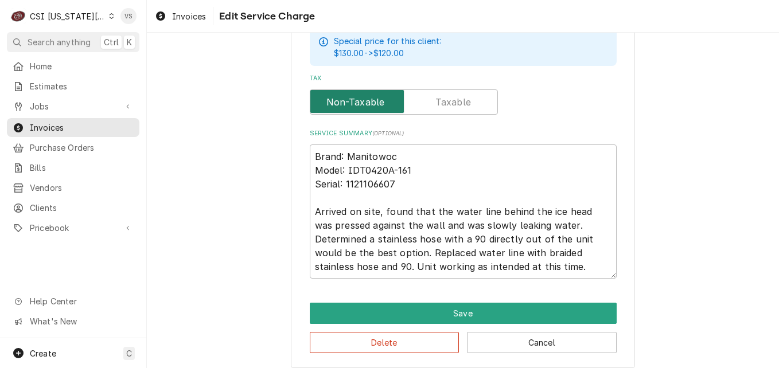
scroll to position [461, 0]
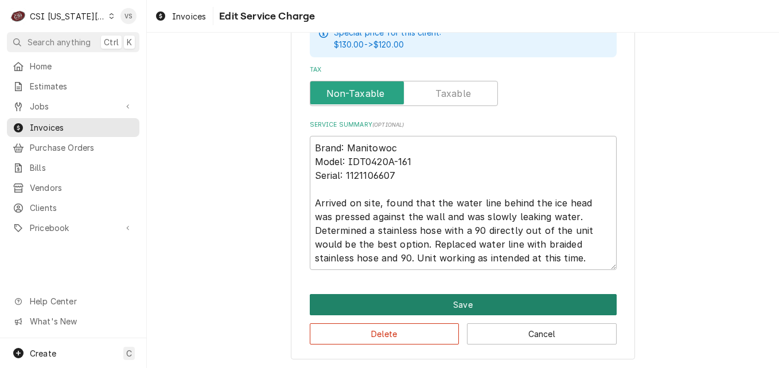
click at [403, 297] on button "Save" at bounding box center [463, 304] width 307 height 21
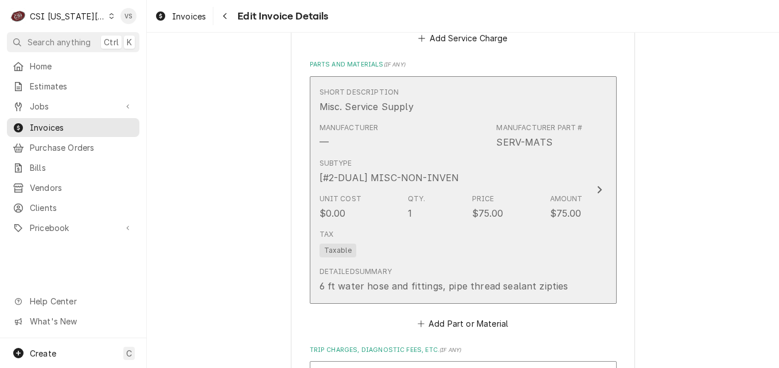
scroll to position [1765, 0]
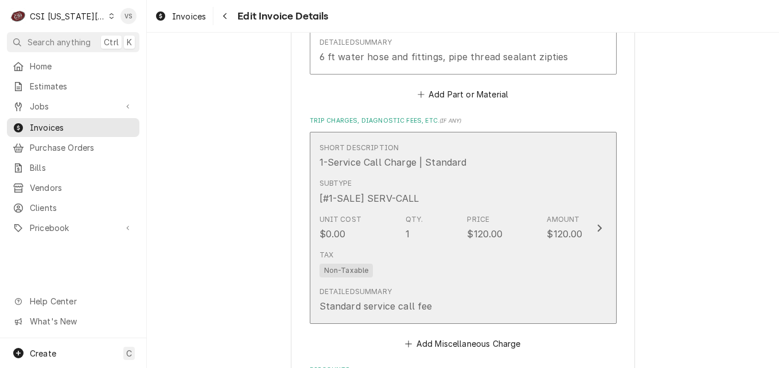
click at [462, 246] on div "Tax Non-Taxable" at bounding box center [451, 264] width 263 height 37
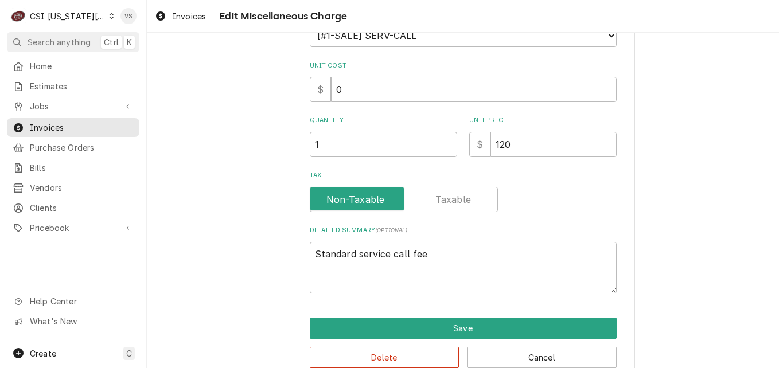
scroll to position [172, 0]
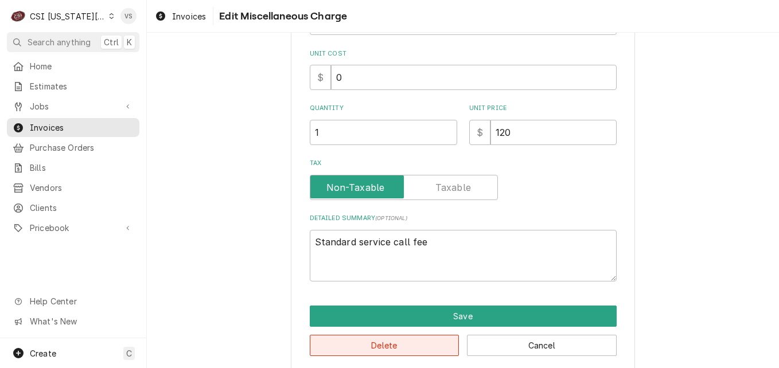
click at [404, 343] on button "Delete" at bounding box center [385, 345] width 150 height 21
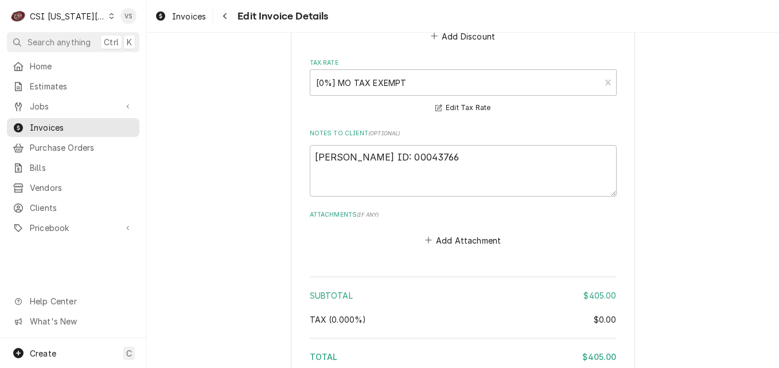
scroll to position [1951, 0]
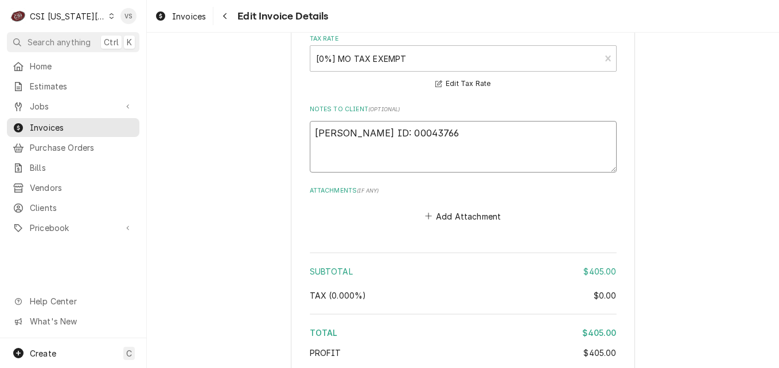
click at [411, 121] on textarea "[PERSON_NAME] ID: 00043766" at bounding box center [463, 147] width 307 height 52
type textarea "x"
type textarea "[PERSON_NAME] ID: 00043766"
type textarea "x"
type textarea "Vivian ID: 00043766 R"
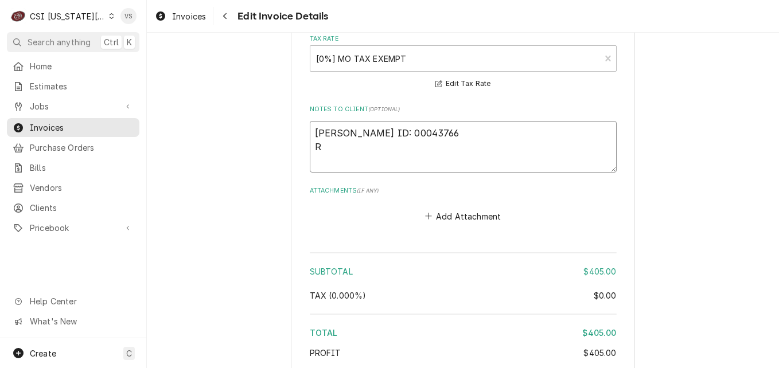
type textarea "x"
type textarea "Vivian ID: 00043766 Re"
type textarea "x"
type textarea "Vivian ID: 00043766 Rev"
type textarea "x"
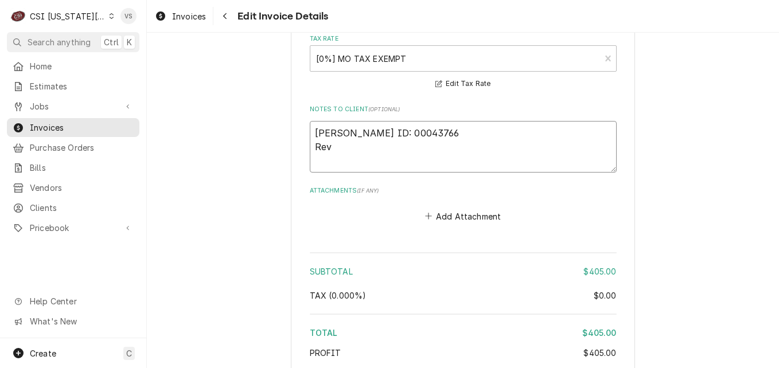
type textarea "Vivian ID: 00043766 Revi"
type textarea "x"
type textarea "Vivian ID: 00043766 Revis"
type textarea "x"
type textarea "Vivian ID: 00043766 Revise"
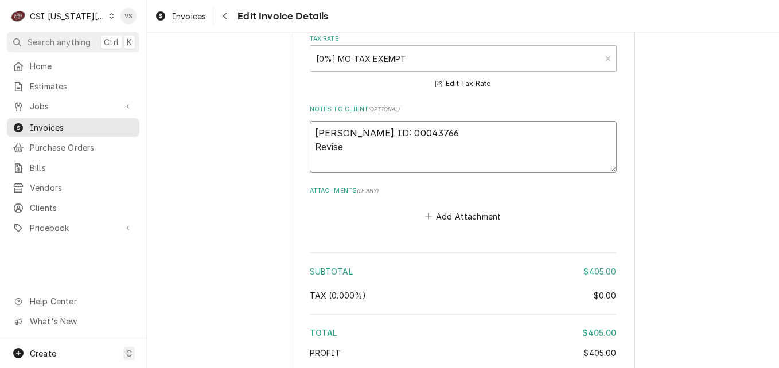
type textarea "x"
type textarea "Vivian ID: 00043766 Revised"
type textarea "x"
type textarea "Vivian ID: 00043766 Revised,"
type textarea "x"
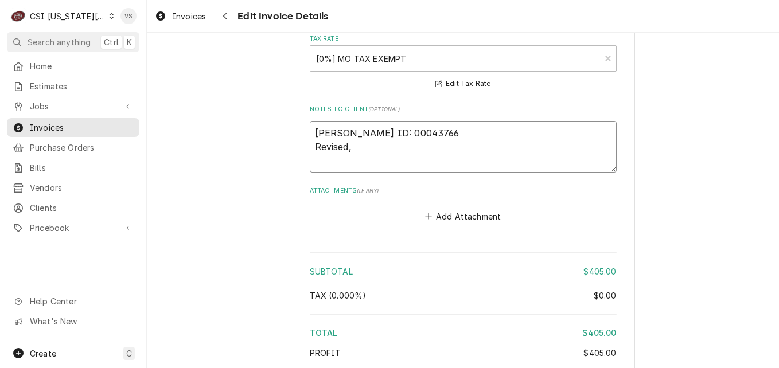
type textarea "Vivian ID: 00043766 Revised,"
type textarea "x"
type textarea "Vivian ID: 00043766 Revised,"
type textarea "x"
type textarea "Vivian ID: 00043766 Revised"
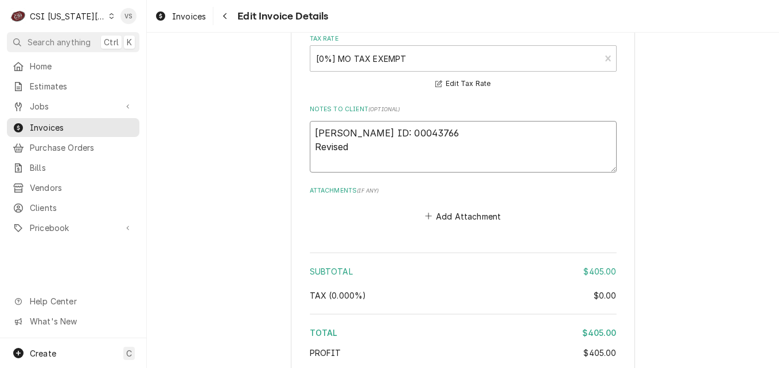
type textarea "x"
type textarea "Vivian ID: 00043766 Revised"
type textarea "x"
type textarea "Vivian ID: 00043766 Revised p"
type textarea "x"
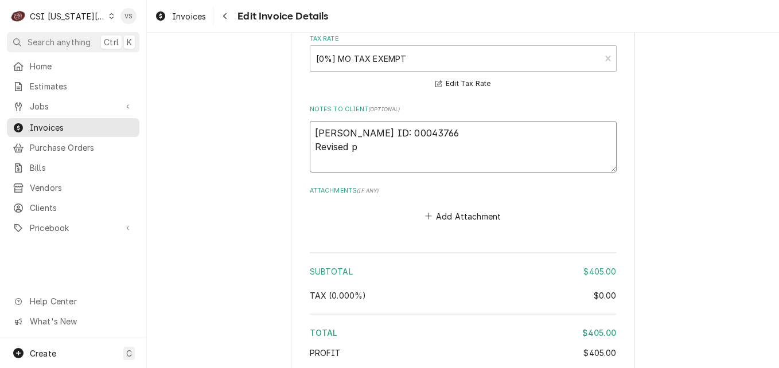
type textarea "Vivian ID: 00043766 Revised pe"
type textarea "x"
type textarea "Vivian ID: 00043766 Revised per"
type textarea "x"
type textarea "Vivian ID: 00043766 Revised per D"
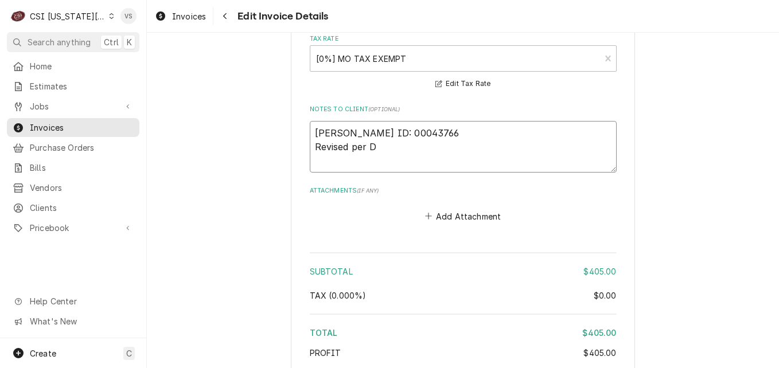
type textarea "x"
type textarea "Vivian ID: 00043766 Revised per Da"
type textarea "x"
type textarea "Vivian ID: 00043766 Revised per Dav"
type textarea "x"
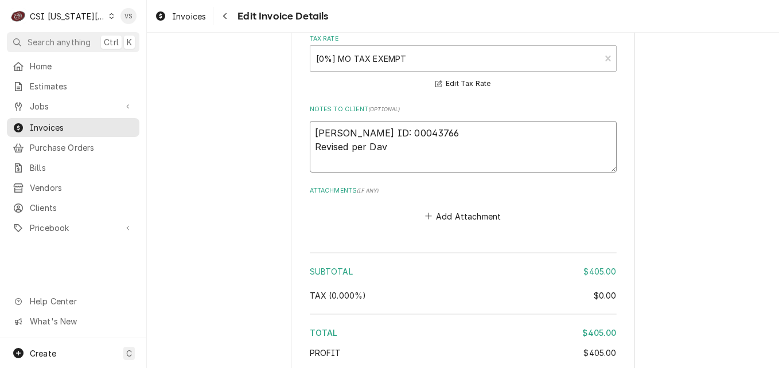
type textarea "Vivian ID: 00043766 Revised per Davi"
type textarea "x"
type textarea "Vivian ID: 00043766 Revised per David"
type textarea "x"
type textarea "Vivian ID: 00043766 Revised per David"
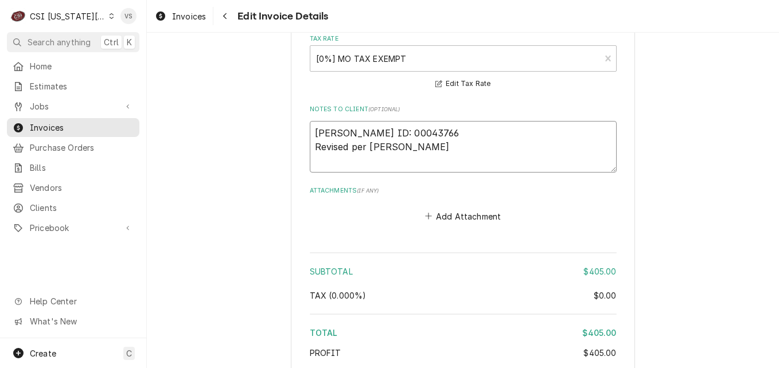
type textarea "x"
type textarea "Vivian ID: 00043766 Revised per David F"
type textarea "x"
type textarea "Vivian ID: 00043766 Revised per David Fa"
type textarea "x"
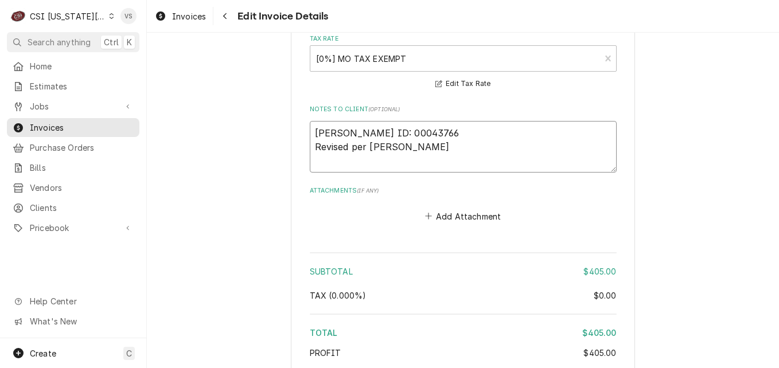
type textarea "Vivian ID: 00043766 Revised per David Fan"
type textarea "x"
type textarea "Vivian ID: 00043766 Revised per David Fann"
type textarea "x"
type textarea "Vivian ID: 00043766 Revised per David Fanni"
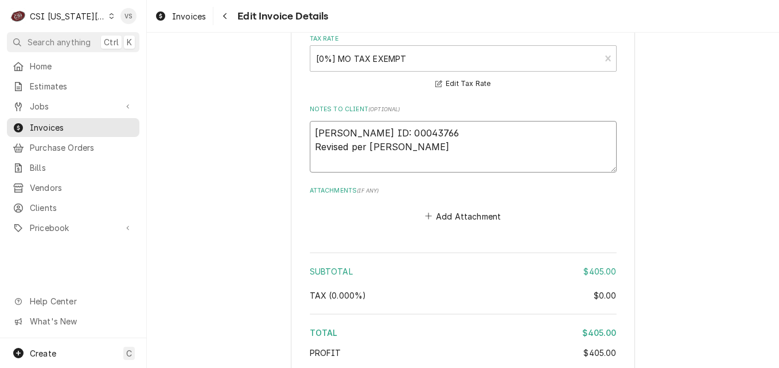
type textarea "x"
type textarea "Vivian ID: 00043766 Revised per David Fannin"
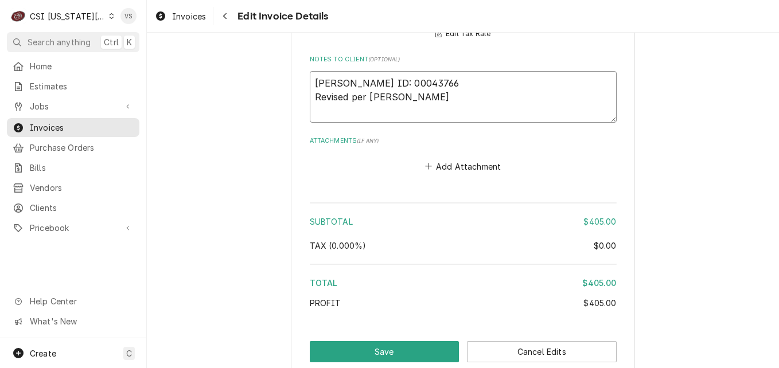
type textarea "x"
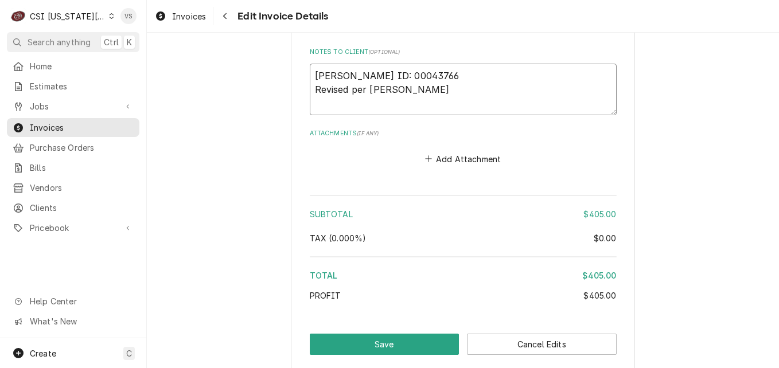
scroll to position [2033, 0]
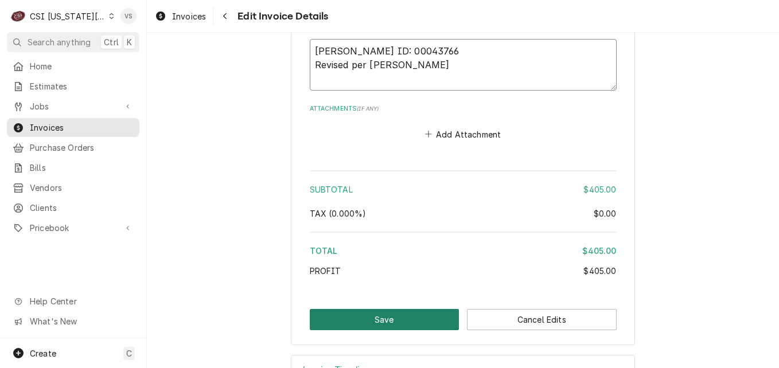
type textarea "Vivian ID: 00043766 Revised per David Fannin"
click at [376, 309] on button "Save" at bounding box center [385, 319] width 150 height 21
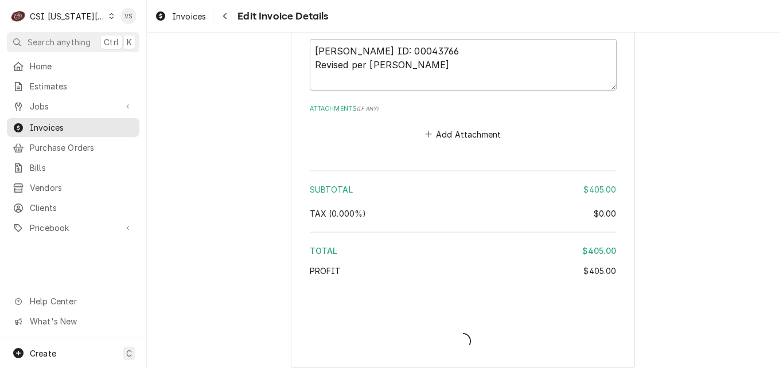
type textarea "x"
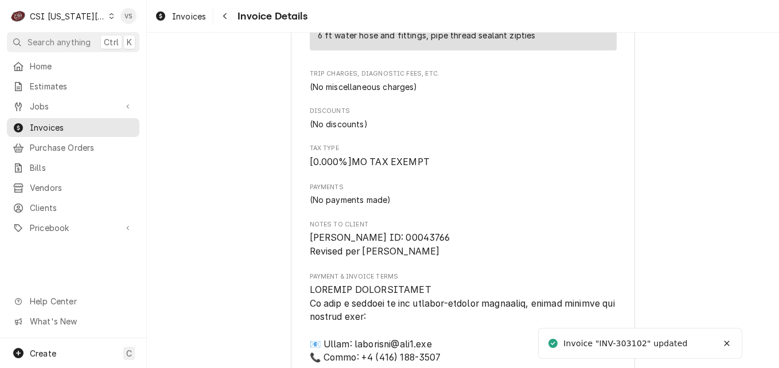
scroll to position [2123, 0]
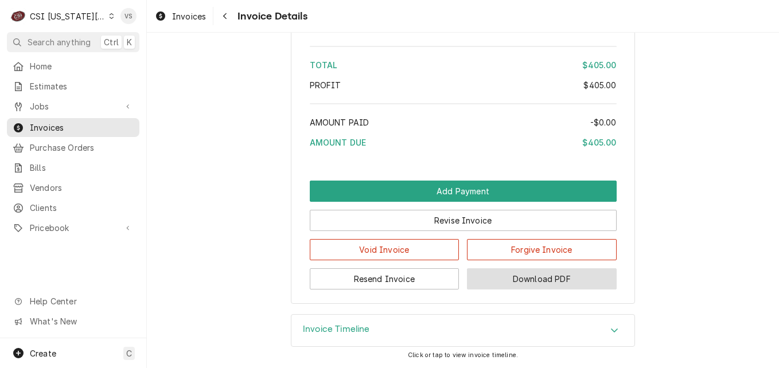
click at [507, 279] on button "Download PDF" at bounding box center [542, 279] width 150 height 21
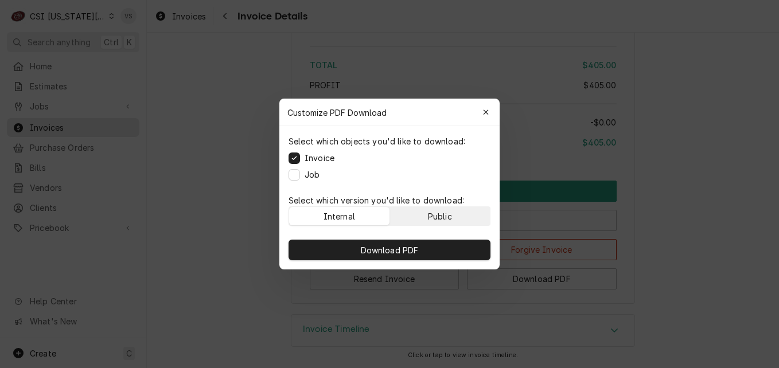
click at [426, 217] on button "Public" at bounding box center [440, 216] width 100 height 18
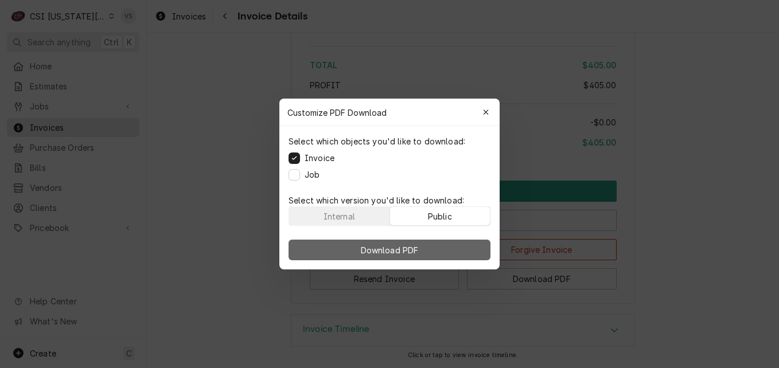
click at [433, 243] on button "Download PDF" at bounding box center [390, 250] width 202 height 21
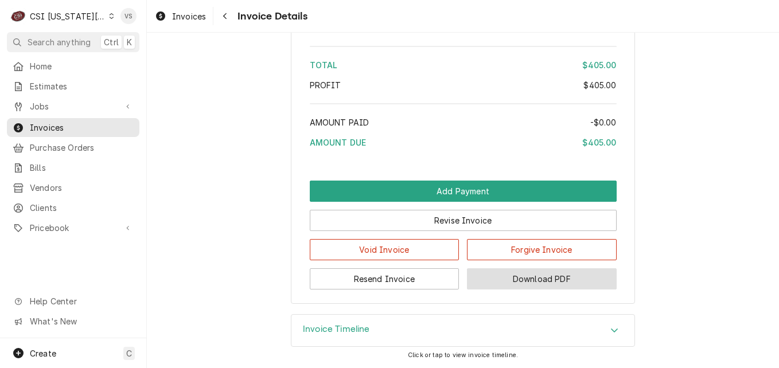
click at [540, 279] on button "Download PDF" at bounding box center [542, 279] width 150 height 21
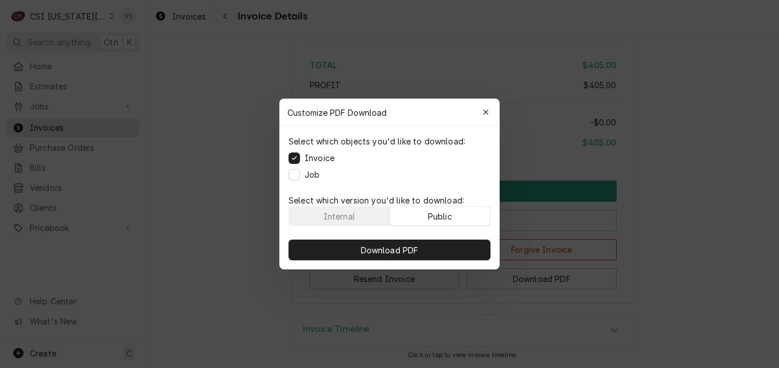
click at [446, 219] on div "Public" at bounding box center [440, 217] width 24 height 12
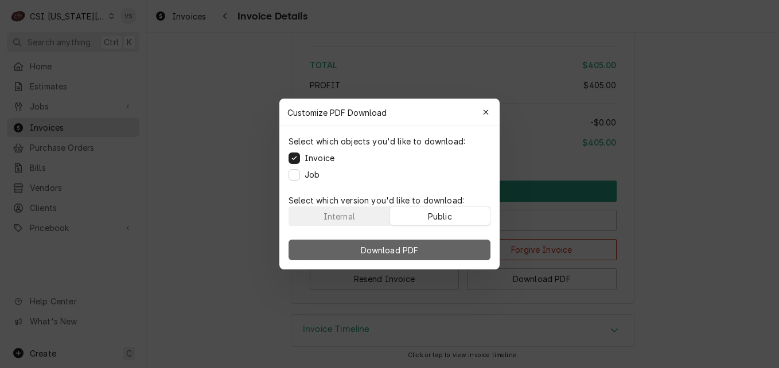
click at [445, 245] on button "Download PDF" at bounding box center [390, 250] width 202 height 21
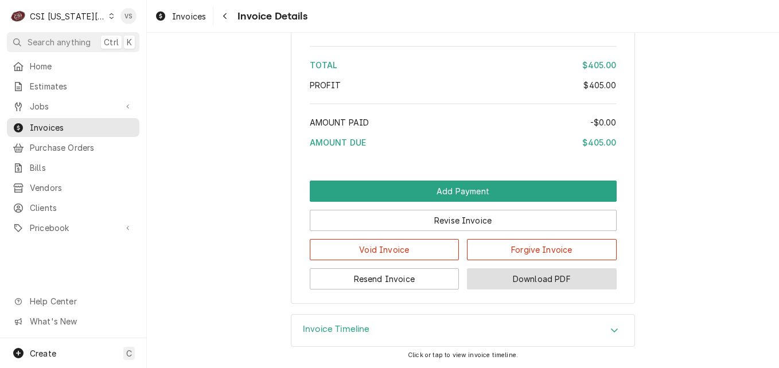
click at [500, 275] on button "Download PDF" at bounding box center [542, 279] width 150 height 21
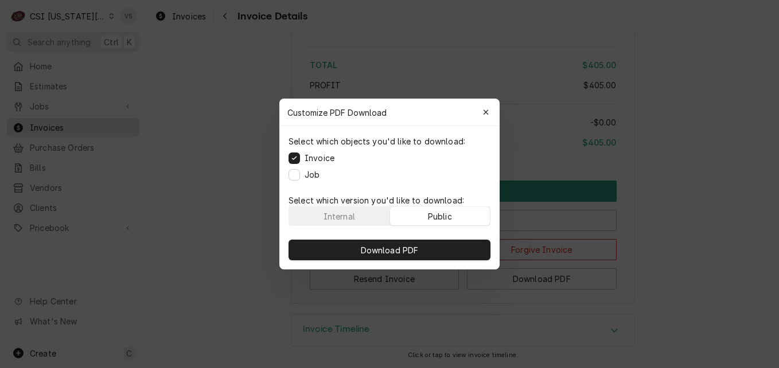
click at [429, 213] on div "Public" at bounding box center [440, 217] width 24 height 12
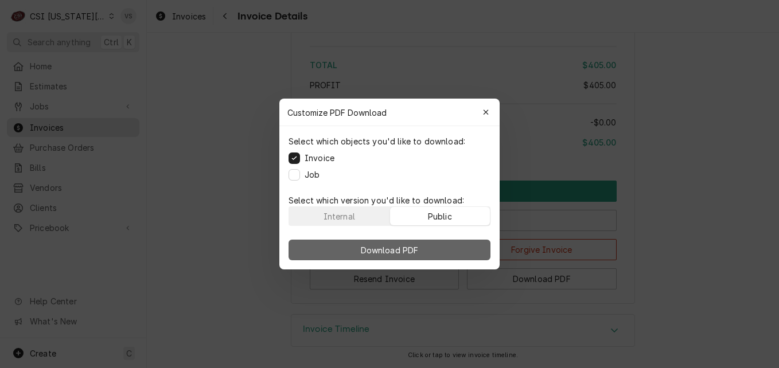
click at [426, 247] on button "Download PDF" at bounding box center [390, 250] width 202 height 21
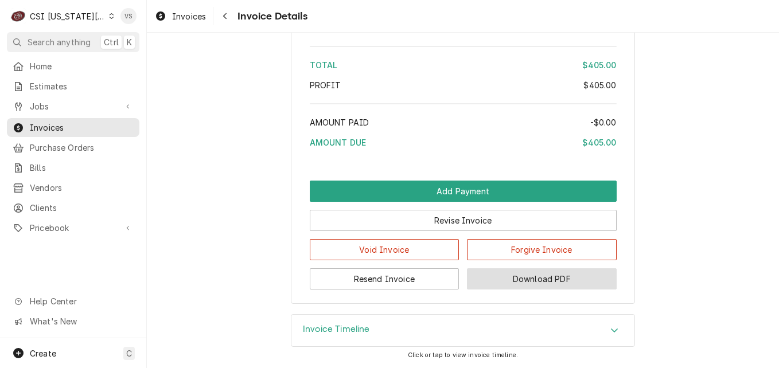
click at [505, 281] on button "Download PDF" at bounding box center [542, 279] width 150 height 21
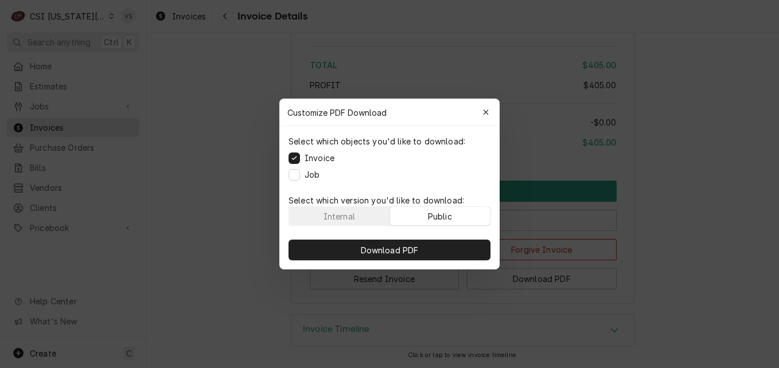
click at [438, 215] on div "Public" at bounding box center [440, 217] width 24 height 12
click at [434, 217] on div "Public" at bounding box center [440, 217] width 24 height 12
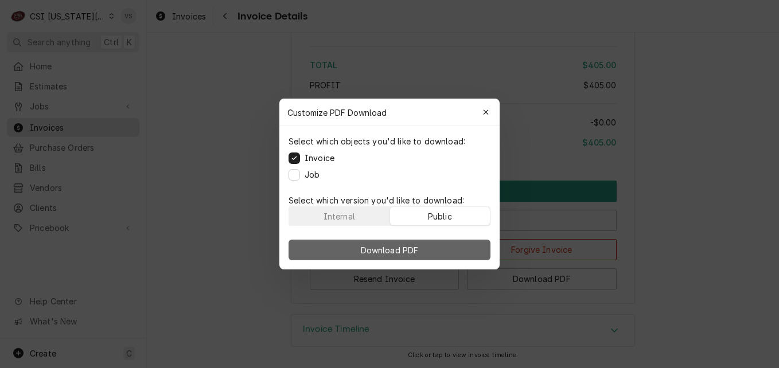
click at [431, 240] on button "Download PDF" at bounding box center [390, 250] width 202 height 21
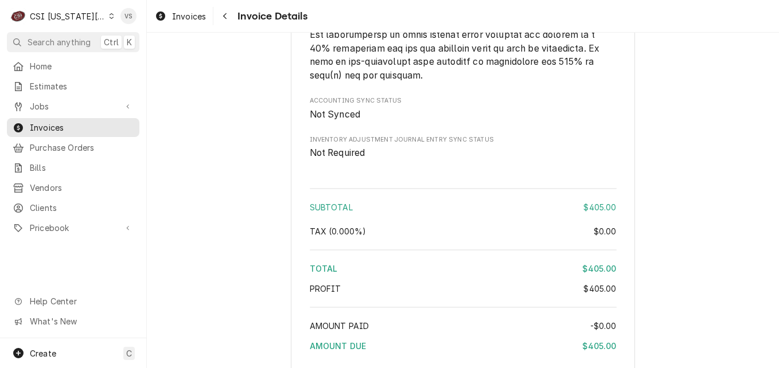
scroll to position [1837, 0]
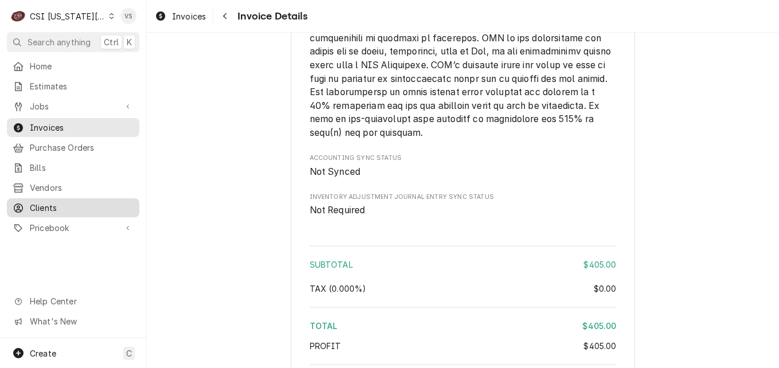
click at [52, 202] on span "Clients" at bounding box center [82, 208] width 104 height 12
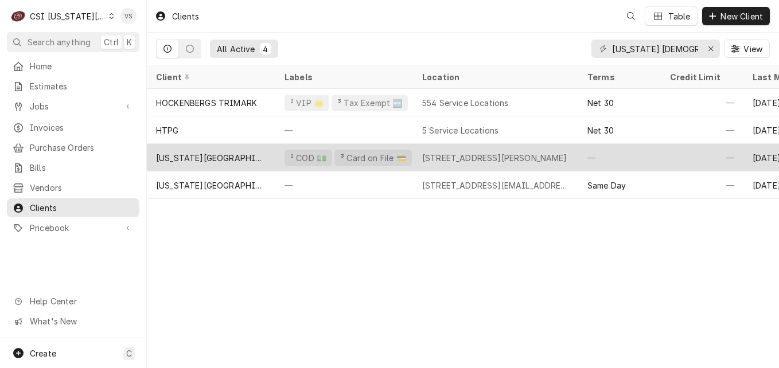
click at [251, 160] on div "[US_STATE][GEOGRAPHIC_DATA][DEMOGRAPHIC_DATA]" at bounding box center [211, 158] width 110 height 12
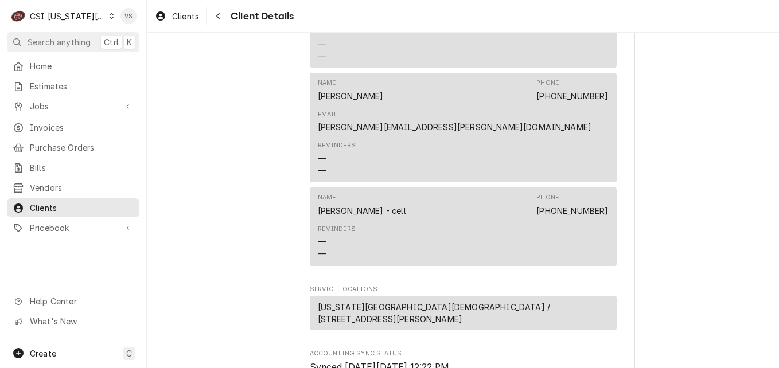
scroll to position [574, 0]
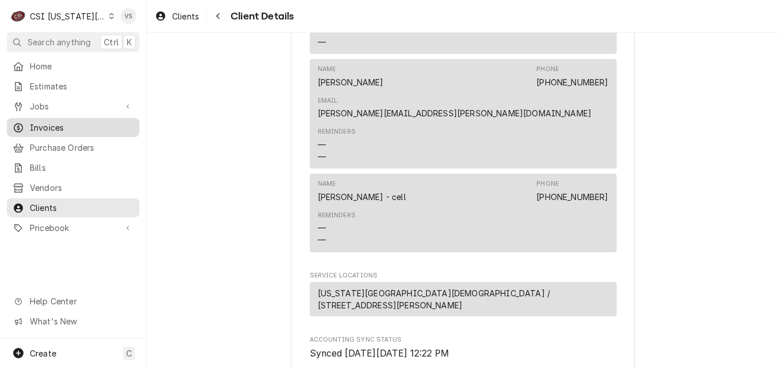
click at [65, 127] on span "Invoices" at bounding box center [82, 128] width 104 height 12
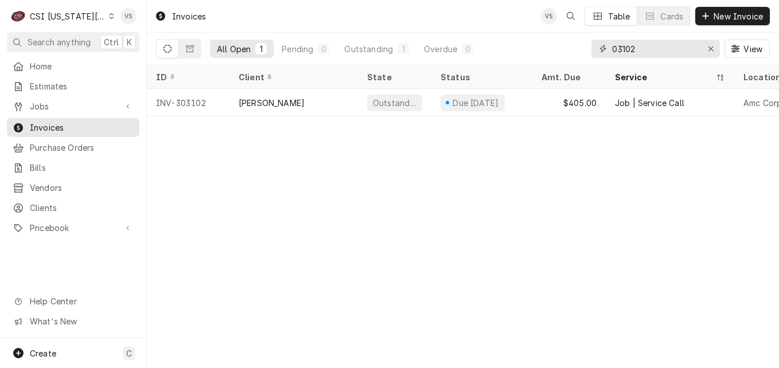
drag, startPoint x: 648, startPoint y: 48, endPoint x: 425, endPoint y: 135, distance: 239.6
click at [584, 51] on div "All Open 1 Pending 0 Outstanding 1 Overdue 0 03102 View" at bounding box center [463, 49] width 614 height 32
type input "303569"
click at [46, 107] on span "Jobs" at bounding box center [73, 106] width 87 height 12
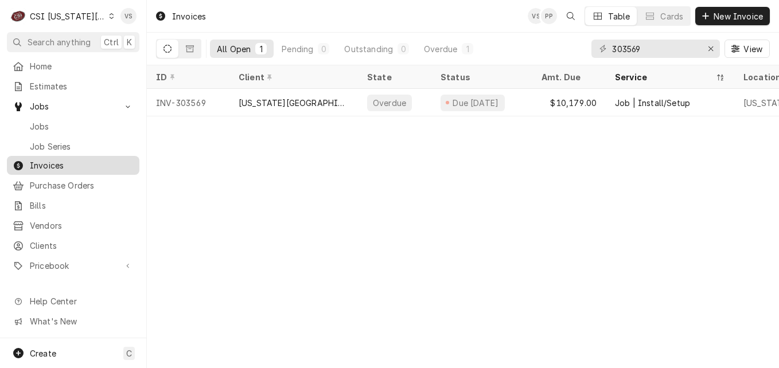
click at [47, 161] on span "Invoices" at bounding box center [82, 166] width 104 height 12
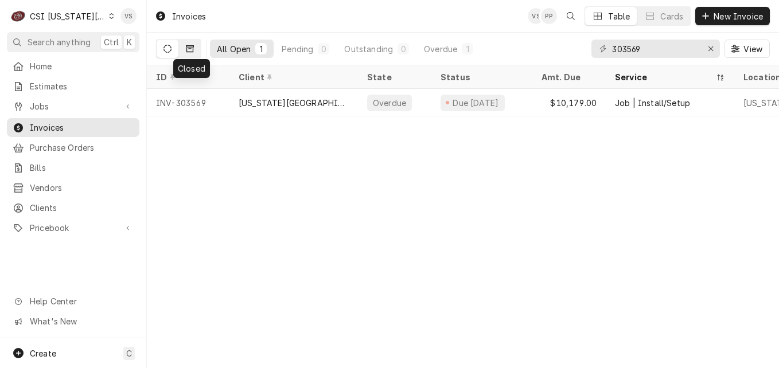
click at [186, 53] on button "Dynamic Content Wrapper" at bounding box center [190, 49] width 22 height 18
click at [187, 52] on icon "Dynamic Content Wrapper" at bounding box center [190, 48] width 8 height 7
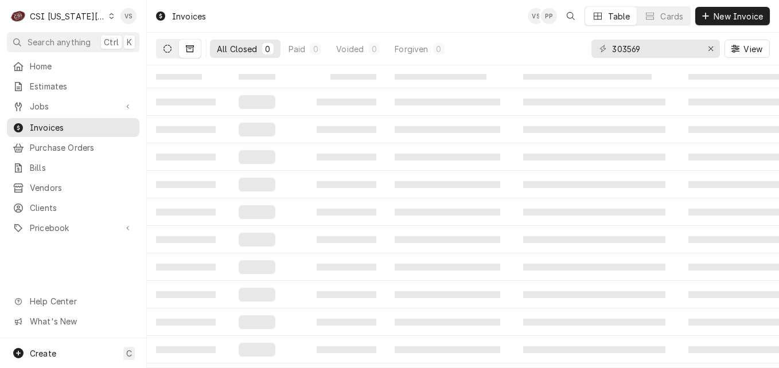
click at [167, 50] on icon "Dynamic Content Wrapper" at bounding box center [168, 49] width 8 height 8
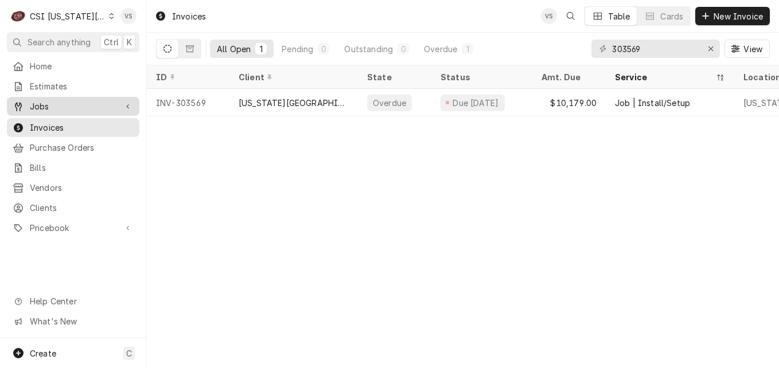
click at [48, 102] on span "Jobs" at bounding box center [73, 106] width 87 height 12
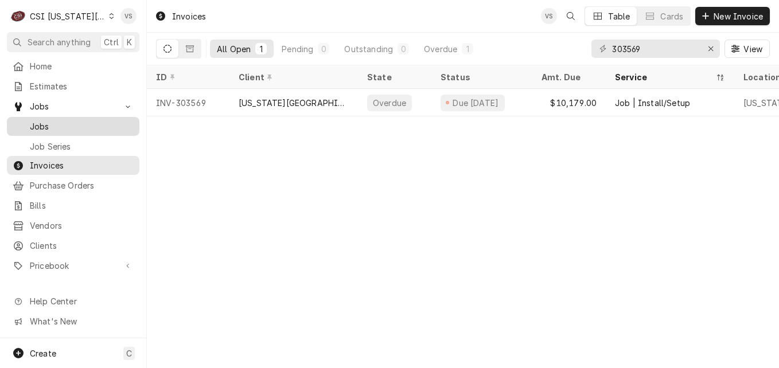
click at [46, 127] on span "Jobs" at bounding box center [82, 126] width 104 height 12
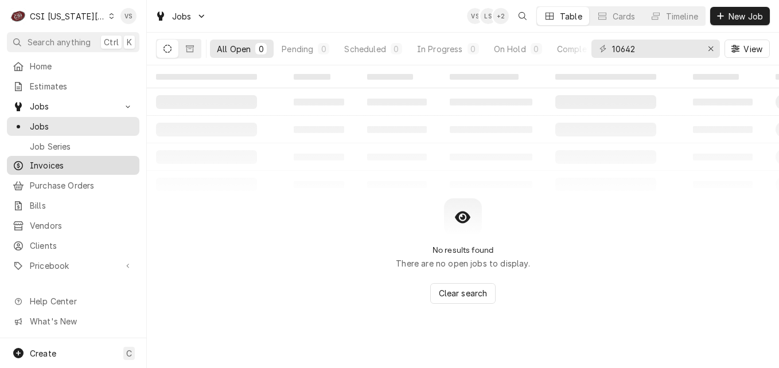
click at [44, 164] on span "Invoices" at bounding box center [82, 166] width 104 height 12
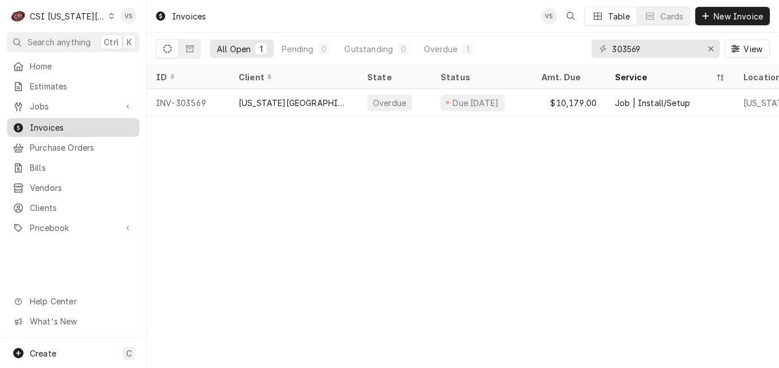
click at [56, 126] on span "Invoices" at bounding box center [82, 128] width 104 height 12
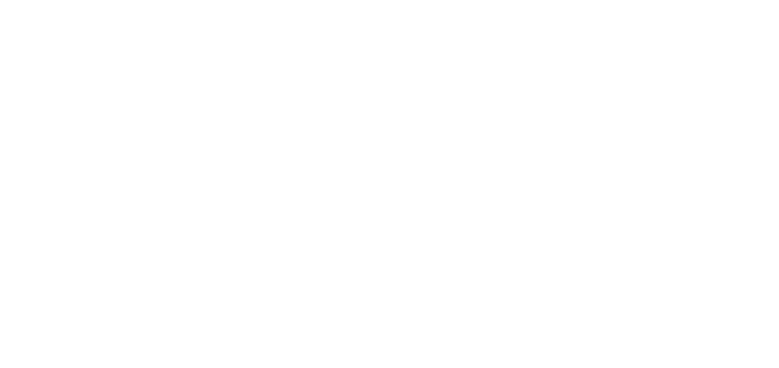
click at [49, 146] on div "Dynamic Content Wrapper" at bounding box center [389, 184] width 779 height 368
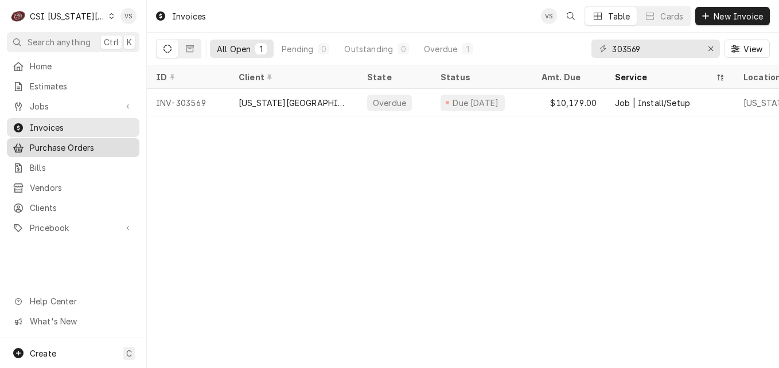
click at [48, 148] on span "Purchase Orders" at bounding box center [82, 148] width 104 height 12
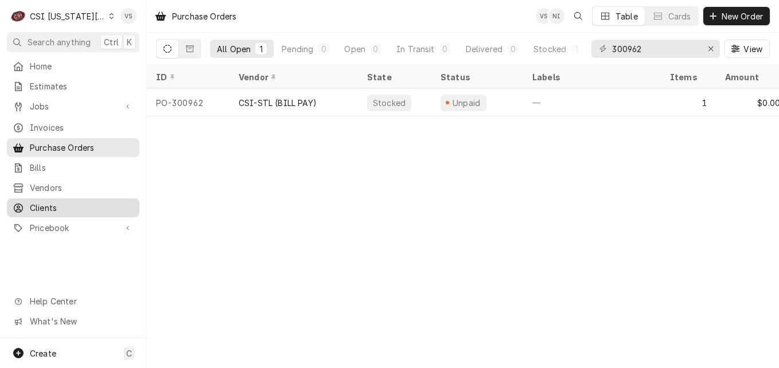
click at [42, 202] on span "Clients" at bounding box center [82, 208] width 104 height 12
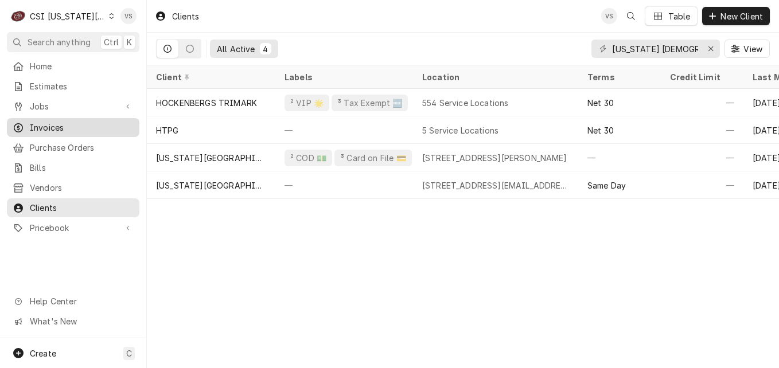
click at [44, 123] on span "Invoices" at bounding box center [82, 128] width 104 height 12
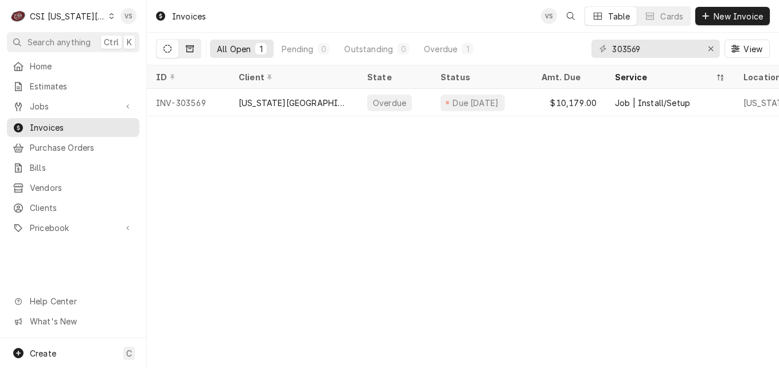
click at [193, 50] on icon "Dynamic Content Wrapper" at bounding box center [190, 48] width 8 height 7
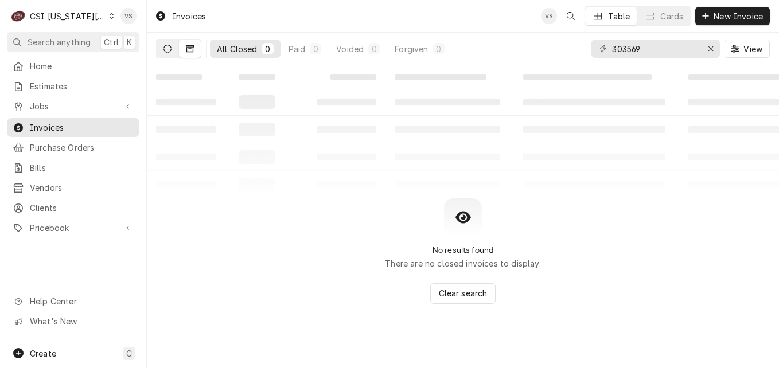
click at [169, 49] on icon "Dynamic Content Wrapper" at bounding box center [168, 49] width 8 height 8
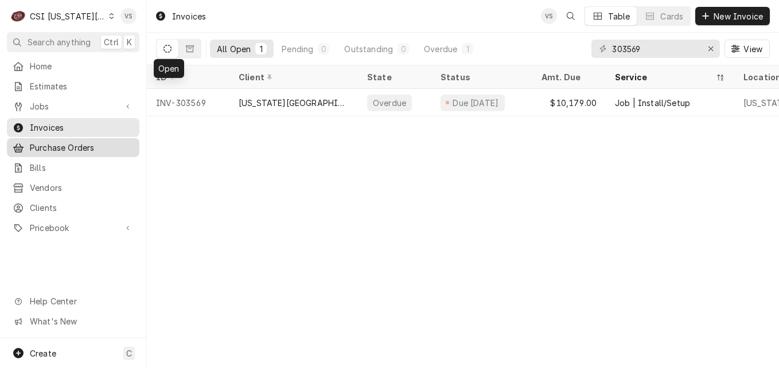
click at [74, 145] on span "Purchase Orders" at bounding box center [82, 148] width 104 height 12
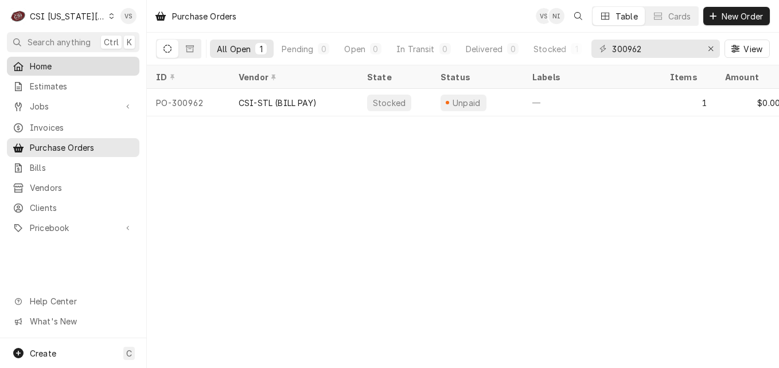
click at [53, 67] on span "Home" at bounding box center [82, 66] width 104 height 12
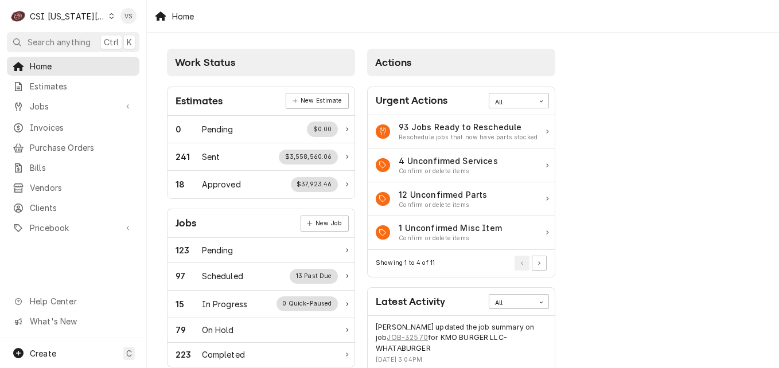
click at [109, 16] on icon "Dynamic Content Wrapper" at bounding box center [111, 16] width 5 height 6
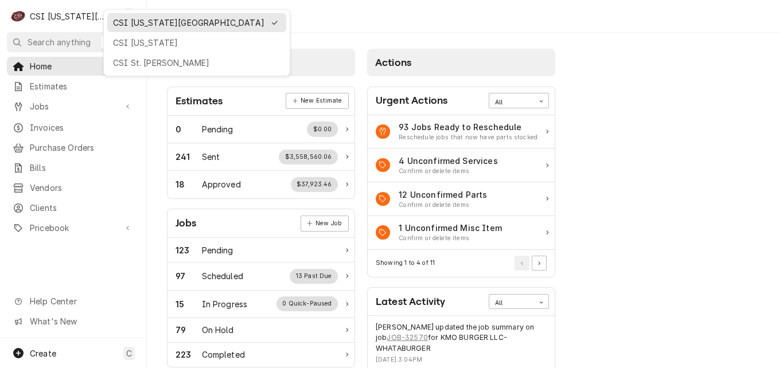
click at [162, 22] on div "CSI Kansas City" at bounding box center [188, 23] width 151 height 12
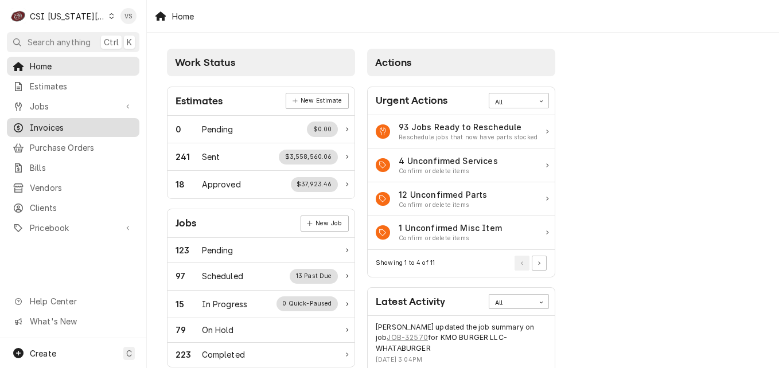
click at [56, 129] on span "Invoices" at bounding box center [82, 128] width 104 height 12
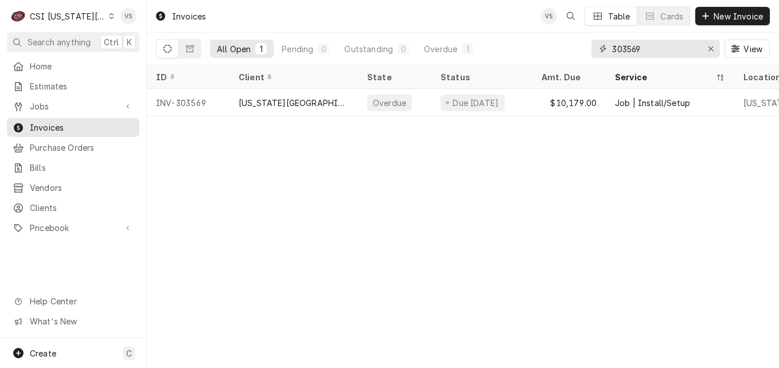
click at [575, 50] on div "All Open 1 Pending 0 Outstanding 0 Overdue 1 303569 View" at bounding box center [463, 49] width 614 height 32
click at [664, 45] on input "303569" at bounding box center [655, 49] width 86 height 18
drag, startPoint x: 658, startPoint y: 50, endPoint x: 569, endPoint y: 50, distance: 89.5
click at [569, 50] on div "All Open 1 Pending 0 Outstanding 0 Overdue 1 303569 View" at bounding box center [463, 49] width 614 height 32
drag, startPoint x: 649, startPoint y: 50, endPoint x: 559, endPoint y: 53, distance: 89.6
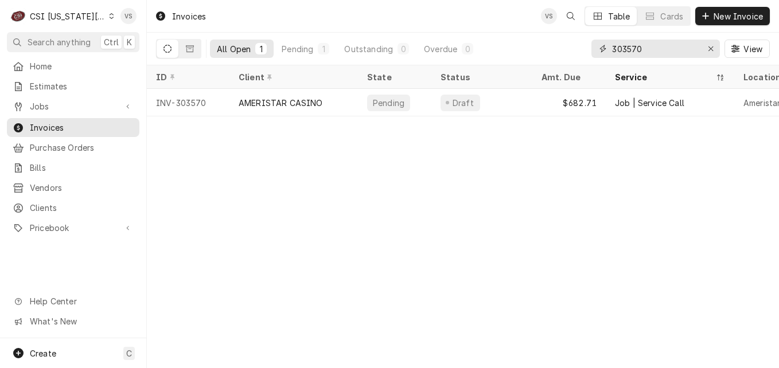
click at [567, 52] on div "All Open 1 Pending 1 Outstanding 0 Overdue 0 303570 View" at bounding box center [463, 49] width 614 height 32
type input "303569"
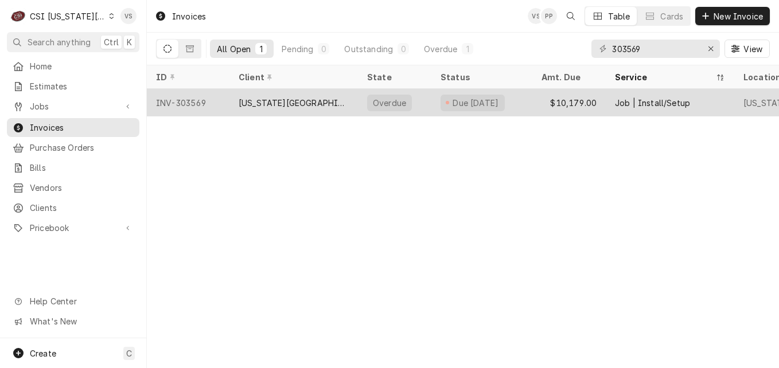
click at [285, 97] on div "Kansas Christian College" at bounding box center [294, 103] width 110 height 12
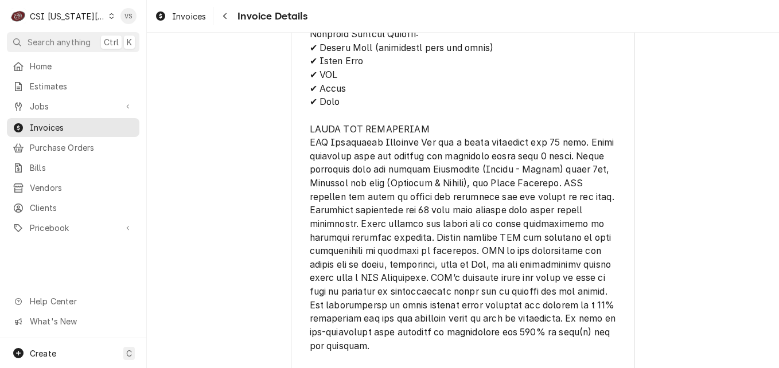
scroll to position [2455, 0]
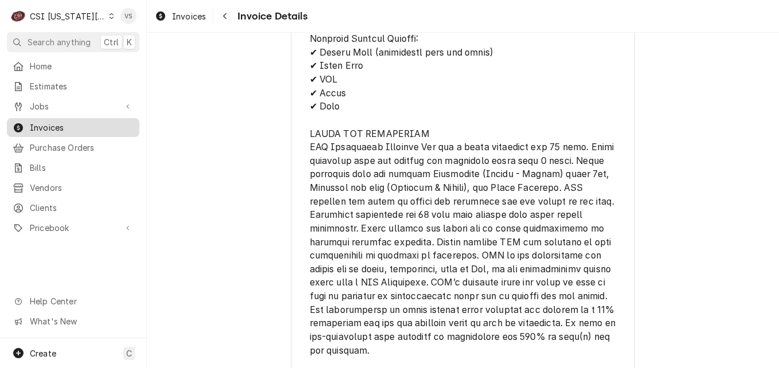
click at [46, 122] on span "Invoices" at bounding box center [82, 128] width 104 height 12
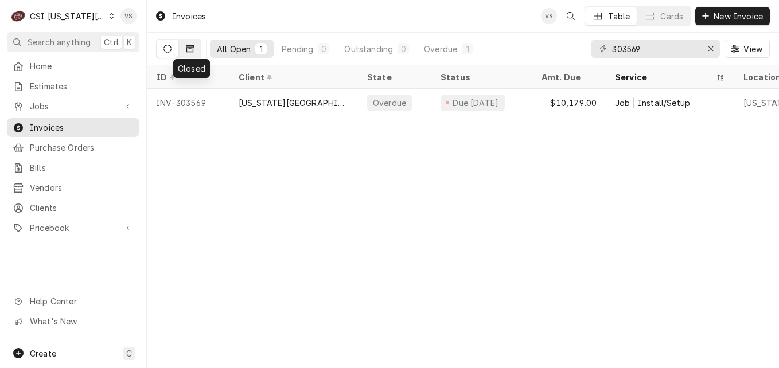
click at [191, 49] on icon "Dynamic Content Wrapper" at bounding box center [190, 48] width 8 height 7
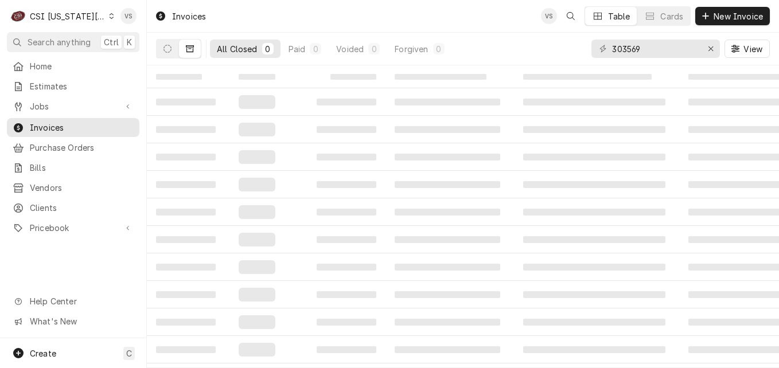
click at [188, 50] on icon "Dynamic Content Wrapper" at bounding box center [190, 49] width 8 height 8
click at [170, 52] on icon "Dynamic Content Wrapper" at bounding box center [168, 49] width 8 height 8
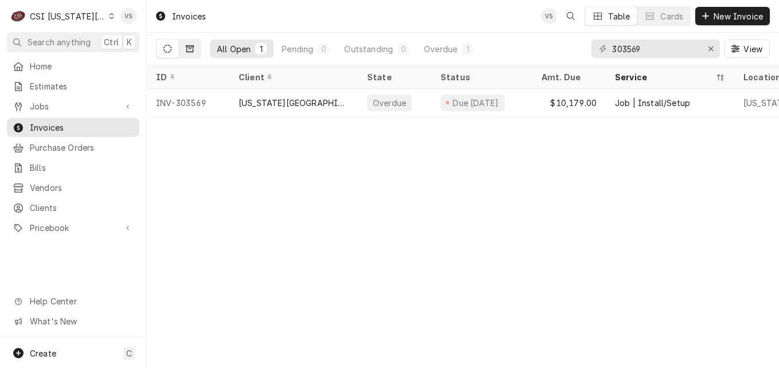
click at [192, 50] on icon "Dynamic Content Wrapper" at bounding box center [190, 49] width 8 height 8
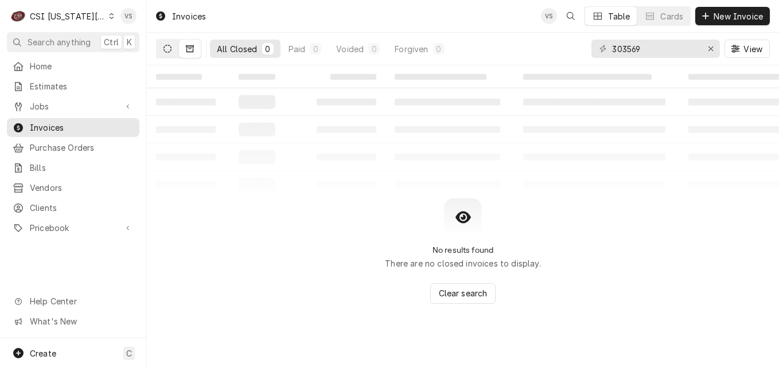
click at [170, 52] on icon "Dynamic Content Wrapper" at bounding box center [168, 49] width 8 height 8
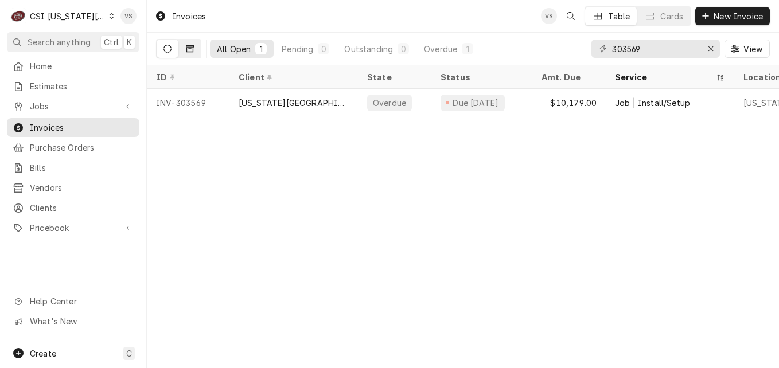
click at [193, 52] on icon "Dynamic Content Wrapper" at bounding box center [190, 48] width 8 height 7
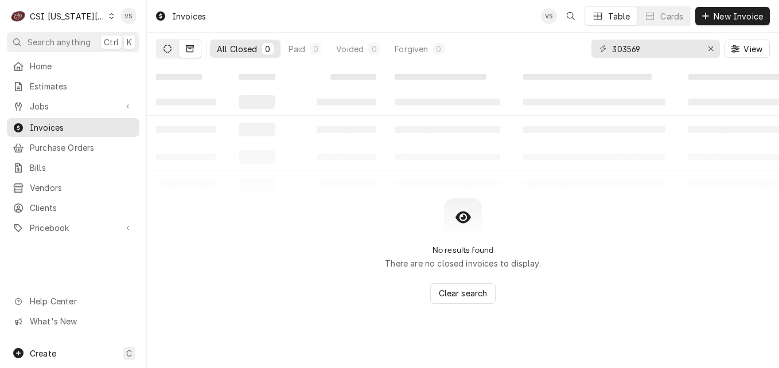
click at [169, 53] on button "Dynamic Content Wrapper" at bounding box center [168, 49] width 22 height 18
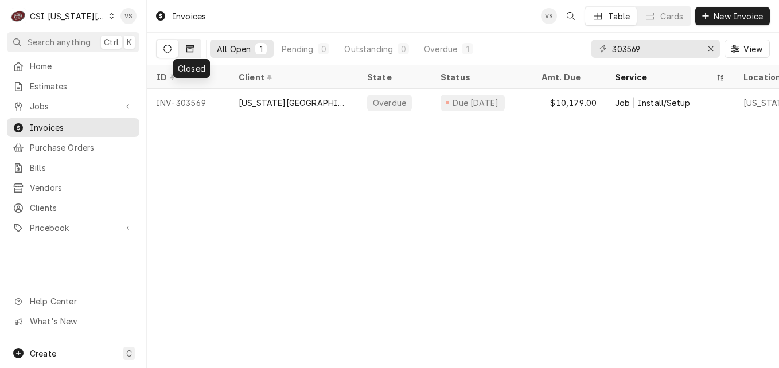
click at [197, 50] on button "Dynamic Content Wrapper" at bounding box center [190, 49] width 22 height 18
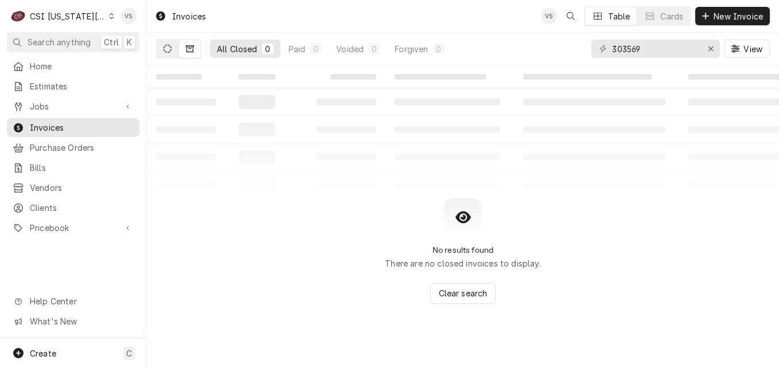
click at [173, 53] on button "Dynamic Content Wrapper" at bounding box center [168, 49] width 22 height 18
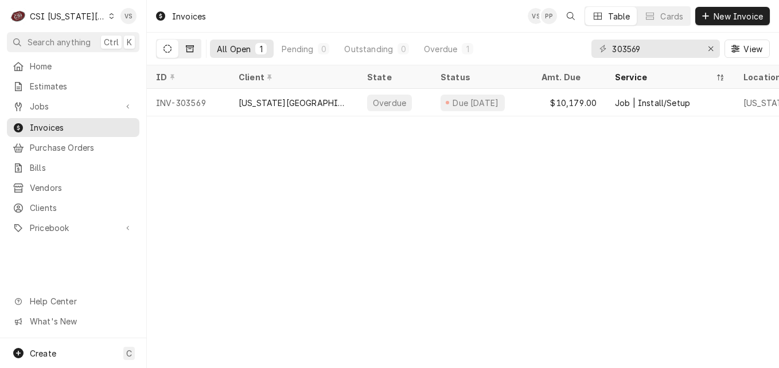
click at [192, 45] on icon "Dynamic Content Wrapper" at bounding box center [190, 49] width 8 height 8
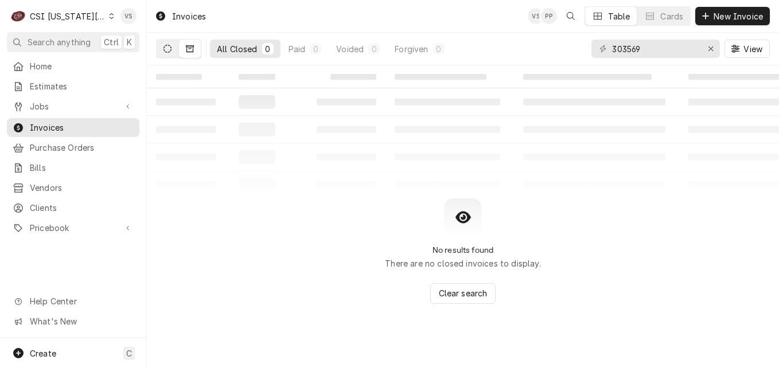
click at [166, 50] on icon "Dynamic Content Wrapper" at bounding box center [168, 49] width 8 height 8
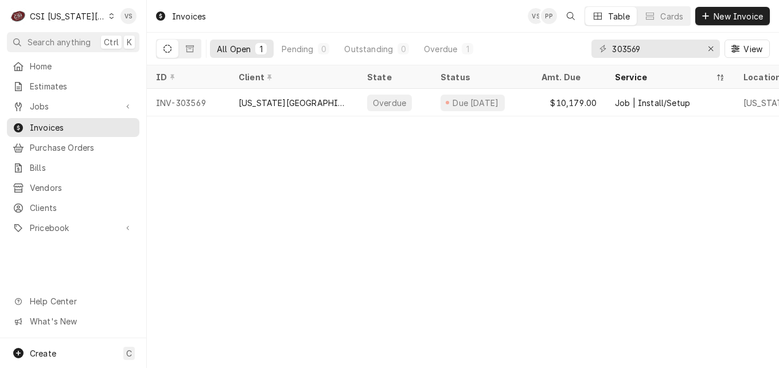
click at [110, 18] on icon "Dynamic Content Wrapper" at bounding box center [112, 16] width 5 height 6
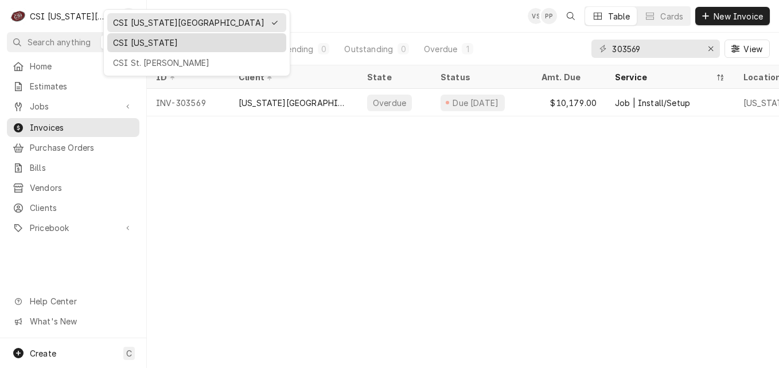
click at [134, 46] on div "CSI Kentucky" at bounding box center [197, 43] width 168 height 12
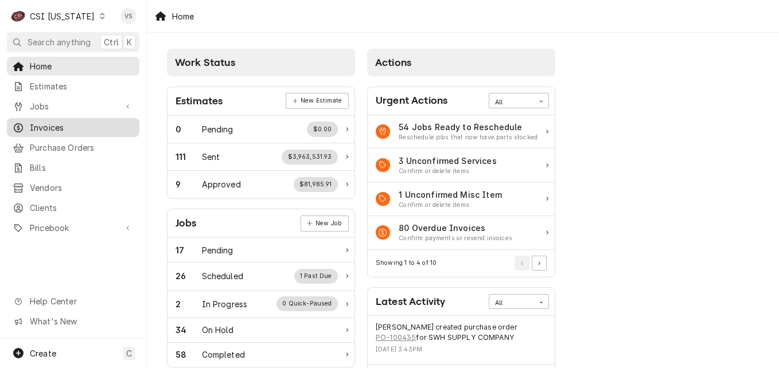
click at [54, 122] on span "Invoices" at bounding box center [82, 128] width 104 height 12
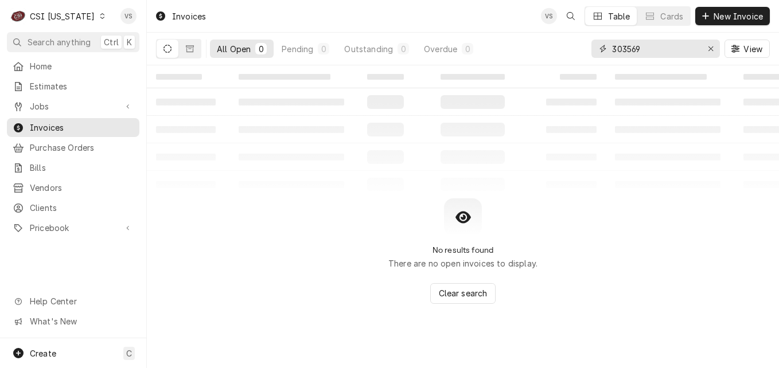
drag, startPoint x: 564, startPoint y: 48, endPoint x: 550, endPoint y: 49, distance: 14.4
click at [554, 48] on div "All Open 0 Pending 0 Outstanding 0 Overdue 0 303569 View" at bounding box center [463, 49] width 614 height 32
type input "1"
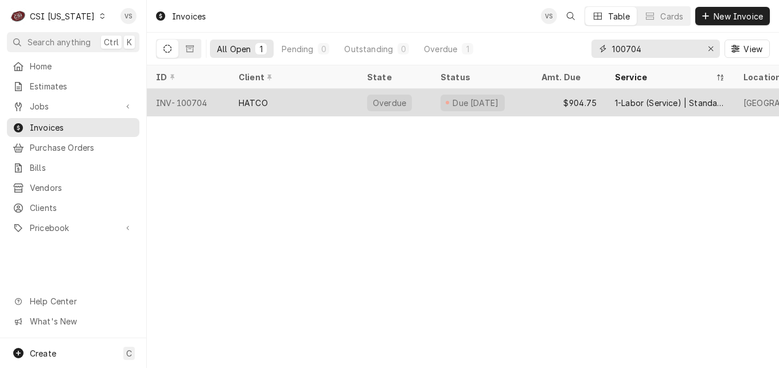
type input "100704"
click at [327, 102] on div "HATCO" at bounding box center [294, 103] width 129 height 28
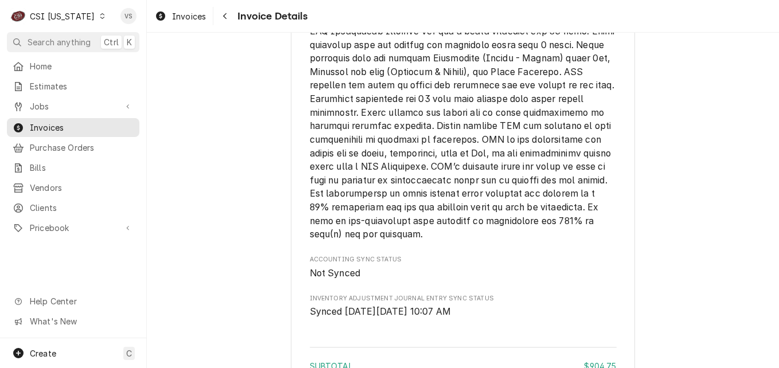
scroll to position [2467, 0]
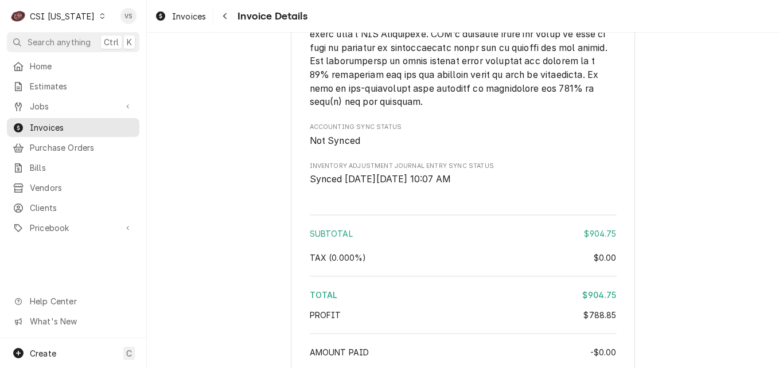
click at [100, 17] on icon "Dynamic Content Wrapper" at bounding box center [102, 16] width 5 height 6
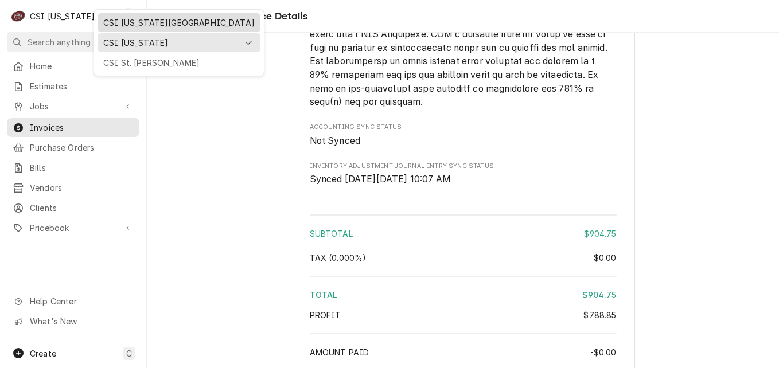
click at [141, 25] on div "CSI [US_STATE][GEOGRAPHIC_DATA]" at bounding box center [178, 23] width 151 height 12
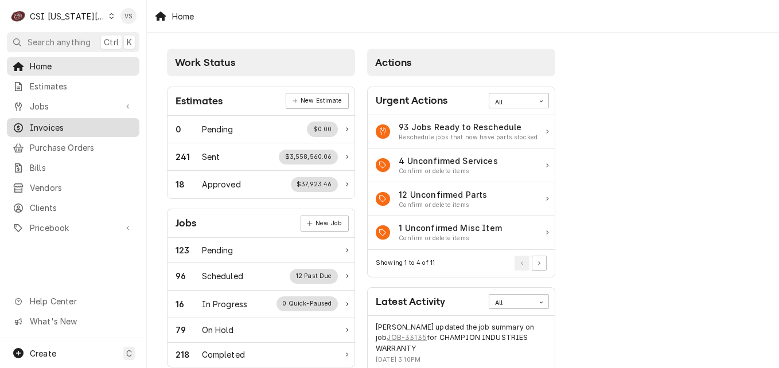
click at [58, 127] on span "Invoices" at bounding box center [82, 128] width 104 height 12
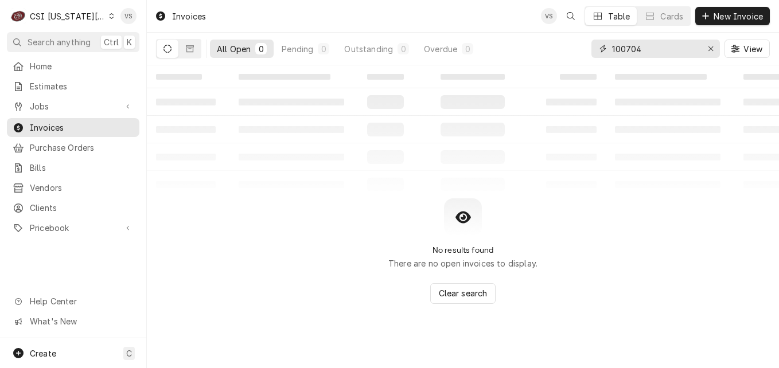
drag, startPoint x: 621, startPoint y: 49, endPoint x: 580, endPoint y: 49, distance: 41.3
click at [580, 49] on div "All Open 0 Pending 0 Outstanding 0 Overdue 0 100704 View" at bounding box center [463, 49] width 614 height 32
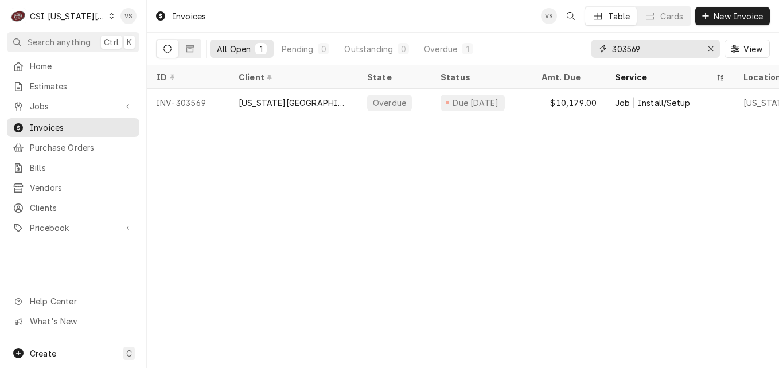
type input "303569"
click at [187, 54] on button "Dynamic Content Wrapper" at bounding box center [190, 49] width 22 height 18
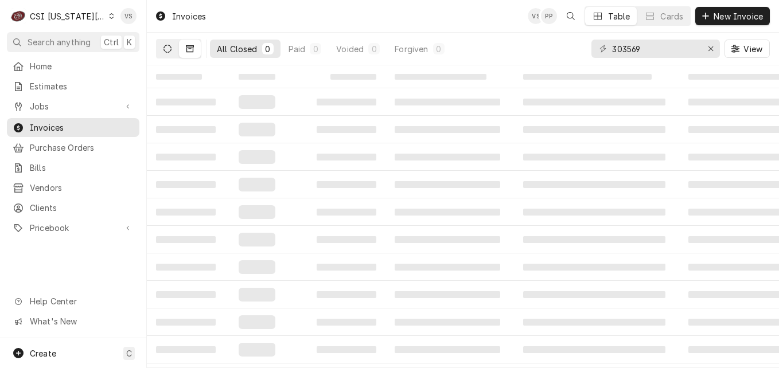
click at [166, 51] on icon "Dynamic Content Wrapper" at bounding box center [168, 49] width 8 height 8
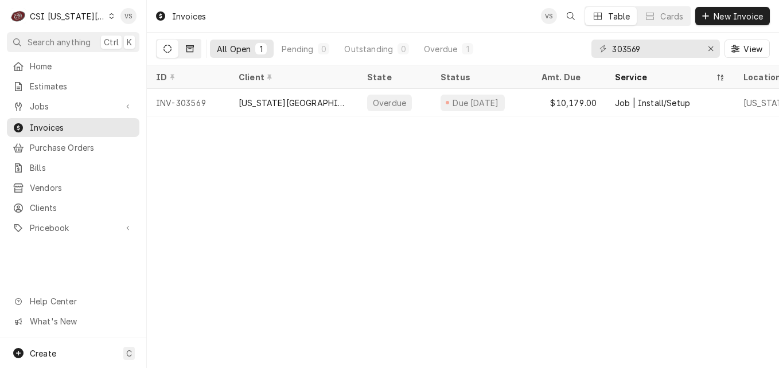
click at [185, 47] on button "Dynamic Content Wrapper" at bounding box center [190, 49] width 22 height 18
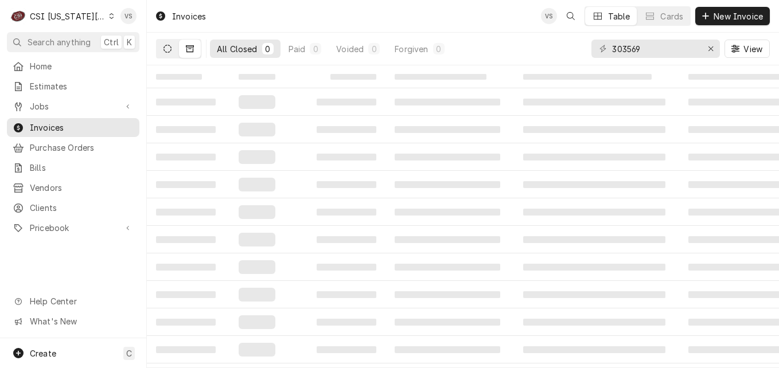
click at [168, 54] on button "Dynamic Content Wrapper" at bounding box center [168, 49] width 22 height 18
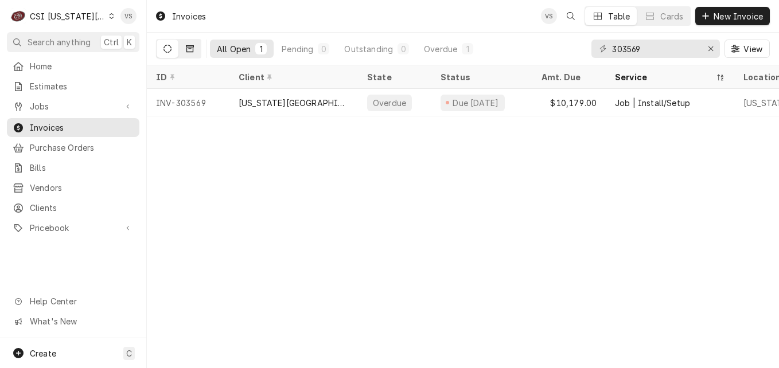
click at [188, 48] on icon "Dynamic Content Wrapper" at bounding box center [190, 49] width 8 height 8
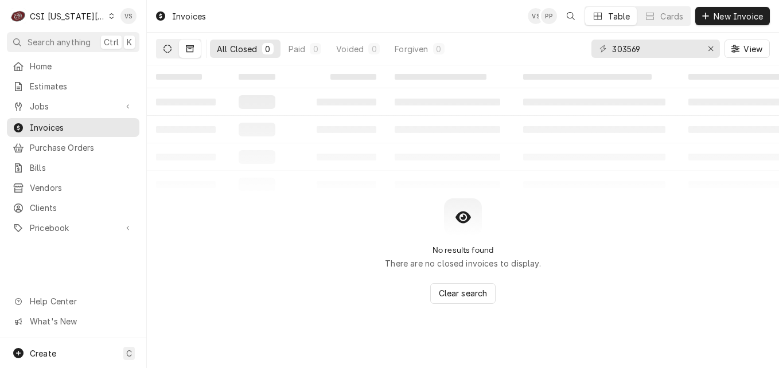
click at [170, 52] on icon "Dynamic Content Wrapper" at bounding box center [168, 49] width 8 height 8
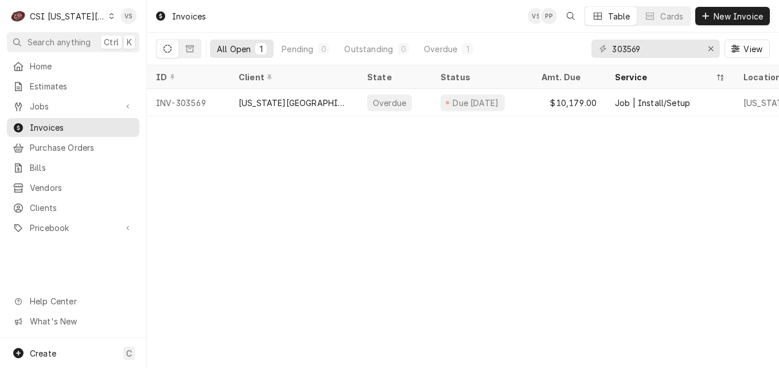
click at [109, 17] on icon "Dynamic Content Wrapper" at bounding box center [111, 16] width 5 height 6
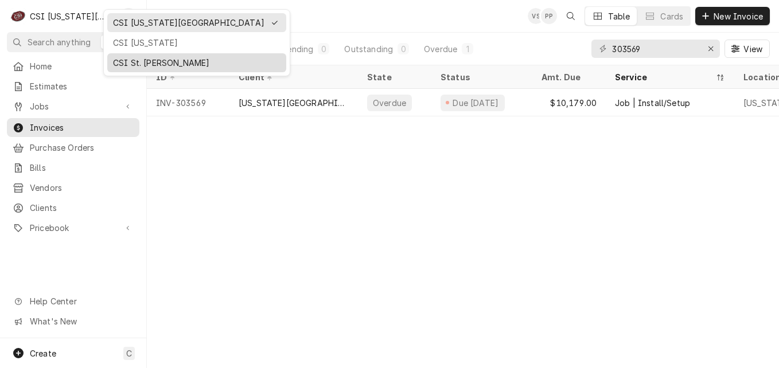
click at [142, 57] on div "CSI St. Louis" at bounding box center [197, 63] width 168 height 12
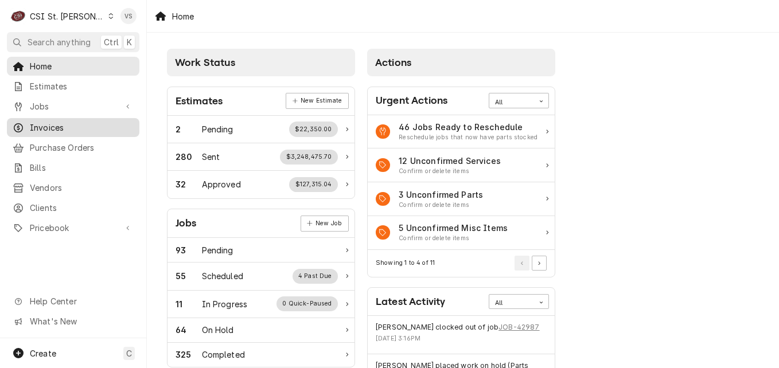
click at [45, 125] on span "Invoices" at bounding box center [82, 128] width 104 height 12
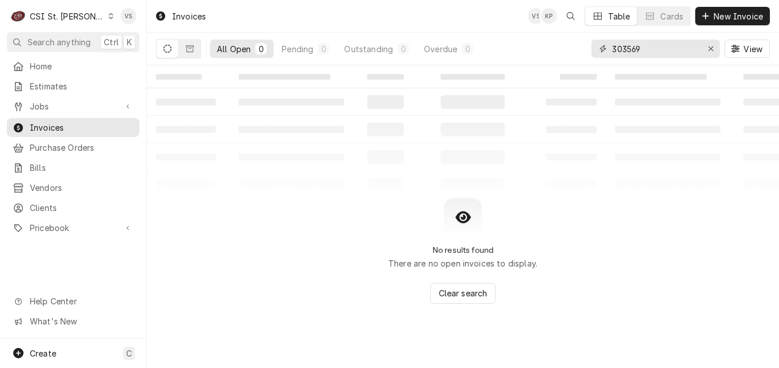
drag, startPoint x: 648, startPoint y: 52, endPoint x: 586, endPoint y: 50, distance: 62.6
click at [584, 55] on div "All Open 0 Pending 0 Outstanding 0 Overdue 0 303569 View" at bounding box center [463, 49] width 614 height 32
paste input "24657422"
type input "324657422"
click at [189, 52] on icon "Dynamic Content Wrapper" at bounding box center [190, 48] width 8 height 7
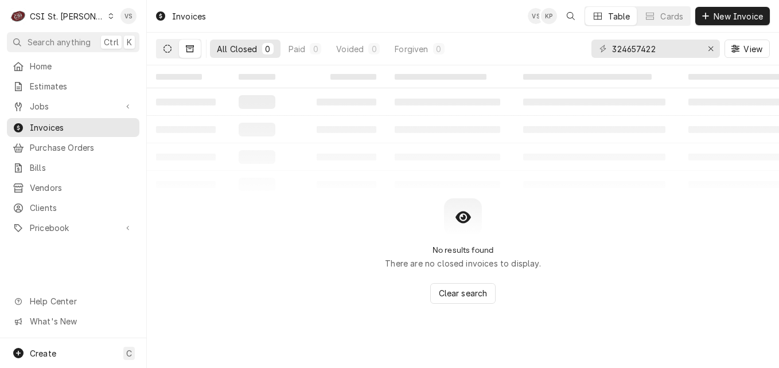
click at [171, 52] on icon "Dynamic Content Wrapper" at bounding box center [168, 49] width 8 height 8
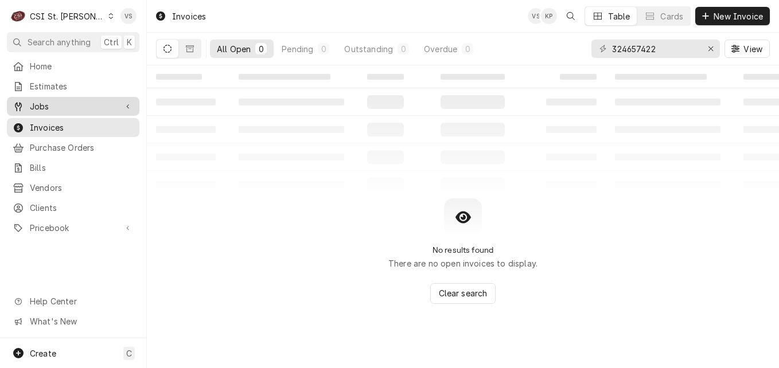
click at [53, 105] on span "Jobs" at bounding box center [73, 106] width 87 height 12
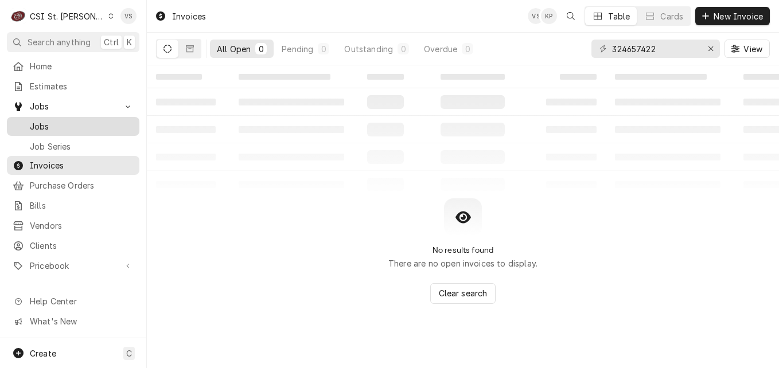
click at [50, 122] on span "Jobs" at bounding box center [82, 126] width 104 height 12
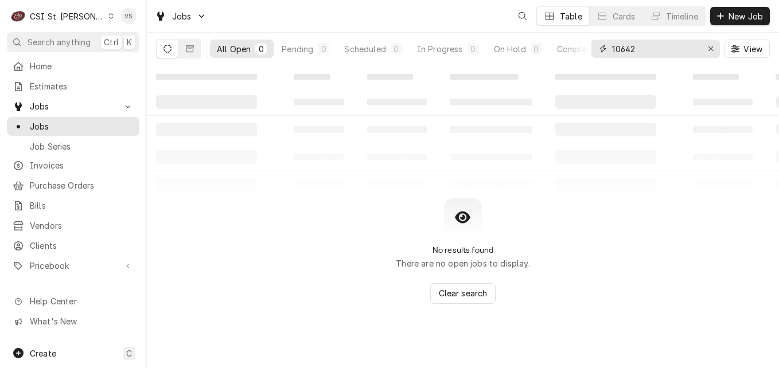
click at [660, 52] on input "10642" at bounding box center [655, 49] width 86 height 18
drag, startPoint x: 649, startPoint y: 51, endPoint x: 619, endPoint y: 55, distance: 30.6
click at [582, 55] on div "All Open 0 Pending 0 Scheduled 0 In Progress 0 On Hold 0 Completed 0 10642 View" at bounding box center [463, 49] width 614 height 32
paste input "32465742"
type input "324657422"
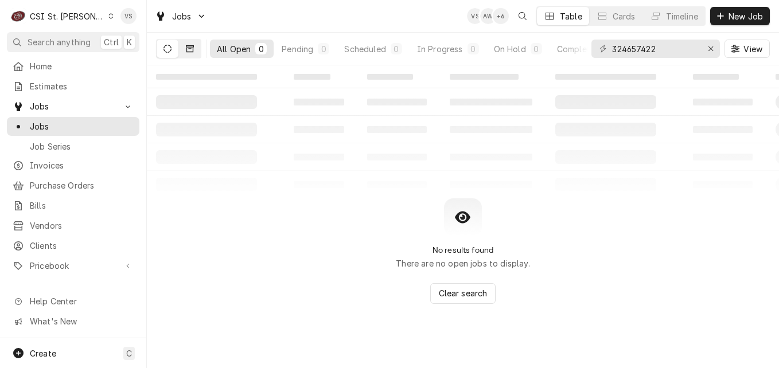
click at [189, 52] on icon "Dynamic Content Wrapper" at bounding box center [190, 48] width 8 height 7
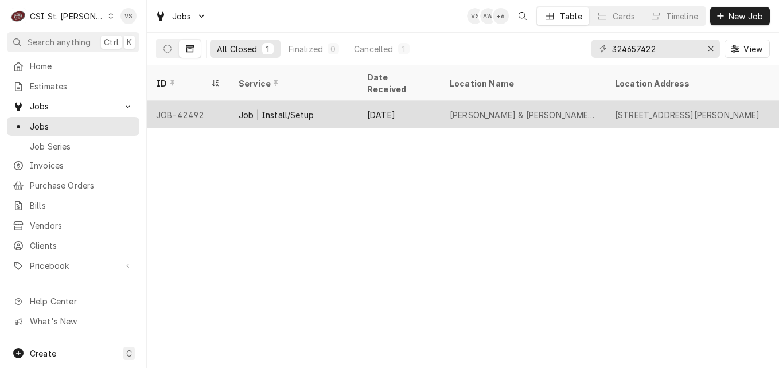
click at [340, 106] on div "Job | Install/Setup" at bounding box center [294, 115] width 129 height 28
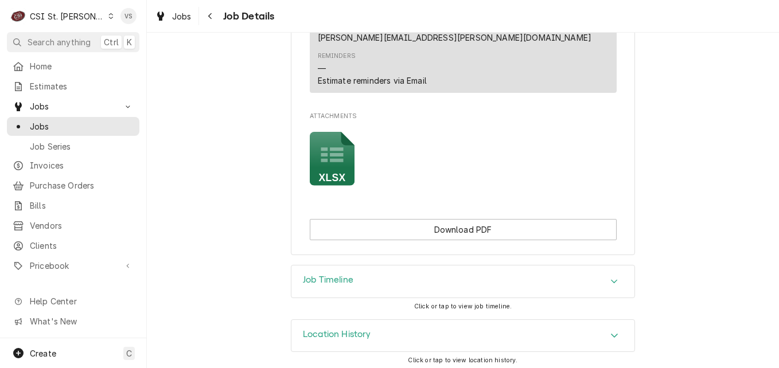
scroll to position [1306, 0]
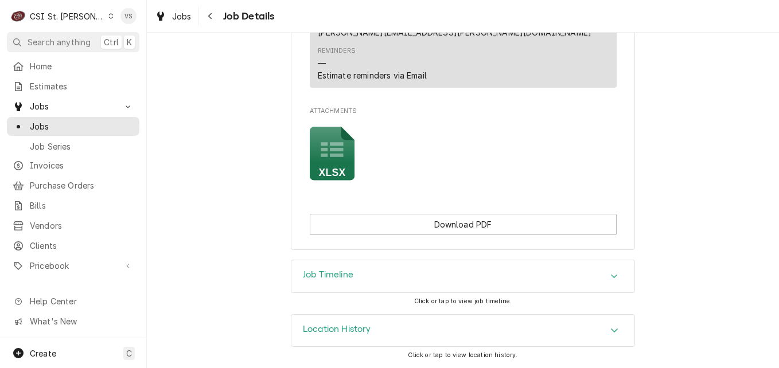
click at [322, 156] on icon "Attachments" at bounding box center [332, 150] width 22 height 15
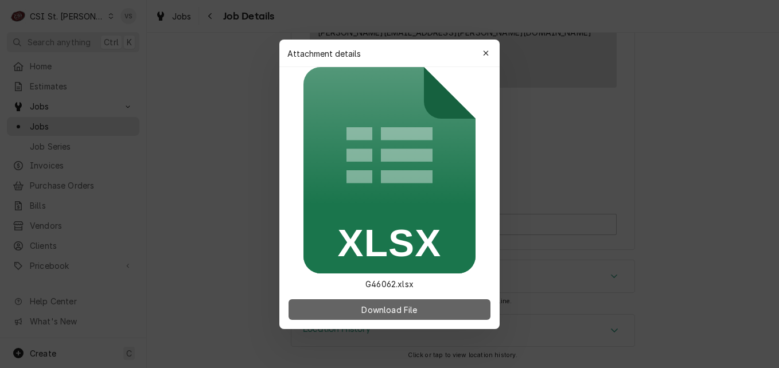
click at [400, 312] on span "Download File" at bounding box center [389, 310] width 60 height 12
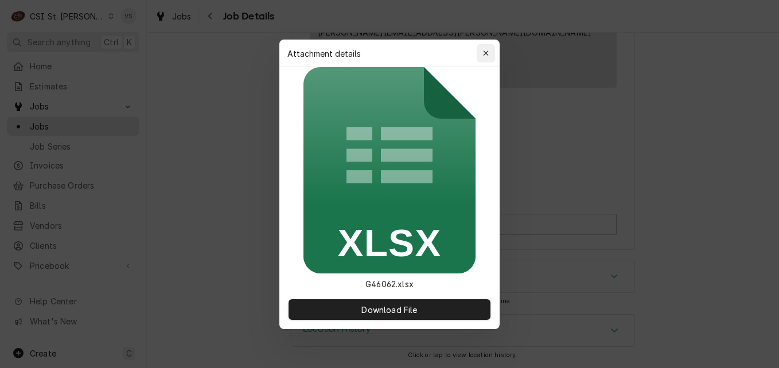
click at [482, 56] on div "button" at bounding box center [485, 53] width 11 height 11
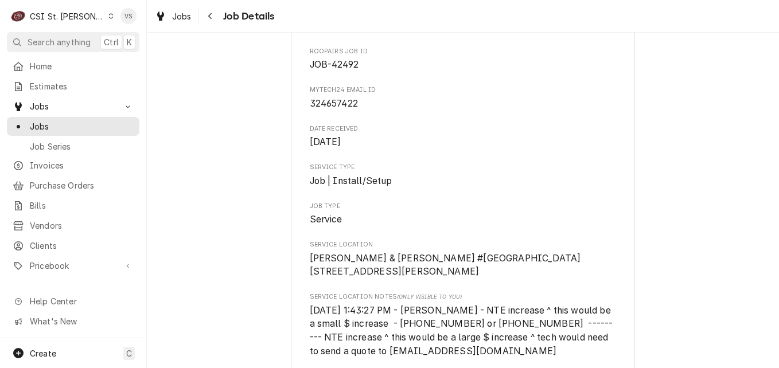
scroll to position [172, 0]
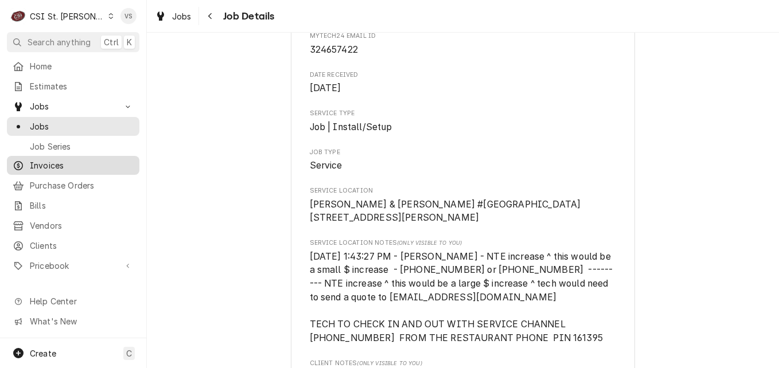
click at [46, 160] on span "Invoices" at bounding box center [82, 166] width 104 height 12
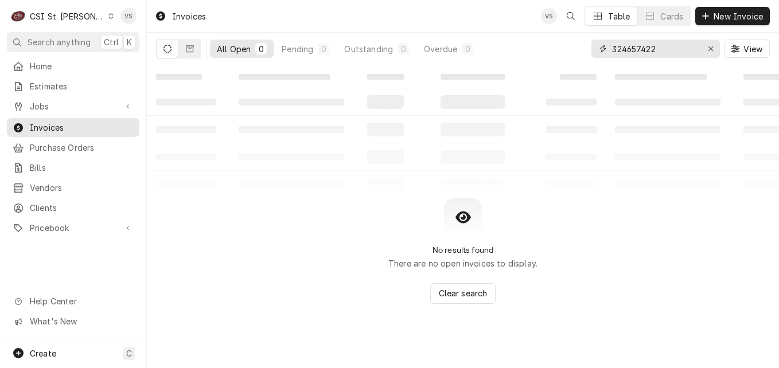
drag, startPoint x: 632, startPoint y: 48, endPoint x: 665, endPoint y: 47, distance: 33.3
click at [593, 49] on div "324657422" at bounding box center [656, 49] width 129 height 18
click at [665, 47] on input "324657422" at bounding box center [655, 49] width 86 height 18
click at [50, 107] on span "Jobs" at bounding box center [73, 106] width 87 height 12
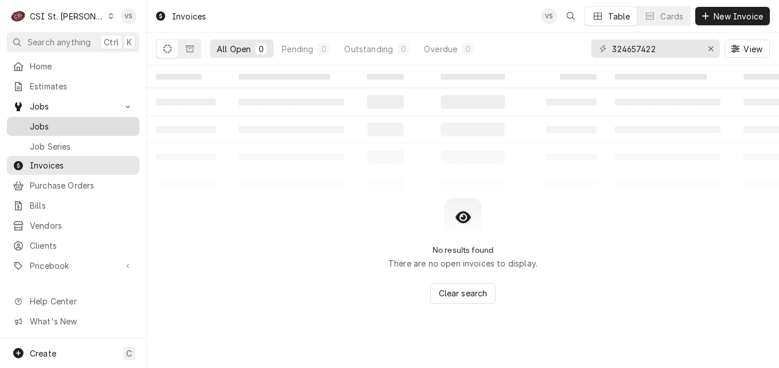
click at [61, 123] on span "Jobs" at bounding box center [82, 126] width 104 height 12
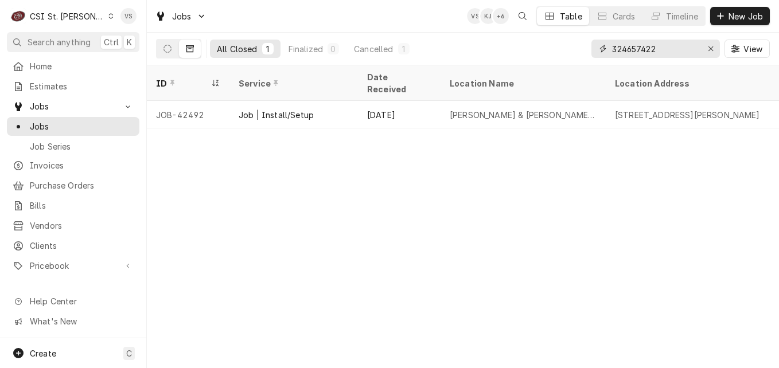
drag, startPoint x: 662, startPoint y: 49, endPoint x: 624, endPoint y: 55, distance: 38.2
click at [598, 46] on div "324657422" at bounding box center [656, 49] width 129 height 18
paste input "15984071"
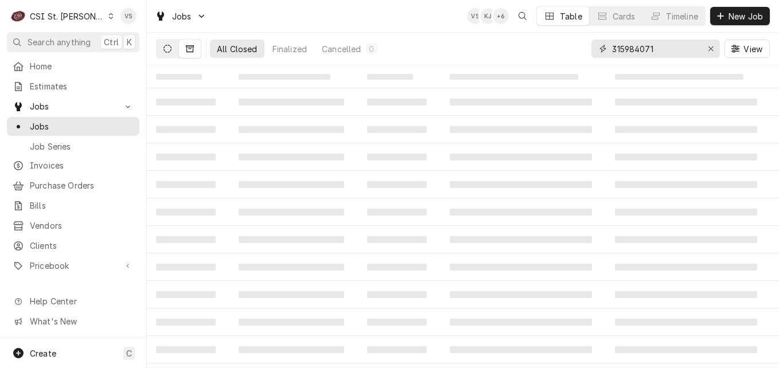
type input "315984071"
click at [164, 49] on icon "Dynamic Content Wrapper" at bounding box center [168, 49] width 8 height 8
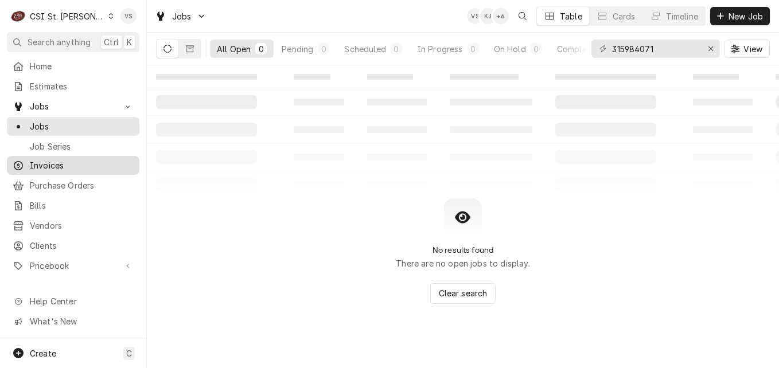
click at [54, 160] on span "Invoices" at bounding box center [82, 166] width 104 height 12
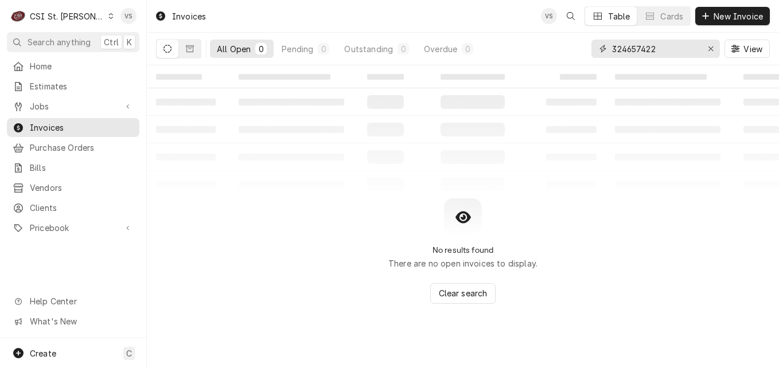
drag, startPoint x: 666, startPoint y: 48, endPoint x: 597, endPoint y: 47, distance: 68.3
click at [597, 47] on div "324657422" at bounding box center [656, 49] width 129 height 18
click at [656, 47] on input "324657422" at bounding box center [655, 49] width 86 height 18
drag, startPoint x: 631, startPoint y: 65, endPoint x: 610, endPoint y: 48, distance: 26.4
click at [610, 48] on div "324657422" at bounding box center [656, 49] width 129 height 18
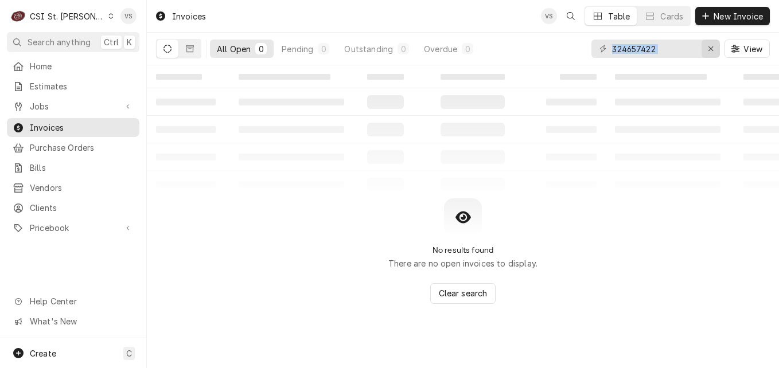
drag, startPoint x: 610, startPoint y: 48, endPoint x: 715, endPoint y: 56, distance: 105.3
click at [715, 56] on div "324657422" at bounding box center [656, 49] width 129 height 18
drag, startPoint x: 617, startPoint y: 45, endPoint x: 611, endPoint y: 48, distance: 7.2
click at [611, 48] on div "324657422" at bounding box center [656, 49] width 129 height 18
drag, startPoint x: 664, startPoint y: 51, endPoint x: 598, endPoint y: 50, distance: 66.0
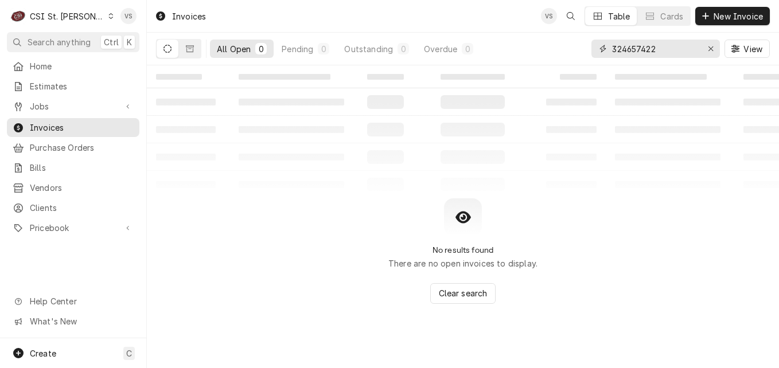
click at [598, 50] on div "324657422" at bounding box center [656, 49] width 129 height 18
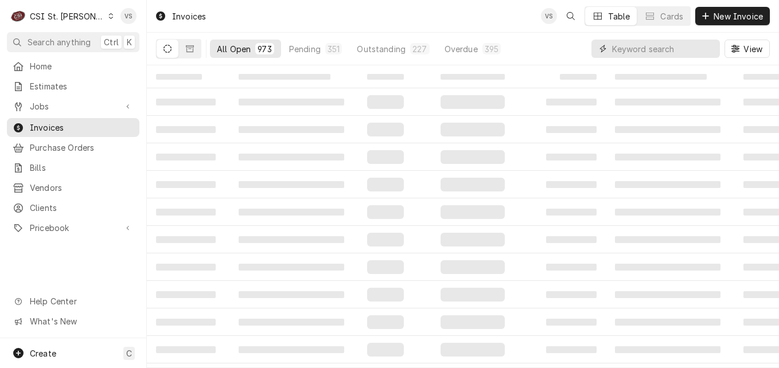
paste input "315984071"
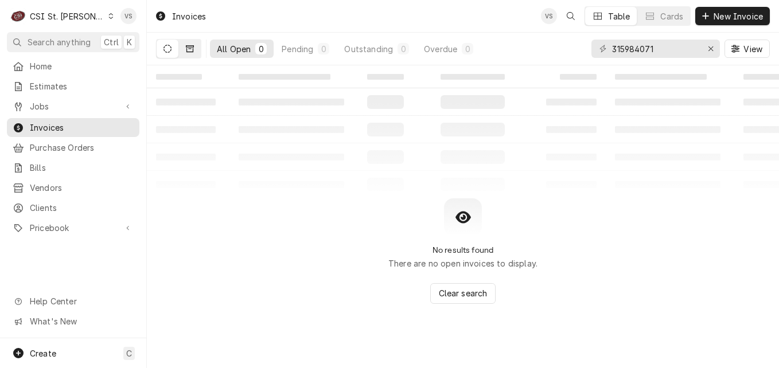
click at [189, 50] on icon "Dynamic Content Wrapper" at bounding box center [190, 49] width 8 height 8
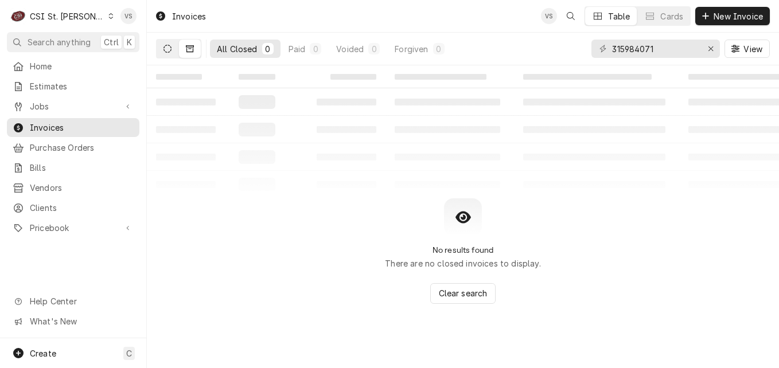
click at [169, 52] on icon "Dynamic Content Wrapper" at bounding box center [168, 49] width 8 height 8
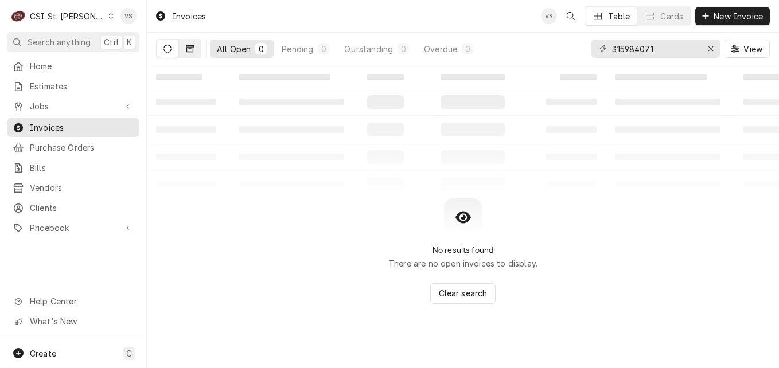
click at [195, 51] on button "Dynamic Content Wrapper" at bounding box center [190, 49] width 22 height 18
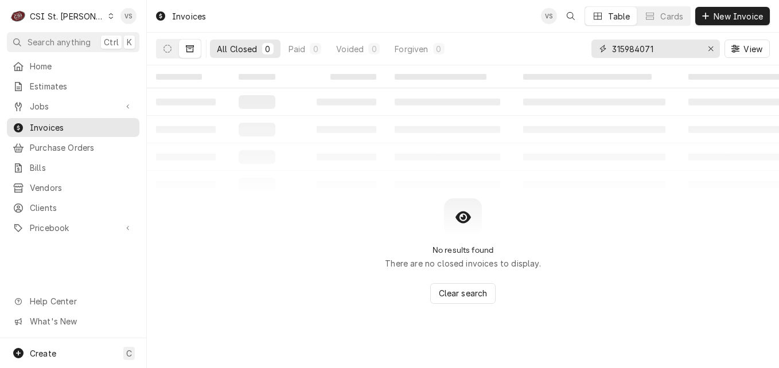
drag, startPoint x: 659, startPoint y: 49, endPoint x: 584, endPoint y: 49, distance: 74.6
click at [584, 49] on div "All Closed 0 Paid 0 Voided 0 Forgiven 0 315984071 View" at bounding box center [463, 49] width 614 height 32
paste input "22888382"
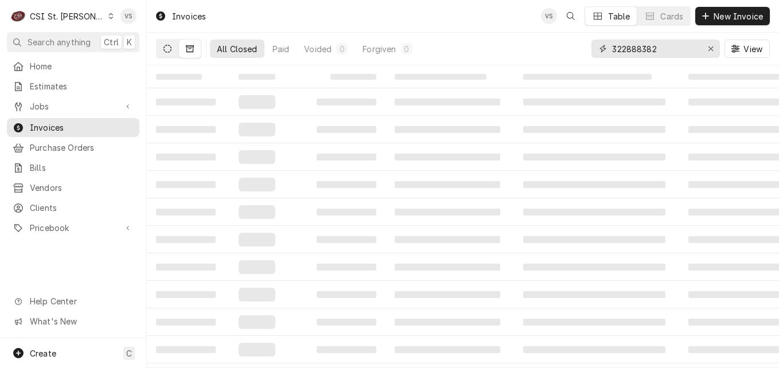
type input "322888382"
click at [165, 51] on icon "Dynamic Content Wrapper" at bounding box center [168, 49] width 8 height 8
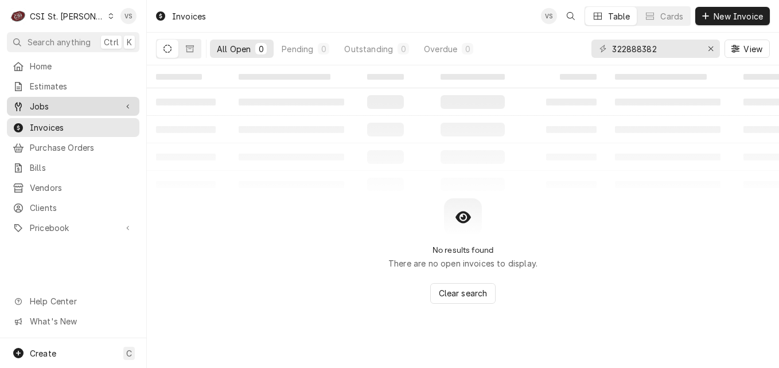
click at [50, 109] on div "Jobs" at bounding box center [73, 106] width 128 height 14
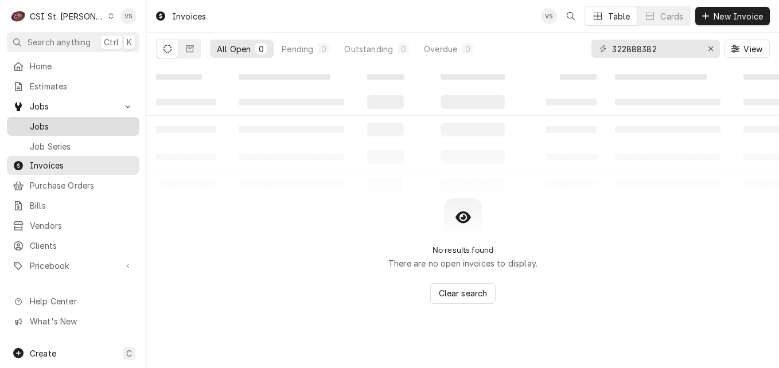
click at [55, 121] on span "Jobs" at bounding box center [82, 126] width 104 height 12
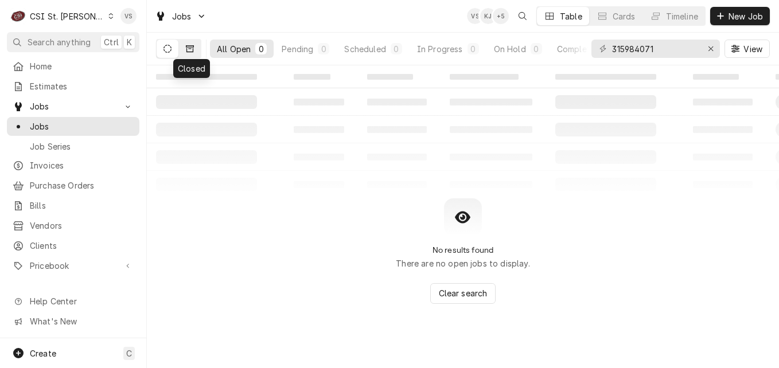
click at [183, 52] on button "Dynamic Content Wrapper" at bounding box center [190, 49] width 22 height 18
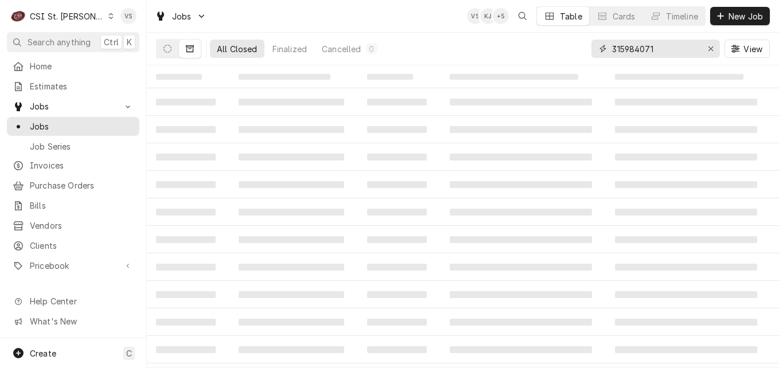
click at [665, 46] on input "315984071" at bounding box center [655, 49] width 86 height 18
drag, startPoint x: 665, startPoint y: 46, endPoint x: 618, endPoint y: 59, distance: 48.9
click at [575, 51] on div "All Closed Finalized Cancelled 0 315984071 View" at bounding box center [463, 49] width 614 height 32
paste input "22888382"
type input "322888382"
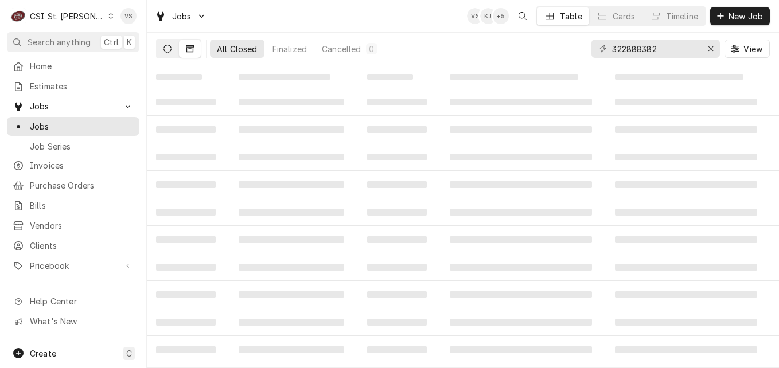
click at [169, 54] on button "Dynamic Content Wrapper" at bounding box center [168, 49] width 22 height 18
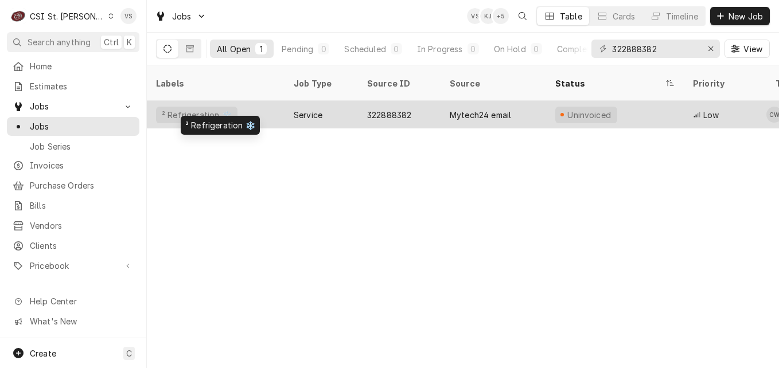
click at [263, 103] on div "² Refrigeration ❄️" at bounding box center [216, 115] width 138 height 28
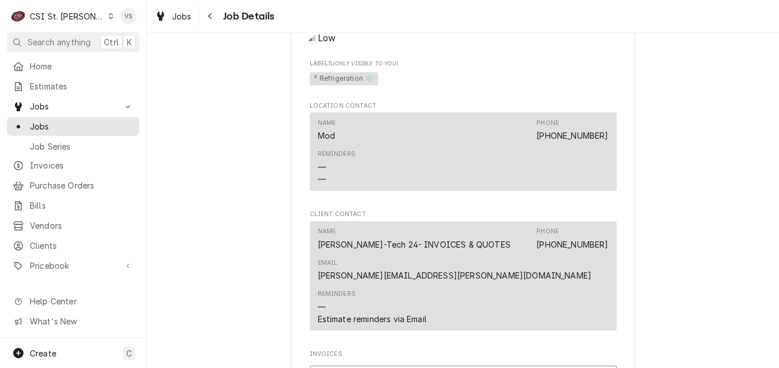
scroll to position [1262, 0]
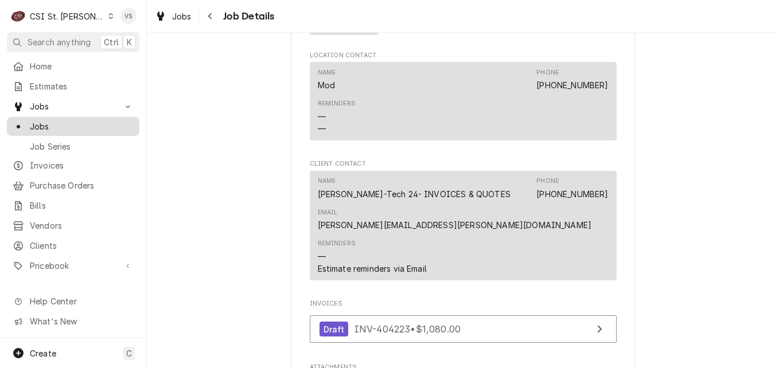
click at [40, 119] on div "Jobs" at bounding box center [73, 126] width 128 height 14
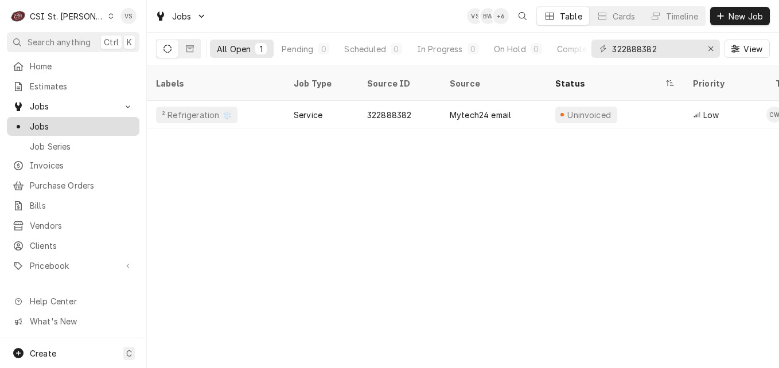
click at [45, 123] on span "Jobs" at bounding box center [82, 126] width 104 height 12
click at [662, 51] on input "322888382" at bounding box center [655, 49] width 86 height 18
click at [588, 47] on div "All Open 1 Pending 0 Scheduled 0 In Progress 0 On Hold 0 Completed 1 322888382 …" at bounding box center [463, 49] width 614 height 32
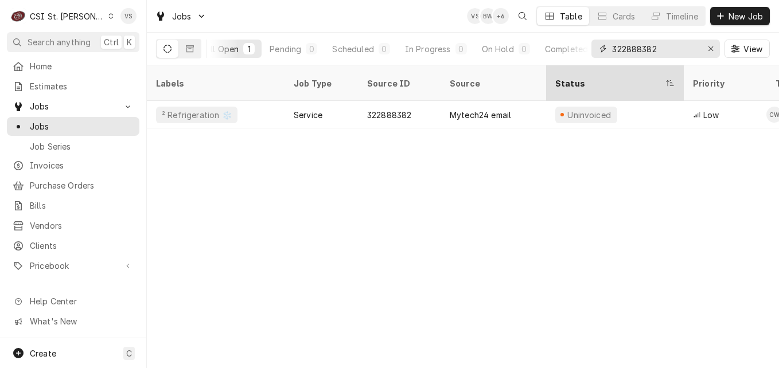
type input "4"
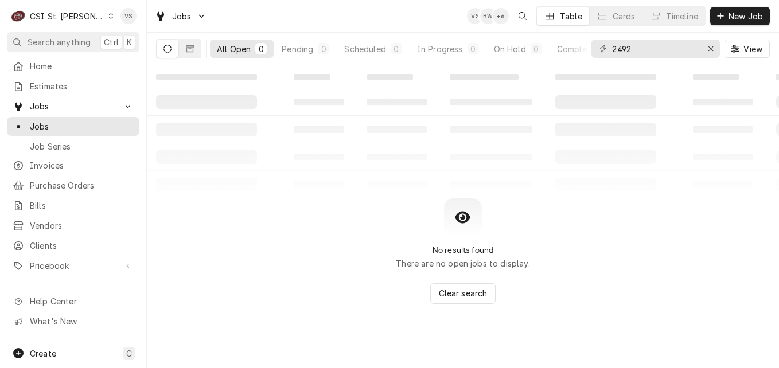
click at [611, 48] on div "2492" at bounding box center [656, 49] width 129 height 18
click at [612, 46] on input "2492" at bounding box center [655, 49] width 86 height 18
click at [189, 49] on icon "Dynamic Content Wrapper" at bounding box center [190, 49] width 8 height 8
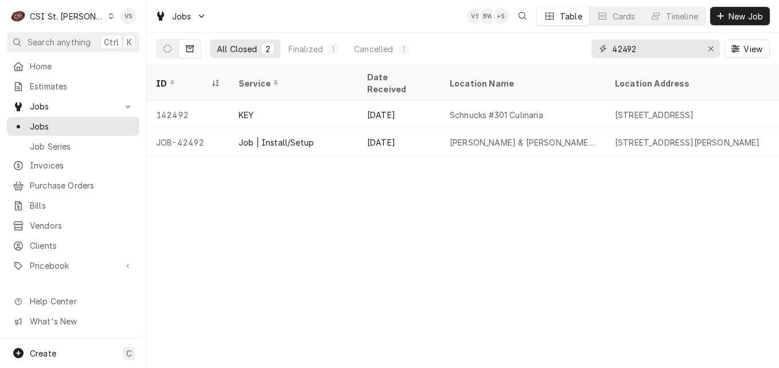
click at [648, 52] on input "42492" at bounding box center [655, 49] width 86 height 18
drag, startPoint x: 646, startPoint y: 50, endPoint x: 589, endPoint y: 50, distance: 57.4
click at [589, 50] on div "All Closed 2 Finalized 1 Cancelled 1 42492 View" at bounding box center [463, 49] width 614 height 32
paste input "32288838"
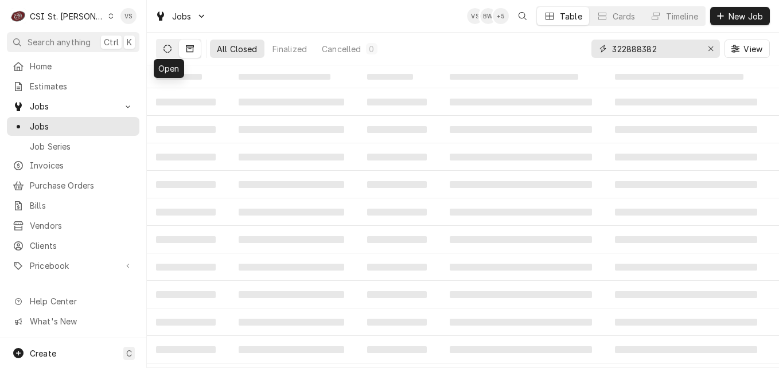
type input "322888382"
click at [166, 49] on icon "Dynamic Content Wrapper" at bounding box center [168, 49] width 8 height 8
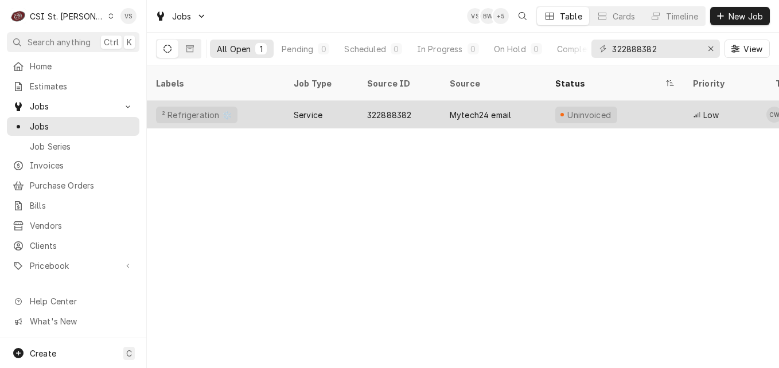
click at [330, 101] on div "Service" at bounding box center [321, 115] width 73 height 28
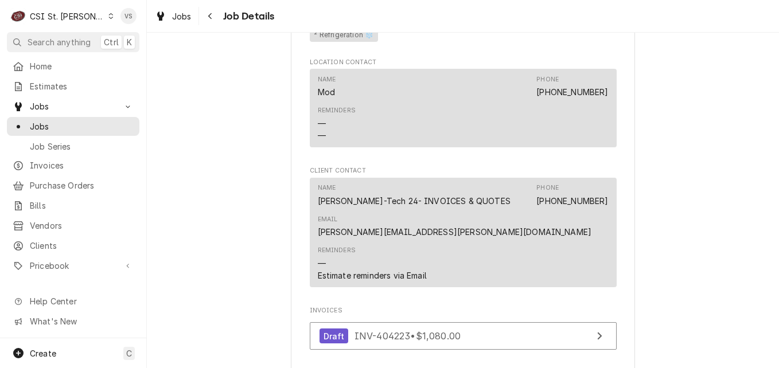
scroll to position [1377, 0]
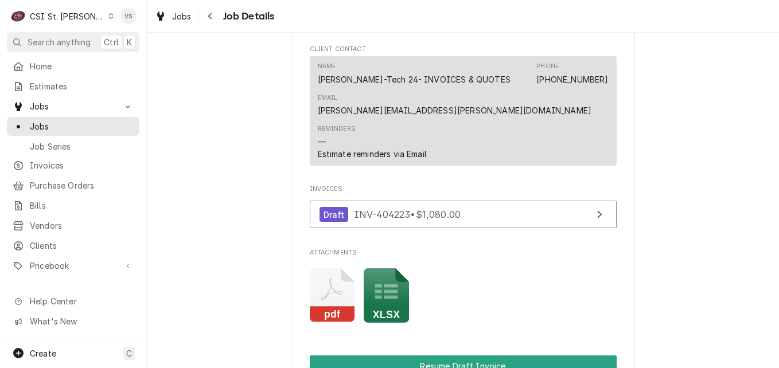
click at [376, 299] on icon "Attachments" at bounding box center [386, 292] width 22 height 15
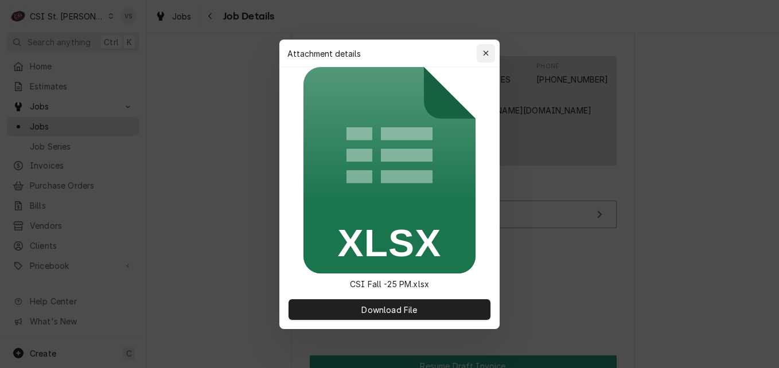
click at [490, 53] on div "button" at bounding box center [485, 53] width 11 height 11
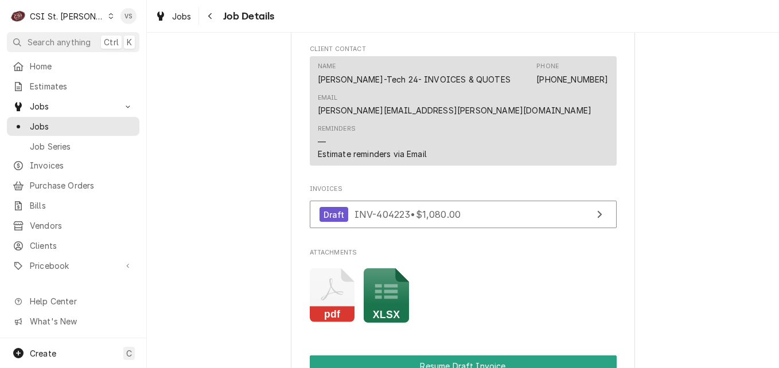
click at [316, 323] on icon "Attachments" at bounding box center [332, 296] width 45 height 55
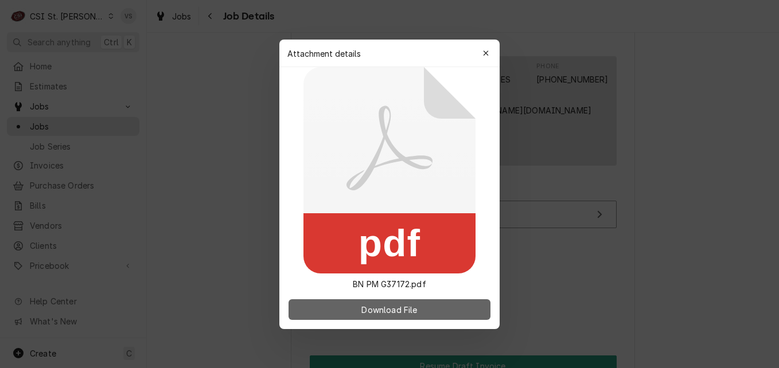
click at [339, 308] on button "Download File" at bounding box center [390, 309] width 202 height 21
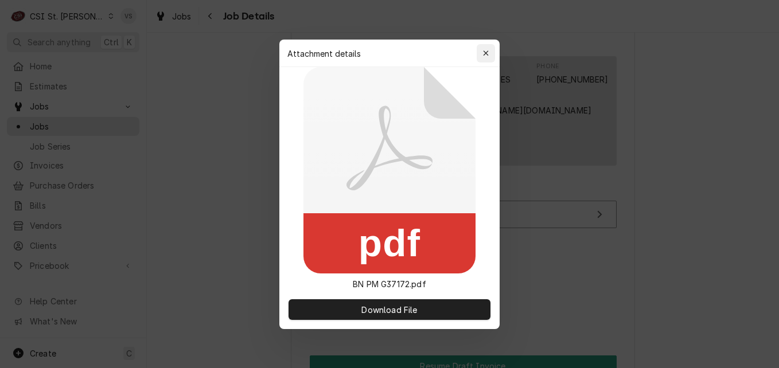
click at [483, 55] on icon "button" at bounding box center [486, 53] width 6 height 8
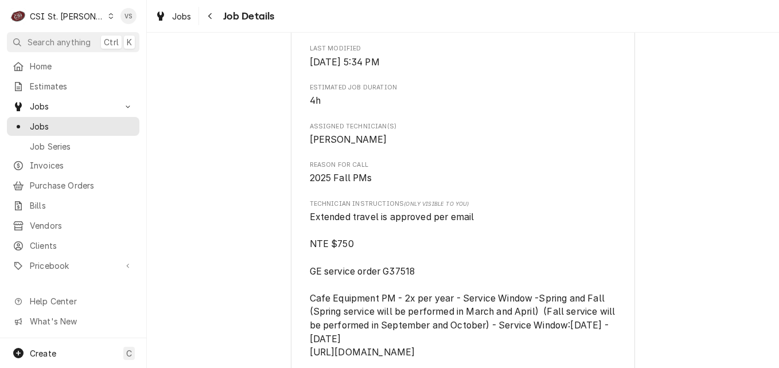
scroll to position [746, 0]
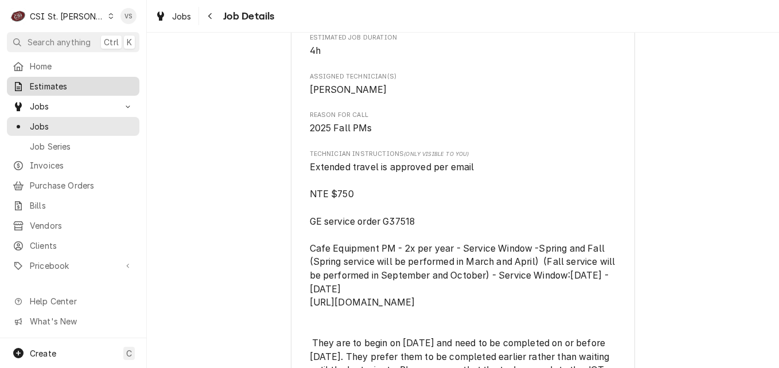
click at [43, 80] on span "Estimates" at bounding box center [82, 86] width 104 height 12
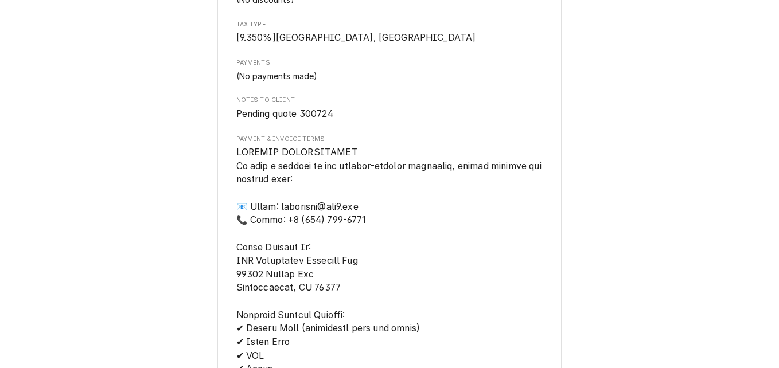
scroll to position [1205, 0]
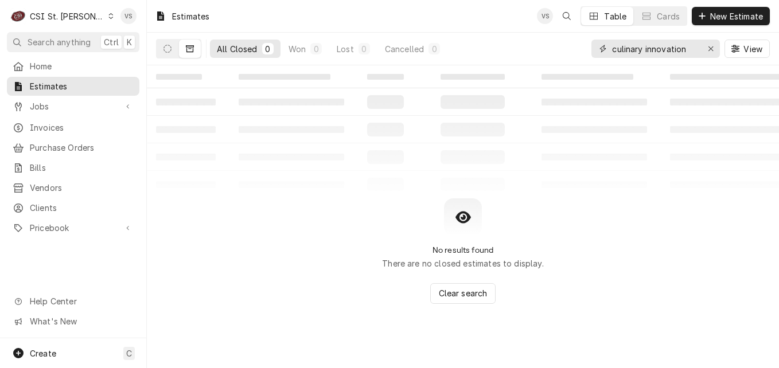
click at [693, 45] on input "culinary innovation" at bounding box center [655, 49] width 86 height 18
click at [592, 50] on div "culinary innovation" at bounding box center [656, 49] width 129 height 18
type input "3"
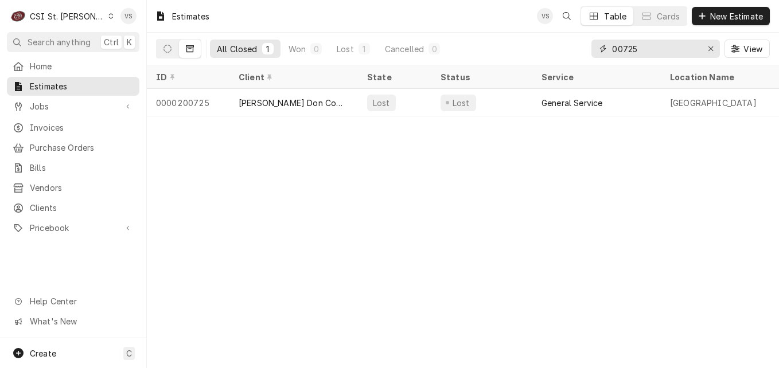
drag, startPoint x: 638, startPoint y: 49, endPoint x: 601, endPoint y: 49, distance: 36.7
click at [601, 49] on div "00725" at bounding box center [656, 49] width 129 height 18
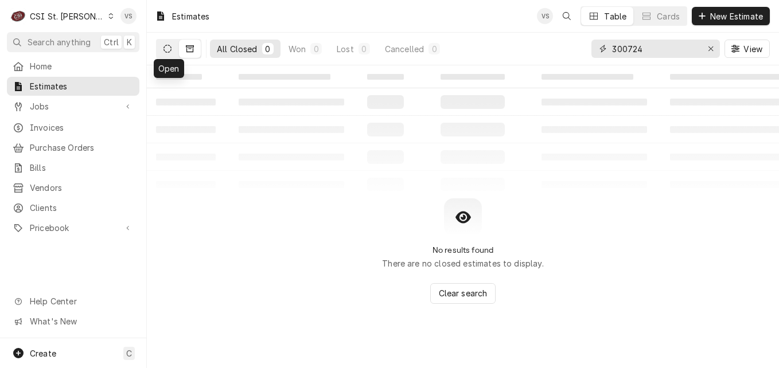
type input "300724"
click at [169, 53] on button "Dynamic Content Wrapper" at bounding box center [168, 49] width 22 height 18
click at [188, 54] on button "Dynamic Content Wrapper" at bounding box center [190, 49] width 22 height 18
click at [170, 50] on icon "Dynamic Content Wrapper" at bounding box center [168, 49] width 8 height 8
click at [192, 55] on button "Dynamic Content Wrapper" at bounding box center [190, 49] width 22 height 18
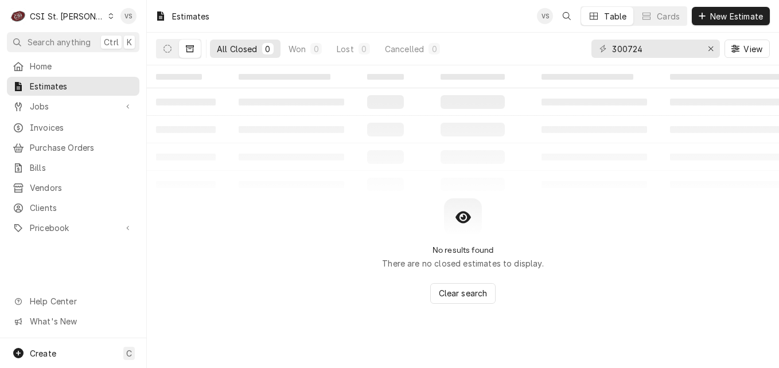
click at [108, 15] on icon "Dynamic Content Wrapper" at bounding box center [110, 16] width 5 height 6
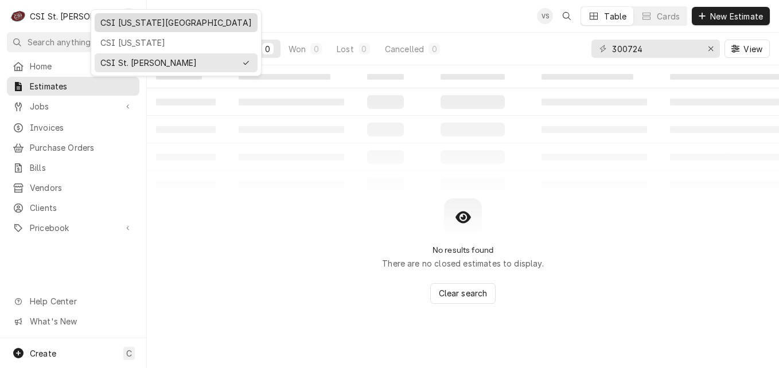
click at [134, 22] on div "CSI [US_STATE][GEOGRAPHIC_DATA]" at bounding box center [175, 23] width 151 height 12
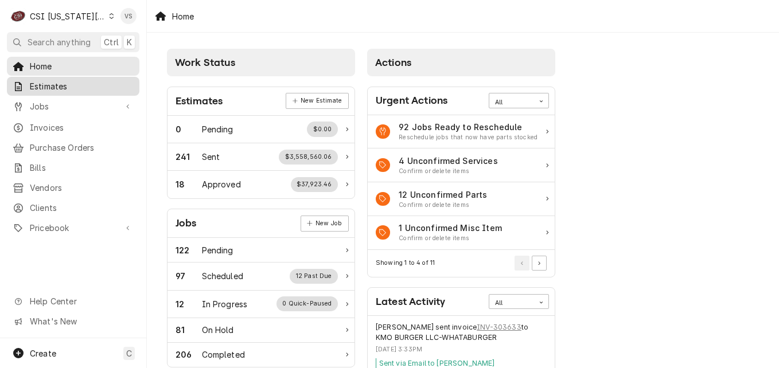
click at [50, 87] on span "Estimates" at bounding box center [82, 86] width 104 height 12
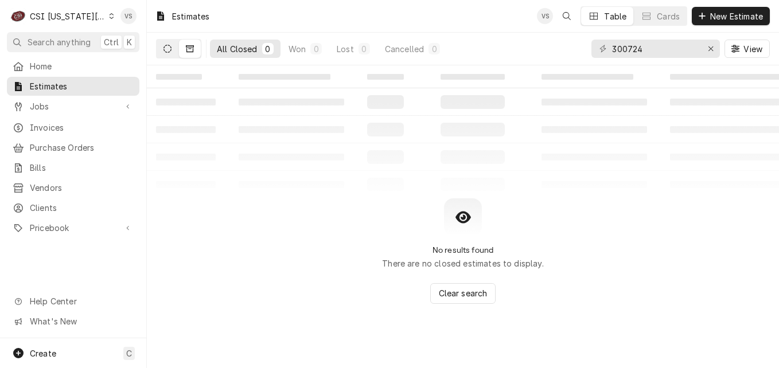
click at [162, 52] on button "Dynamic Content Wrapper" at bounding box center [168, 49] width 22 height 18
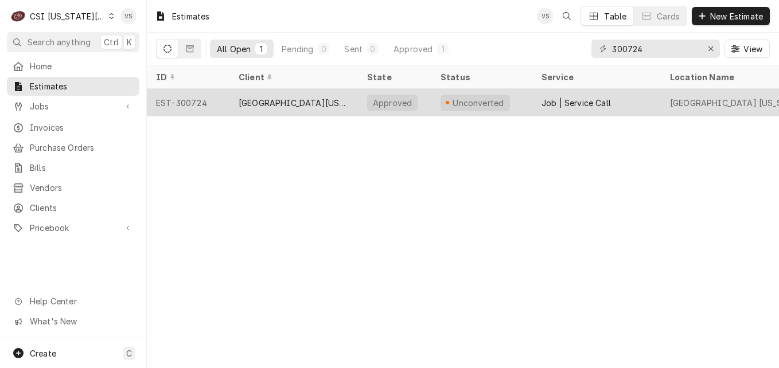
click at [285, 100] on div "[GEOGRAPHIC_DATA][US_STATE]" at bounding box center [294, 103] width 110 height 12
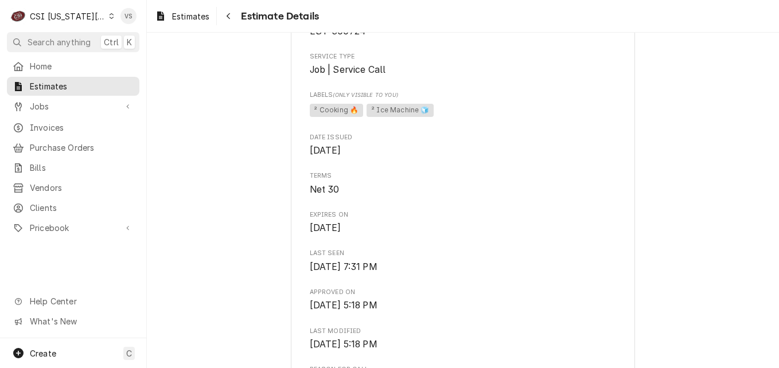
scroll to position [287, 0]
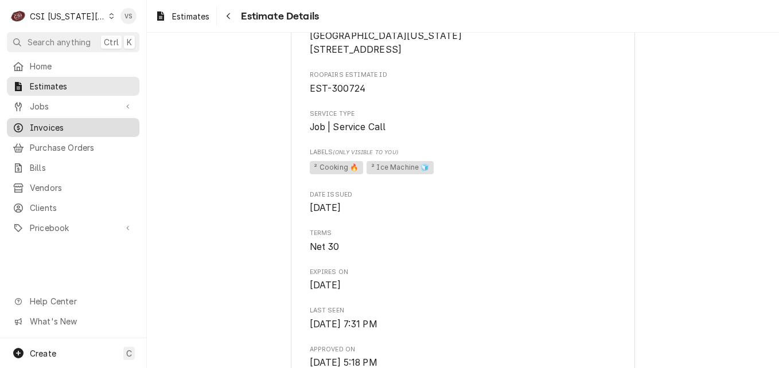
click at [54, 122] on span "Invoices" at bounding box center [82, 128] width 104 height 12
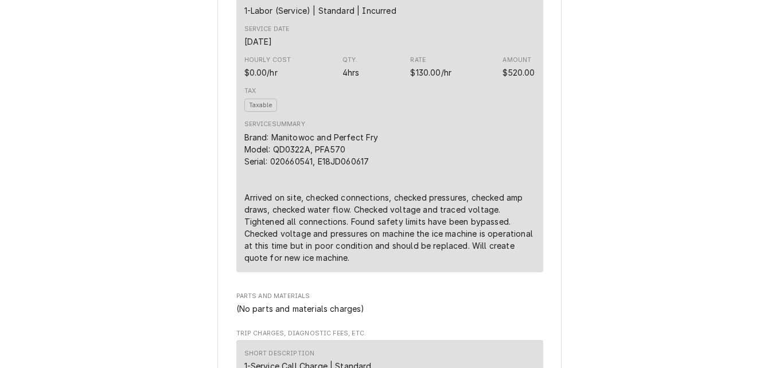
scroll to position [625, 0]
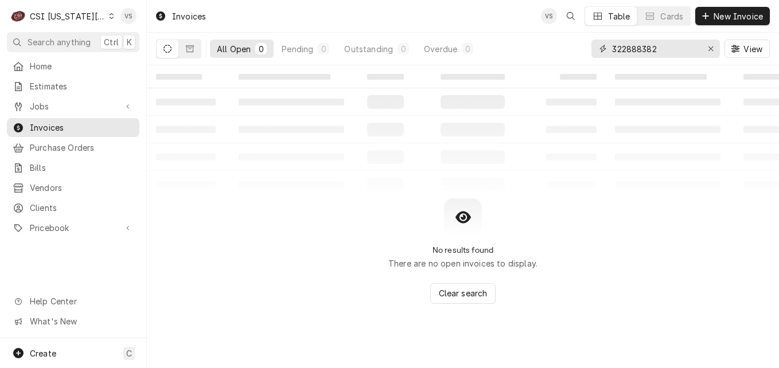
drag, startPoint x: 666, startPoint y: 47, endPoint x: 543, endPoint y: 49, distance: 122.8
click at [543, 49] on div "All Open 0 Pending 0 Outstanding 0 Overdue 0 322888382 View" at bounding box center [463, 49] width 614 height 32
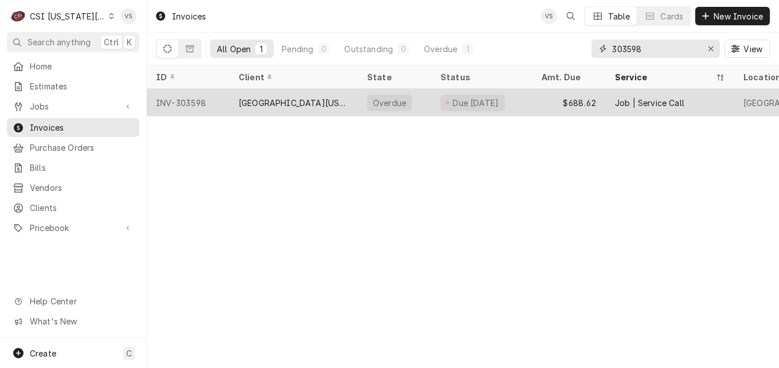
type input "303598"
click at [237, 99] on div "[GEOGRAPHIC_DATA][US_STATE]" at bounding box center [294, 103] width 129 height 28
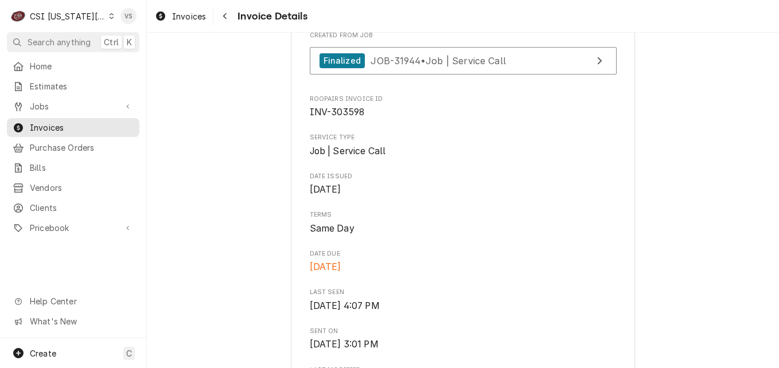
scroll to position [344, 0]
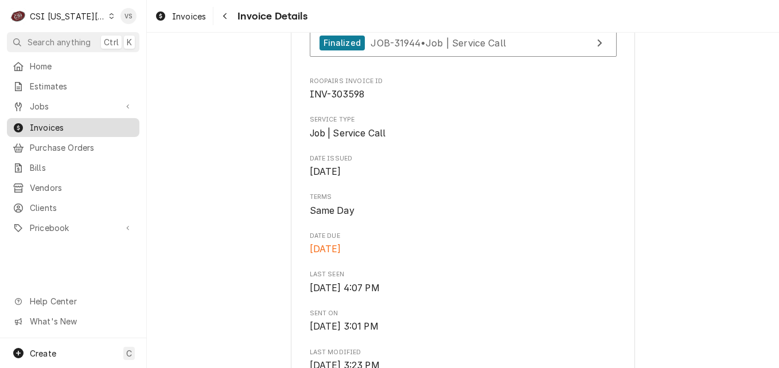
click at [79, 125] on span "Invoices" at bounding box center [82, 128] width 104 height 12
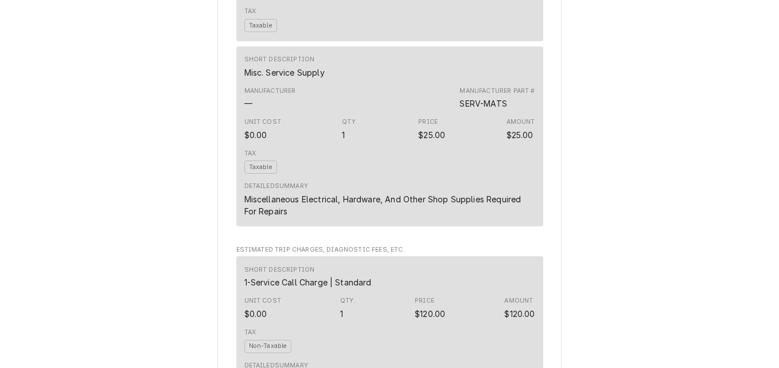
scroll to position [2203, 0]
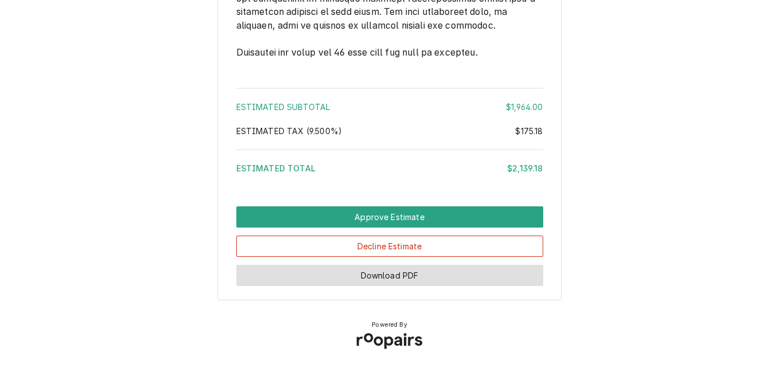
click at [384, 271] on button "Download PDF" at bounding box center [389, 275] width 307 height 21
click at [466, 274] on button "Download PDF" at bounding box center [389, 275] width 307 height 21
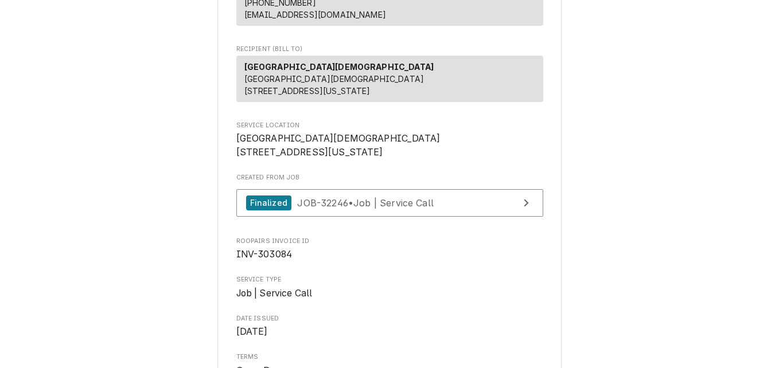
scroll to position [115, 0]
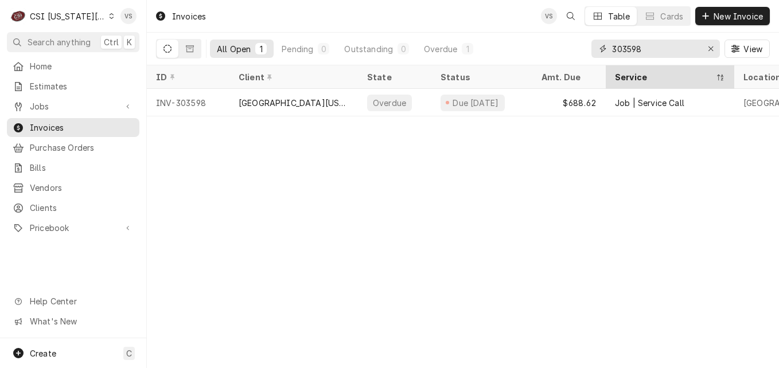
drag, startPoint x: 651, startPoint y: 50, endPoint x: 625, endPoint y: 79, distance: 38.6
click at [592, 49] on div "303598" at bounding box center [656, 49] width 129 height 18
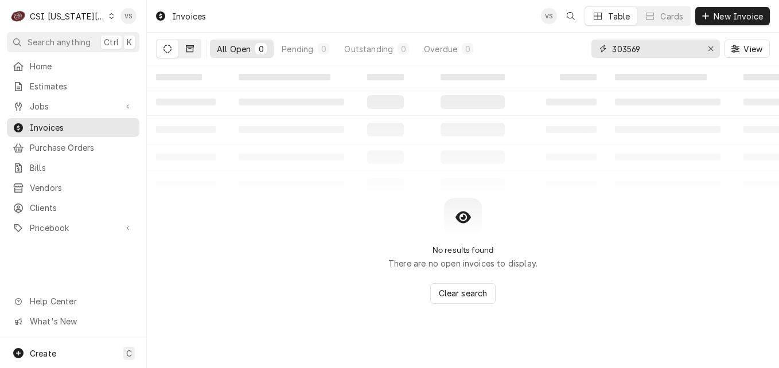
type input "303569"
click at [190, 53] on button "Dynamic Content Wrapper" at bounding box center [190, 49] width 22 height 18
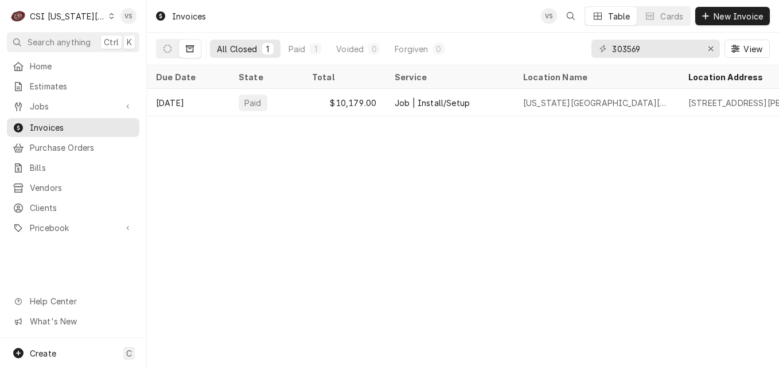
click at [256, 96] on div "Paid" at bounding box center [253, 103] width 29 height 17
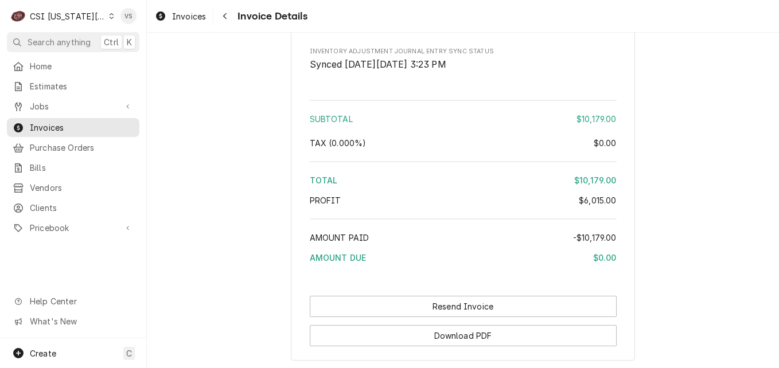
scroll to position [3031, 0]
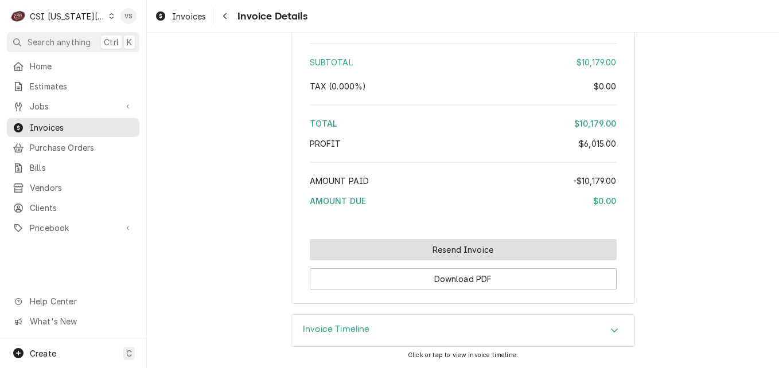
click at [483, 248] on button "Resend Invoice" at bounding box center [463, 249] width 307 height 21
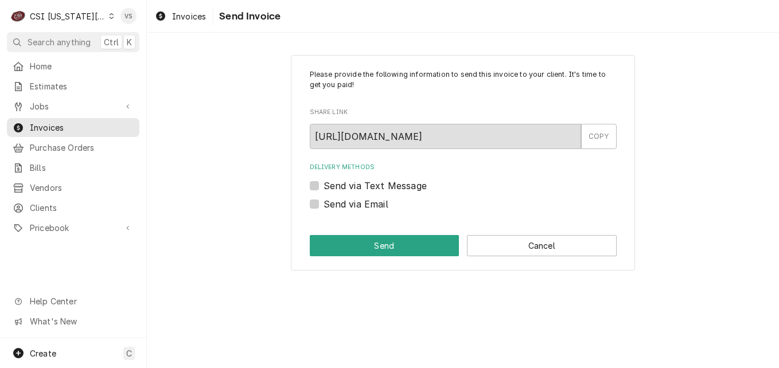
click at [324, 203] on label "Send via Email" at bounding box center [356, 204] width 65 height 14
click at [324, 203] on input "Send via Email" at bounding box center [477, 209] width 307 height 25
checkbox input "true"
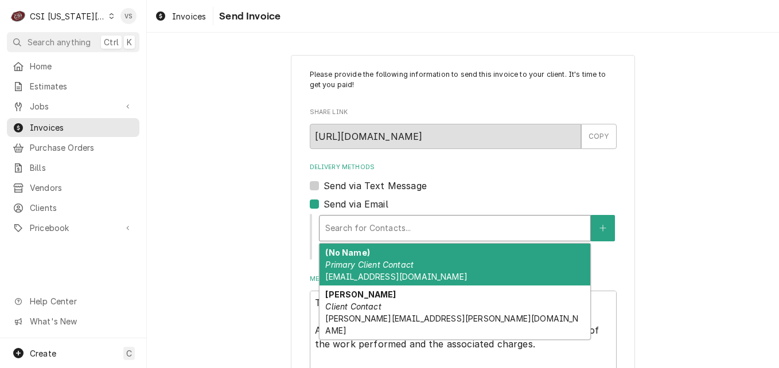
click at [343, 225] on div "Delivery Methods" at bounding box center [454, 228] width 259 height 21
click at [359, 317] on span "[PERSON_NAME][EMAIL_ADDRESS][PERSON_NAME][DOMAIN_NAME]" at bounding box center [451, 325] width 253 height 22
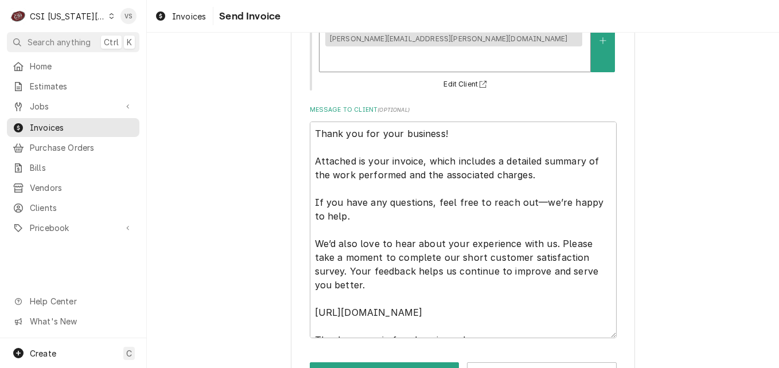
scroll to position [224, 0]
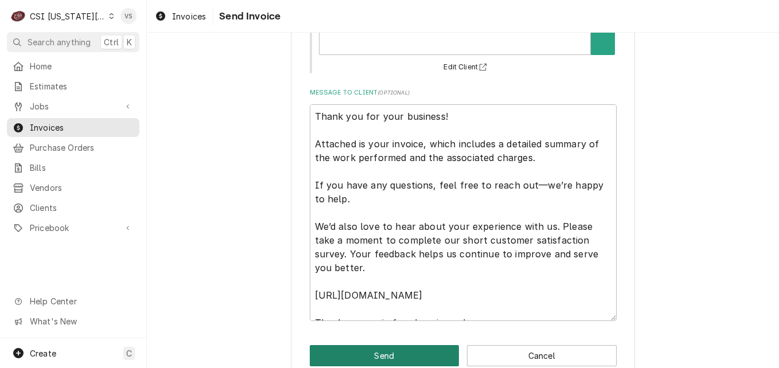
click at [386, 345] on button "Send" at bounding box center [385, 355] width 150 height 21
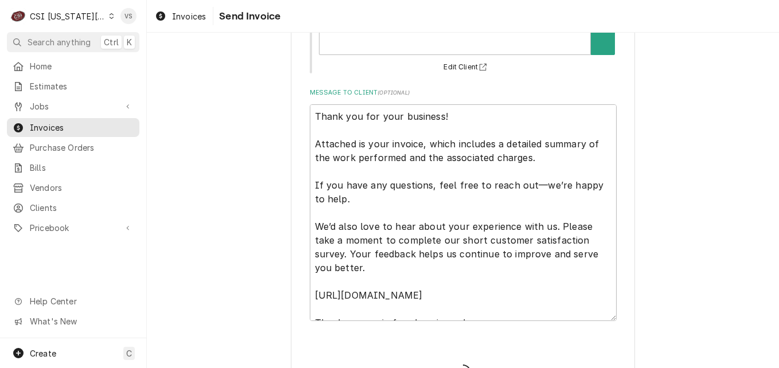
type textarea "x"
